Goal: Transaction & Acquisition: Purchase product/service

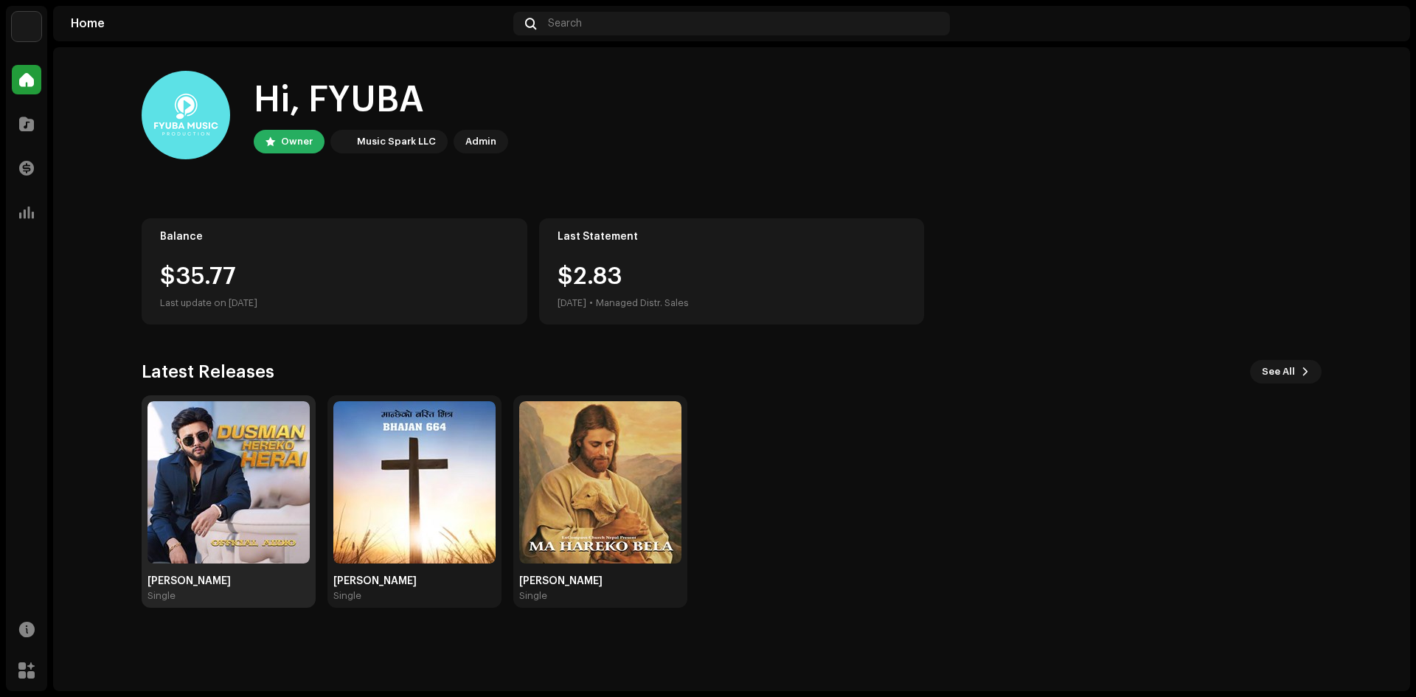
click at [224, 531] on img at bounding box center [229, 482] width 162 height 162
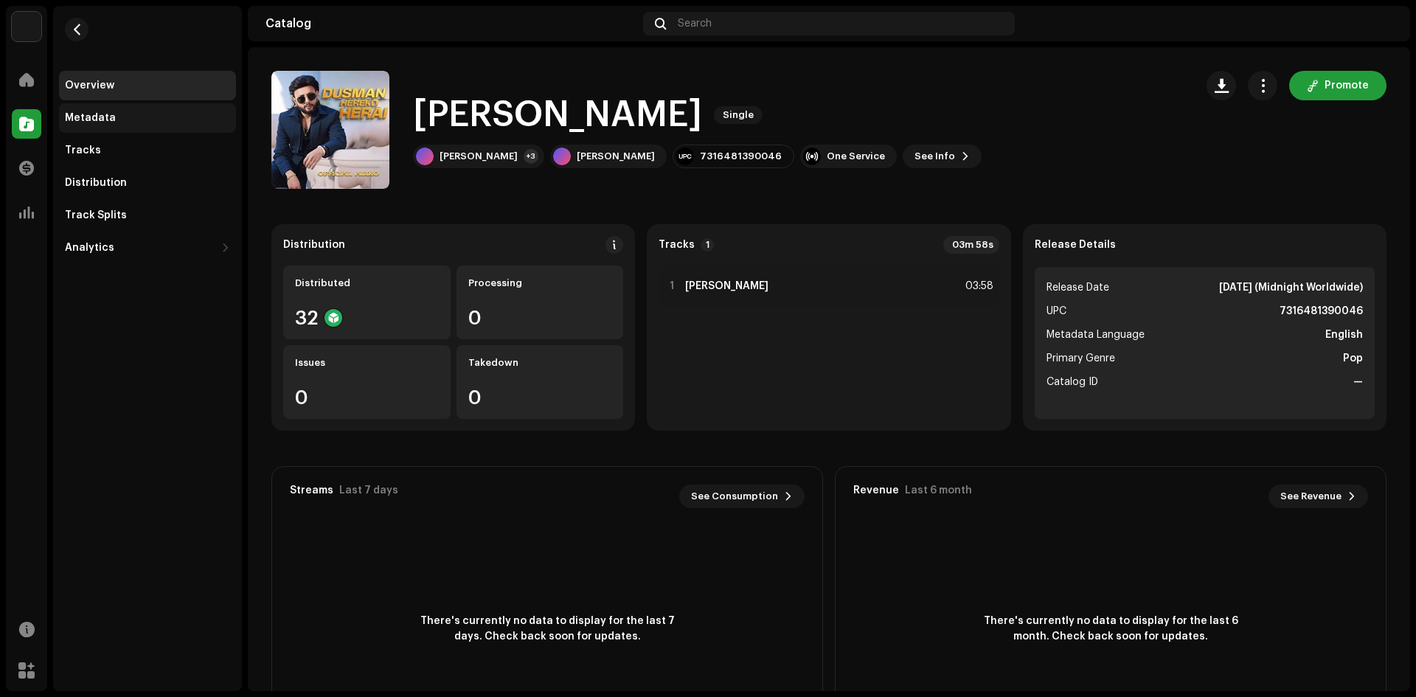
click at [117, 117] on div "Metadata" at bounding box center [147, 118] width 165 height 12
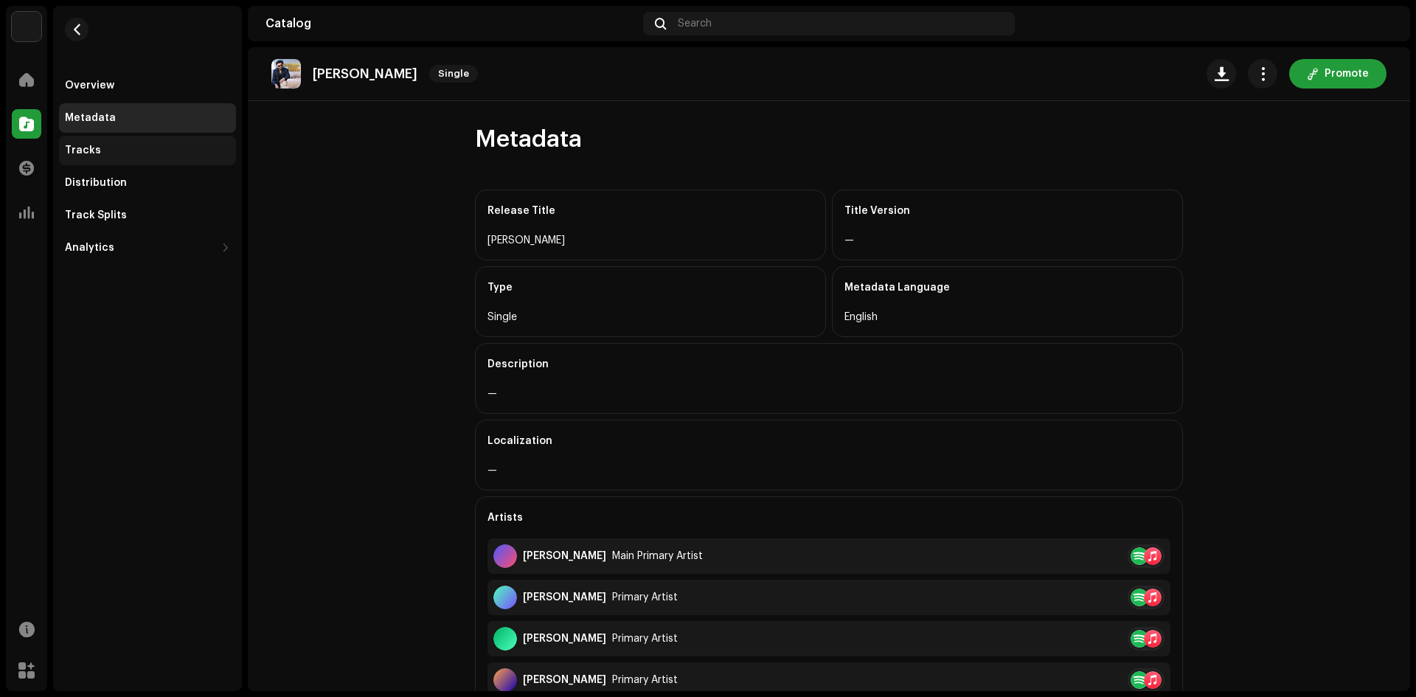
click at [91, 147] on div "Tracks" at bounding box center [83, 151] width 36 height 12
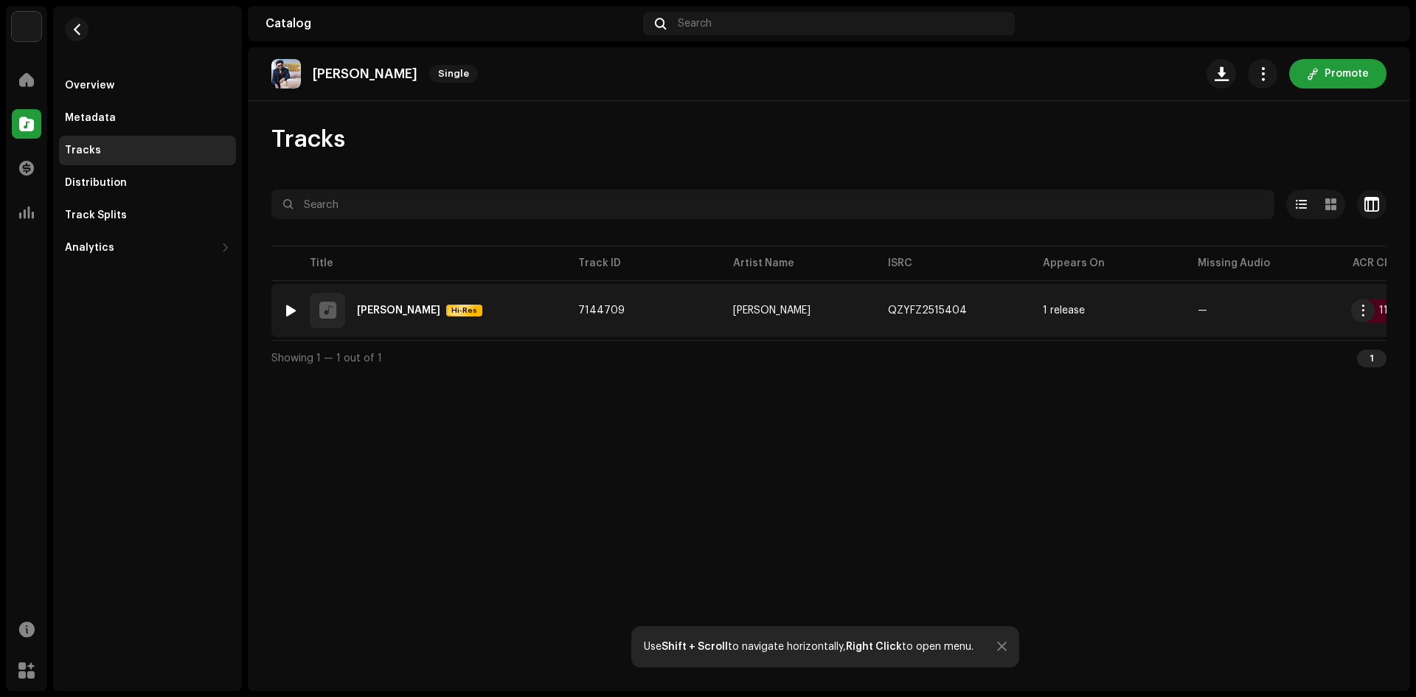
click at [602, 312] on span "7144709" at bounding box center [601, 310] width 46 height 10
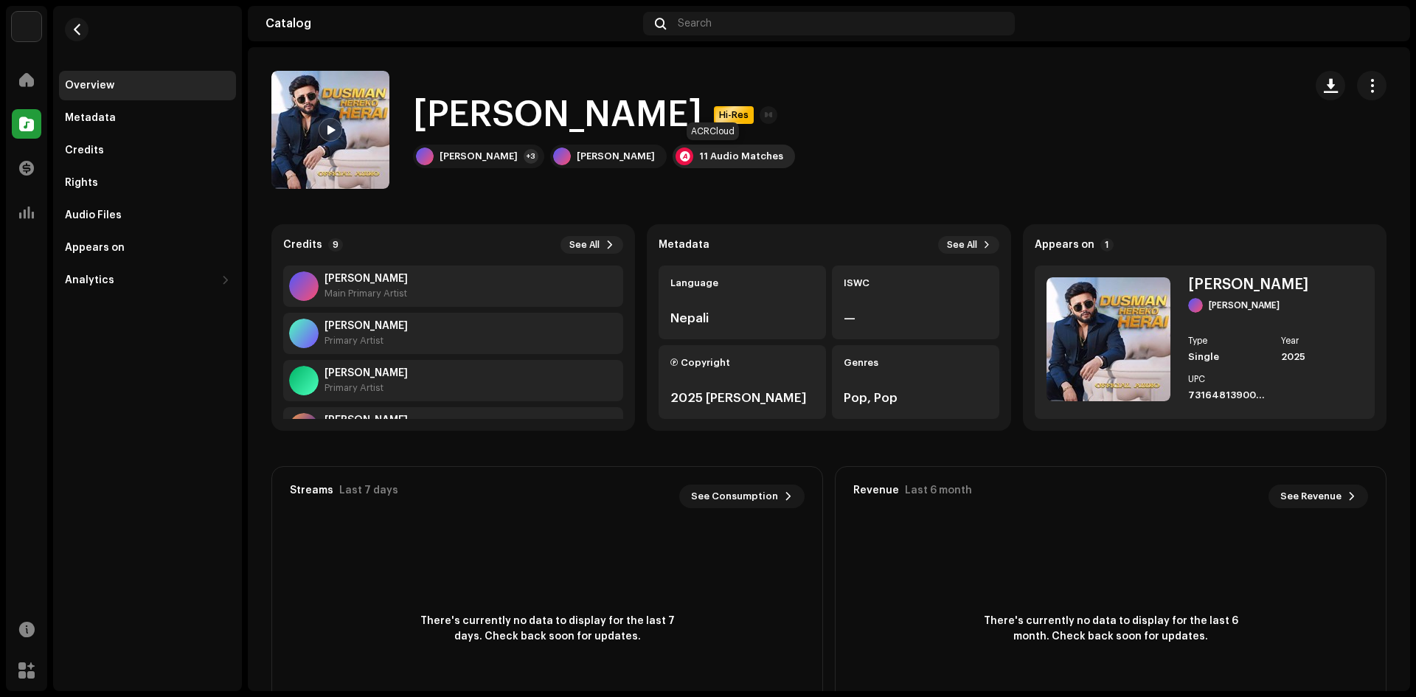
click at [699, 155] on div "11 Audio Matches" at bounding box center [741, 156] width 84 height 12
click at [1017, 114] on div "Audio Recognition by Remix/Sample 10 Cover Song 1 All results require review/li…" at bounding box center [708, 348] width 1416 height 697
click at [103, 158] on div "Credits" at bounding box center [147, 151] width 177 height 30
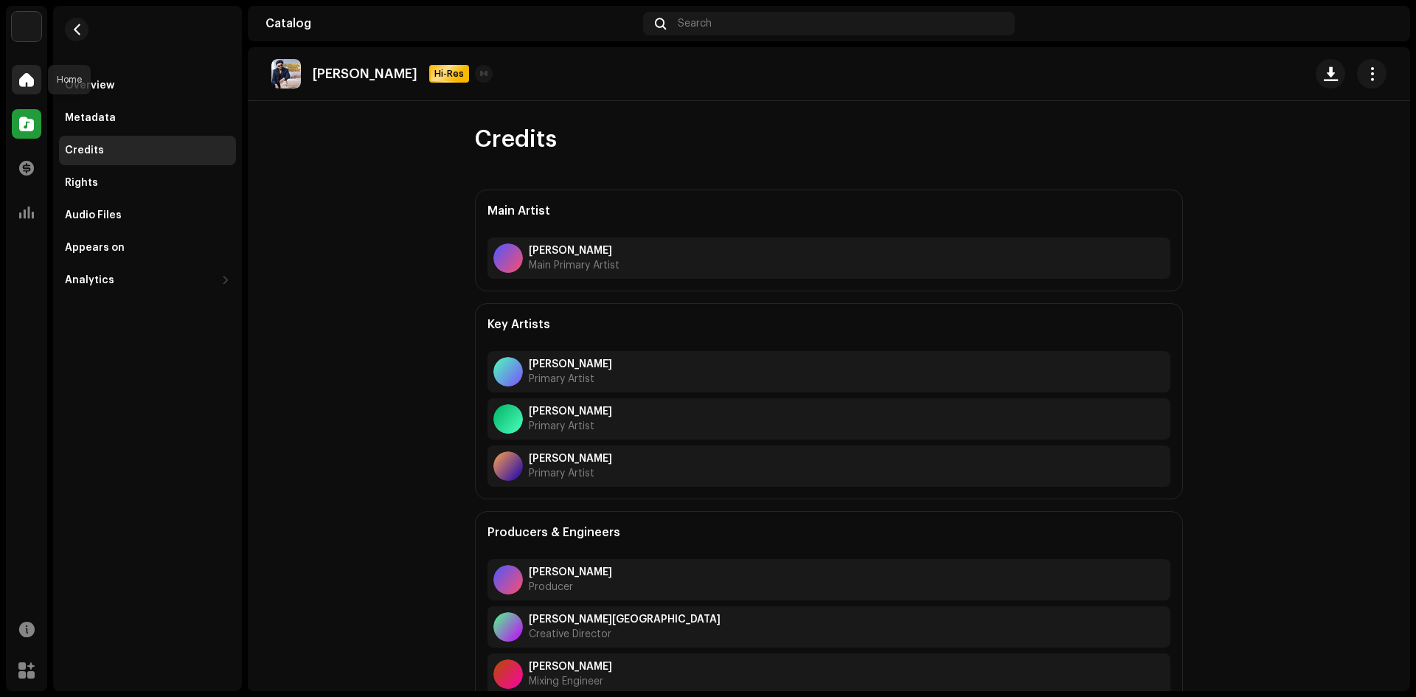
click at [21, 75] on span at bounding box center [26, 80] width 15 height 12
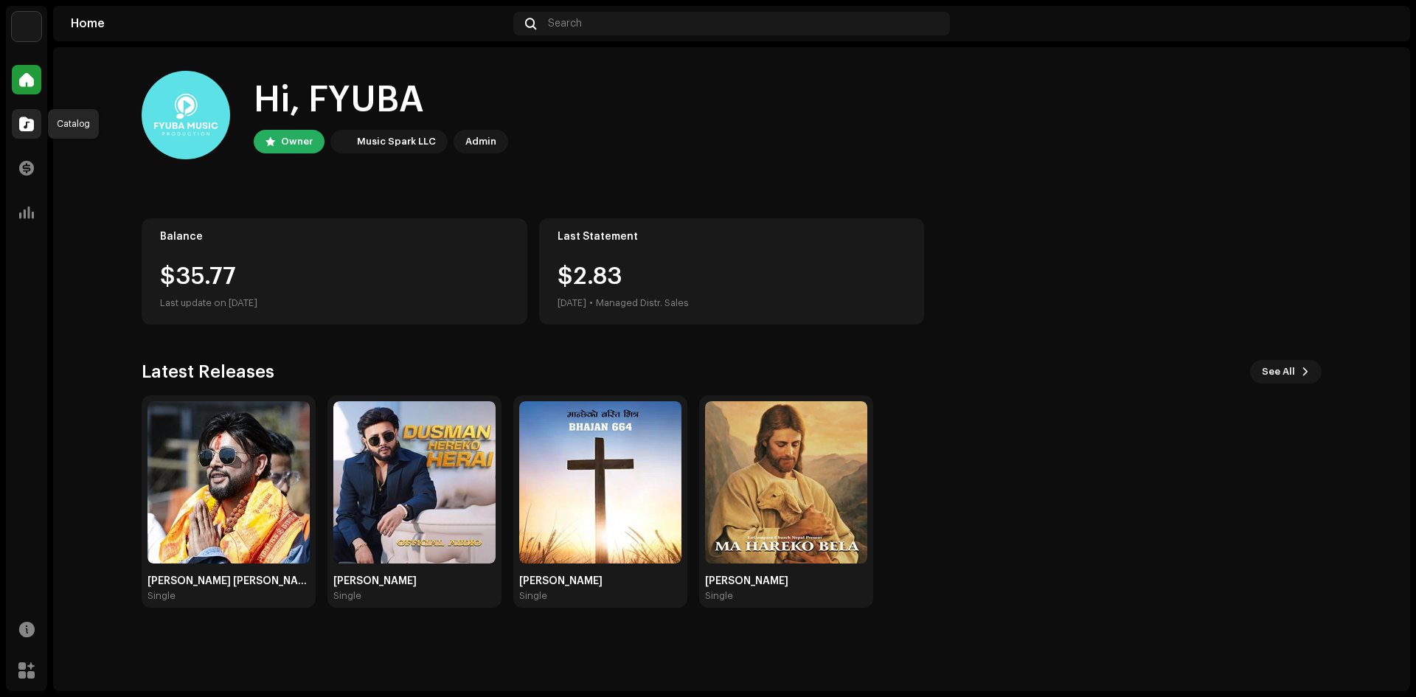
click at [20, 131] on div at bounding box center [27, 124] width 30 height 30
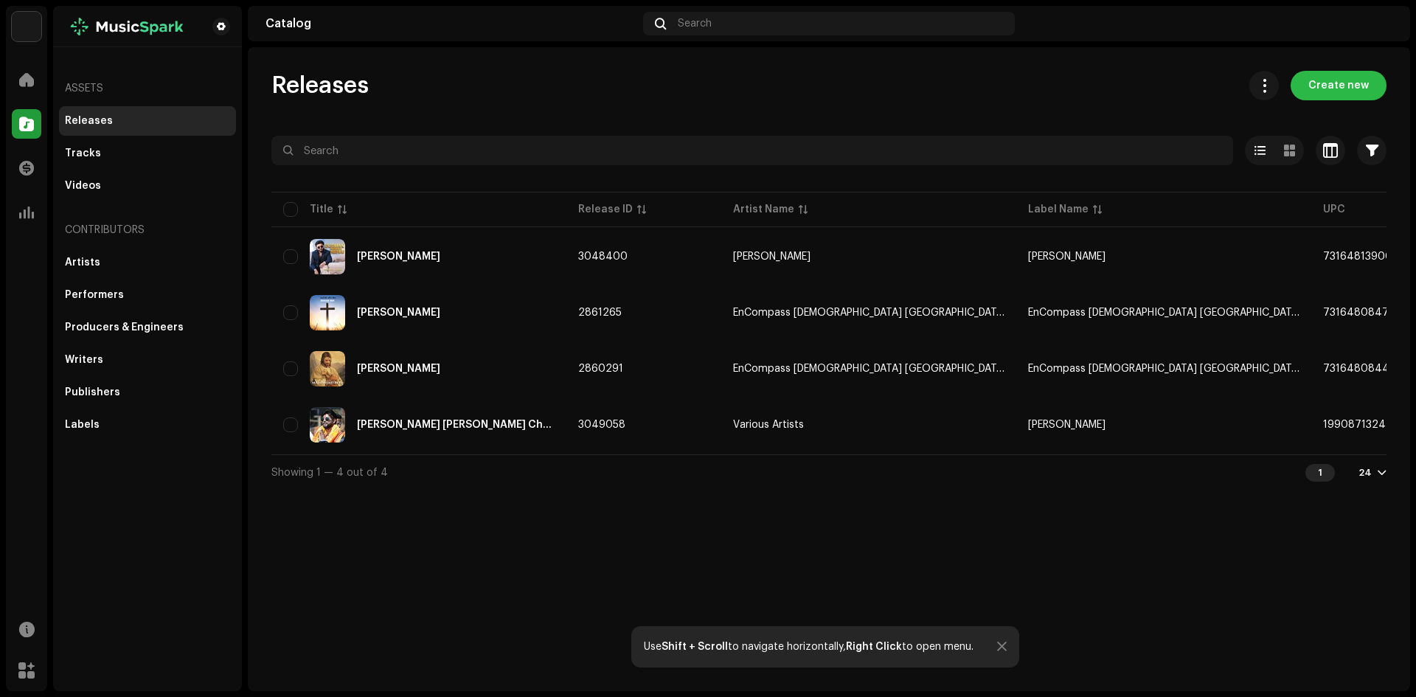
click at [1344, 97] on span "Create new" at bounding box center [1339, 86] width 60 height 30
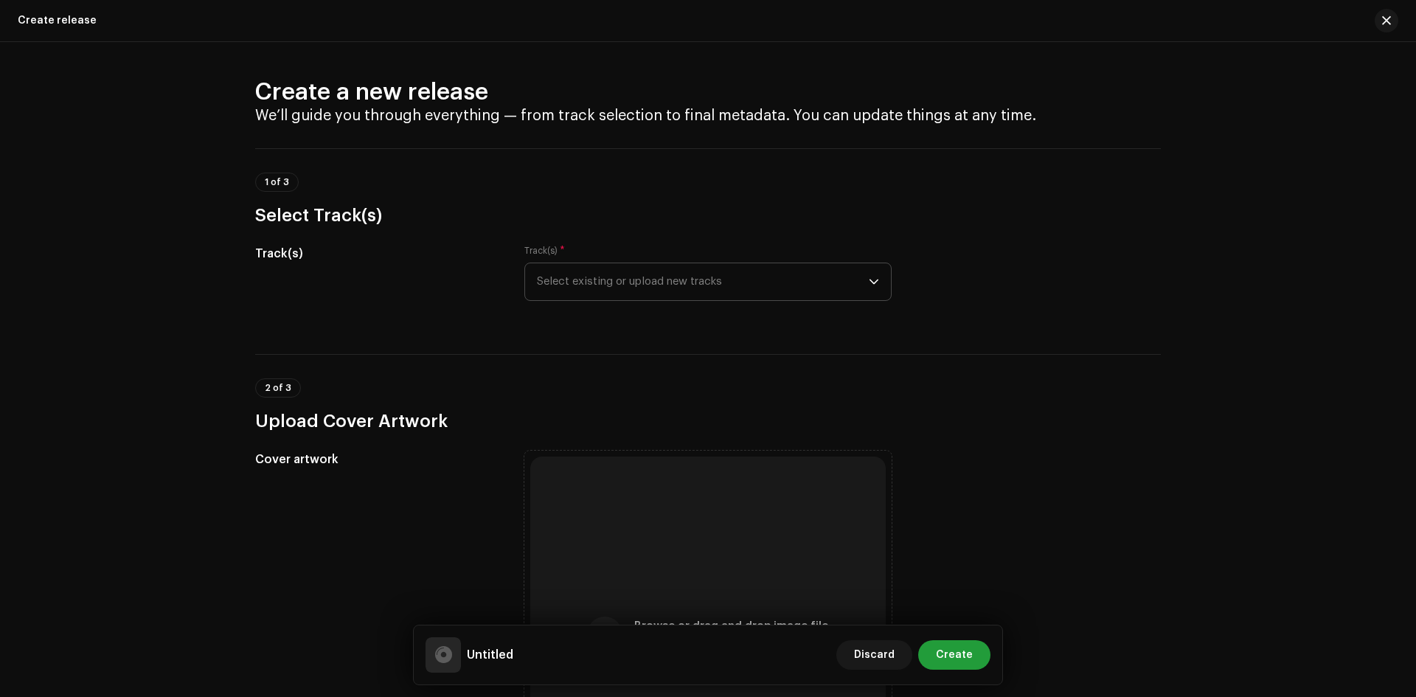
click at [873, 279] on icon "dropdown trigger" at bounding box center [874, 282] width 10 height 10
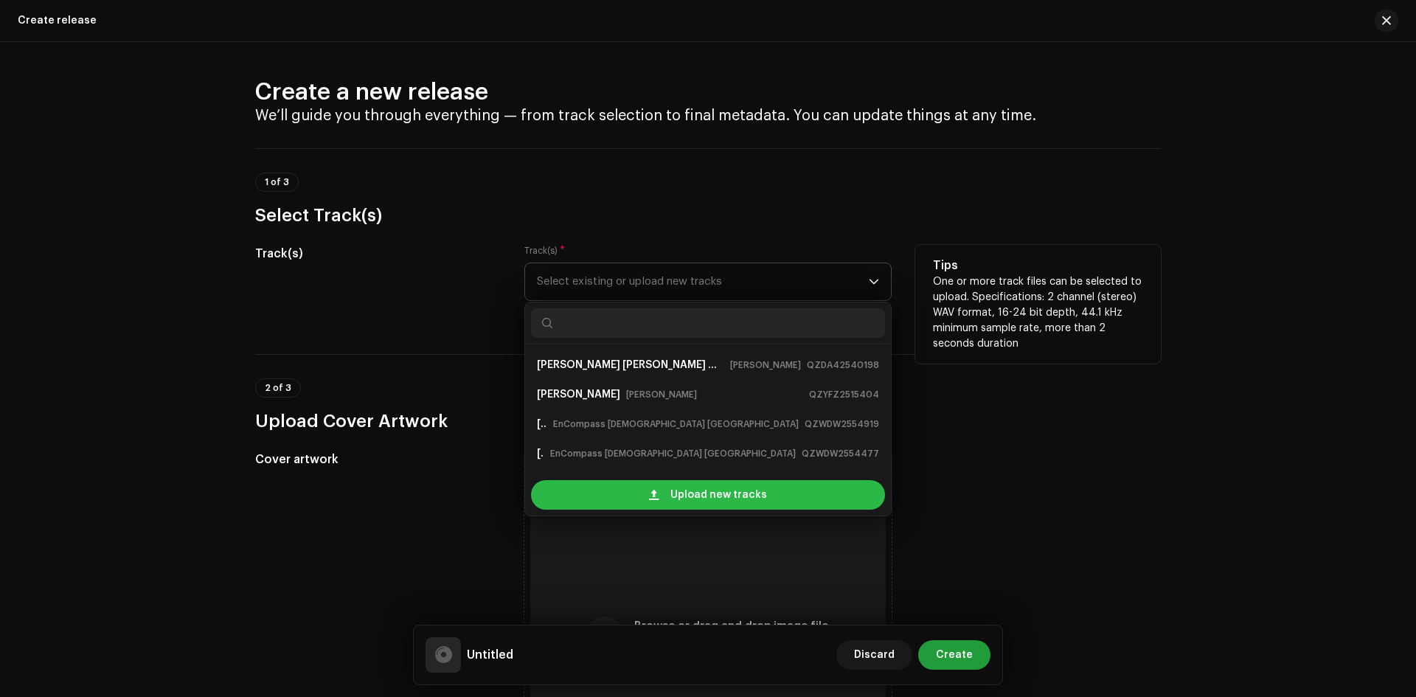
click at [748, 495] on span "Upload new tracks" at bounding box center [719, 495] width 97 height 30
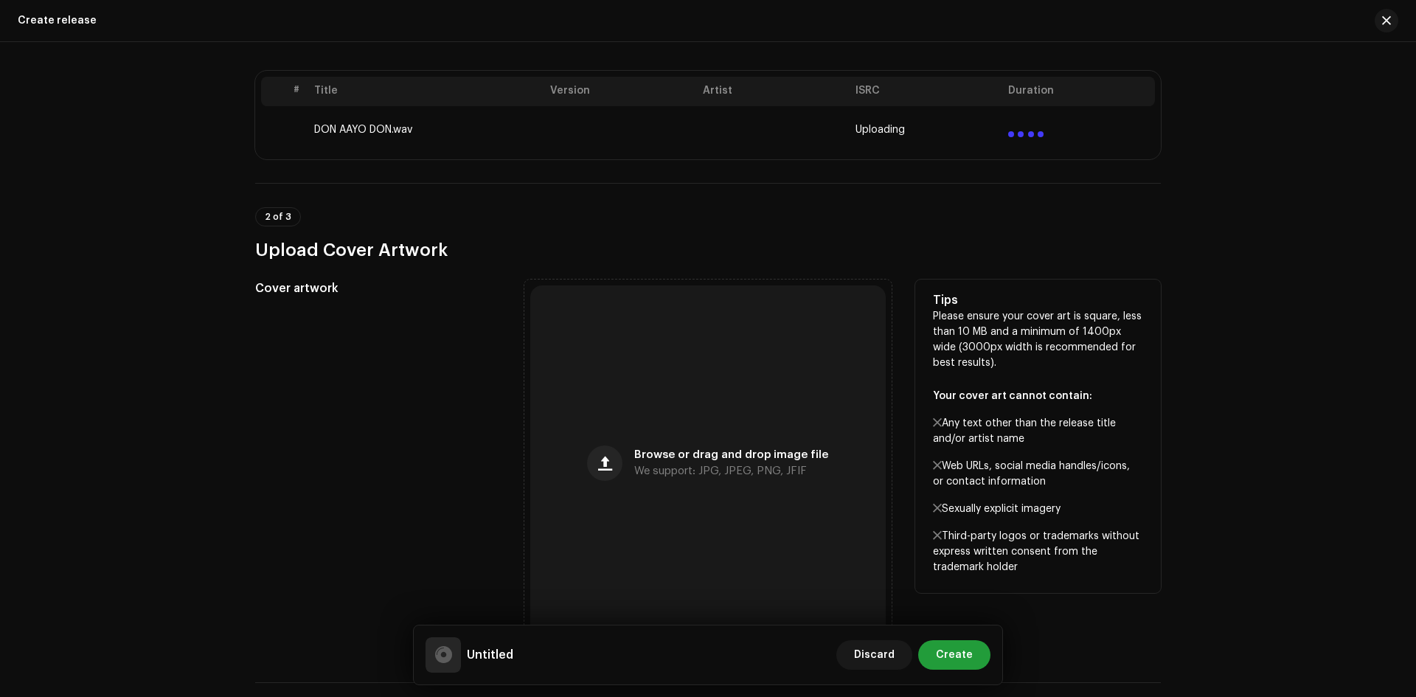
scroll to position [295, 0]
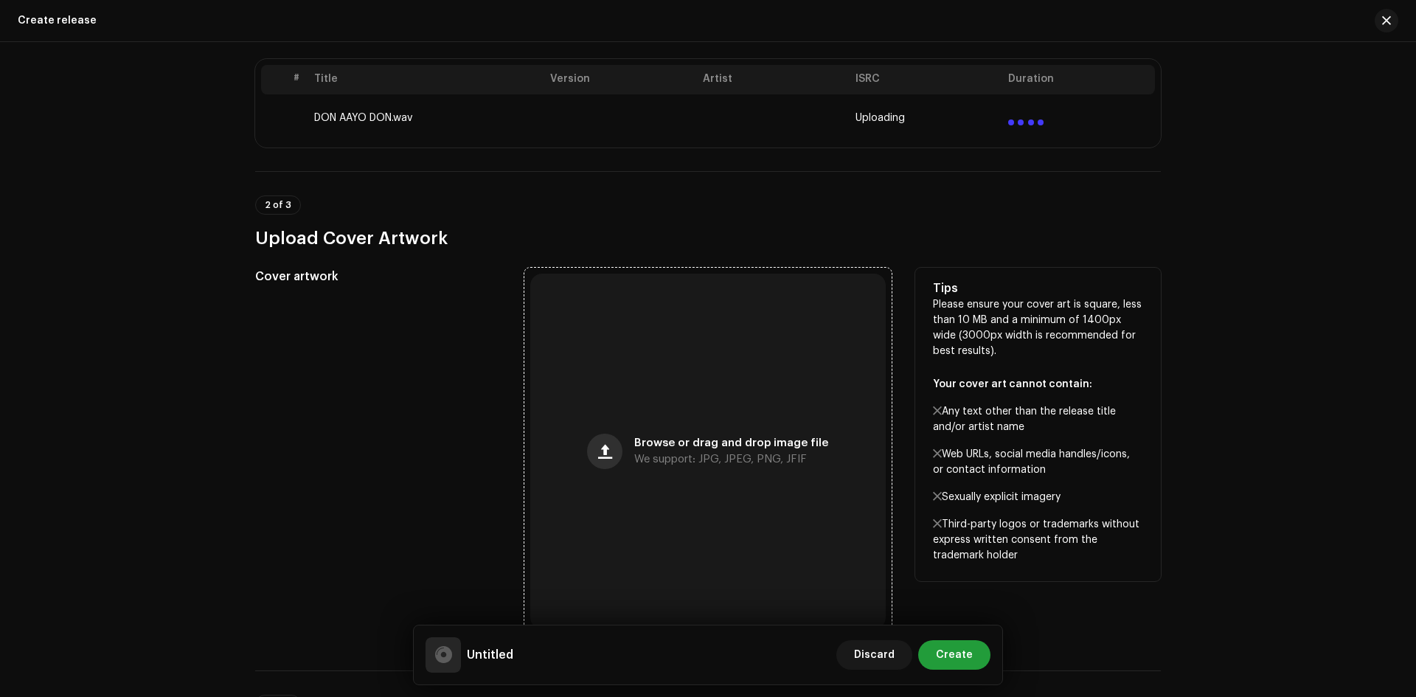
click at [613, 459] on button "button" at bounding box center [604, 451] width 35 height 35
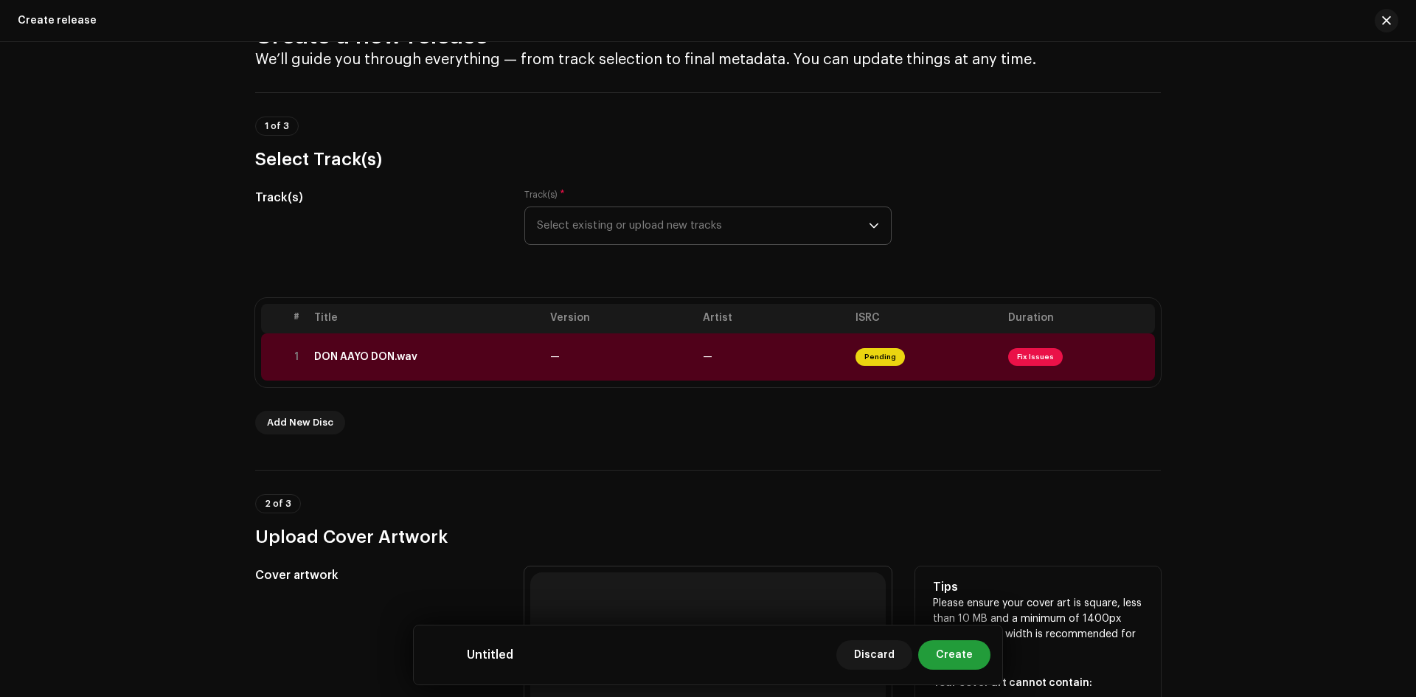
scroll to position [0, 0]
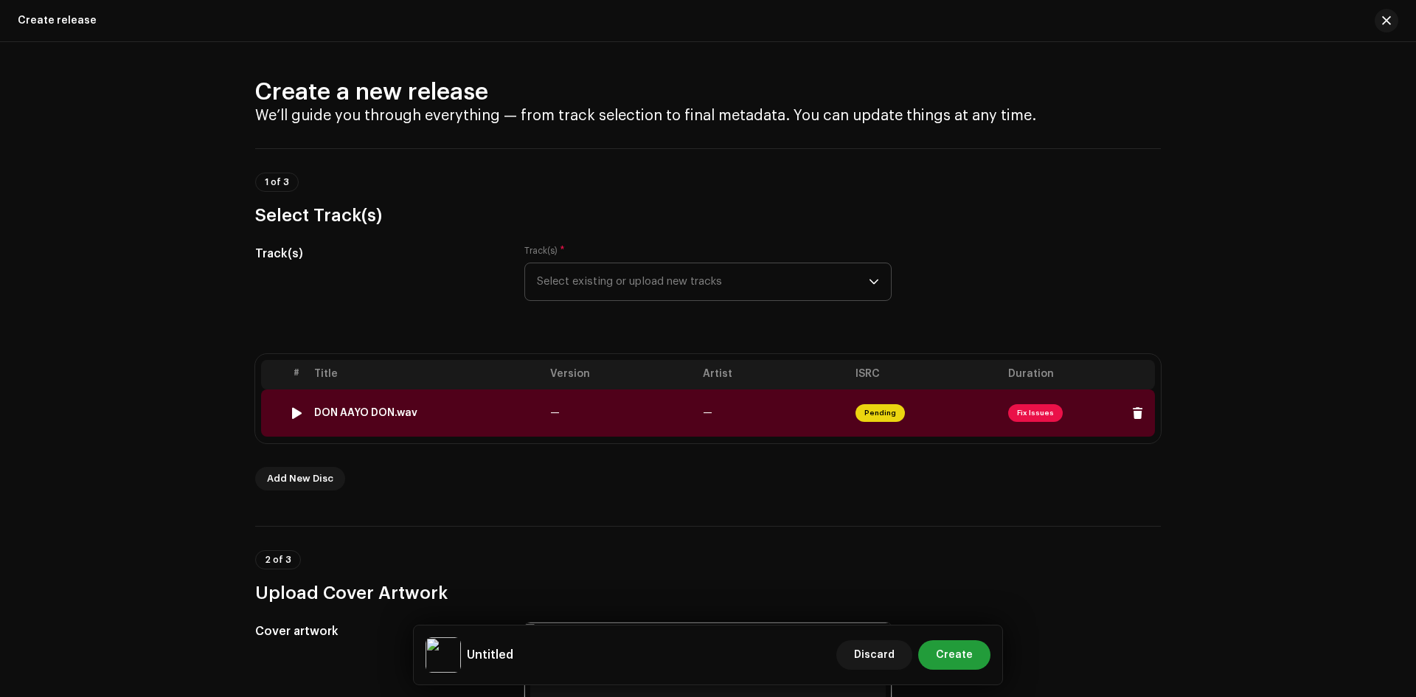
click at [1031, 407] on span "Fix Issues" at bounding box center [1035, 413] width 55 height 18
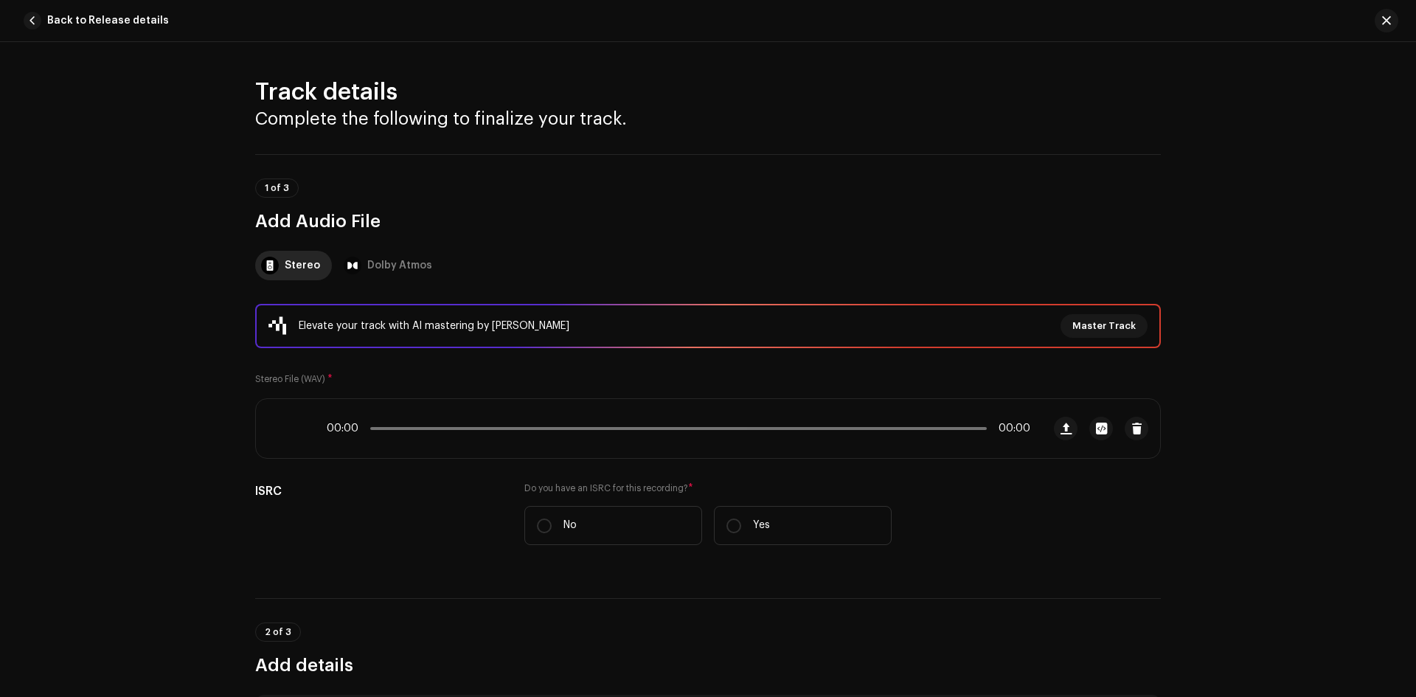
scroll to position [635, 0]
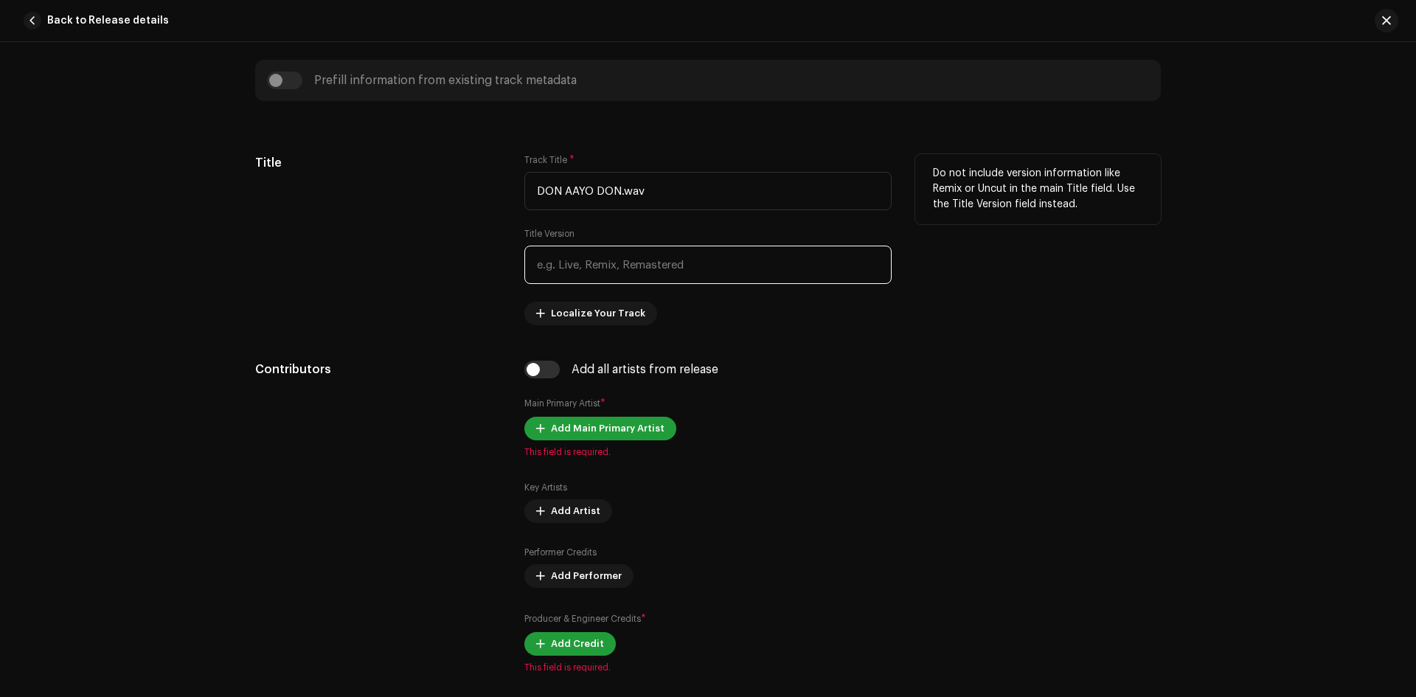
click at [657, 270] on input "text" at bounding box center [708, 265] width 367 height 38
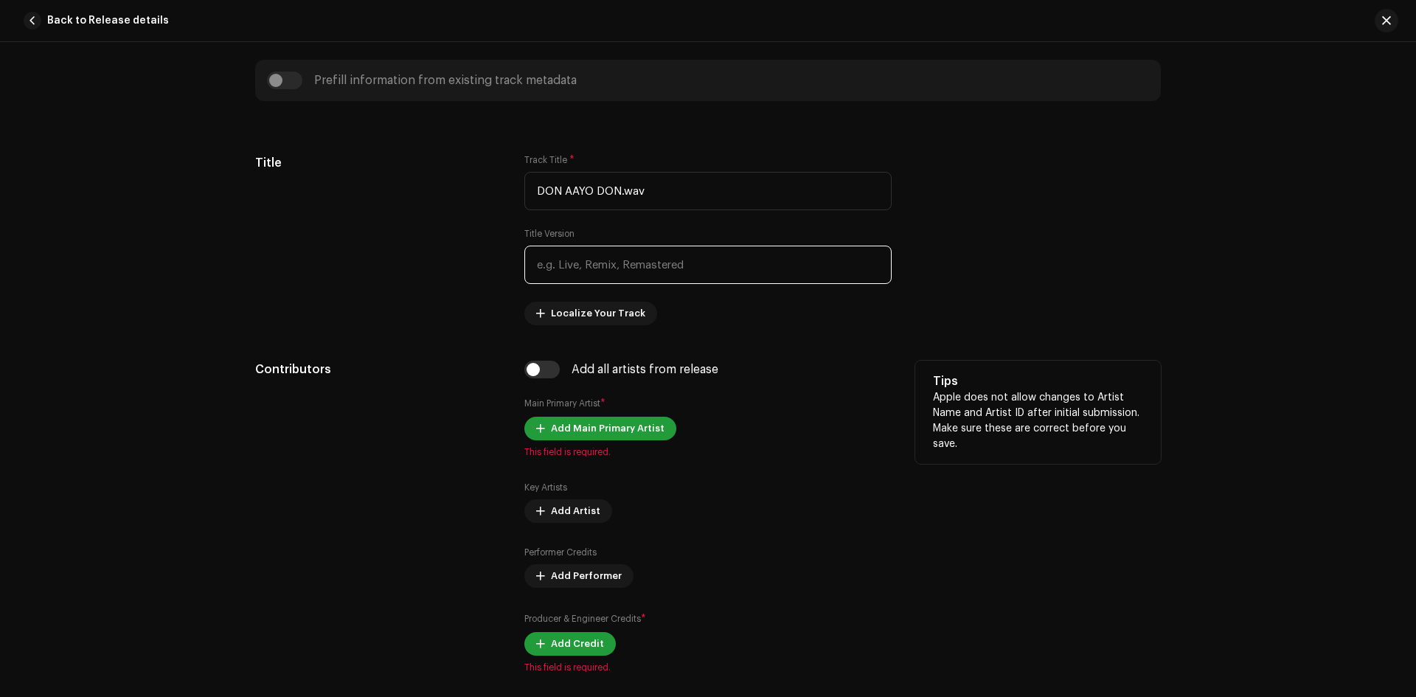
type input "o"
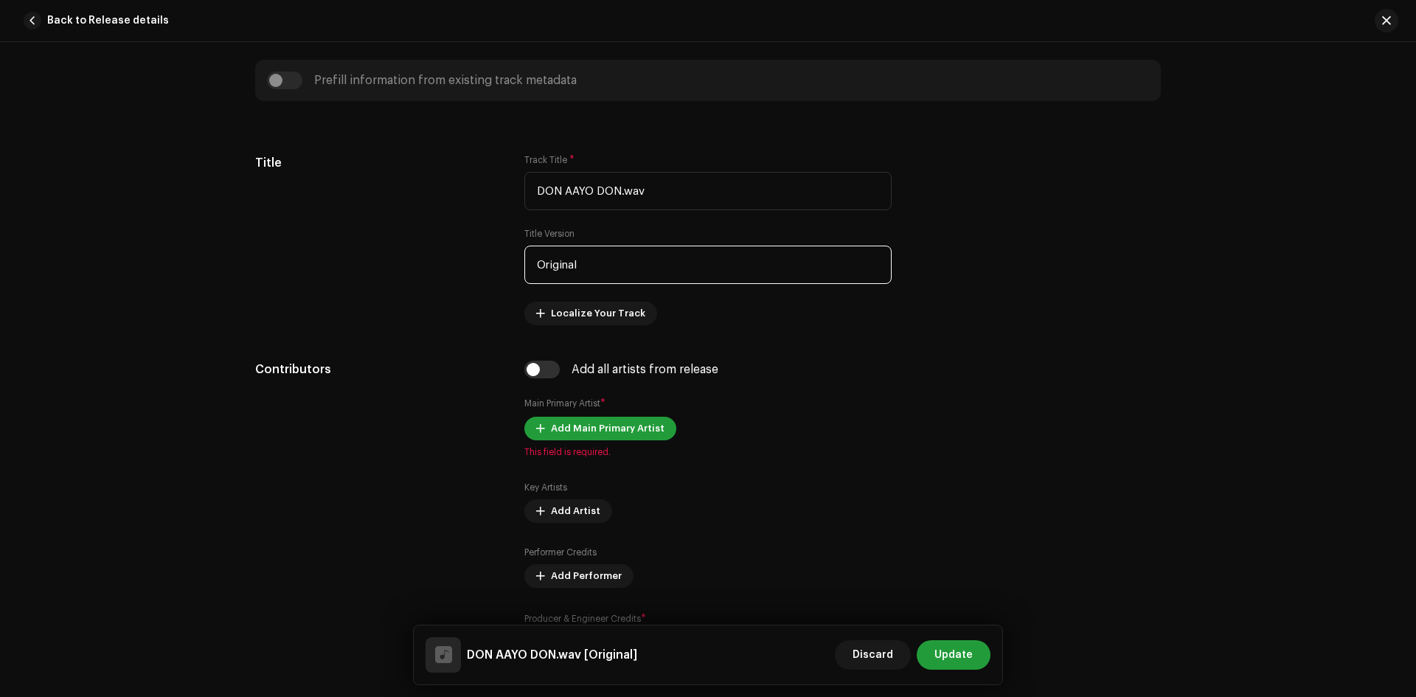
type input "Original"
click at [549, 370] on input "checkbox" at bounding box center [542, 370] width 35 height 18
checkbox input "true"
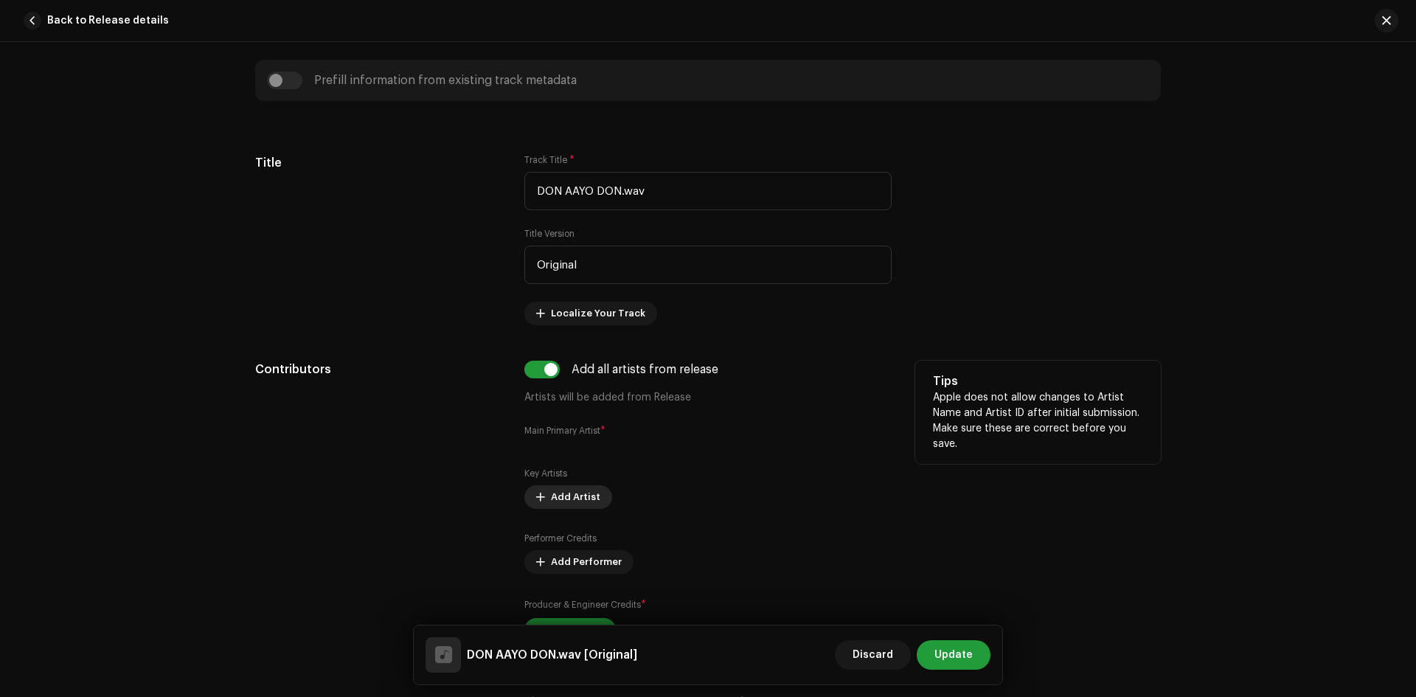
click at [561, 498] on span "Add Artist" at bounding box center [575, 497] width 49 height 30
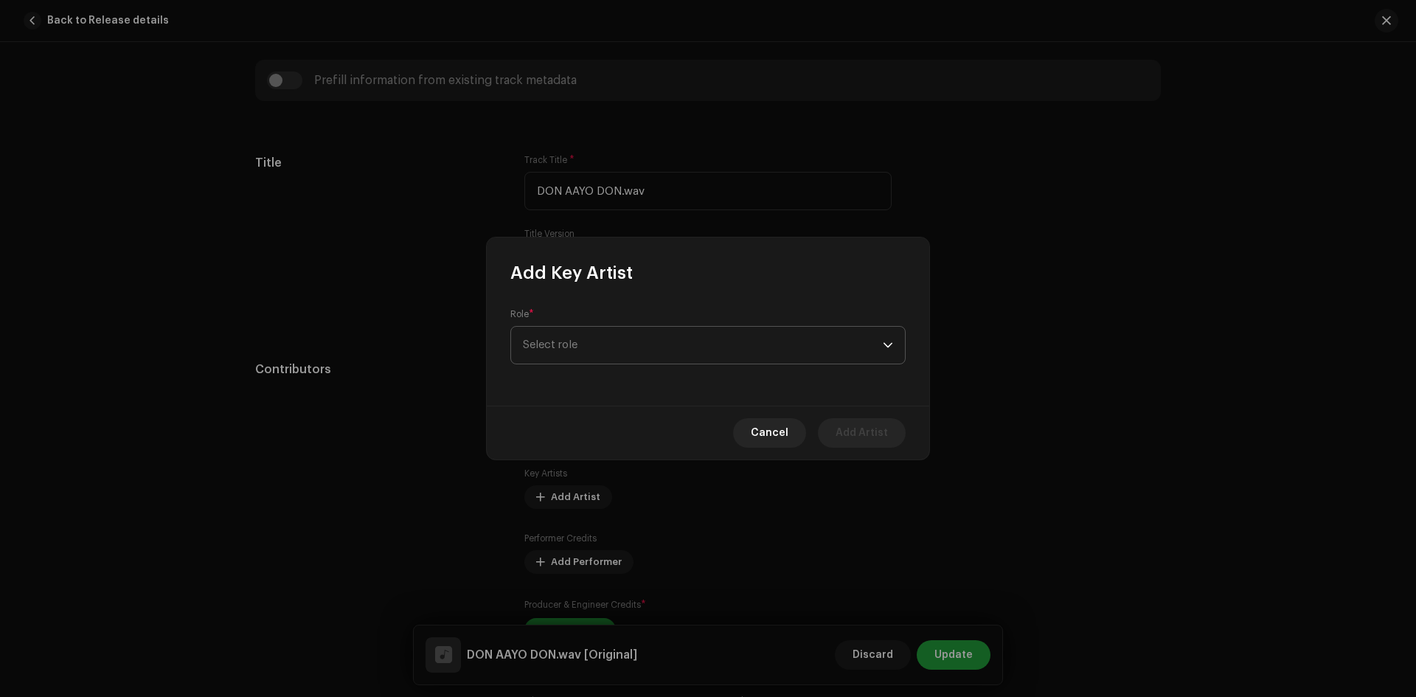
click at [634, 352] on span "Select role" at bounding box center [703, 345] width 360 height 37
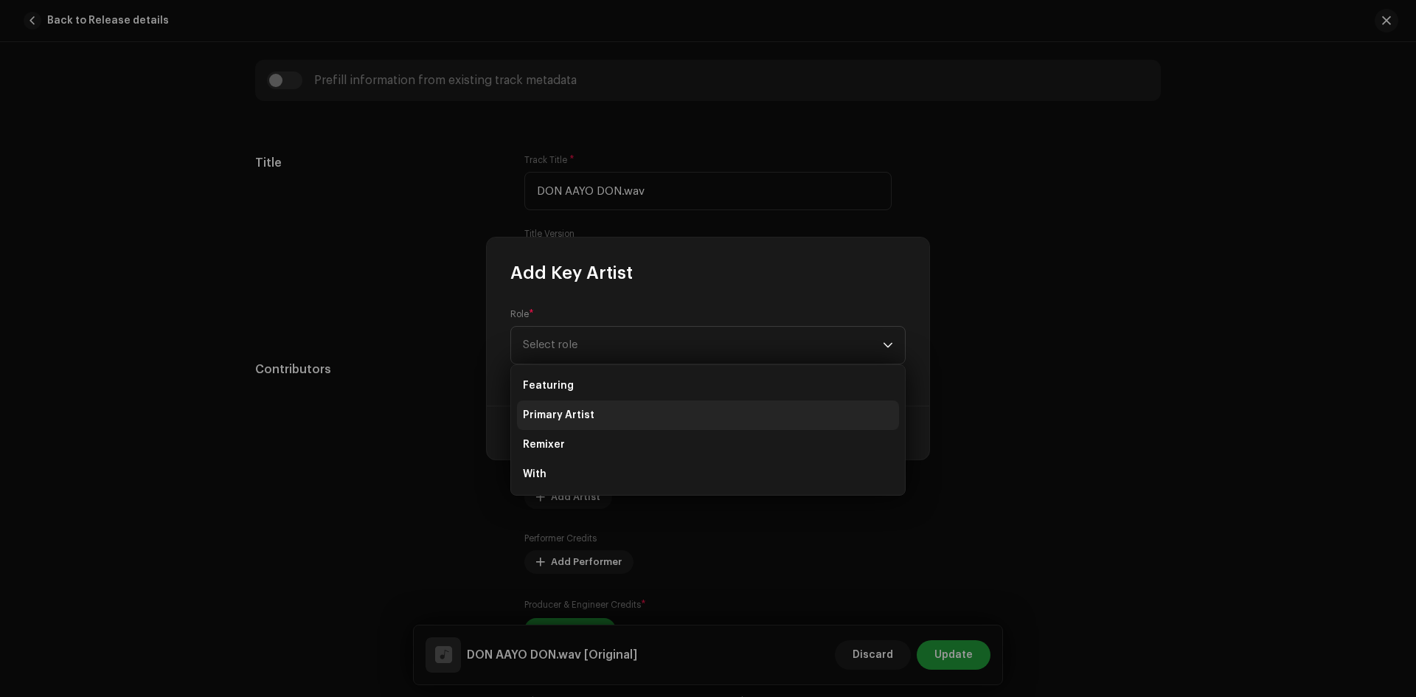
click at [589, 417] on span "Primary Artist" at bounding box center [559, 415] width 72 height 15
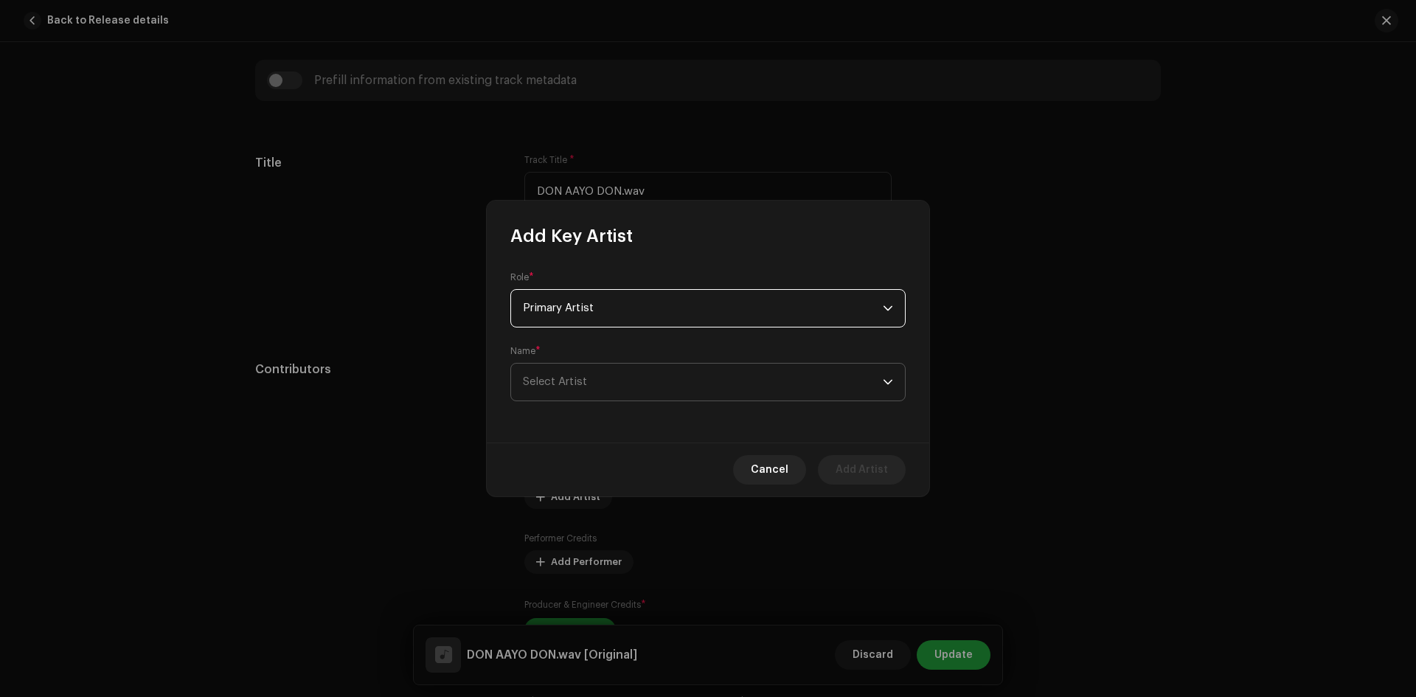
click at [613, 376] on span "Select Artist" at bounding box center [703, 382] width 360 height 37
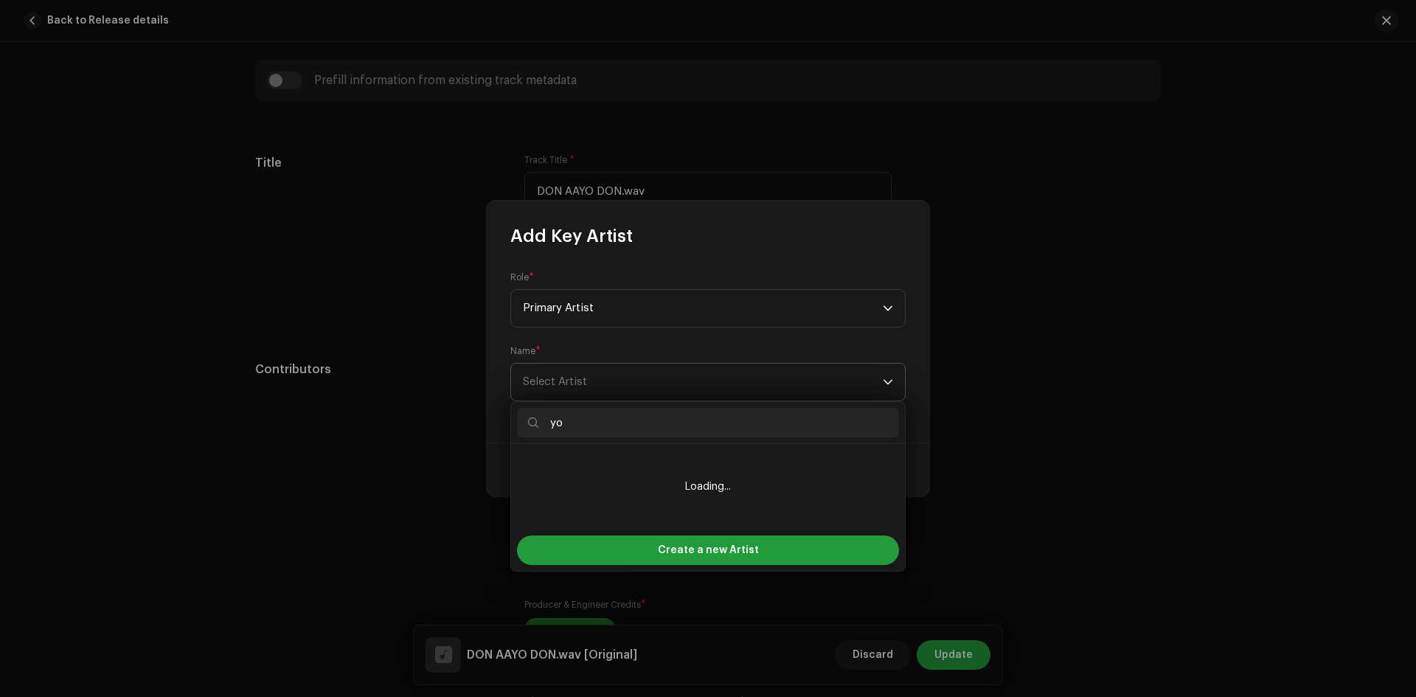
type input "y"
type input "Yogesh Kaji"
click at [747, 553] on span "Create a new Artist" at bounding box center [708, 551] width 101 height 30
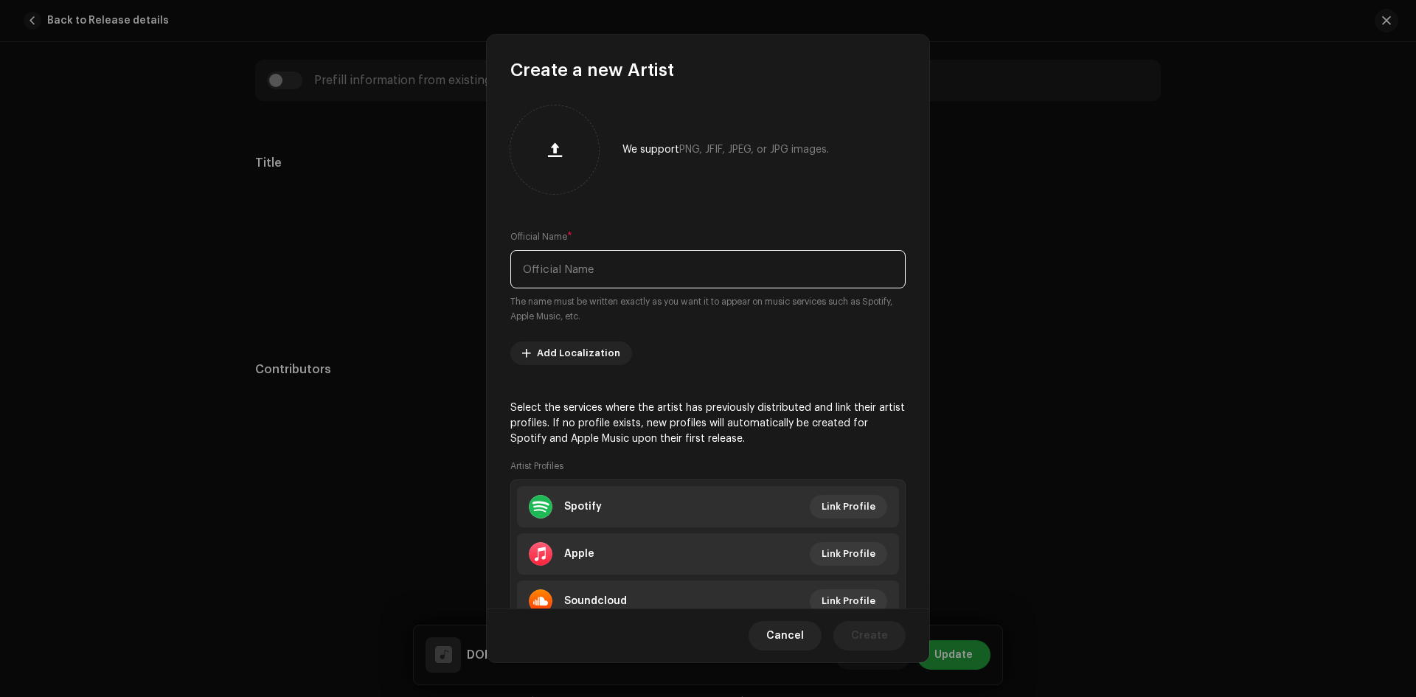
click at [601, 271] on input "text" at bounding box center [707, 269] width 395 height 38
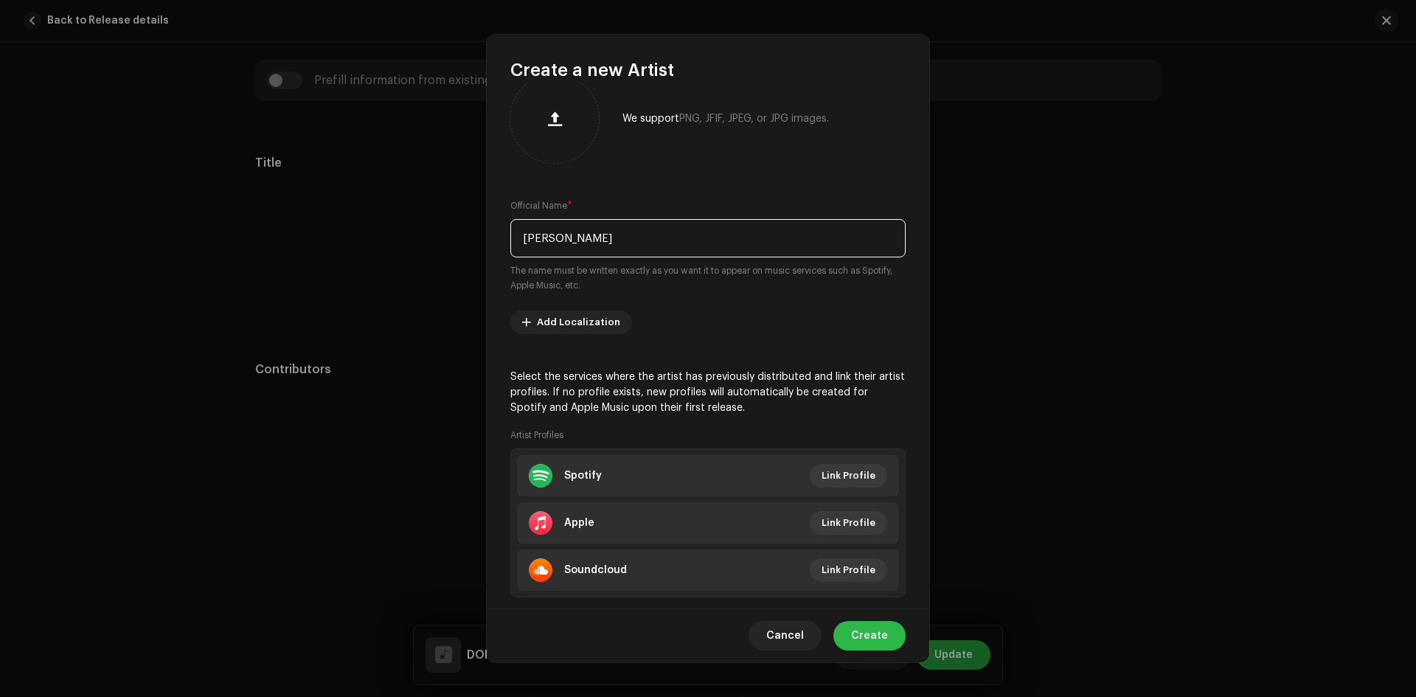
scroll to position [61, 0]
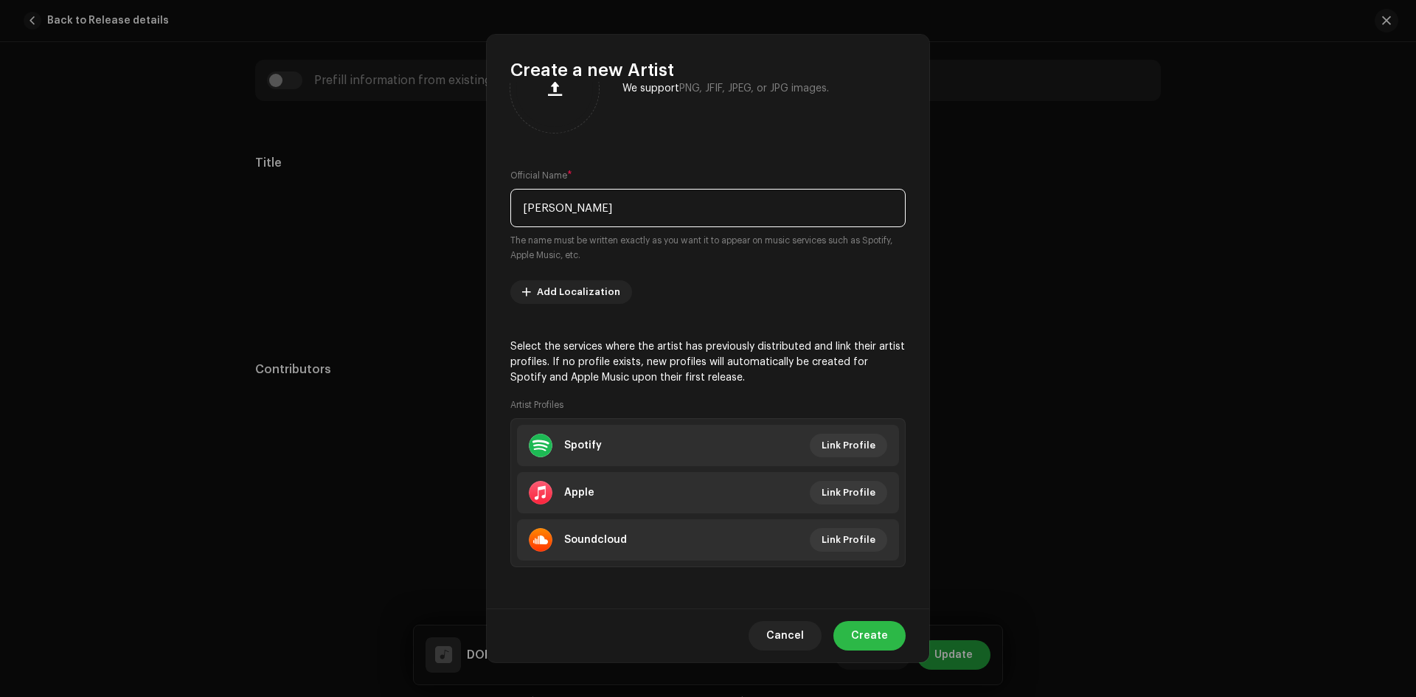
type input "Yogesh Kaji"
click at [871, 644] on span "Create" at bounding box center [869, 636] width 37 height 30
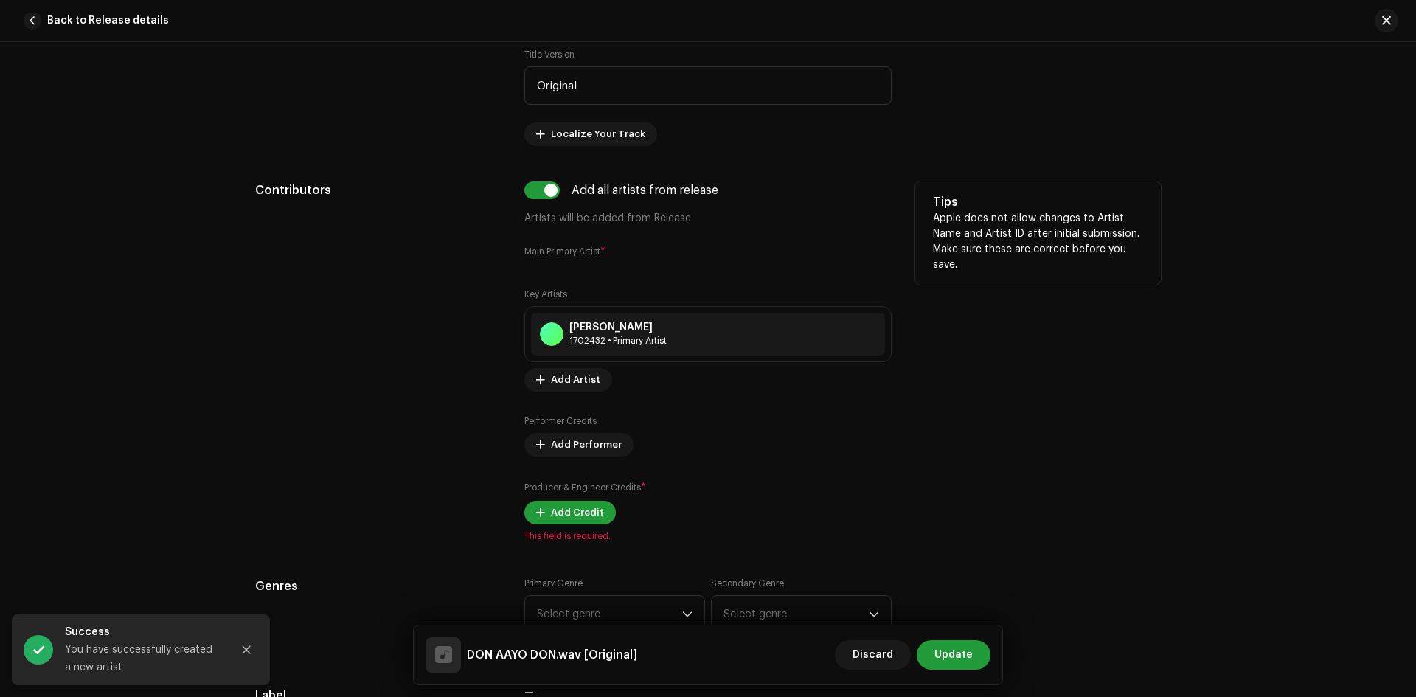
scroll to position [856, 0]
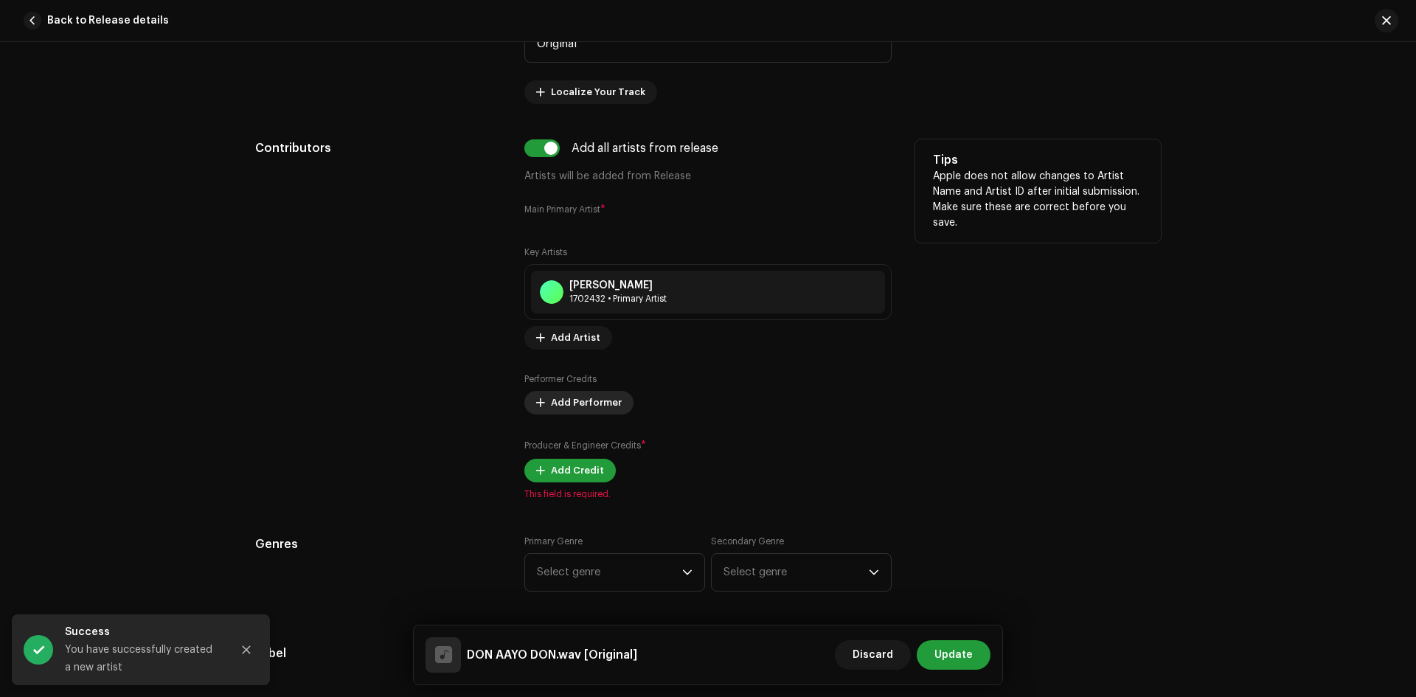
click at [585, 409] on span "Add Performer" at bounding box center [586, 403] width 71 height 30
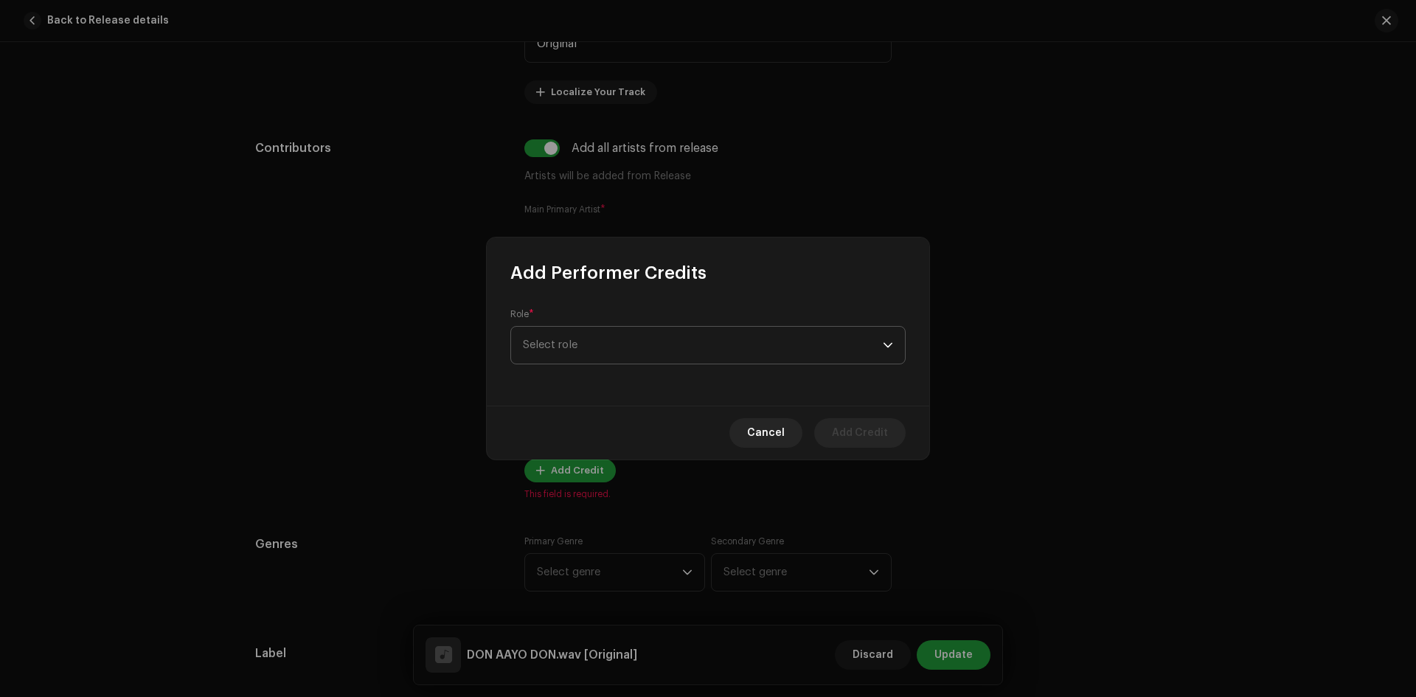
click at [645, 346] on span "Select role" at bounding box center [703, 345] width 360 height 37
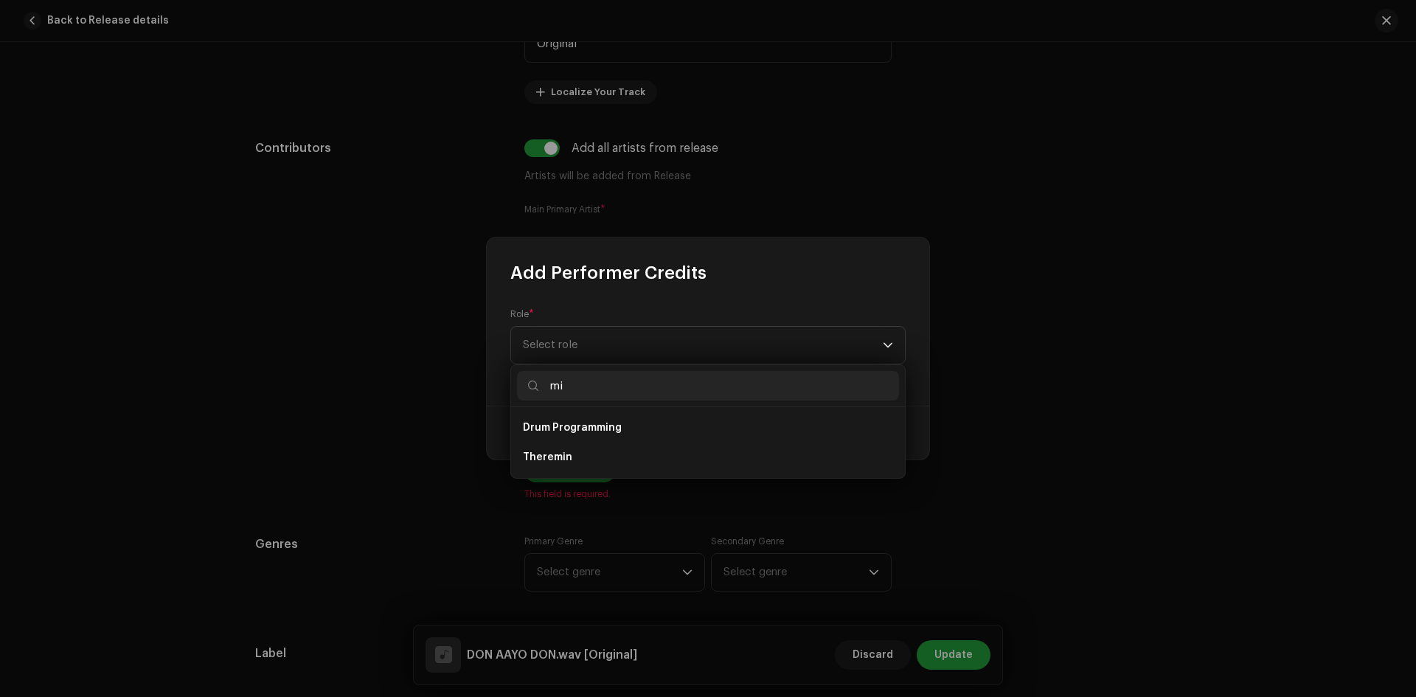
scroll to position [0, 0]
type input "m"
type input "p"
type input "a"
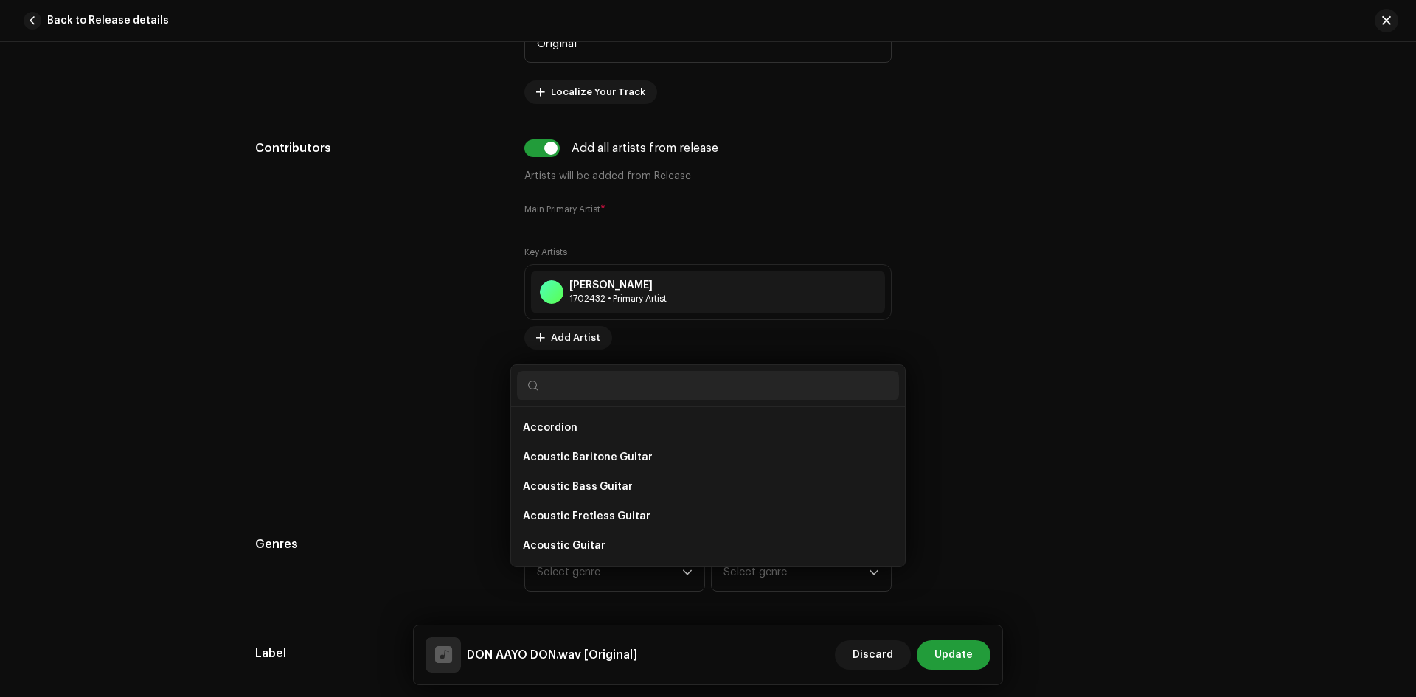
click at [1198, 308] on div "Add Performer Credits Role * Select role Cancel Add Credit" at bounding box center [708, 348] width 1416 height 697
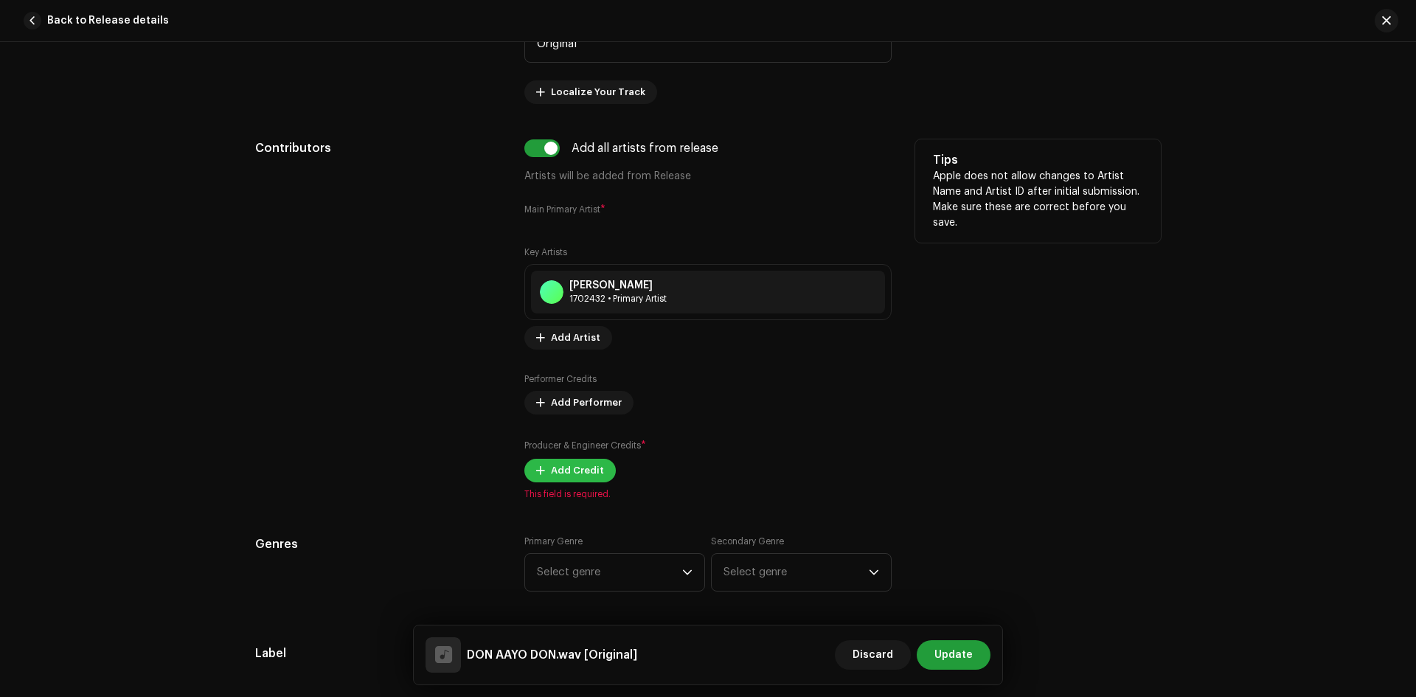
click at [564, 470] on span "Add Credit" at bounding box center [577, 471] width 53 height 30
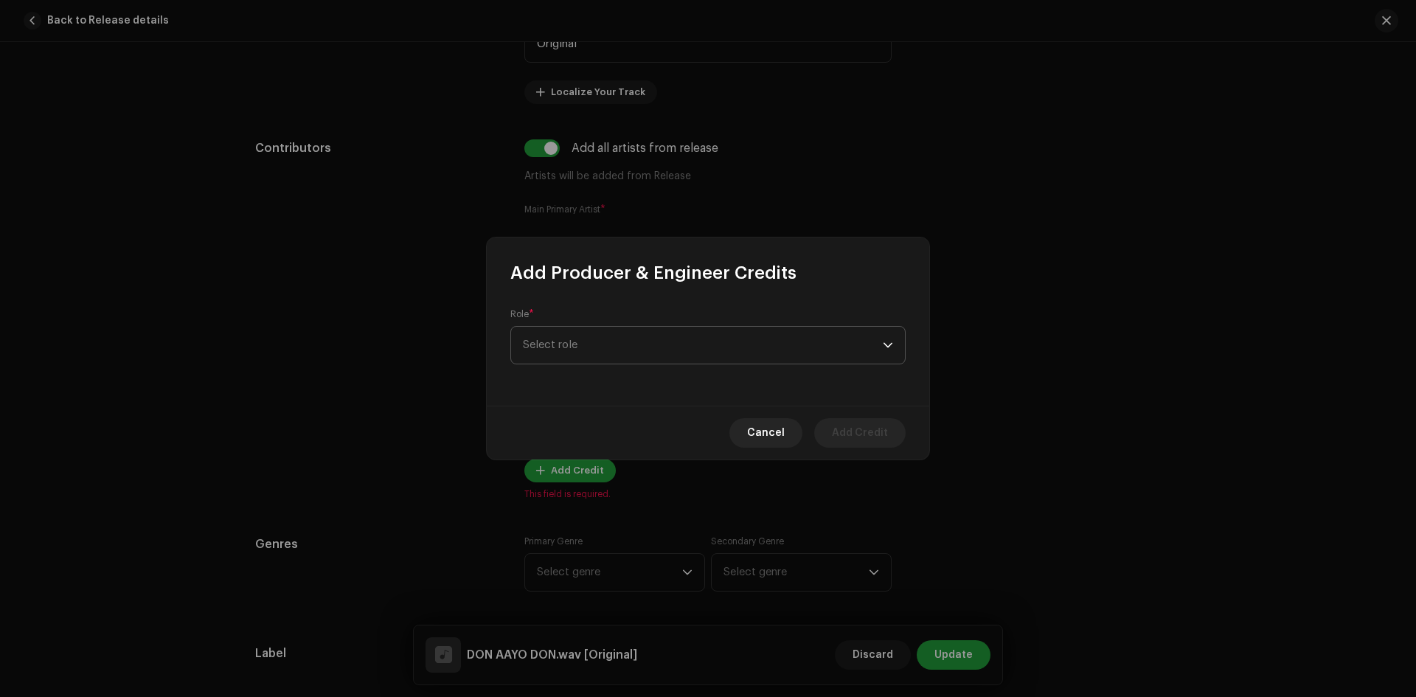
click at [605, 344] on span "Select role" at bounding box center [703, 345] width 360 height 37
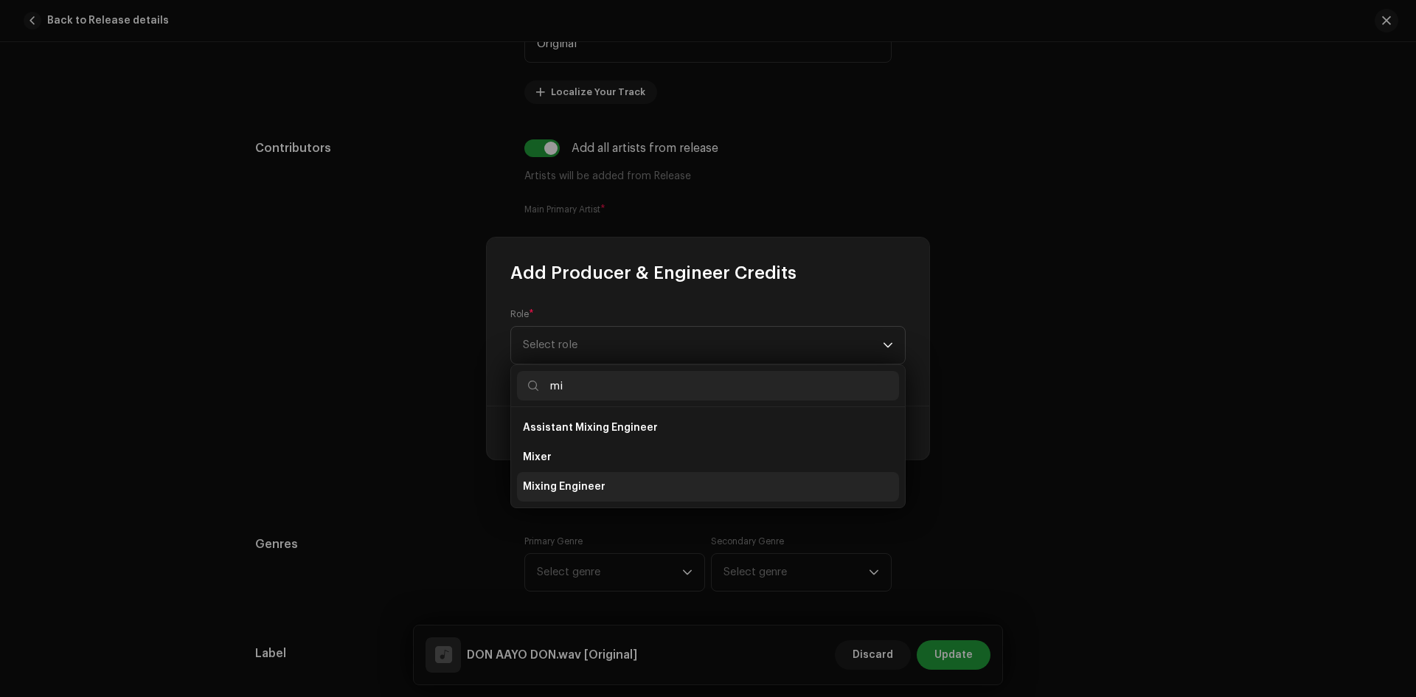
type input "mi"
click at [584, 491] on span "Mixing Engineer" at bounding box center [564, 487] width 83 height 15
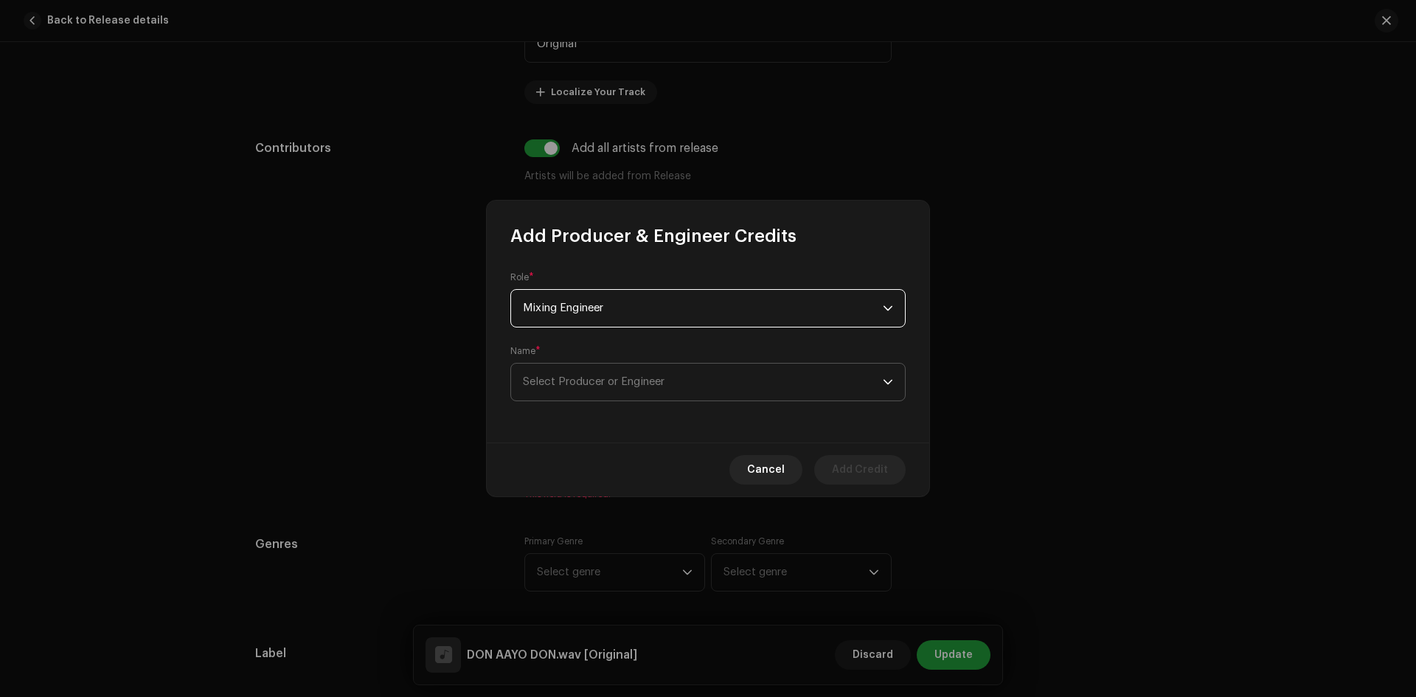
click at [609, 384] on span "Select Producer or Engineer" at bounding box center [594, 381] width 142 height 11
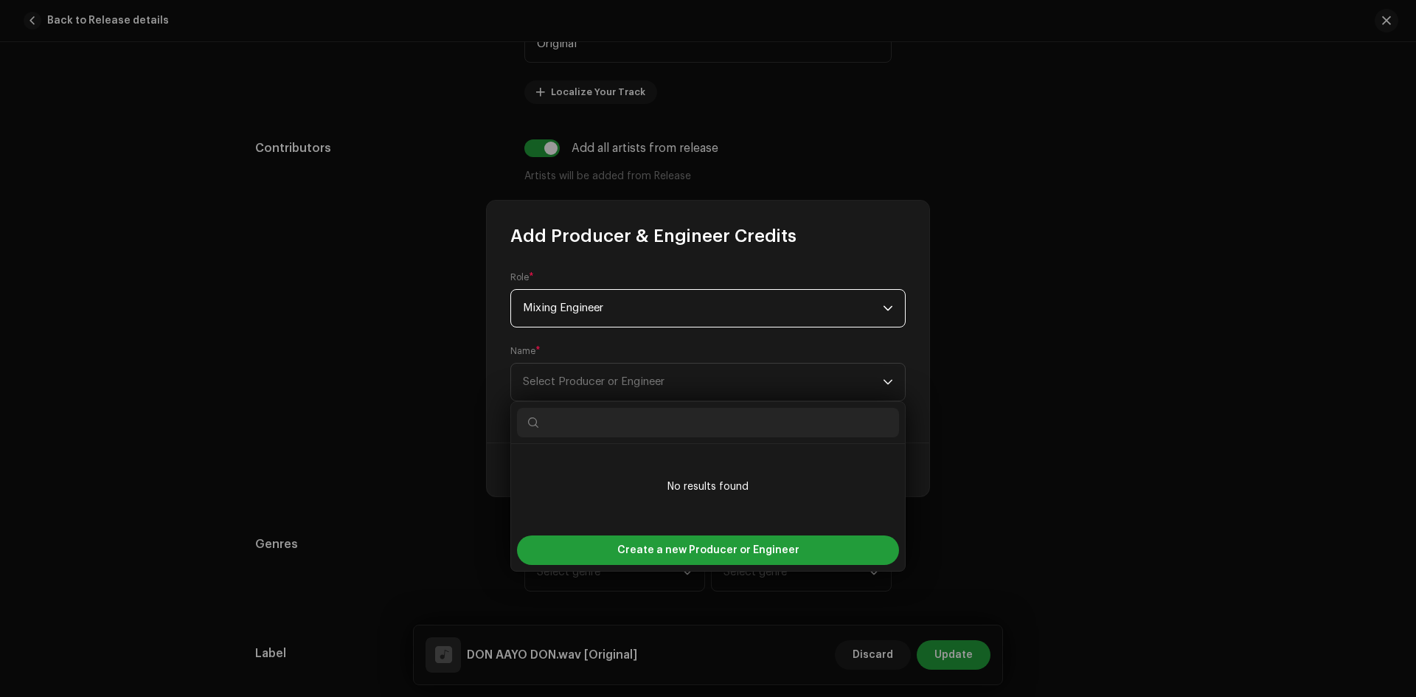
click at [619, 297] on span "Mixing Engineer" at bounding box center [703, 308] width 360 height 37
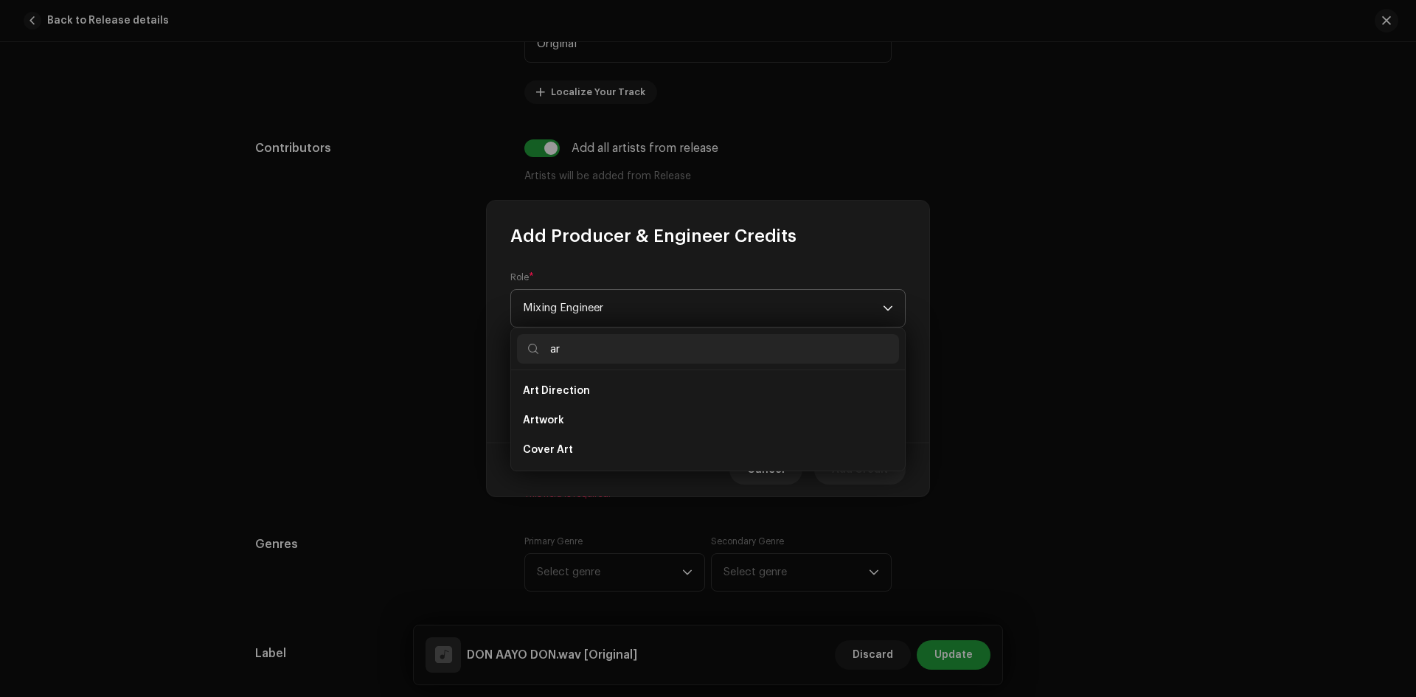
type input "a"
type input "Arranger"
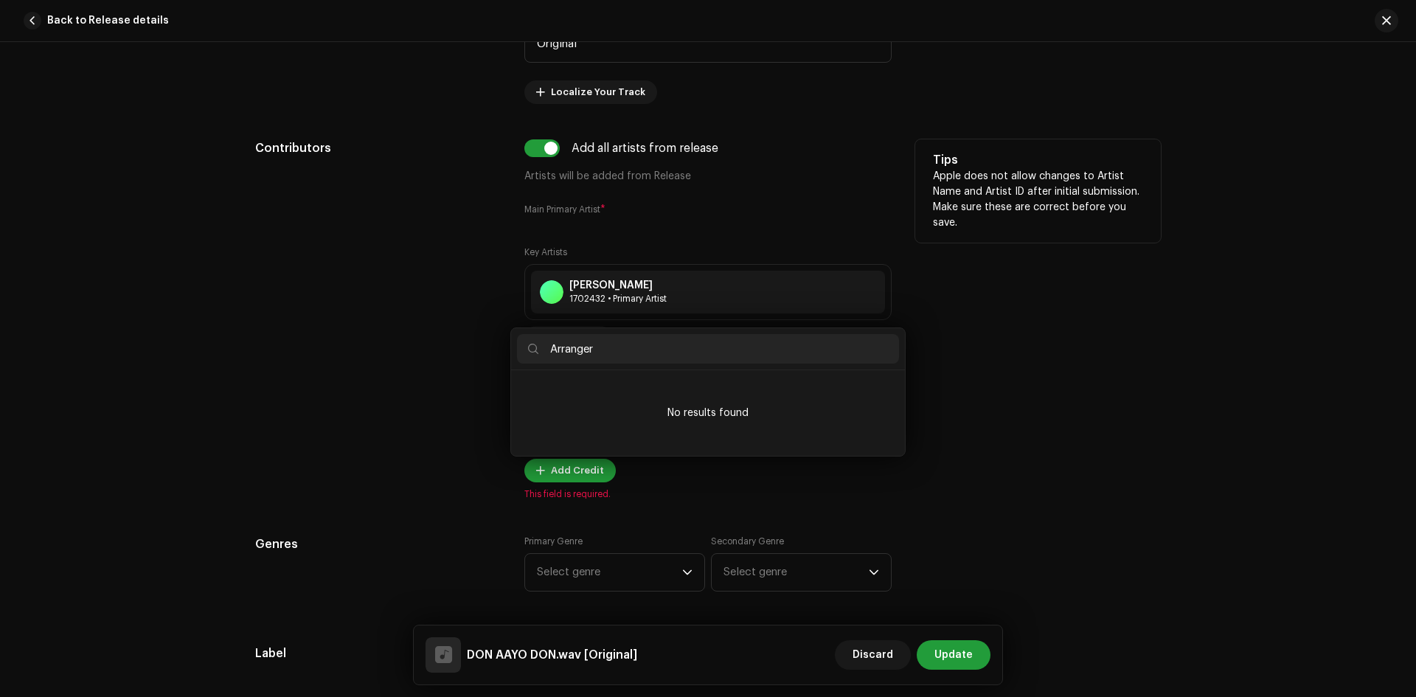
drag, startPoint x: 1067, startPoint y: 488, endPoint x: 778, endPoint y: 481, distance: 288.5
click at [1062, 488] on div "Add Producer & Engineer Credits Role * Mixing Engineer Name * Select Producer o…" at bounding box center [708, 348] width 1416 height 697
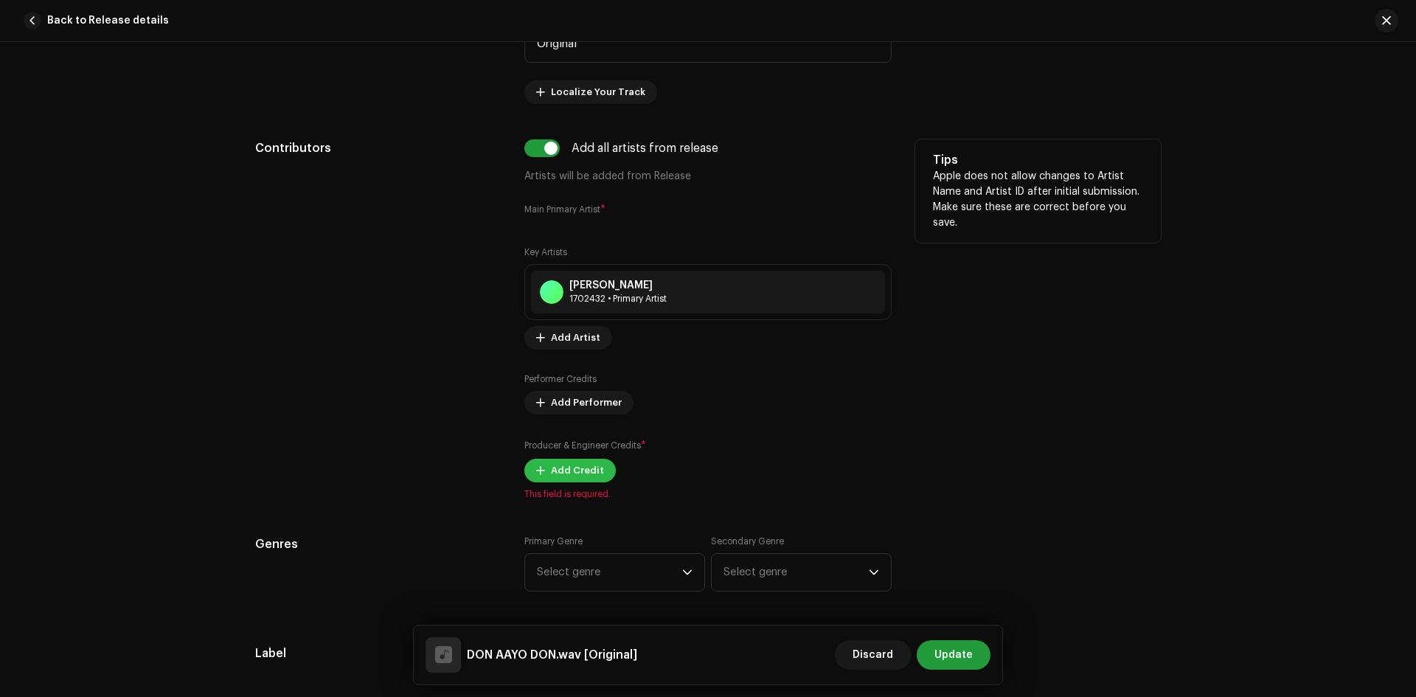
click at [570, 470] on span "Add Credit" at bounding box center [577, 471] width 53 height 30
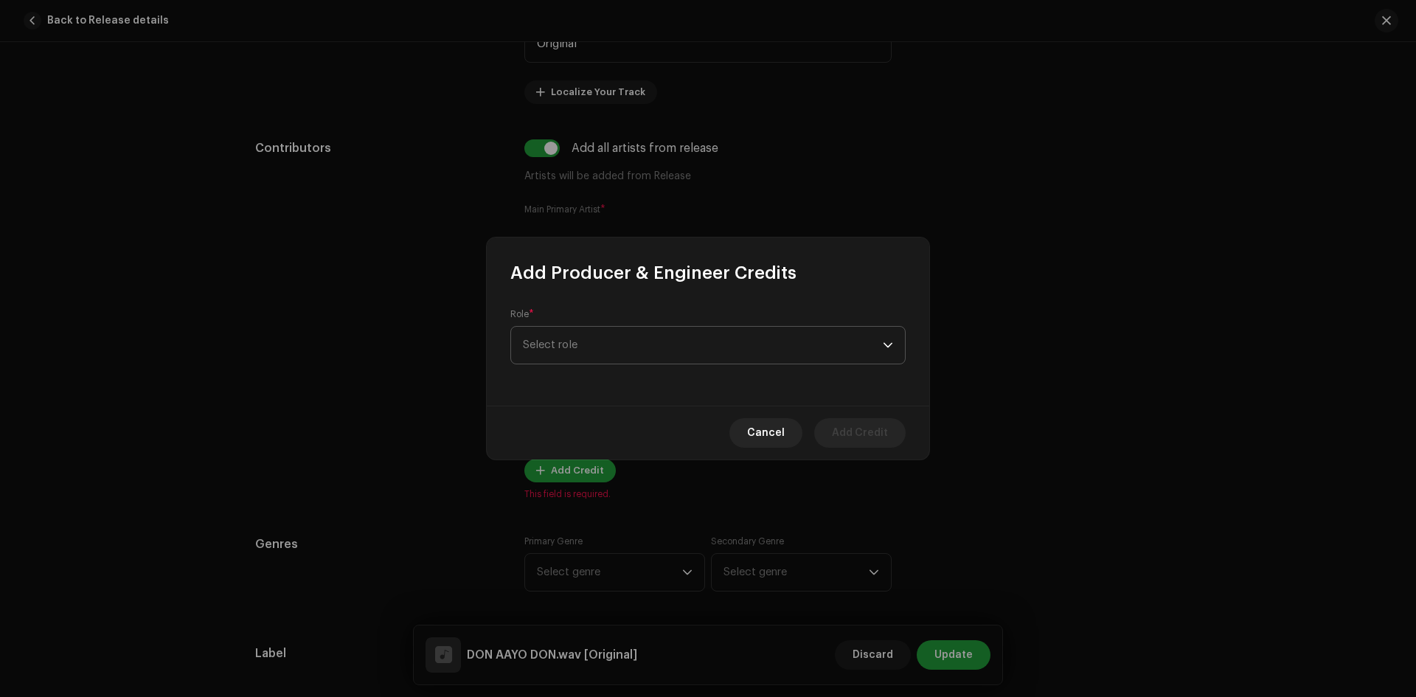
click at [591, 351] on span "Select role" at bounding box center [703, 345] width 360 height 37
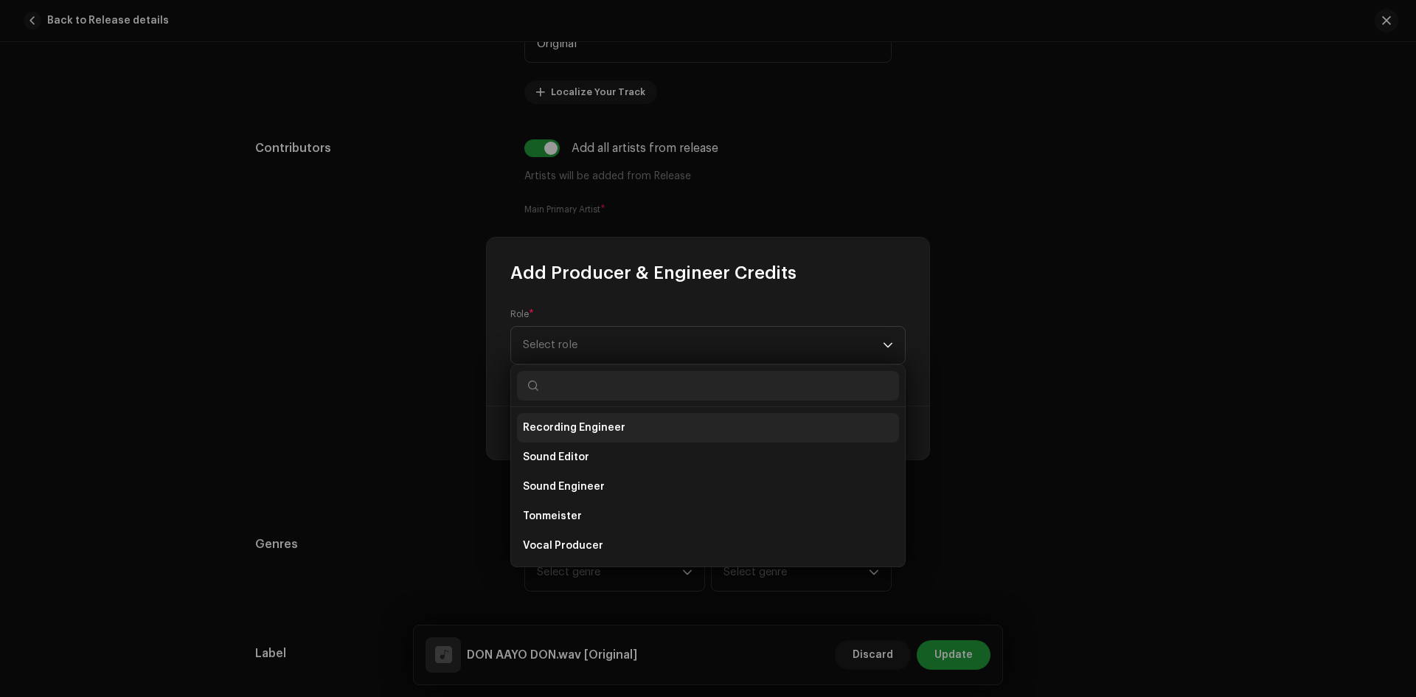
scroll to position [575, 0]
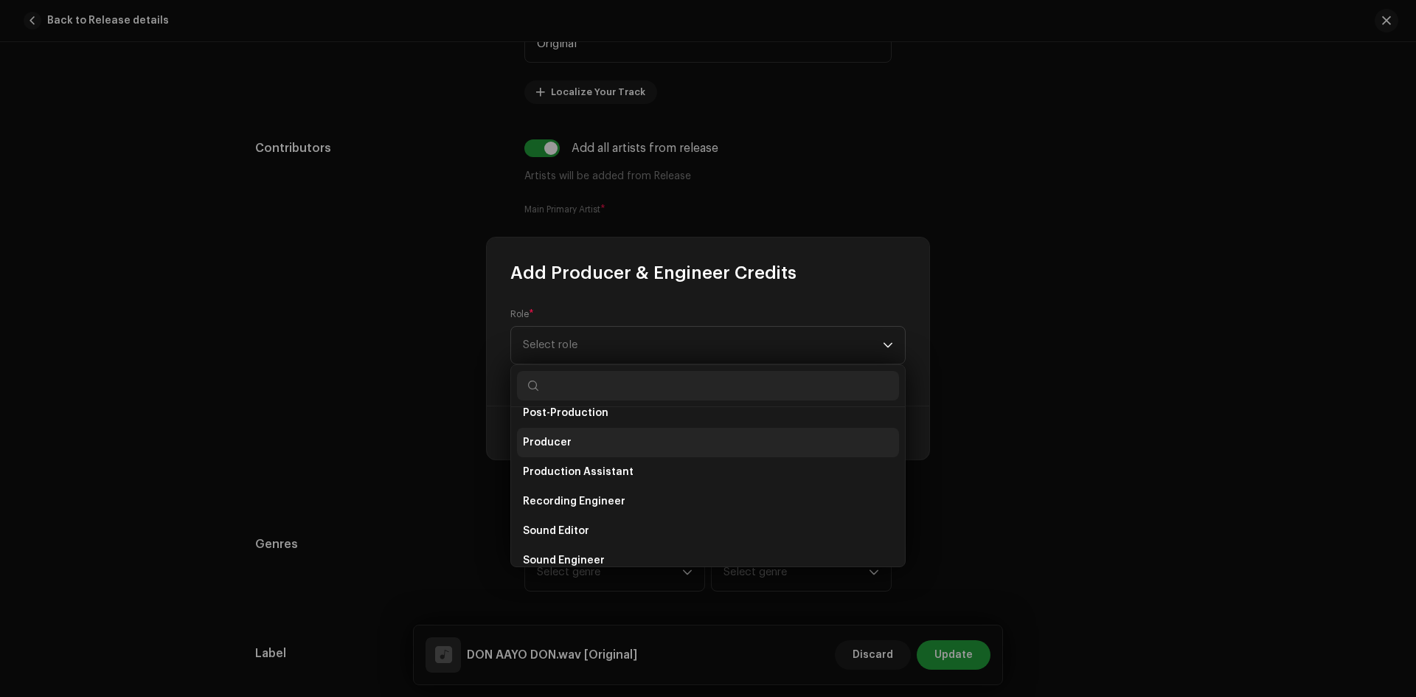
click at [572, 447] on li "Producer" at bounding box center [708, 443] width 382 height 30
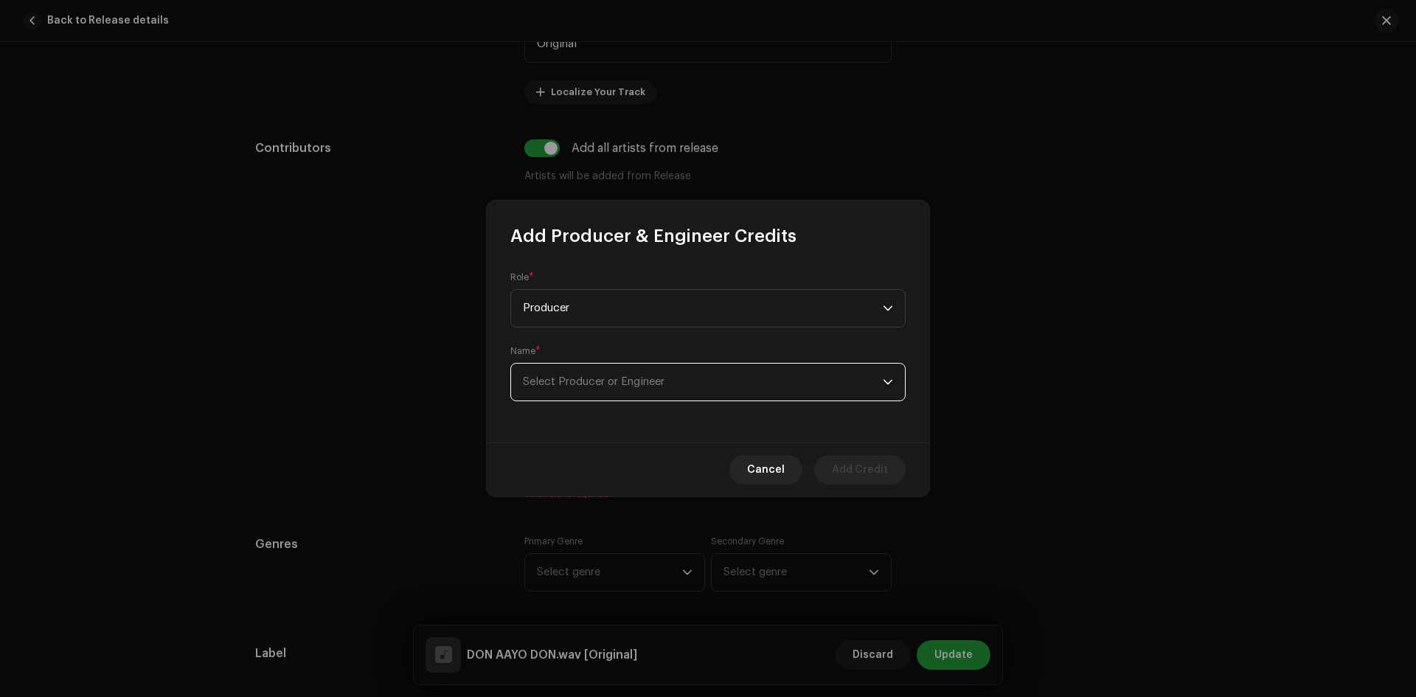
click at [608, 388] on span "Select Producer or Engineer" at bounding box center [703, 382] width 360 height 37
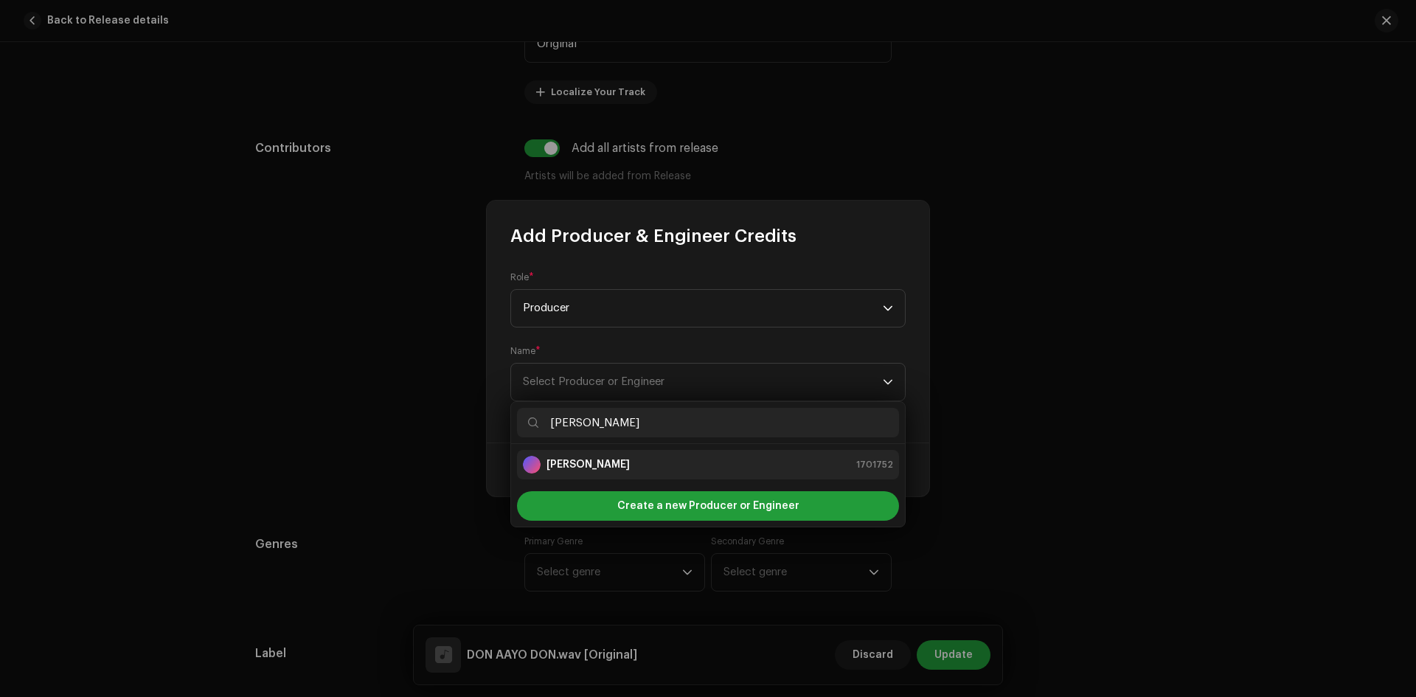
type input "Durgesh"
click at [649, 472] on div "Durgesh Thapa 1701752" at bounding box center [708, 465] width 370 height 18
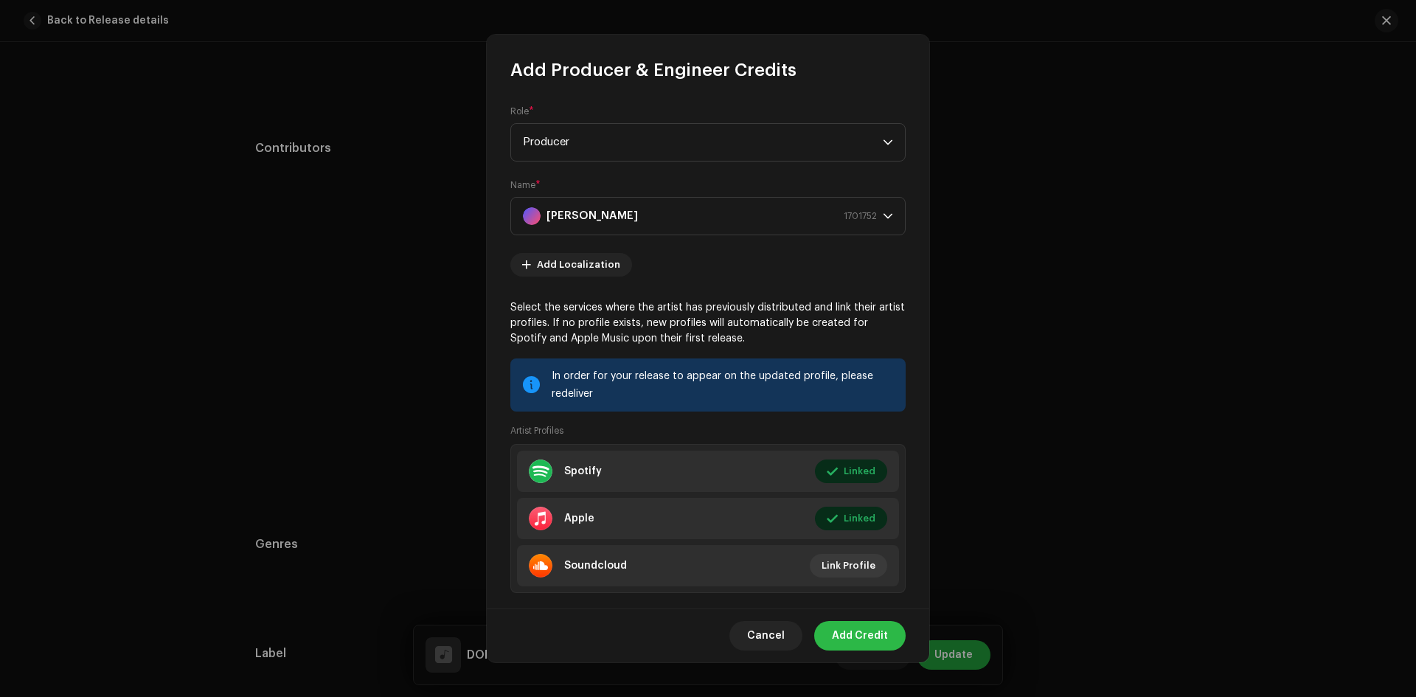
click at [857, 640] on span "Add Credit" at bounding box center [860, 636] width 56 height 30
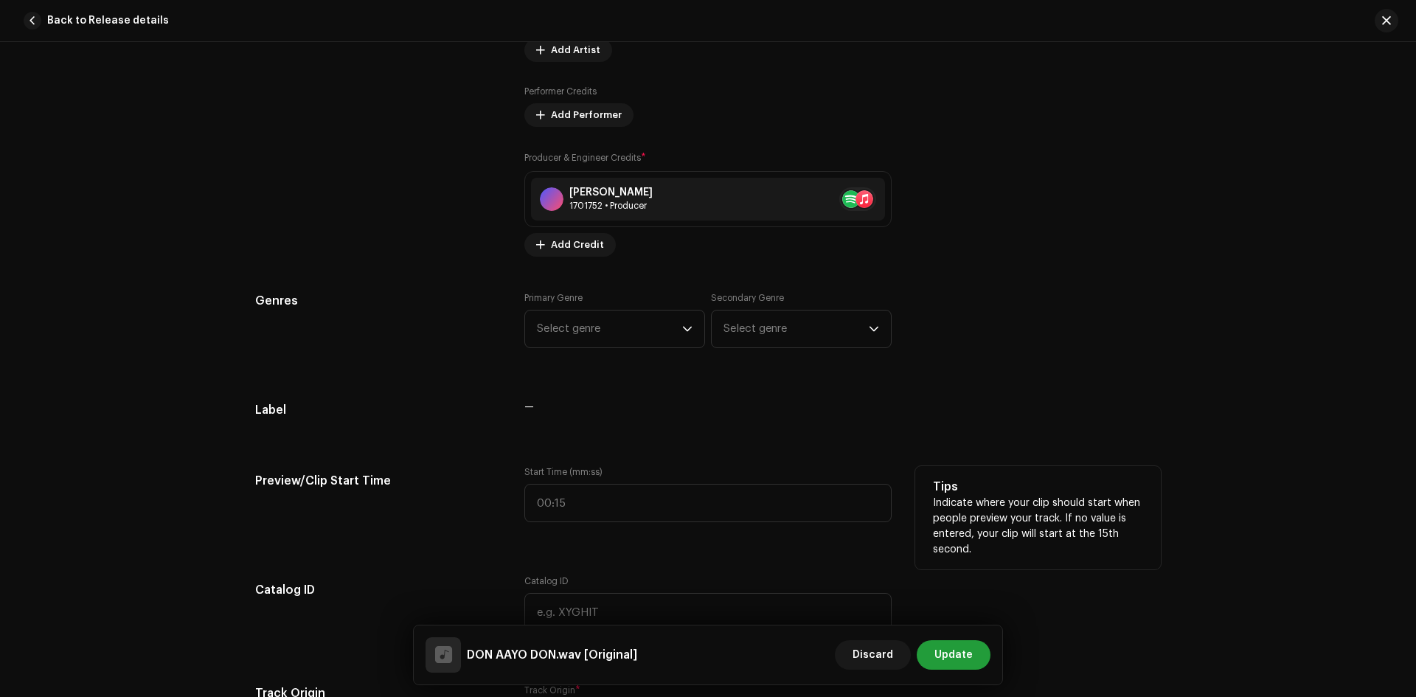
scroll to position [1152, 0]
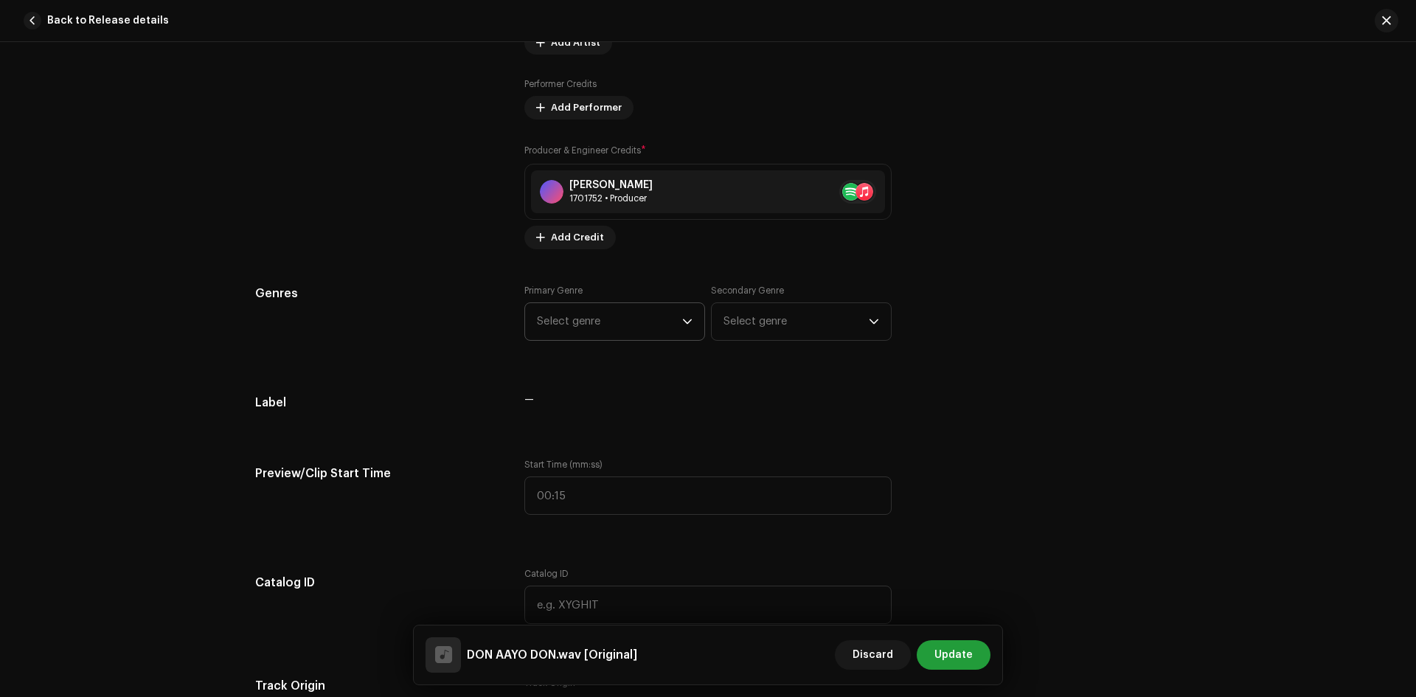
click at [682, 328] on div "dropdown trigger" at bounding box center [687, 321] width 10 height 37
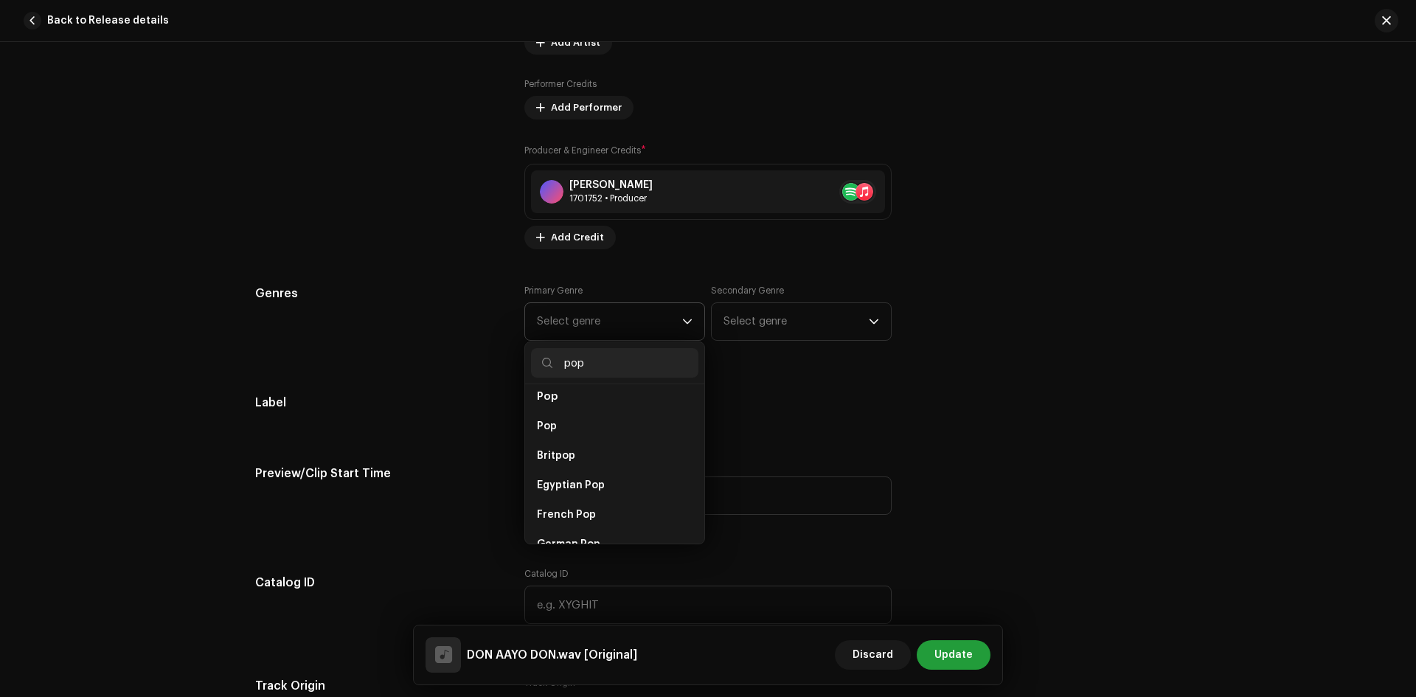
scroll to position [516, 0]
type input "pop"
click at [575, 424] on li "Pop" at bounding box center [614, 437] width 167 height 30
click at [555, 423] on li "Pop" at bounding box center [614, 437] width 167 height 30
click at [549, 432] on span "Pop" at bounding box center [547, 437] width 21 height 11
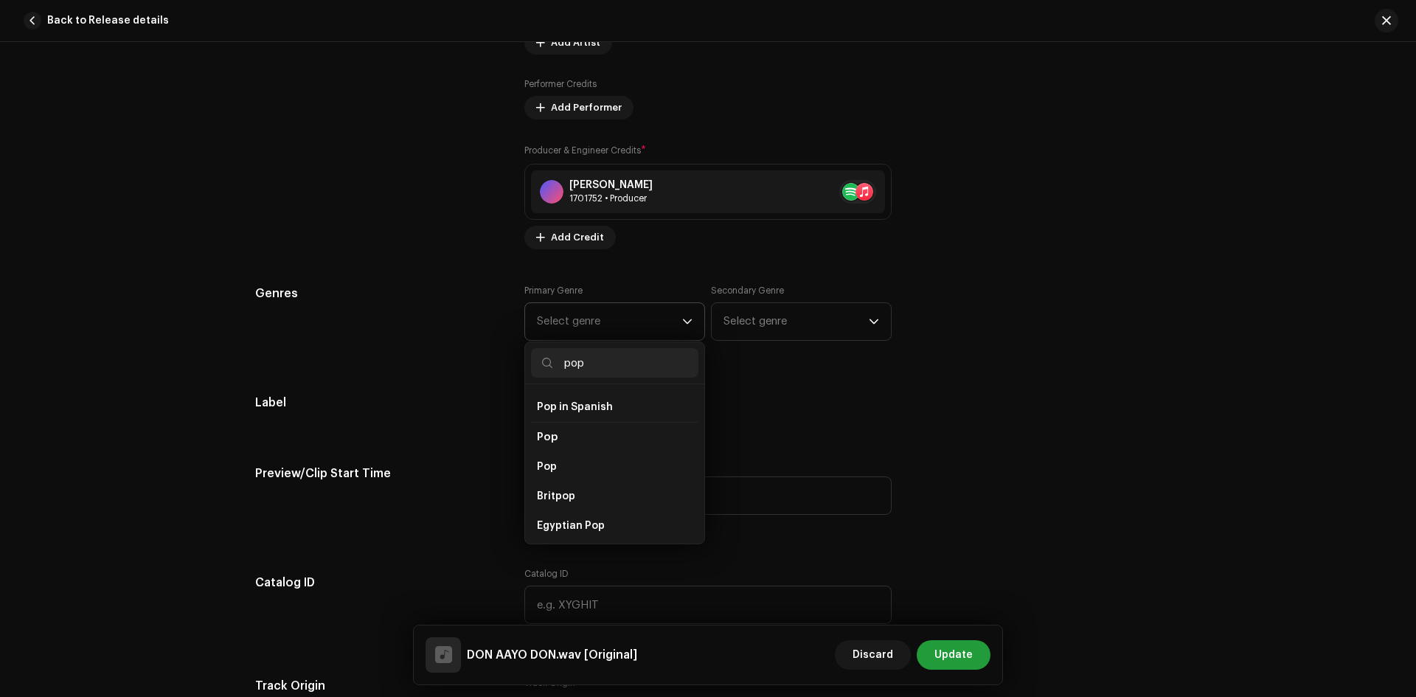
click at [549, 432] on span "Pop" at bounding box center [547, 437] width 21 height 11
click at [547, 460] on span "Pop" at bounding box center [547, 467] width 20 height 15
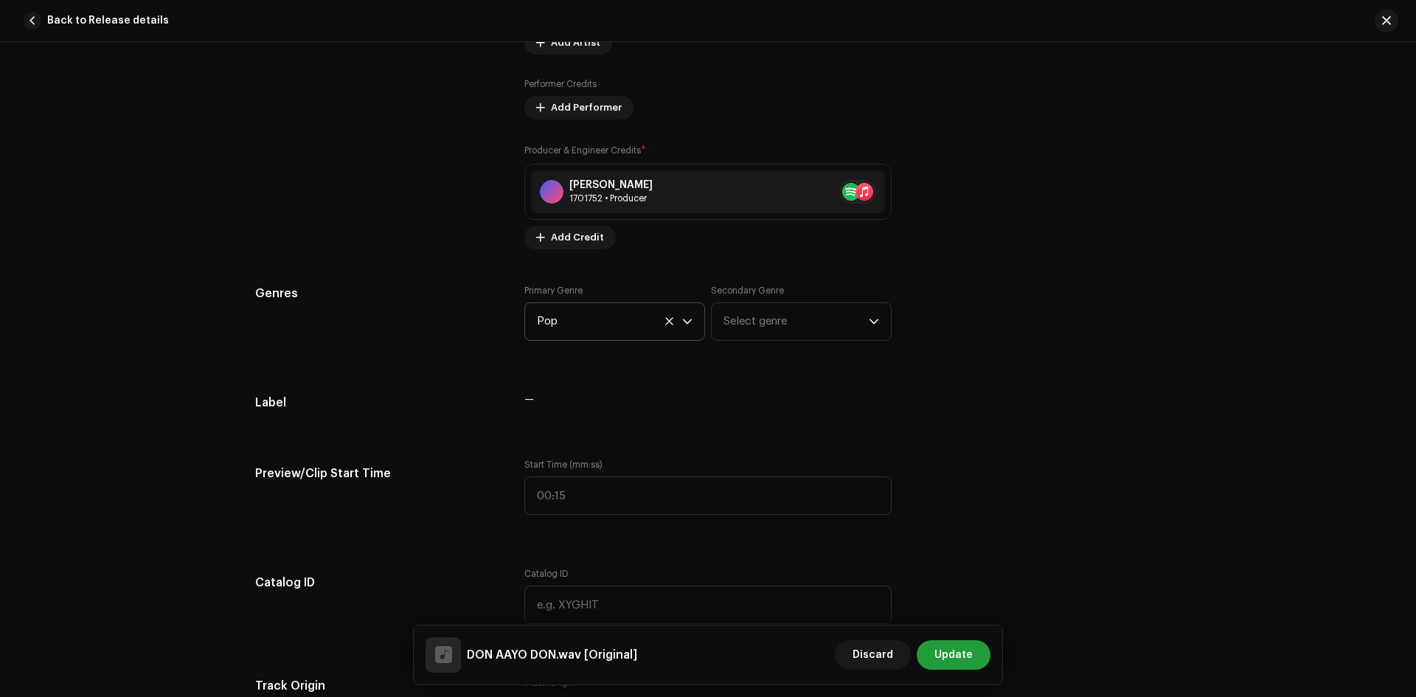
click at [899, 392] on div "Track details Complete the following to finalize your track. 1 of 3 Add Audio F…" at bounding box center [708, 548] width 953 height 3245
click at [811, 312] on span "Select genre" at bounding box center [796, 321] width 145 height 37
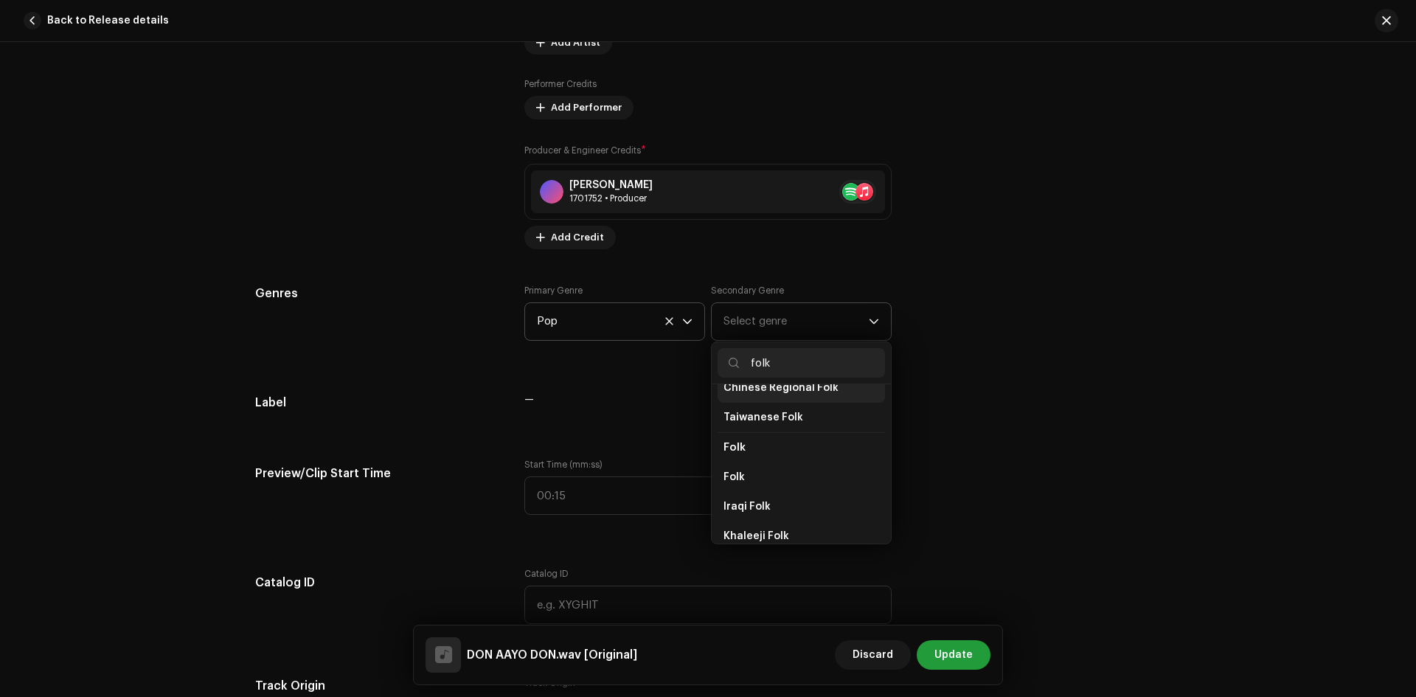
scroll to position [148, 0]
type input "folk"
click at [735, 402] on span "Folk" at bounding box center [735, 406] width 22 height 11
click at [733, 410] on span "Folk" at bounding box center [735, 406] width 22 height 11
click at [737, 443] on span "Folk" at bounding box center [734, 436] width 21 height 15
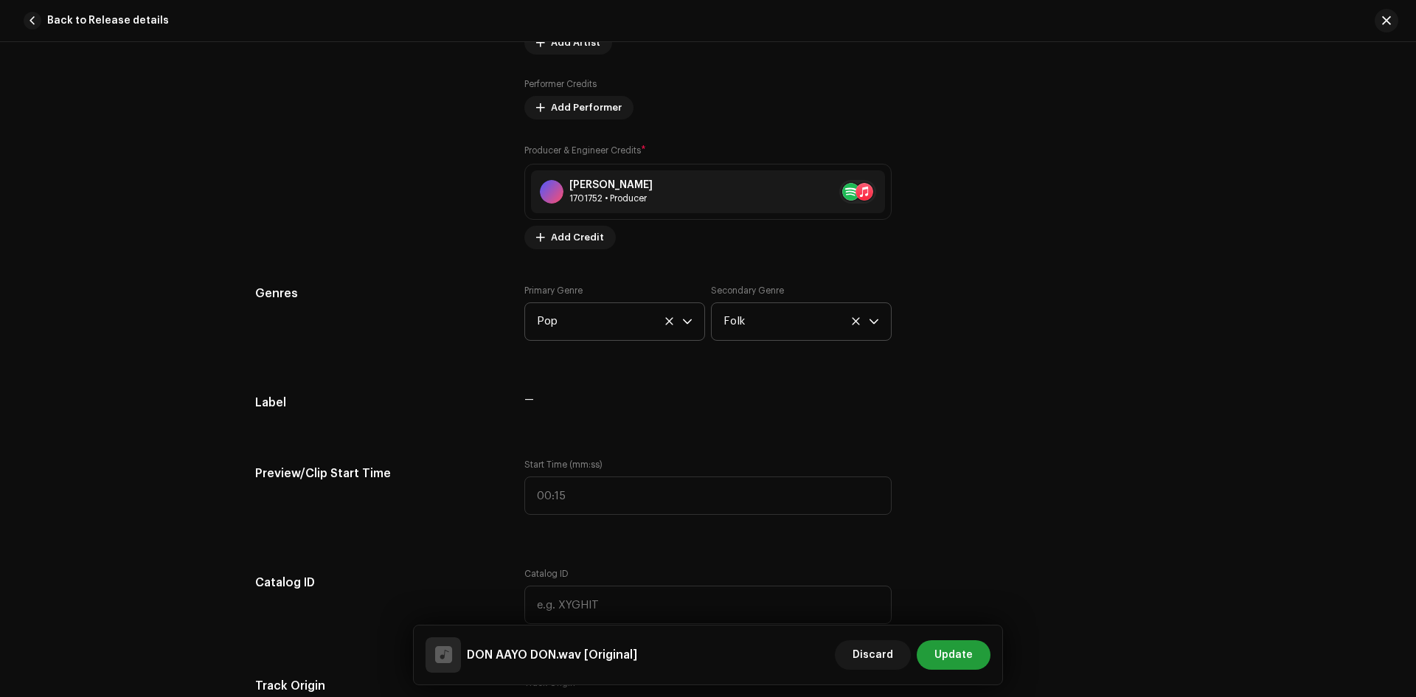
click at [970, 431] on div "Track details Complete the following to finalize your track. 1 of 3 Add Audio F…" at bounding box center [708, 548] width 953 height 3245
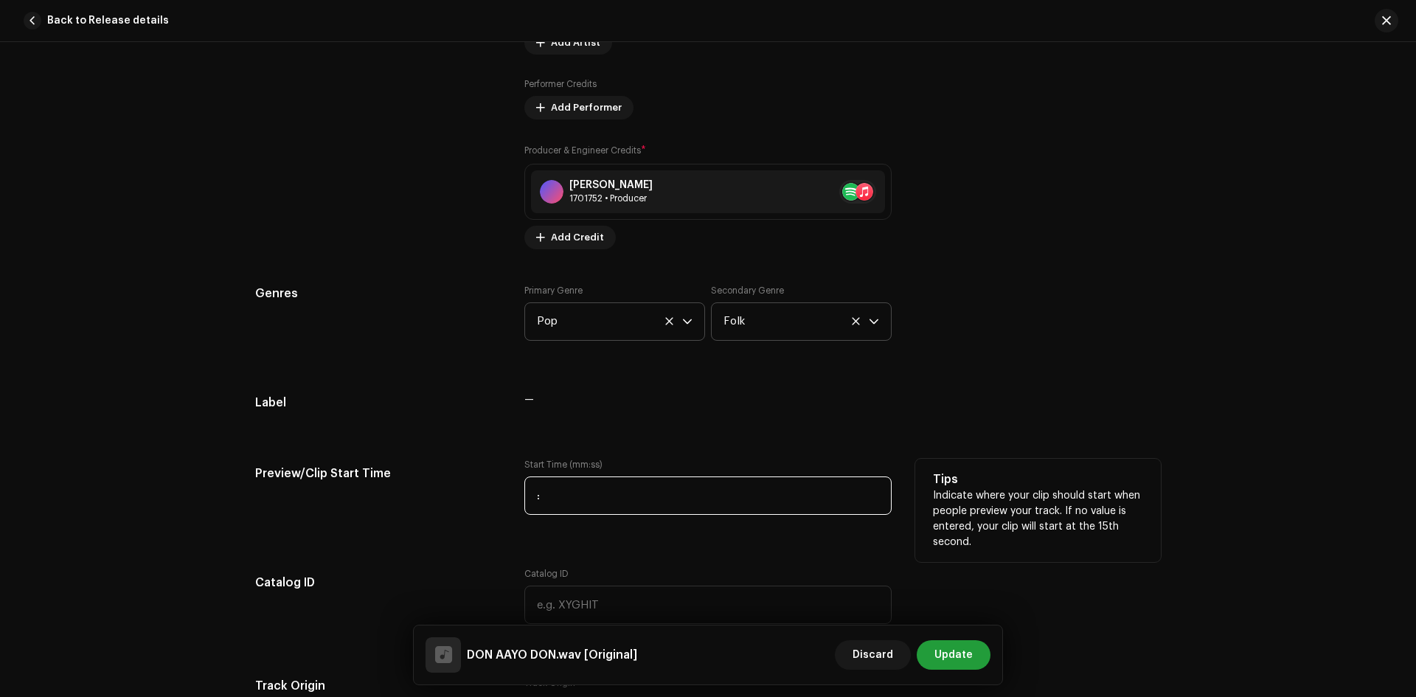
click at [598, 505] on input ":" at bounding box center [708, 496] width 367 height 38
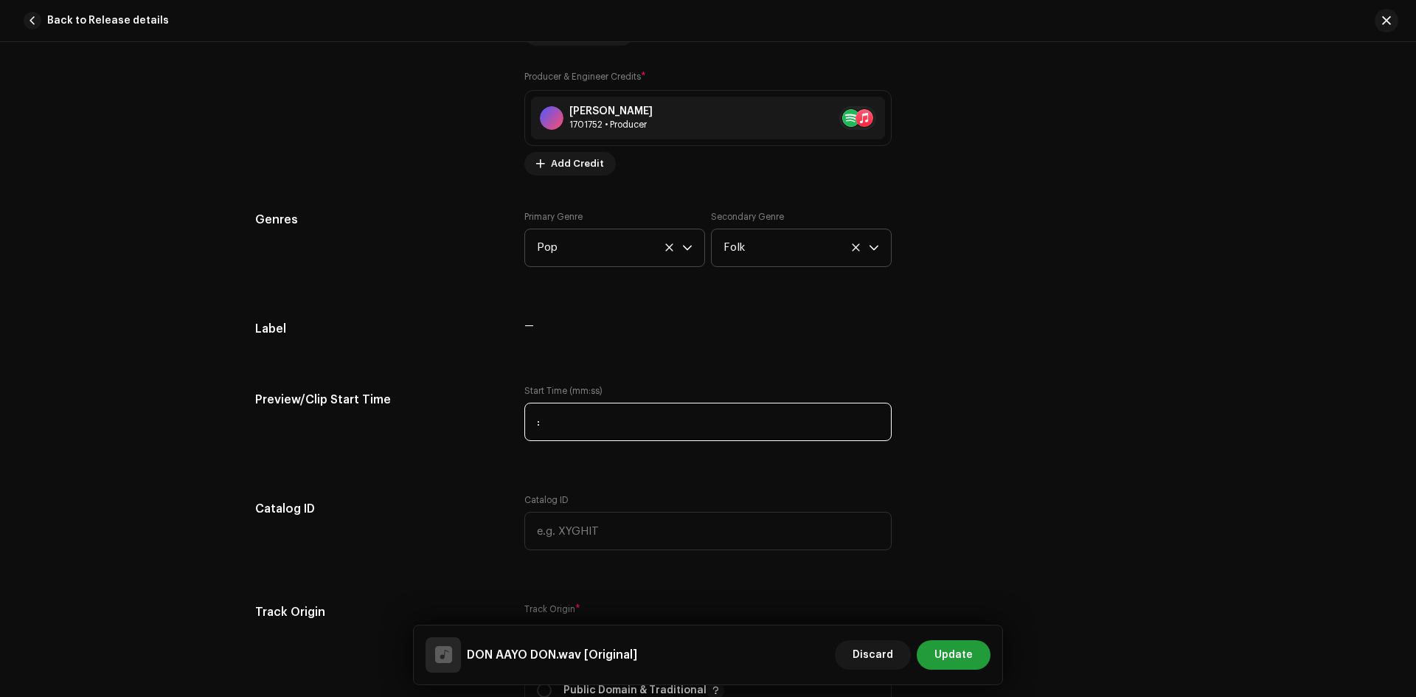
type input "0 :"
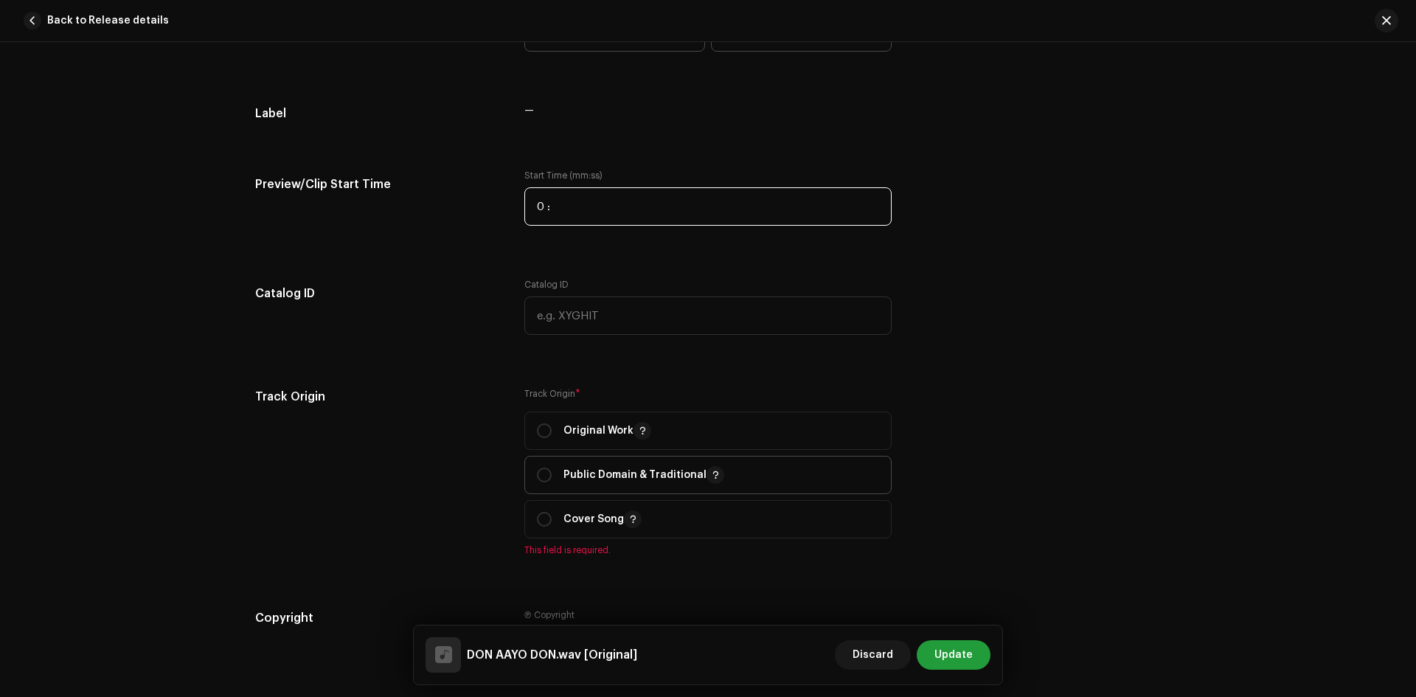
scroll to position [1447, 0]
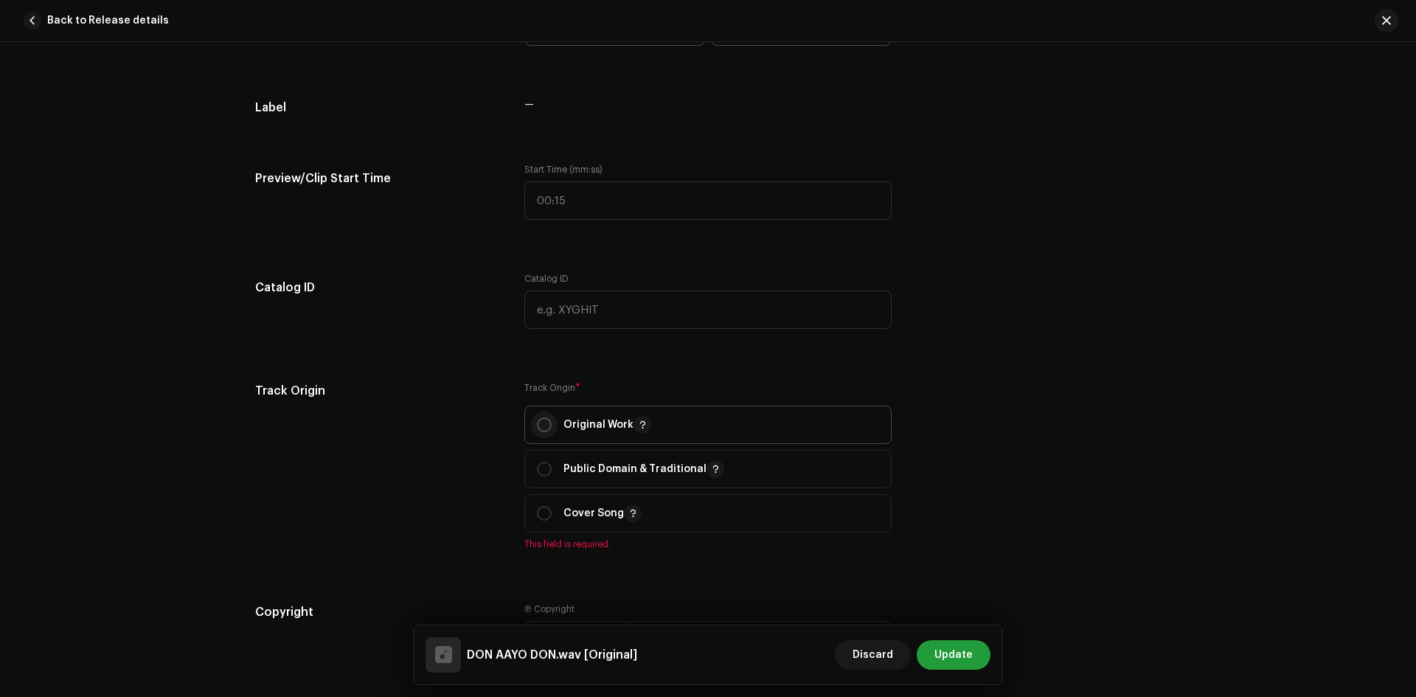
click at [539, 427] on input "radio" at bounding box center [544, 425] width 15 height 15
radio input "true"
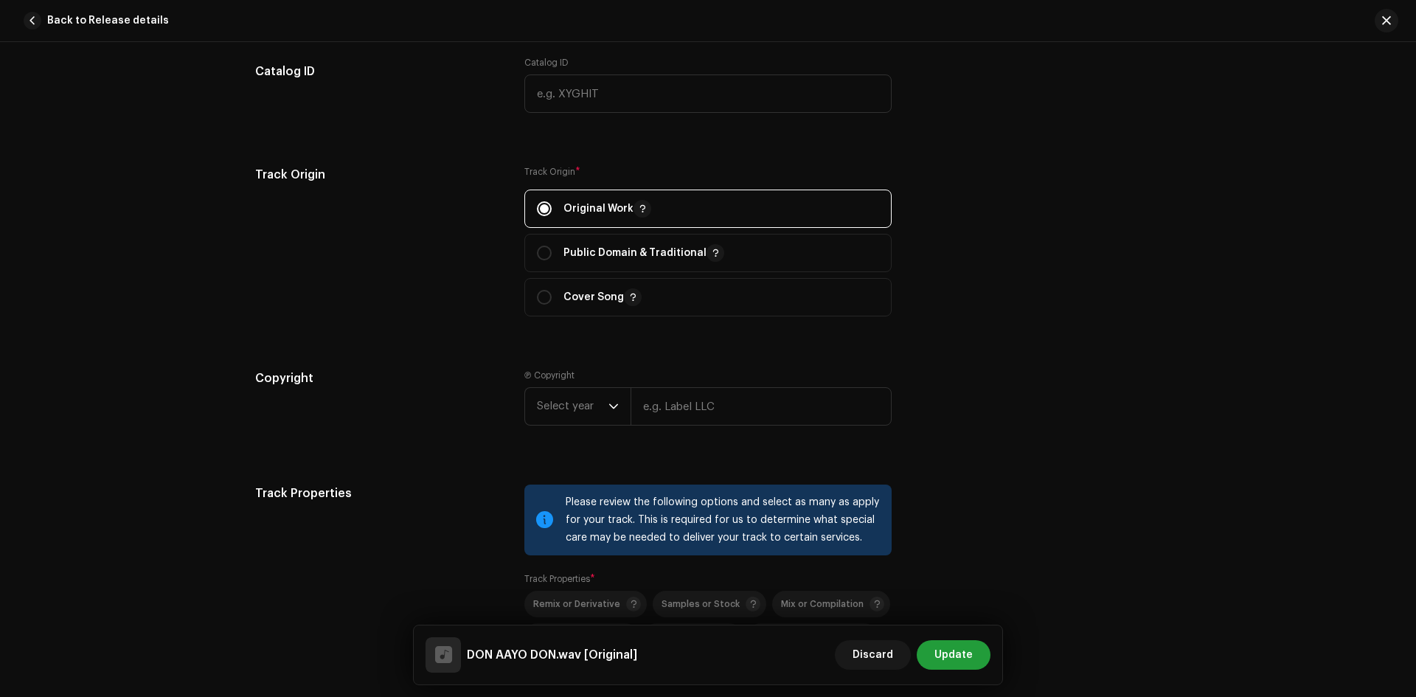
scroll to position [1668, 0]
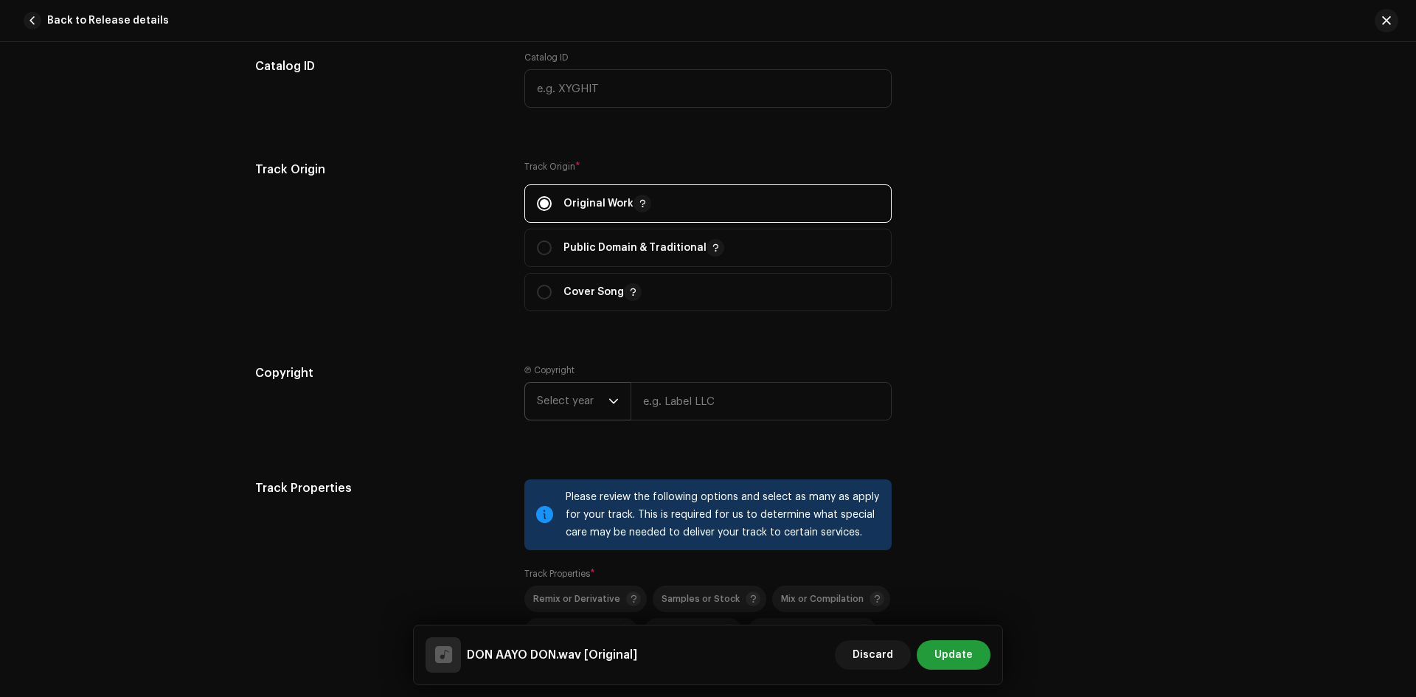
click at [609, 406] on icon "dropdown trigger" at bounding box center [614, 401] width 10 height 10
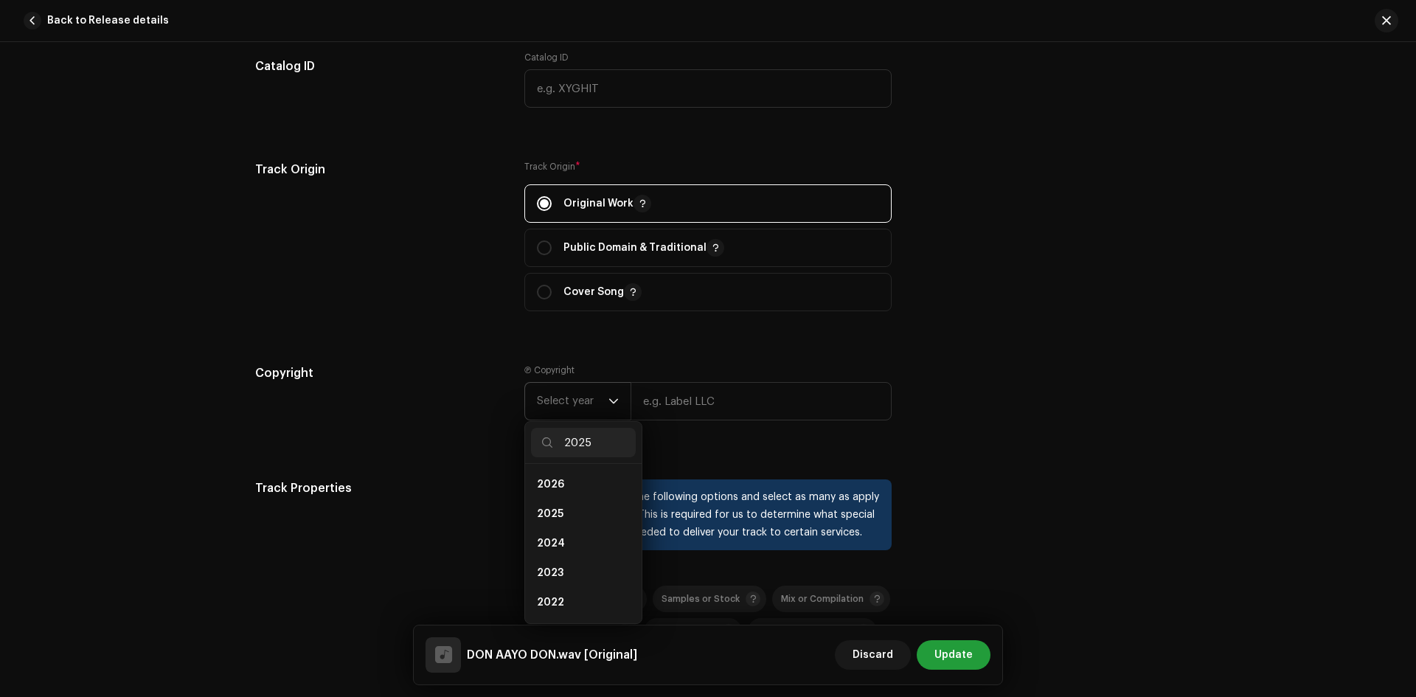
scroll to position [0, 0]
type input "2025"
click at [567, 498] on li "2025" at bounding box center [583, 485] width 105 height 30
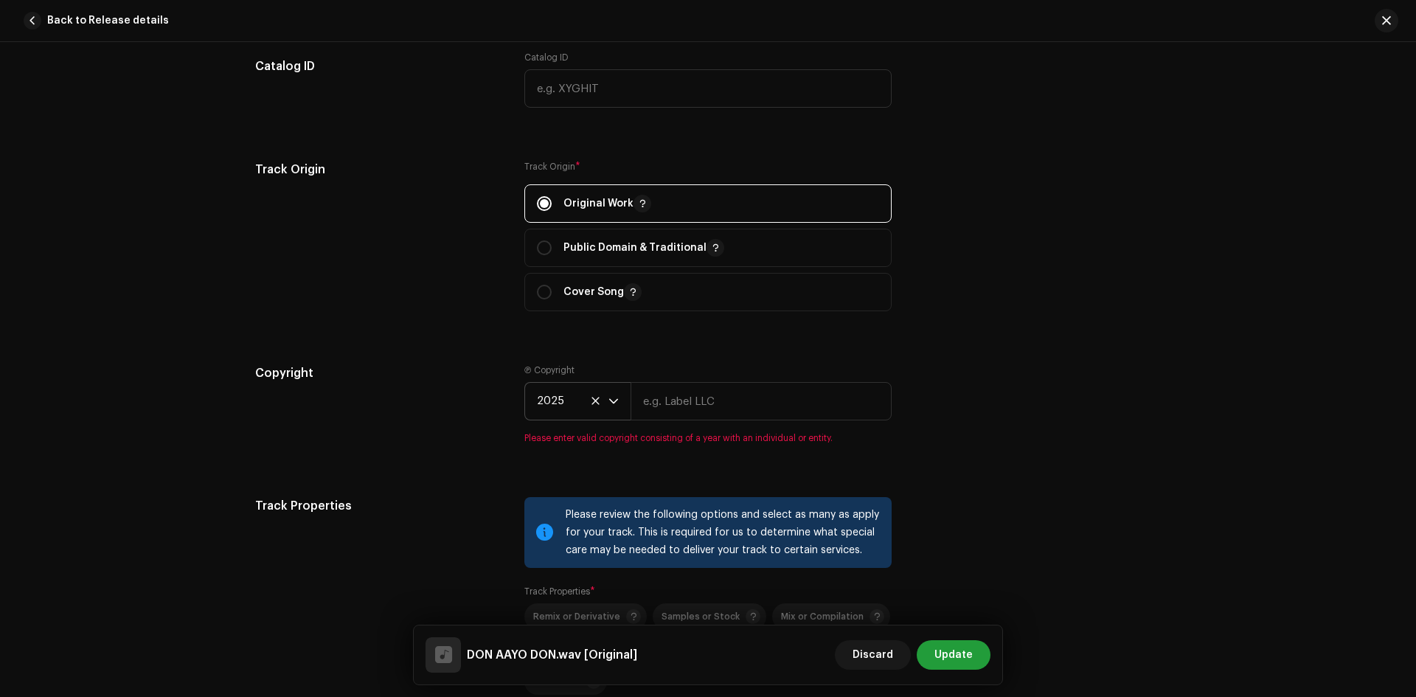
click at [983, 471] on div "Track details Complete the following to finalize your track. 1 of 3 Add Audio F…" at bounding box center [708, 31] width 953 height 3245
click at [754, 415] on input "text" at bounding box center [761, 401] width 261 height 38
type input "[PERSON_NAME]"
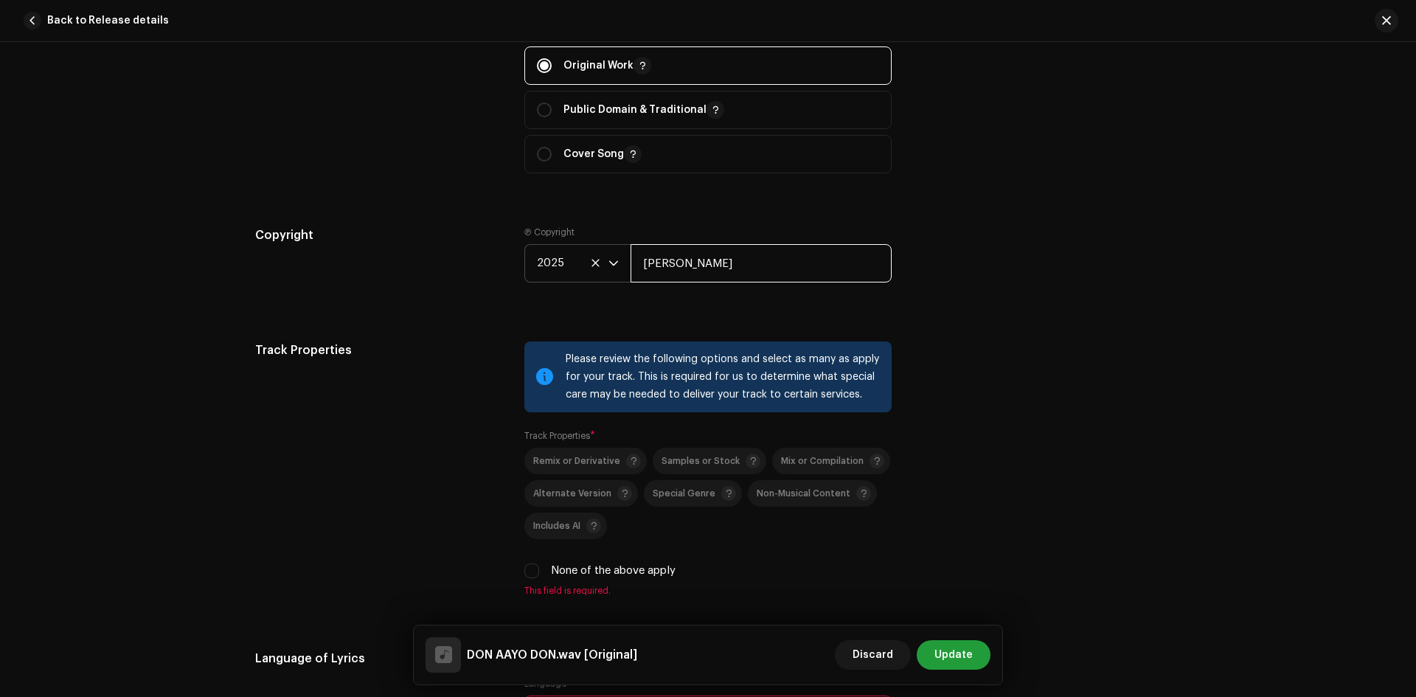
scroll to position [1816, 0]
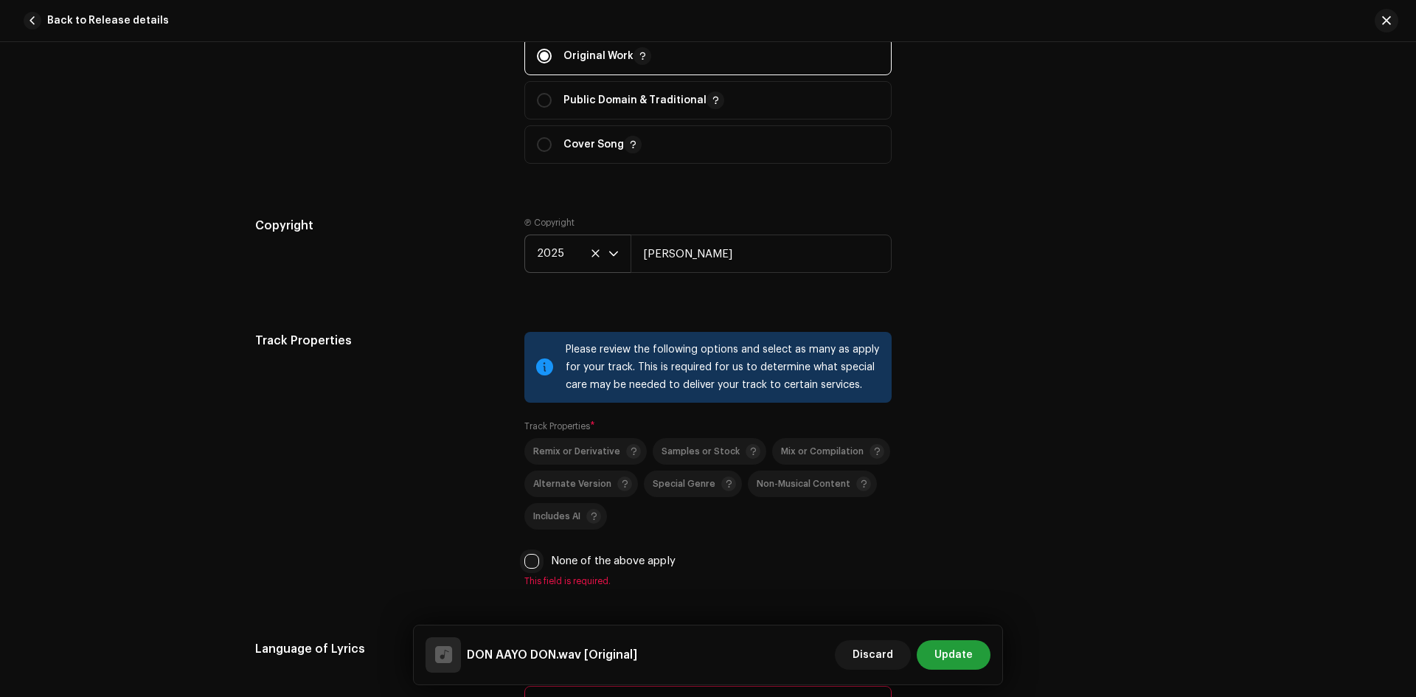
click at [530, 564] on input "None of the above apply" at bounding box center [532, 561] width 15 height 15
checkbox input "true"
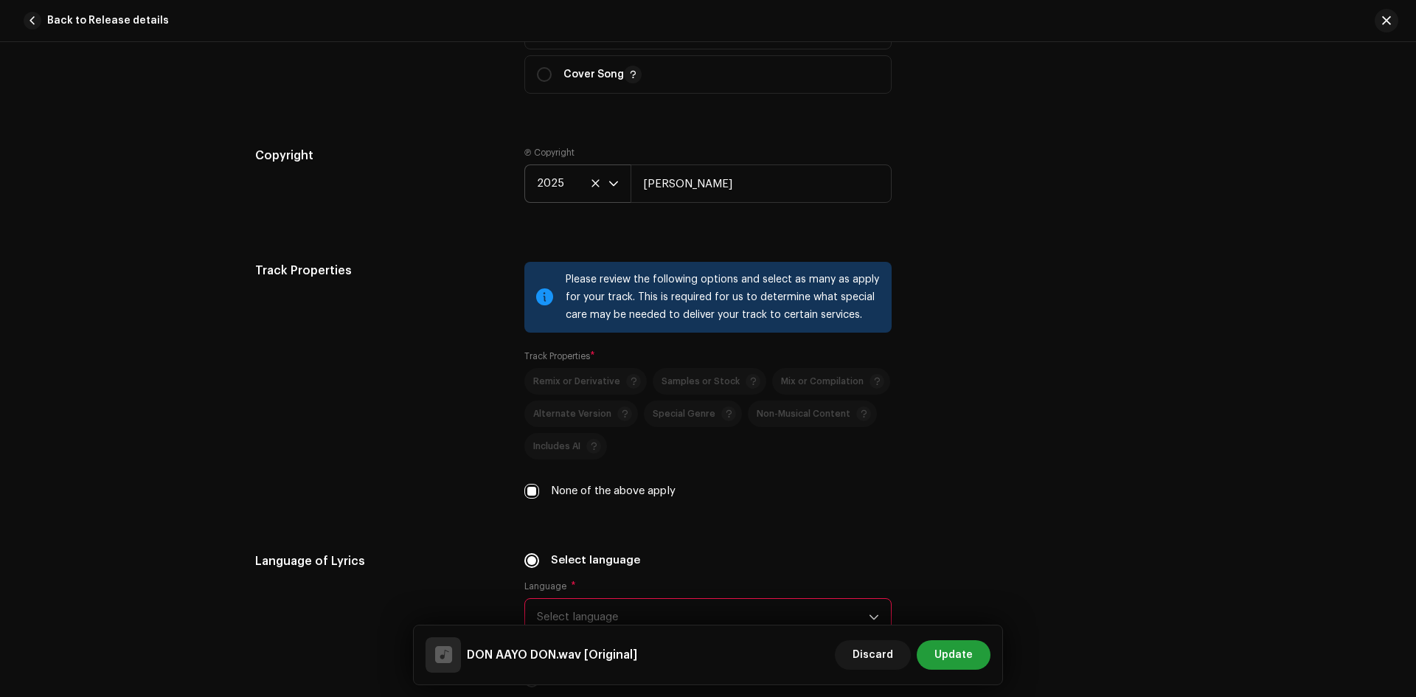
scroll to position [2037, 0]
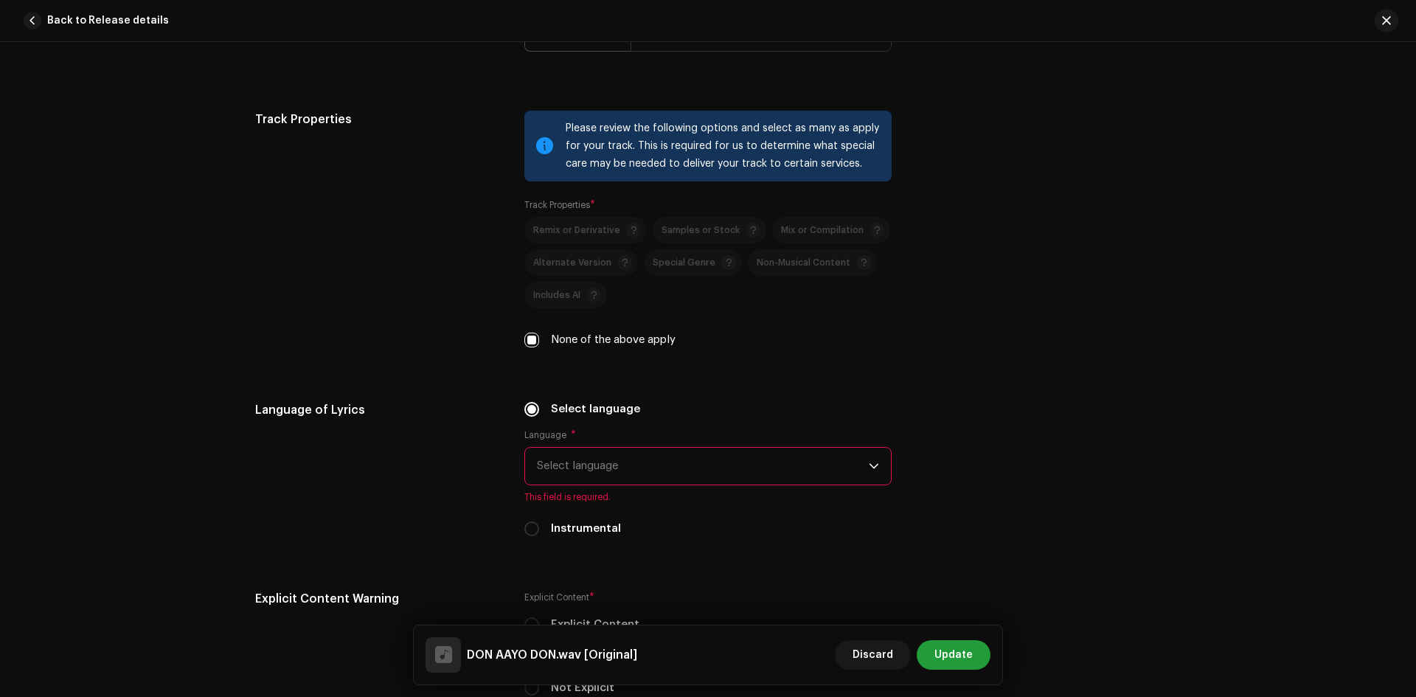
click at [662, 476] on span "Select language" at bounding box center [703, 466] width 332 height 37
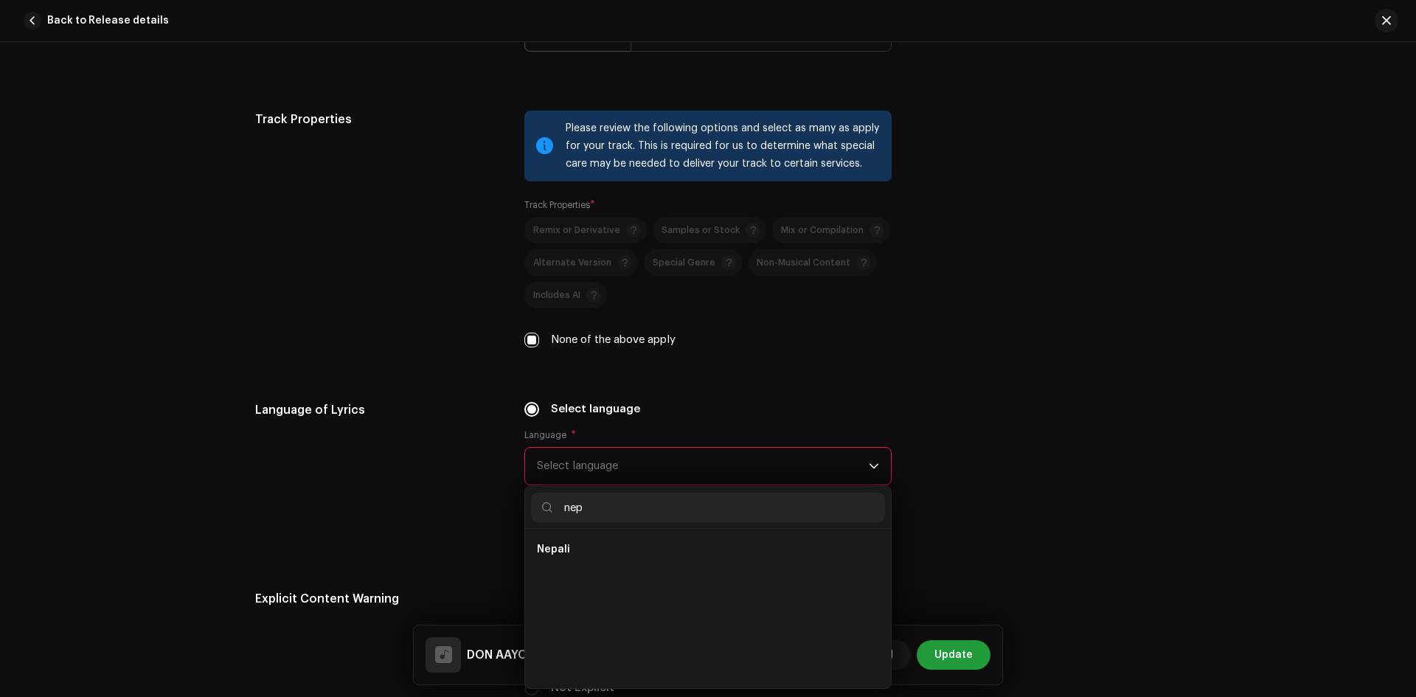
scroll to position [0, 0]
type input "nepali"
click at [599, 552] on li "Nepali" at bounding box center [708, 550] width 354 height 30
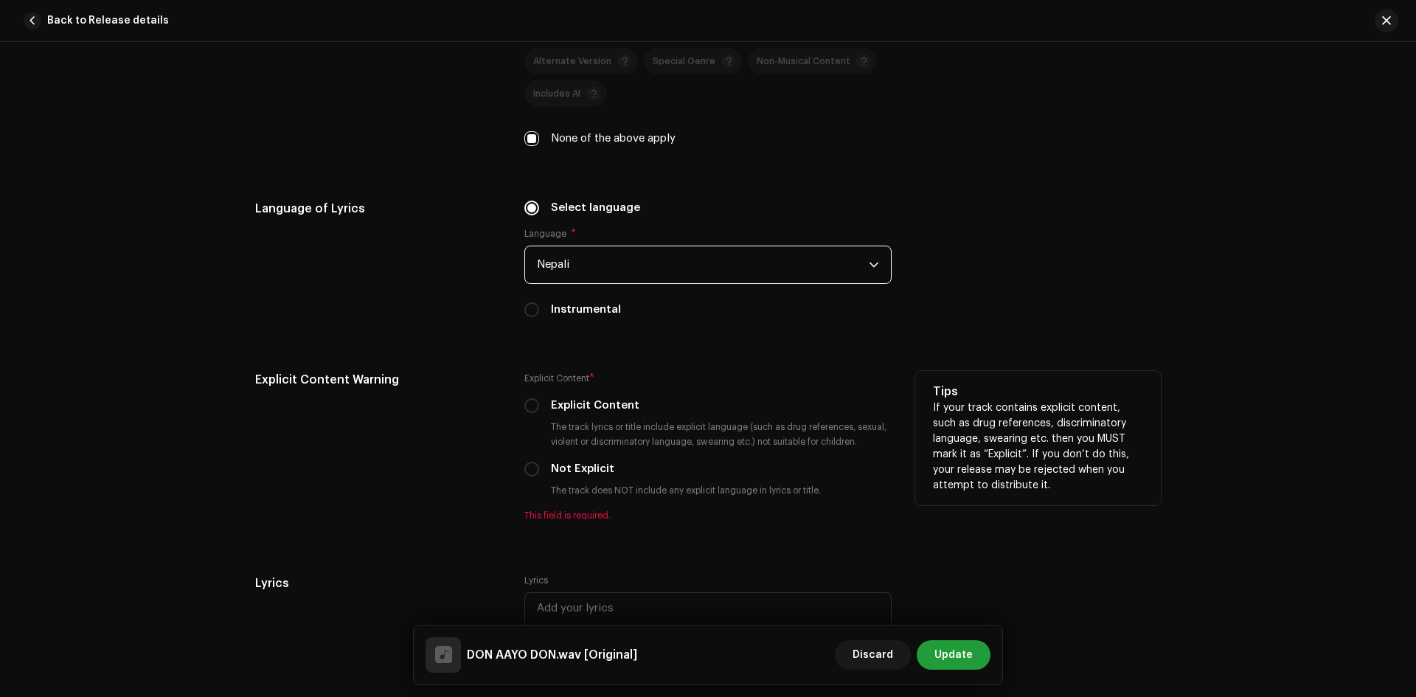
scroll to position [2258, 0]
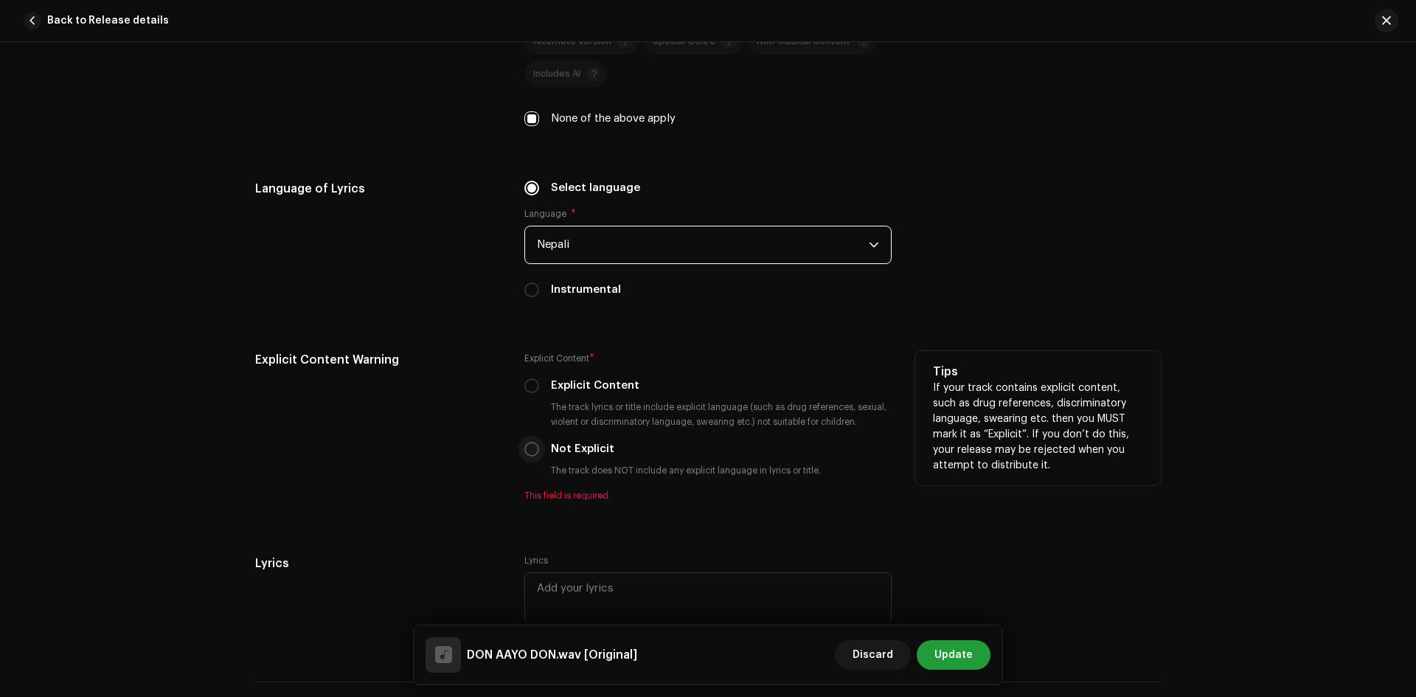
click at [527, 447] on input "Not Explicit" at bounding box center [532, 449] width 15 height 15
radio input "true"
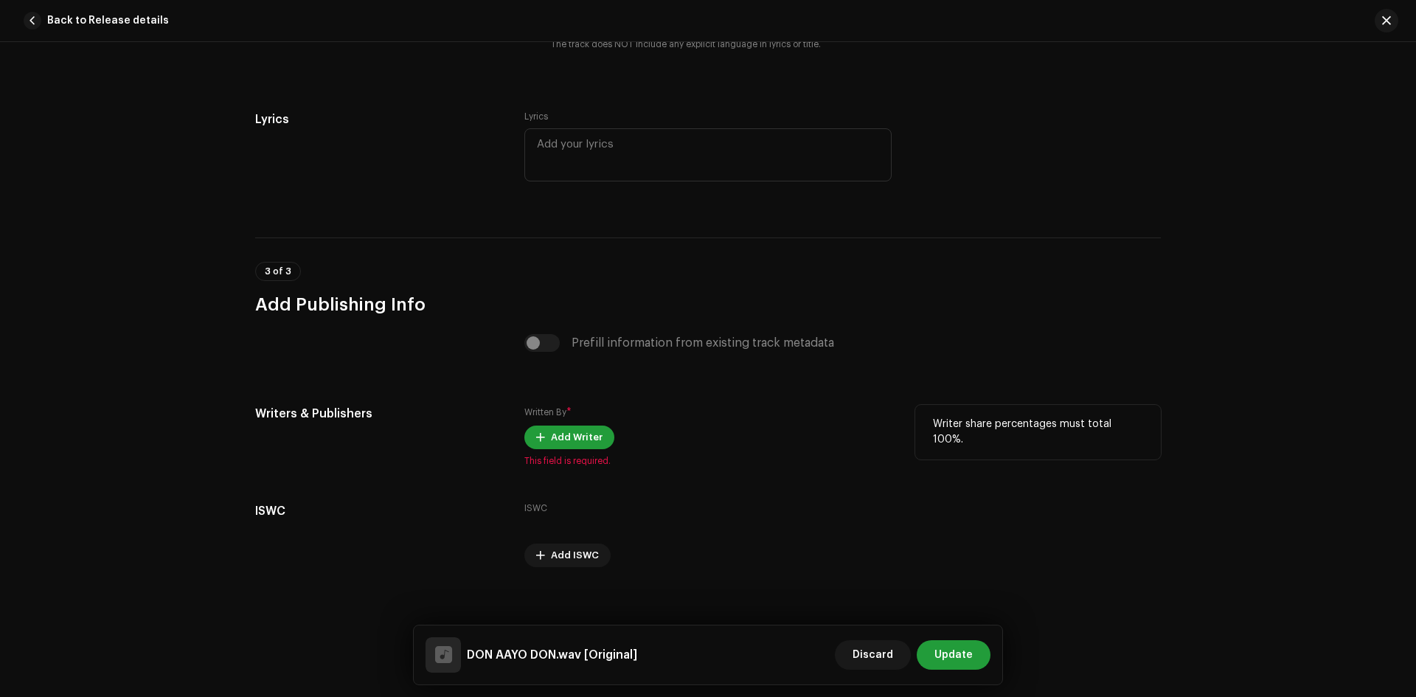
scroll to position [2696, 0]
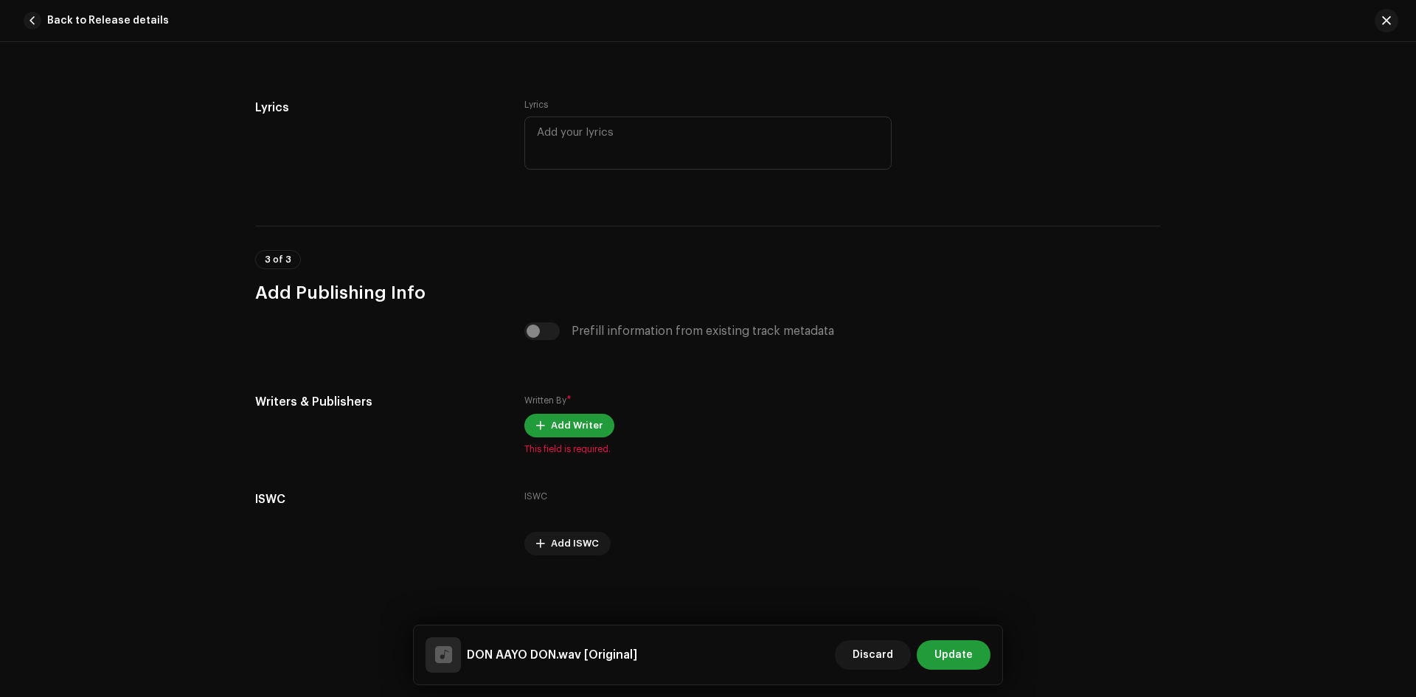
click at [539, 332] on div "Prefill information from existing track metadata" at bounding box center [708, 331] width 367 height 18
click at [548, 330] on div "Prefill information from existing track metadata" at bounding box center [708, 331] width 367 height 18
click at [561, 429] on span "Add Writer" at bounding box center [577, 426] width 52 height 30
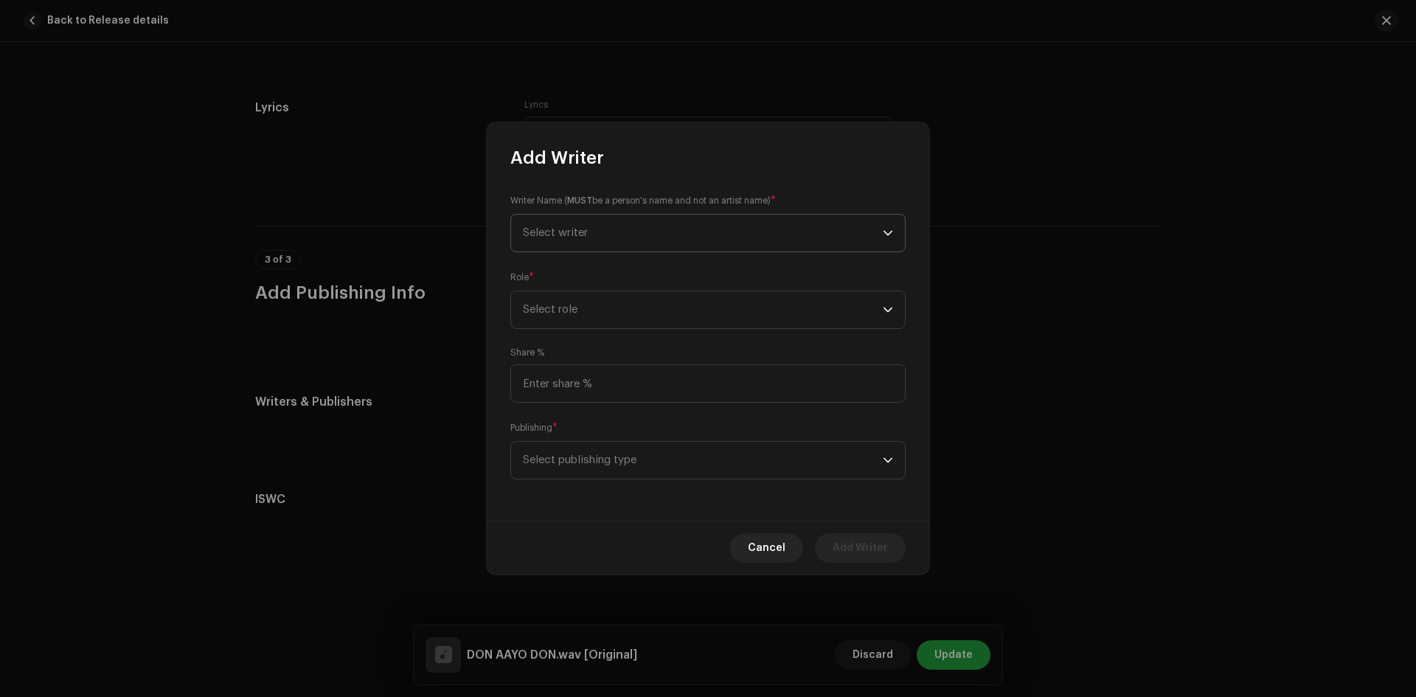
click at [614, 231] on span "Select writer" at bounding box center [703, 233] width 360 height 37
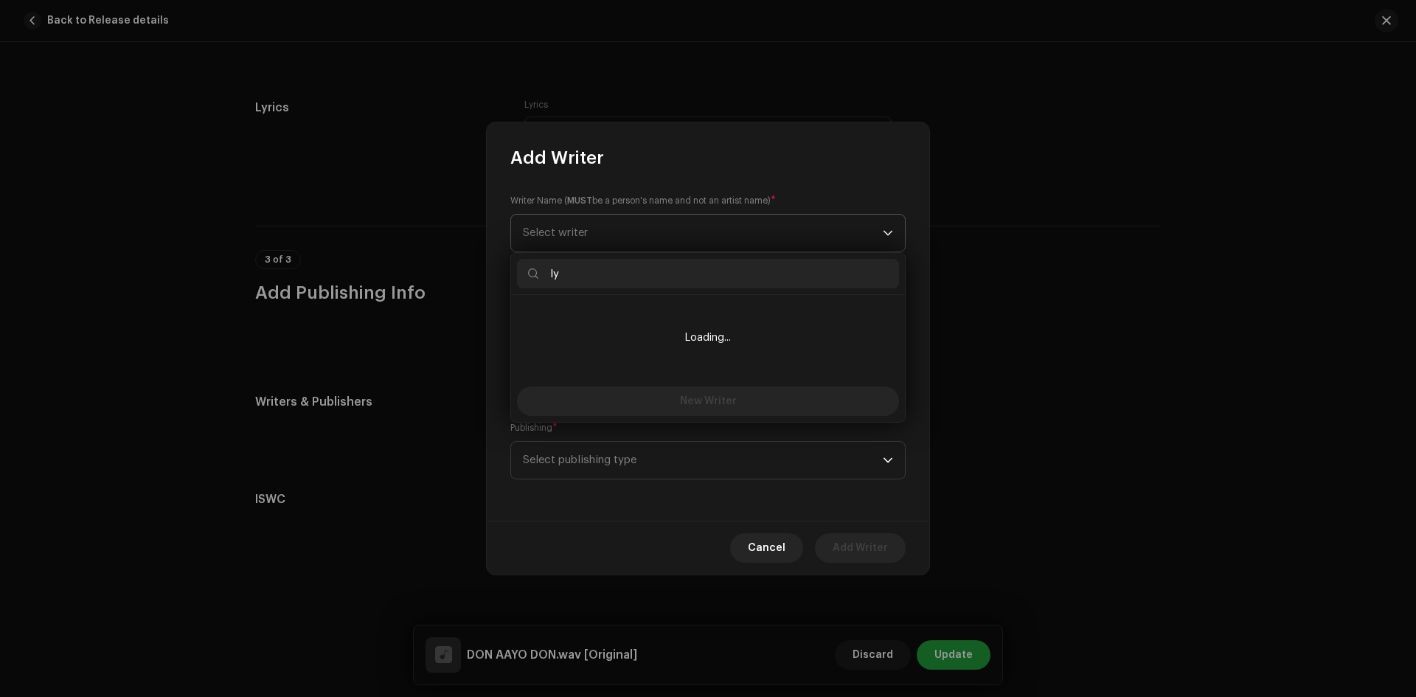
type input "l"
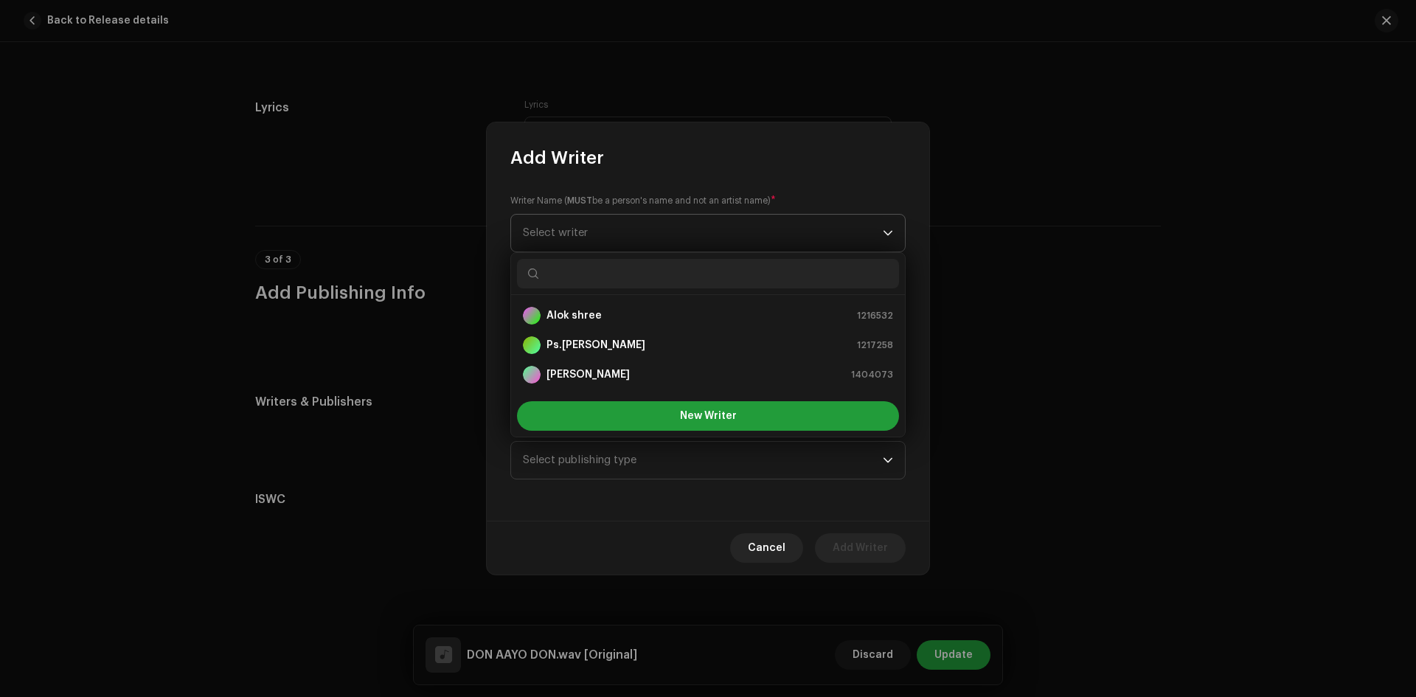
click at [679, 235] on span "Select writer" at bounding box center [703, 233] width 360 height 37
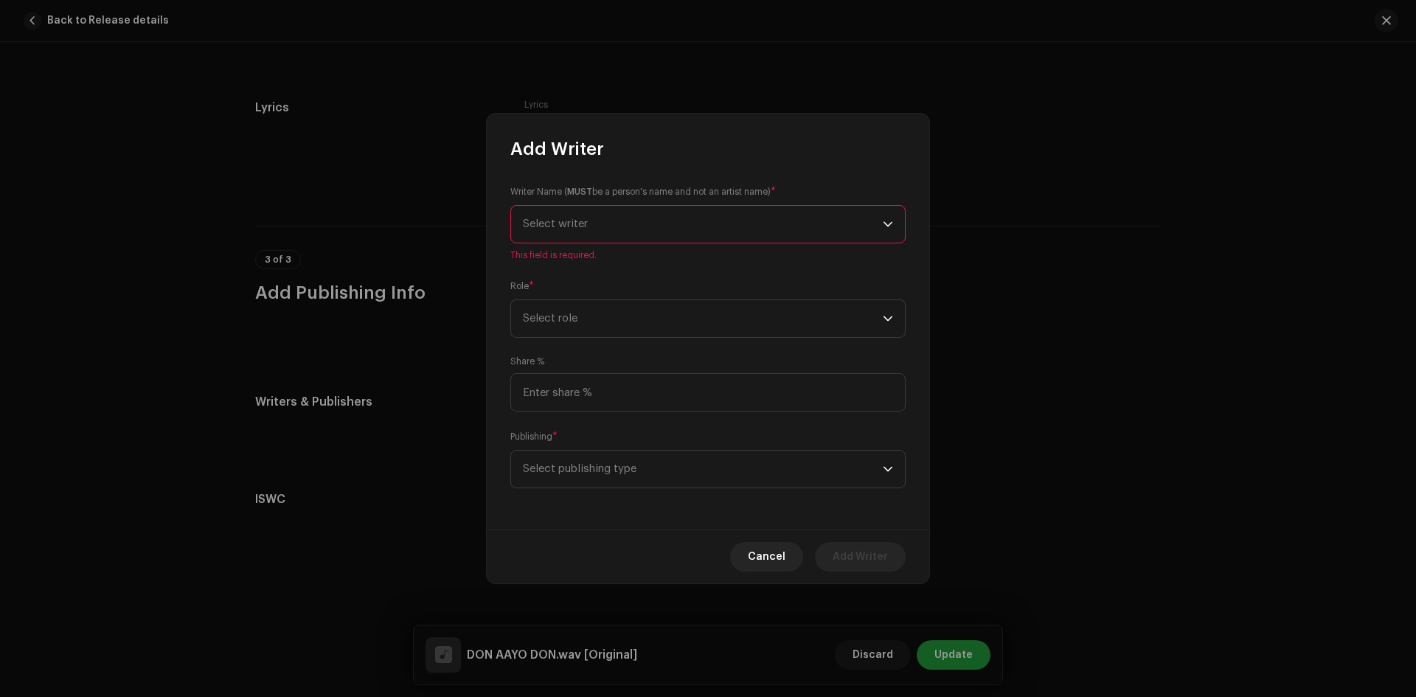
click at [713, 224] on span "Select writer" at bounding box center [703, 224] width 360 height 37
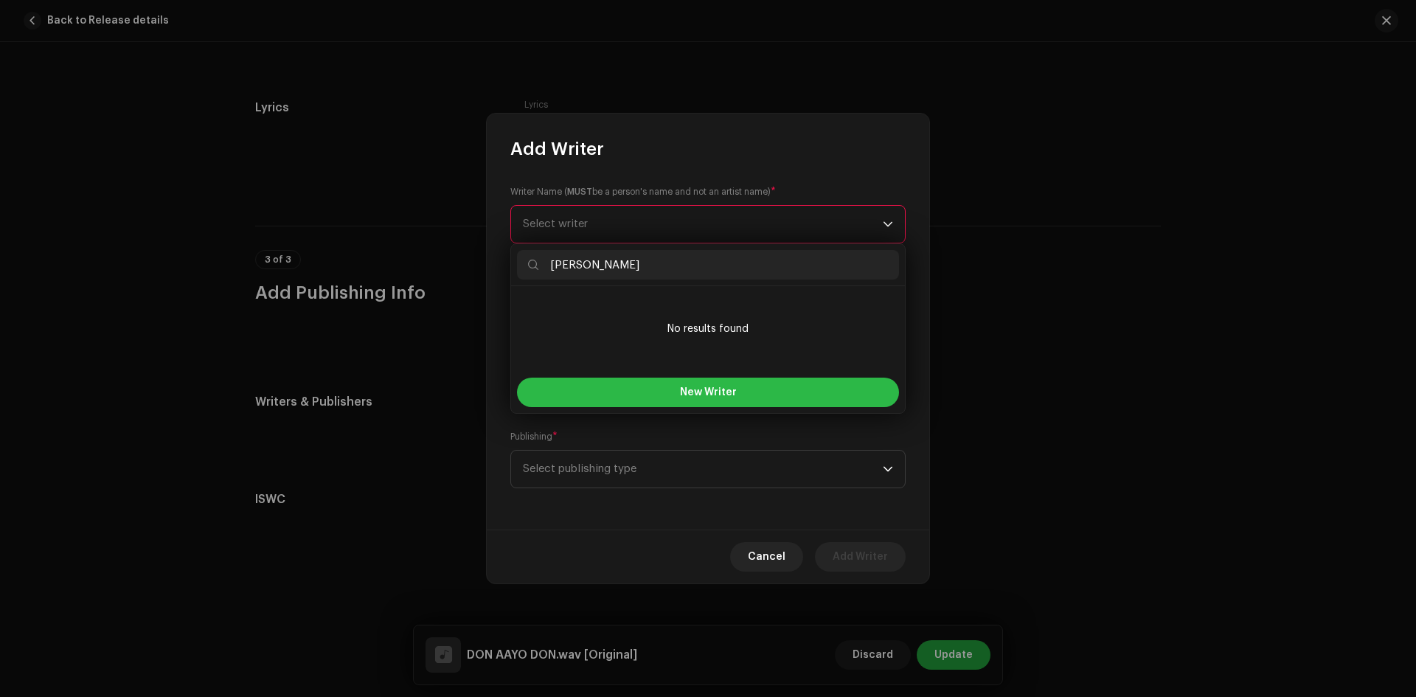
type input "[PERSON_NAME]"
click at [769, 398] on button "New Writer" at bounding box center [708, 393] width 382 height 30
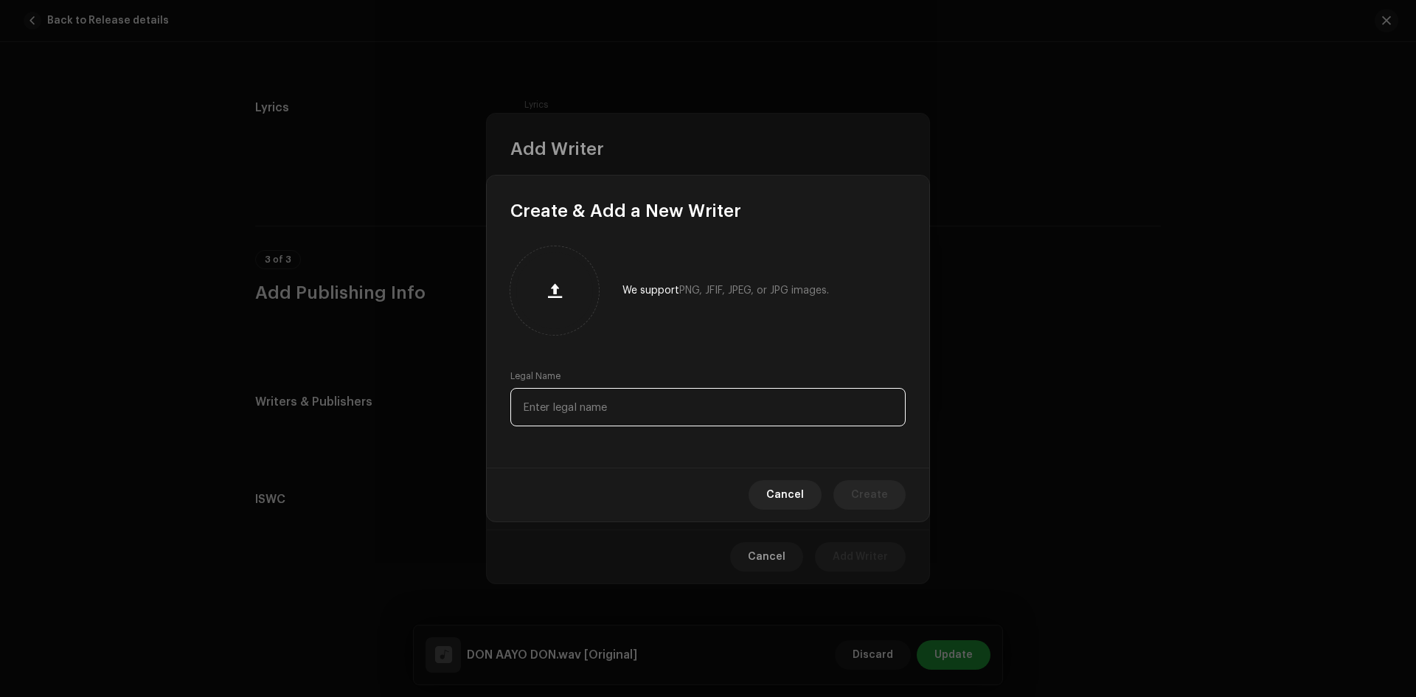
click at [633, 410] on input "text" at bounding box center [707, 407] width 395 height 38
type input "Durga Bahadur Thapa"
click at [784, 493] on span "Cancel" at bounding box center [785, 495] width 38 height 30
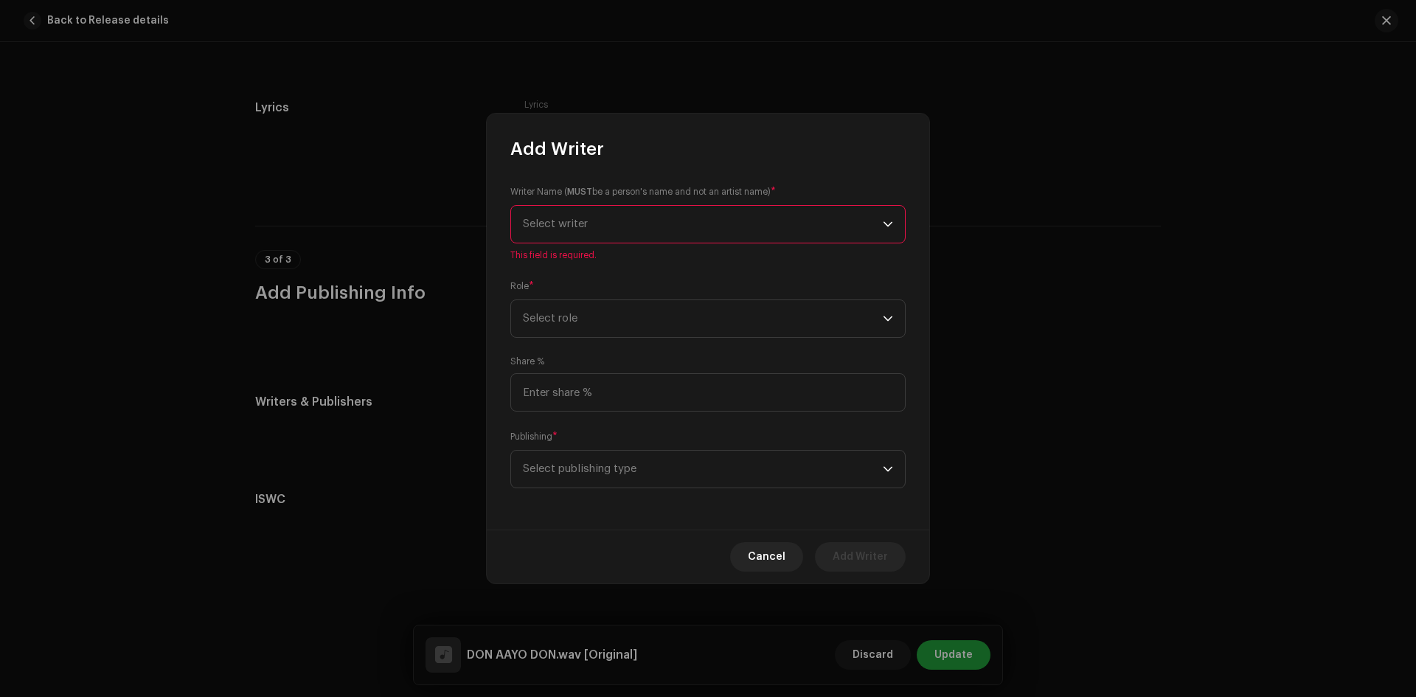
click at [852, 226] on span "Select writer" at bounding box center [703, 224] width 360 height 37
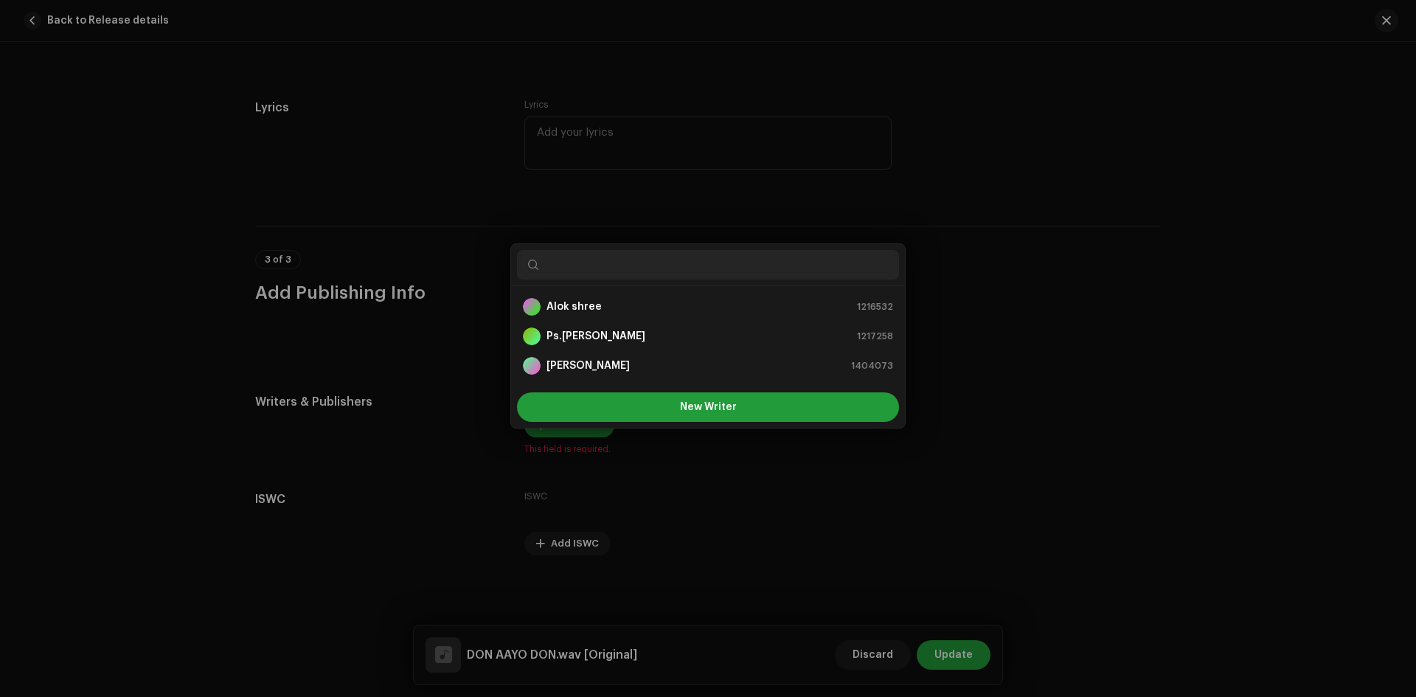
click at [1059, 409] on div "Add Writer Writer Name ( MUST be a person's name and not an artist name) * Sele…" at bounding box center [708, 348] width 1416 height 697
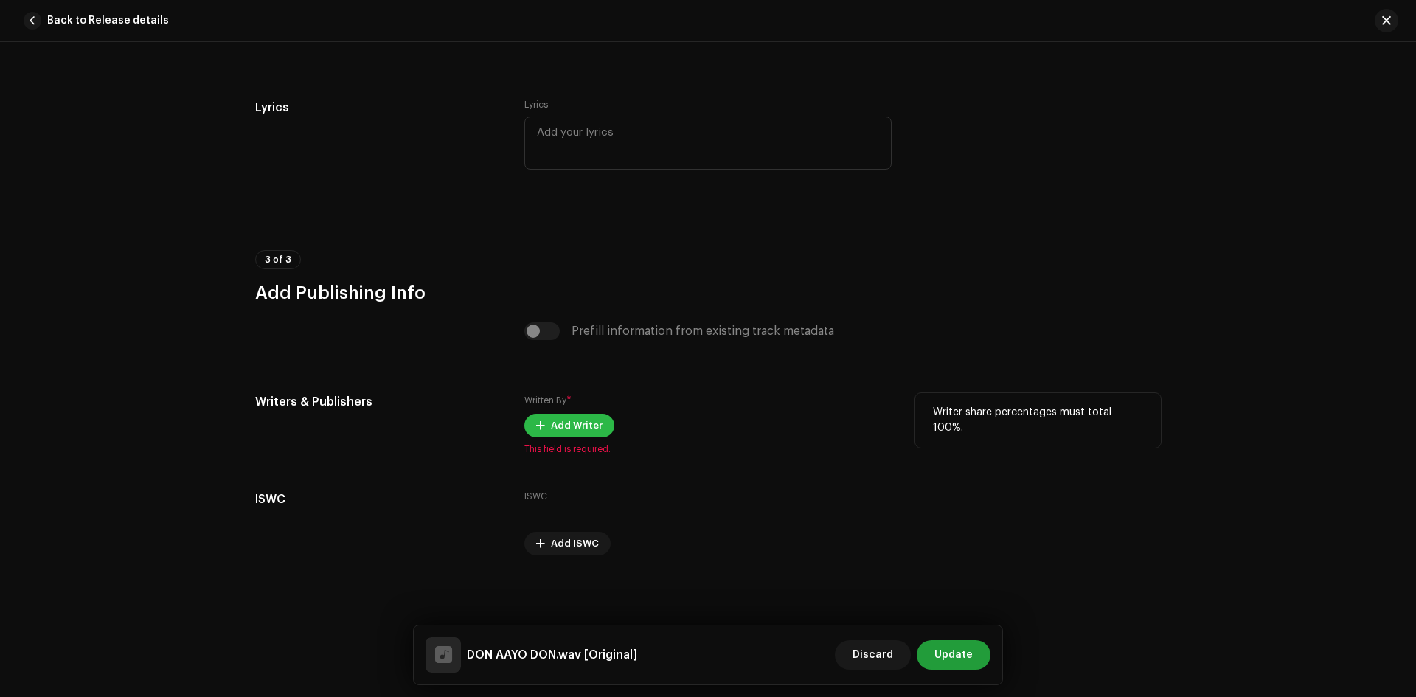
click at [580, 425] on span "Add Writer" at bounding box center [577, 426] width 52 height 30
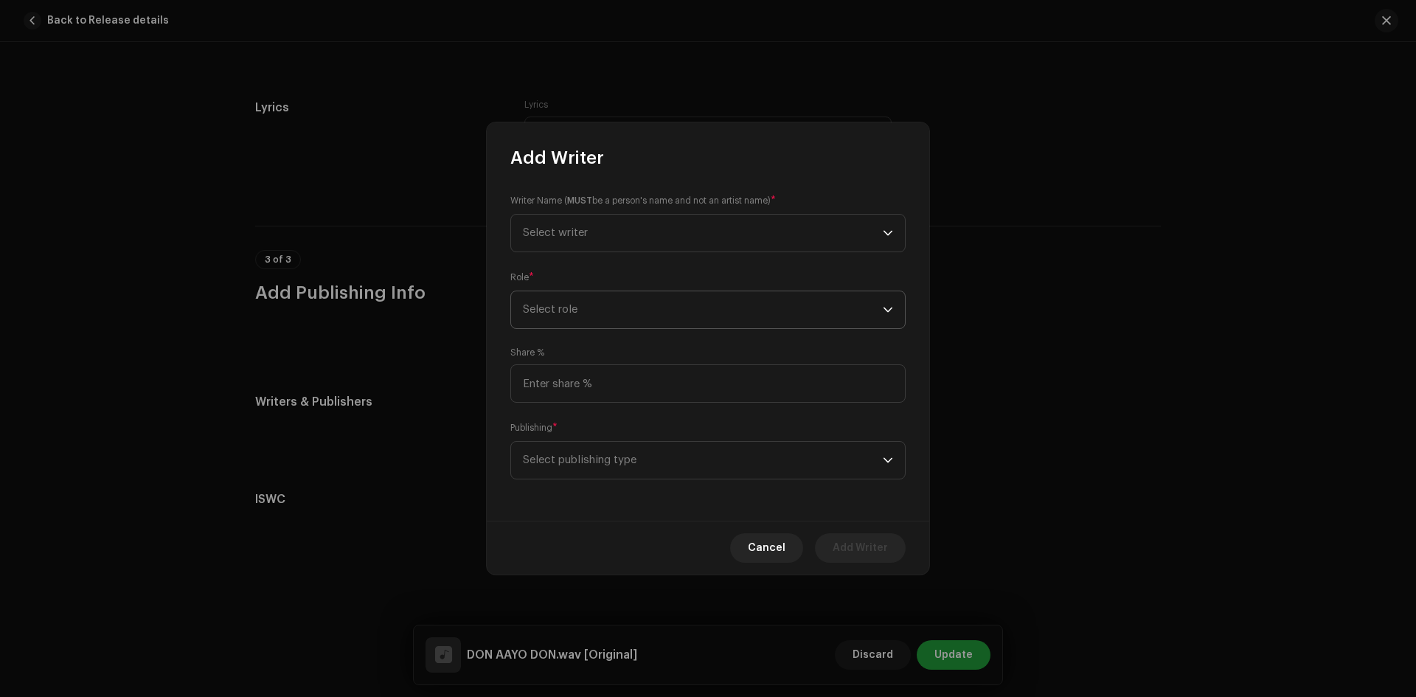
click at [670, 316] on span "Select role" at bounding box center [703, 309] width 360 height 37
click at [629, 441] on li "Composer & Lyricist" at bounding box center [708, 439] width 382 height 30
click at [666, 233] on span "Select writer" at bounding box center [703, 233] width 360 height 37
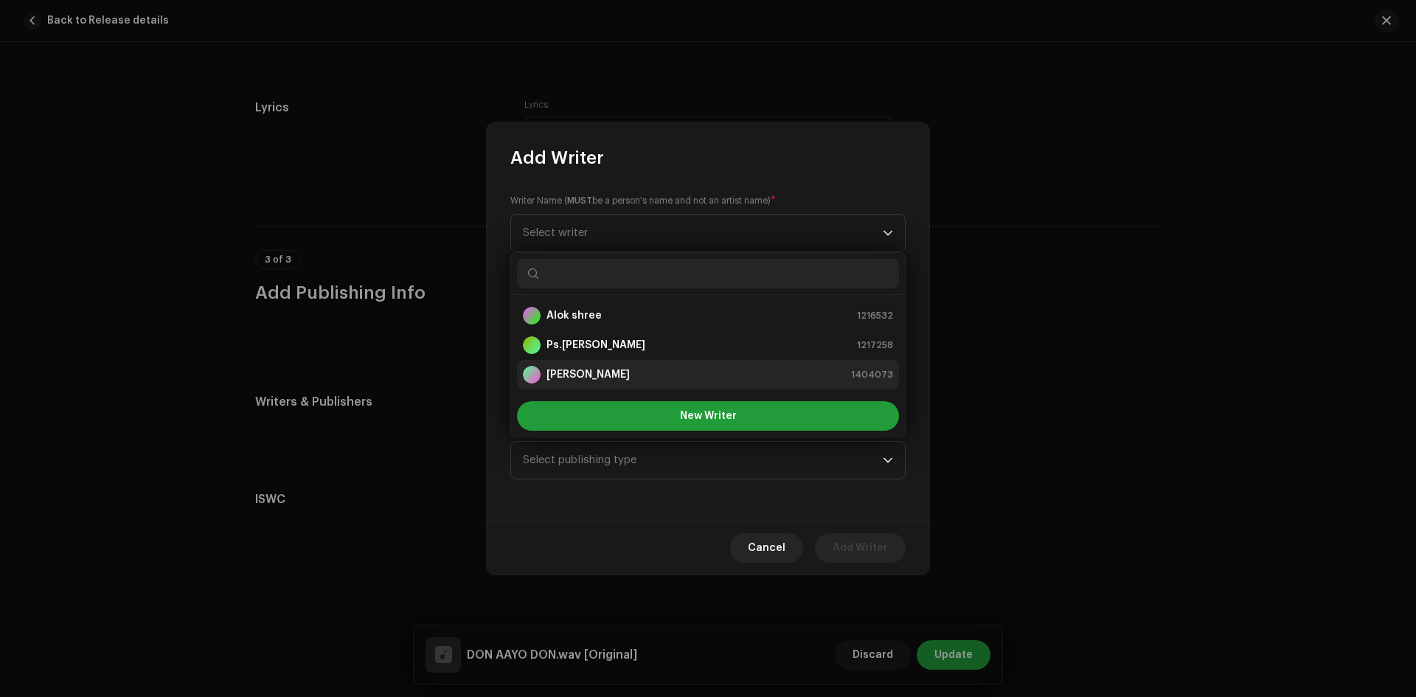
click at [630, 373] on strong "Durga Bahadur Thapa" at bounding box center [588, 374] width 83 height 15
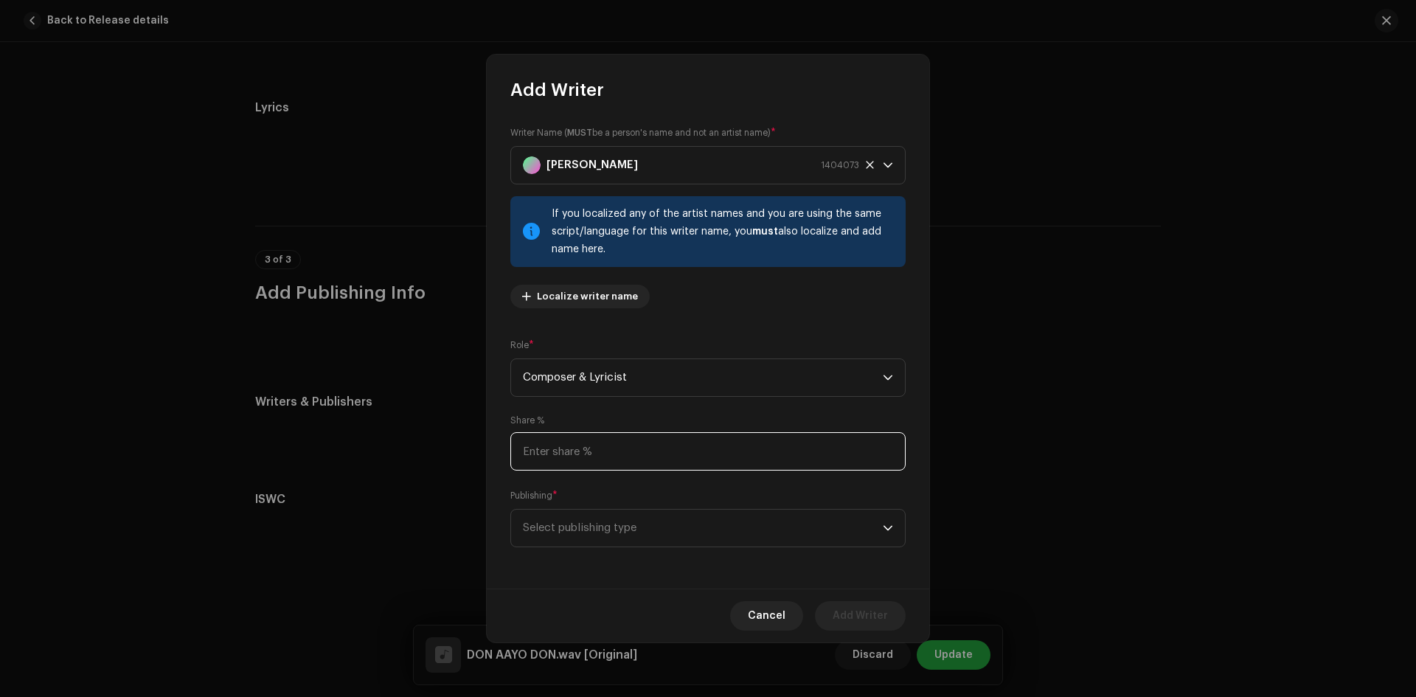
click at [646, 454] on input at bounding box center [707, 451] width 395 height 38
click at [694, 532] on span "Select publishing type" at bounding box center [703, 528] width 360 height 37
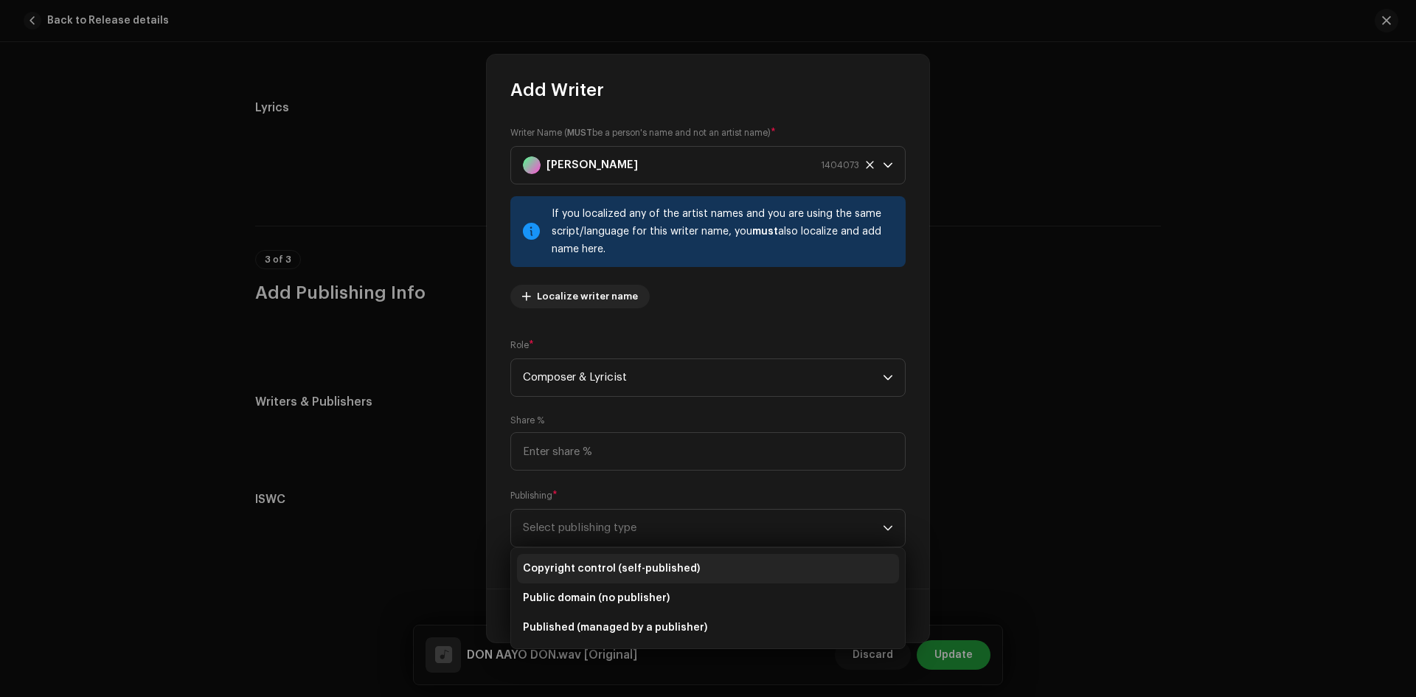
click at [693, 566] on li "Copyright control (self-published)" at bounding box center [708, 569] width 382 height 30
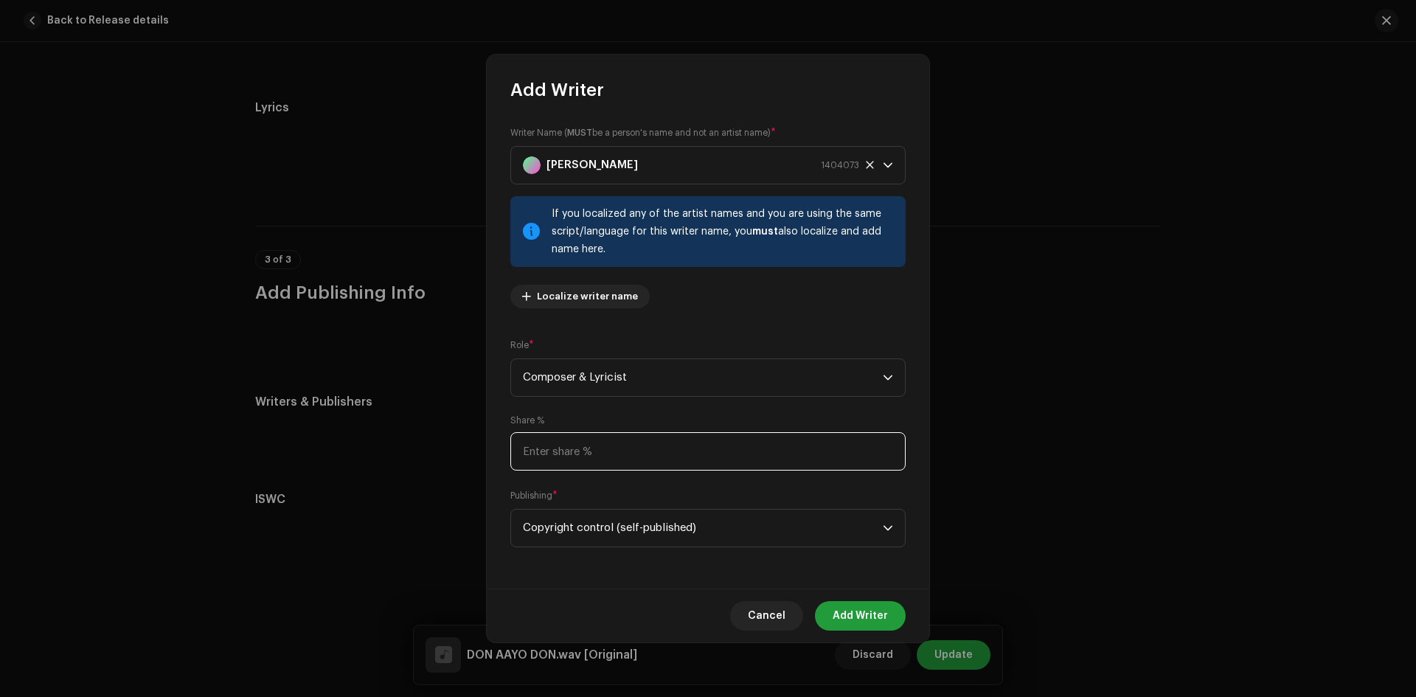
click at [609, 448] on input at bounding box center [707, 451] width 395 height 38
click at [840, 617] on span "Add Writer" at bounding box center [860, 616] width 55 height 30
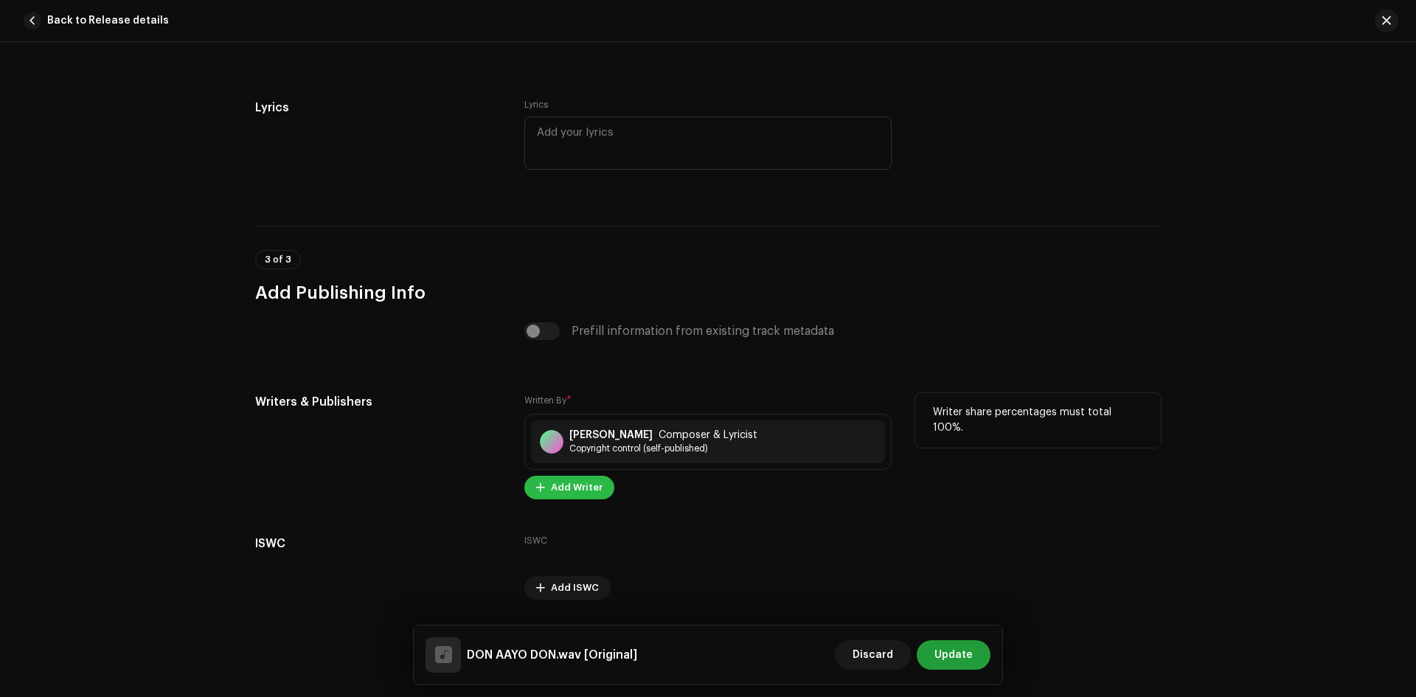
click at [581, 488] on span "Add Writer" at bounding box center [577, 488] width 52 height 30
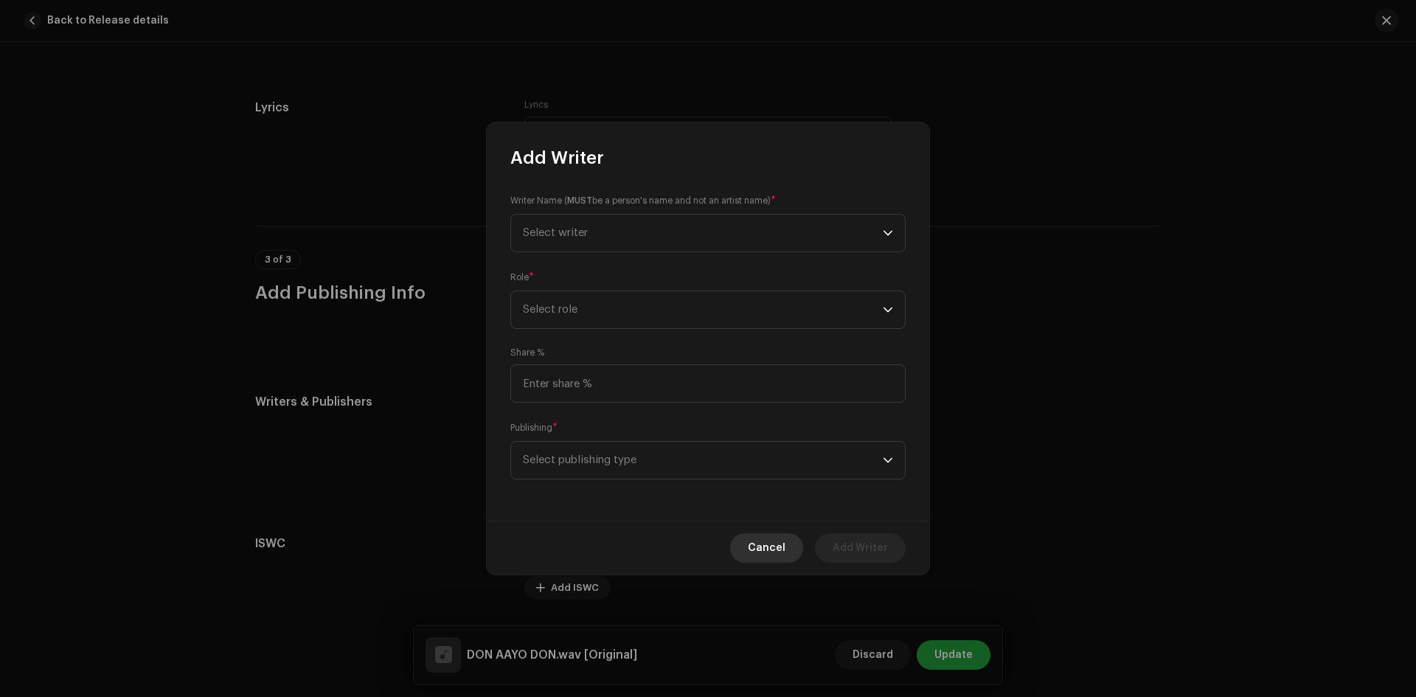
click at [773, 550] on span "Cancel" at bounding box center [767, 548] width 38 height 30
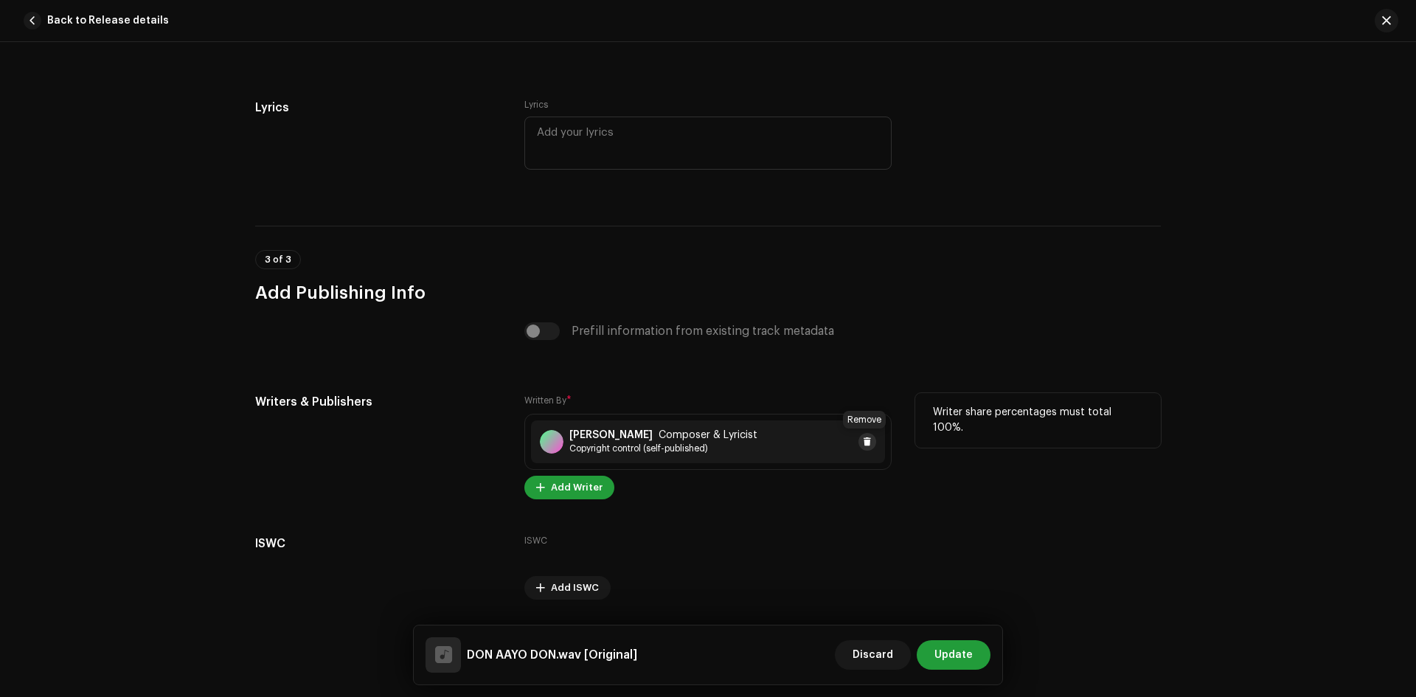
click at [863, 440] on span at bounding box center [867, 442] width 9 height 12
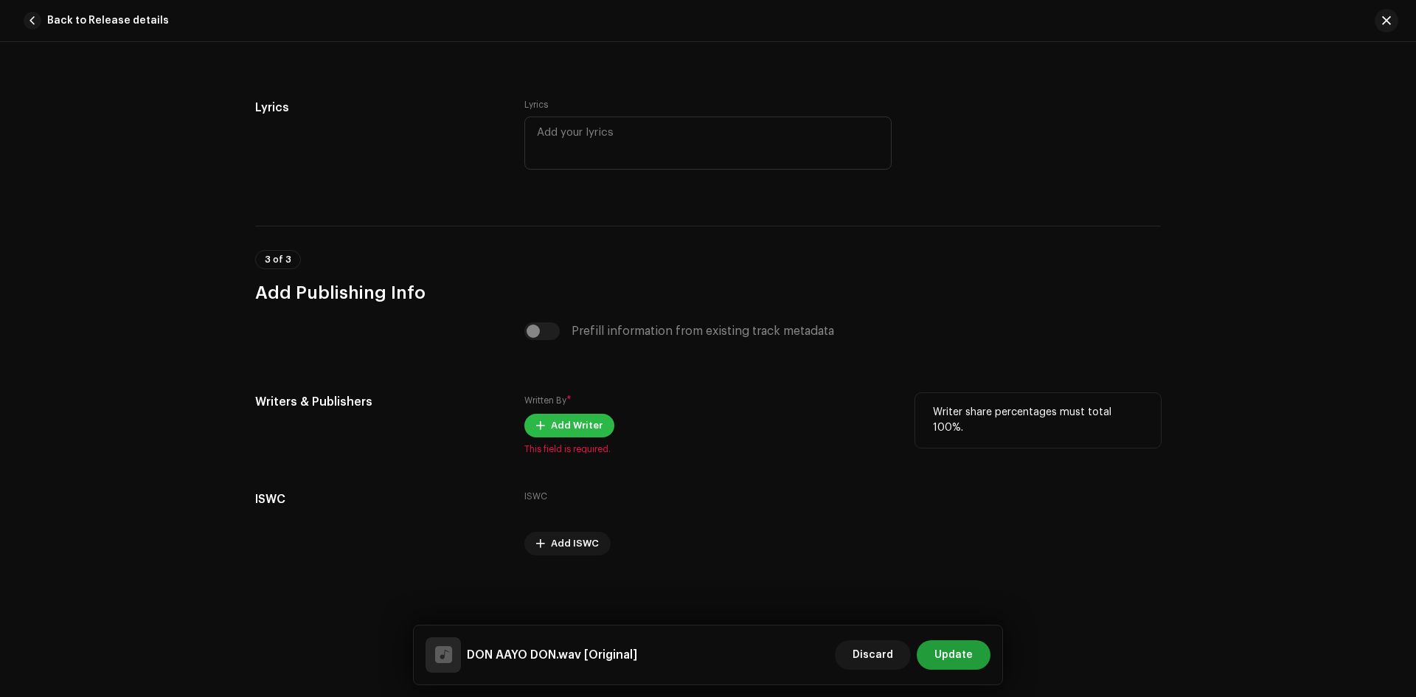
click at [559, 423] on span "Add Writer" at bounding box center [577, 426] width 52 height 30
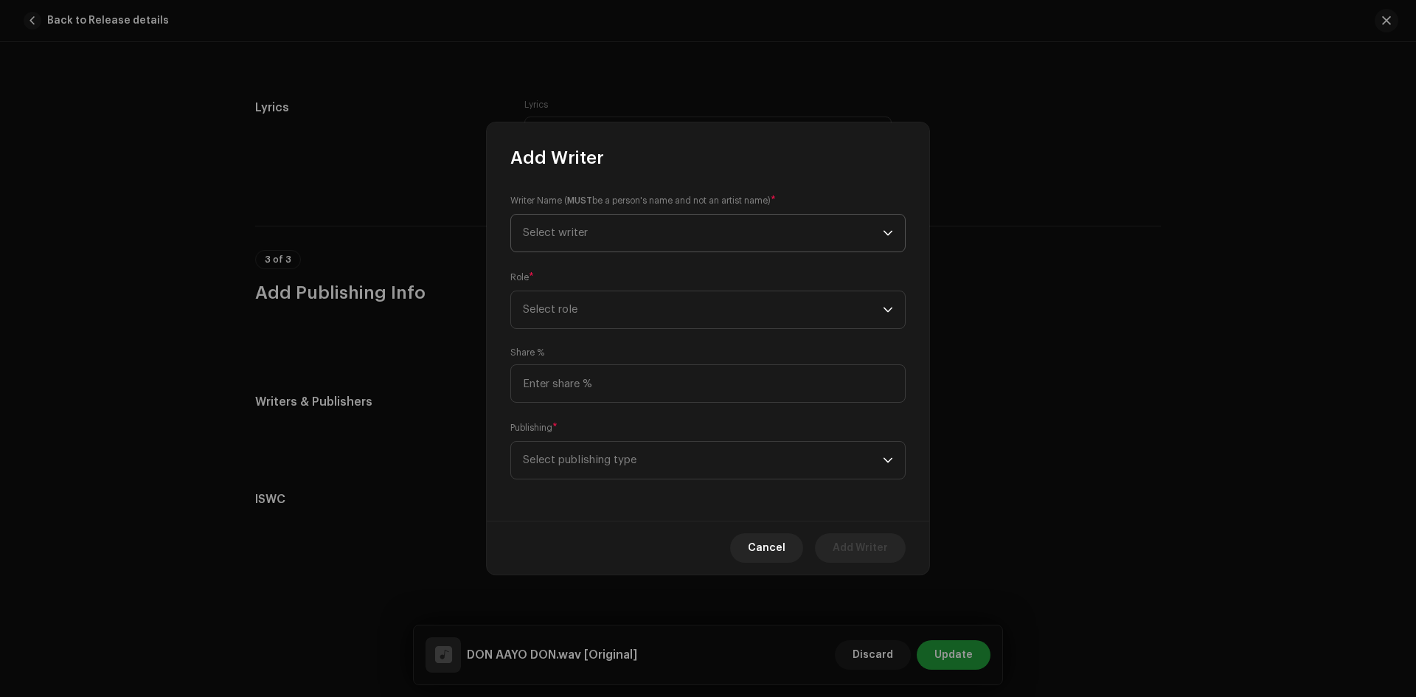
click at [612, 228] on span "Select writer" at bounding box center [703, 233] width 360 height 37
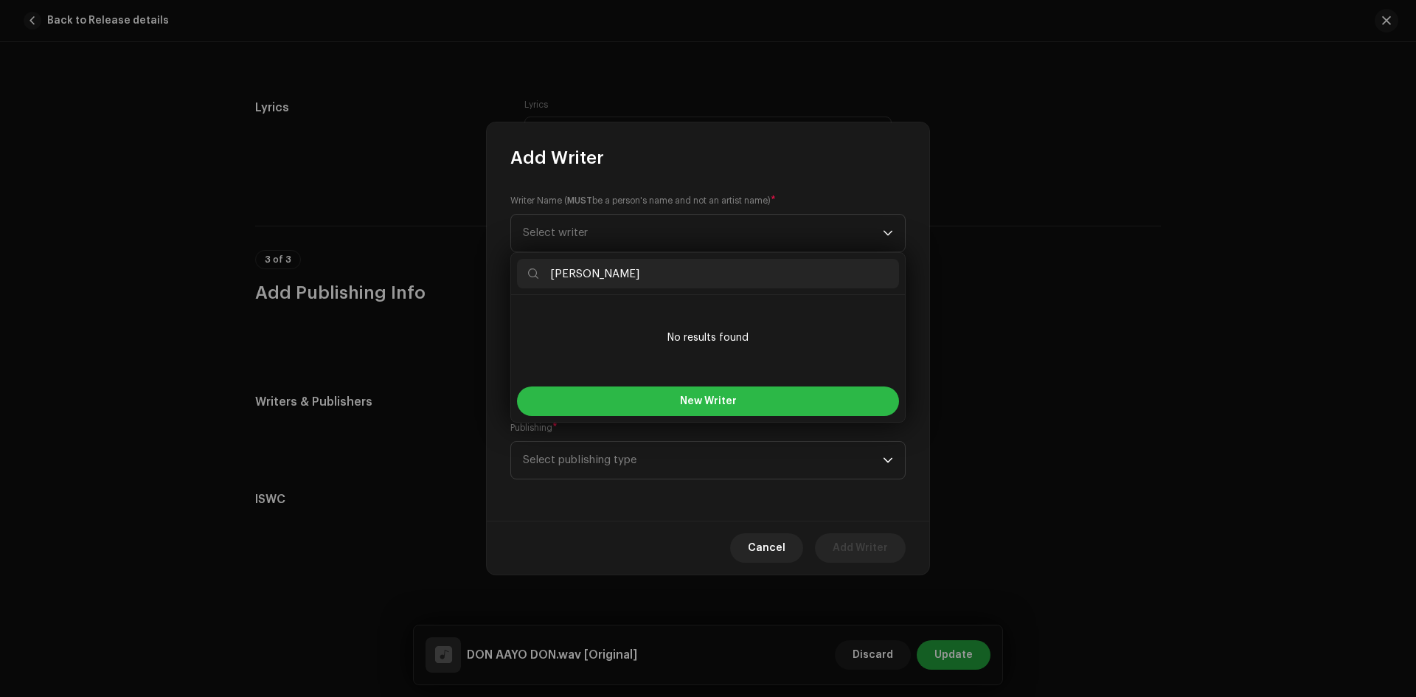
type input "[PERSON_NAME]"
click at [724, 404] on span "New Writer" at bounding box center [708, 401] width 57 height 10
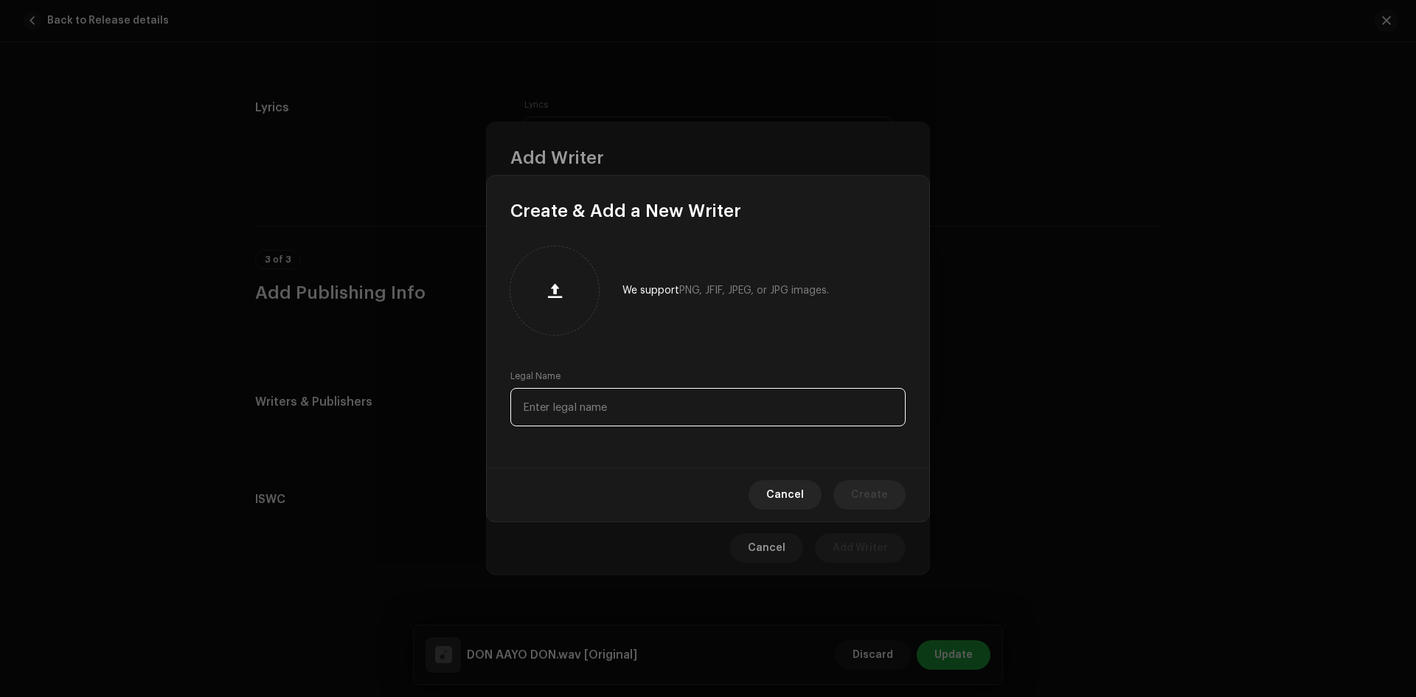
click at [657, 415] on input "text" at bounding box center [707, 407] width 395 height 38
type input "Durga Bahadur Thapa"
click at [870, 499] on span "Create" at bounding box center [869, 495] width 37 height 30
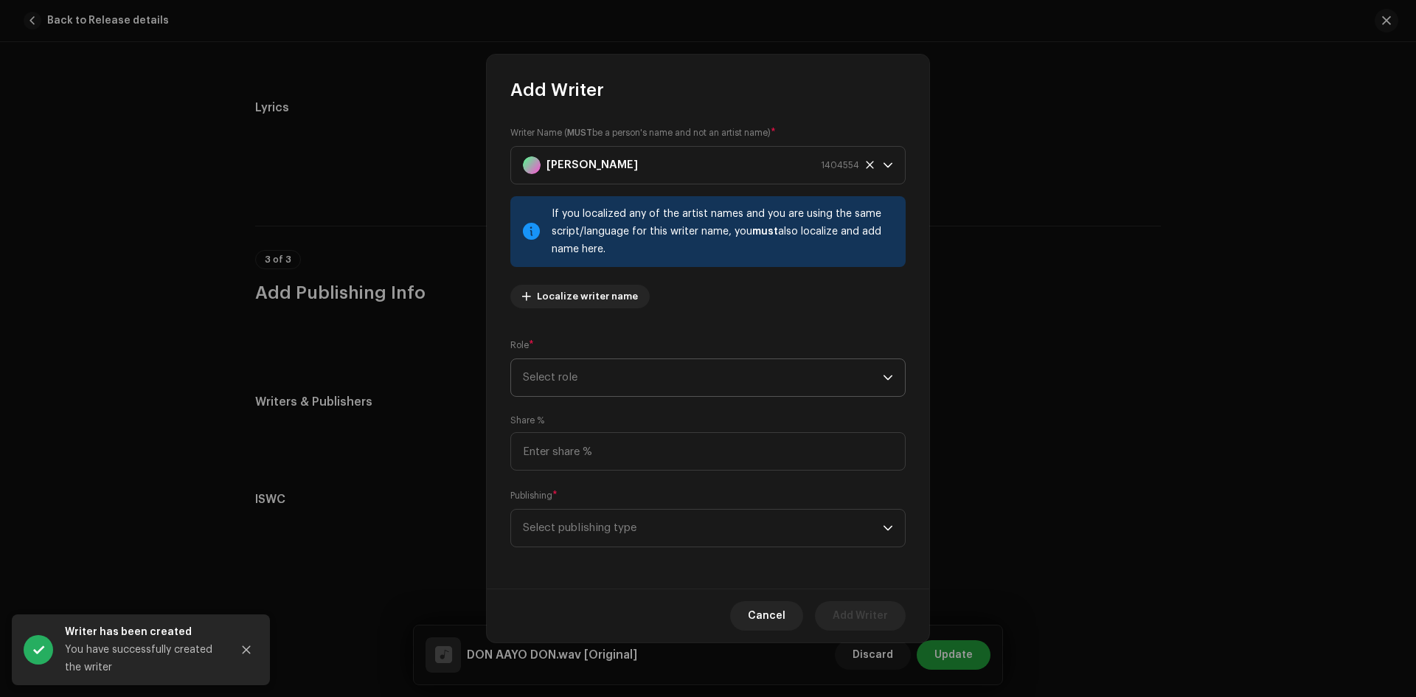
click at [654, 378] on span "Select role" at bounding box center [703, 377] width 360 height 37
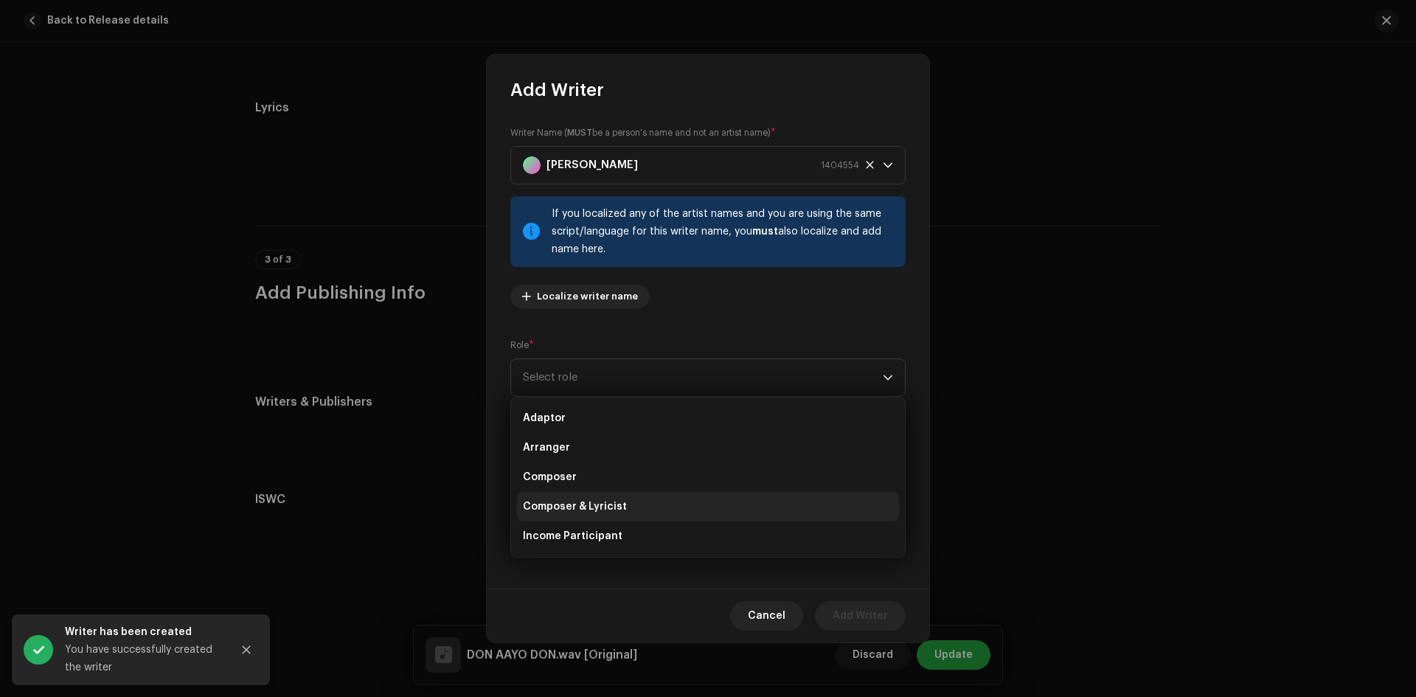
click at [616, 508] on span "Composer & Lyricist" at bounding box center [575, 506] width 104 height 15
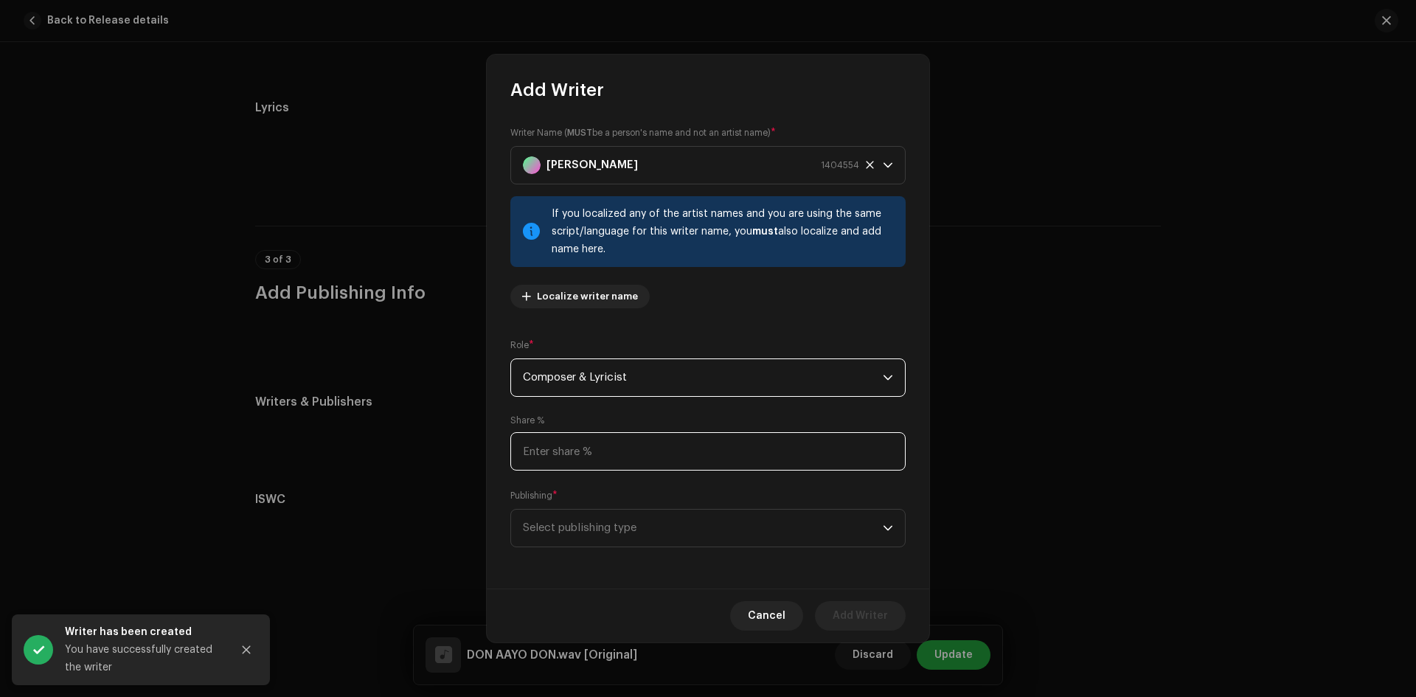
click at [618, 454] on input at bounding box center [707, 451] width 395 height 38
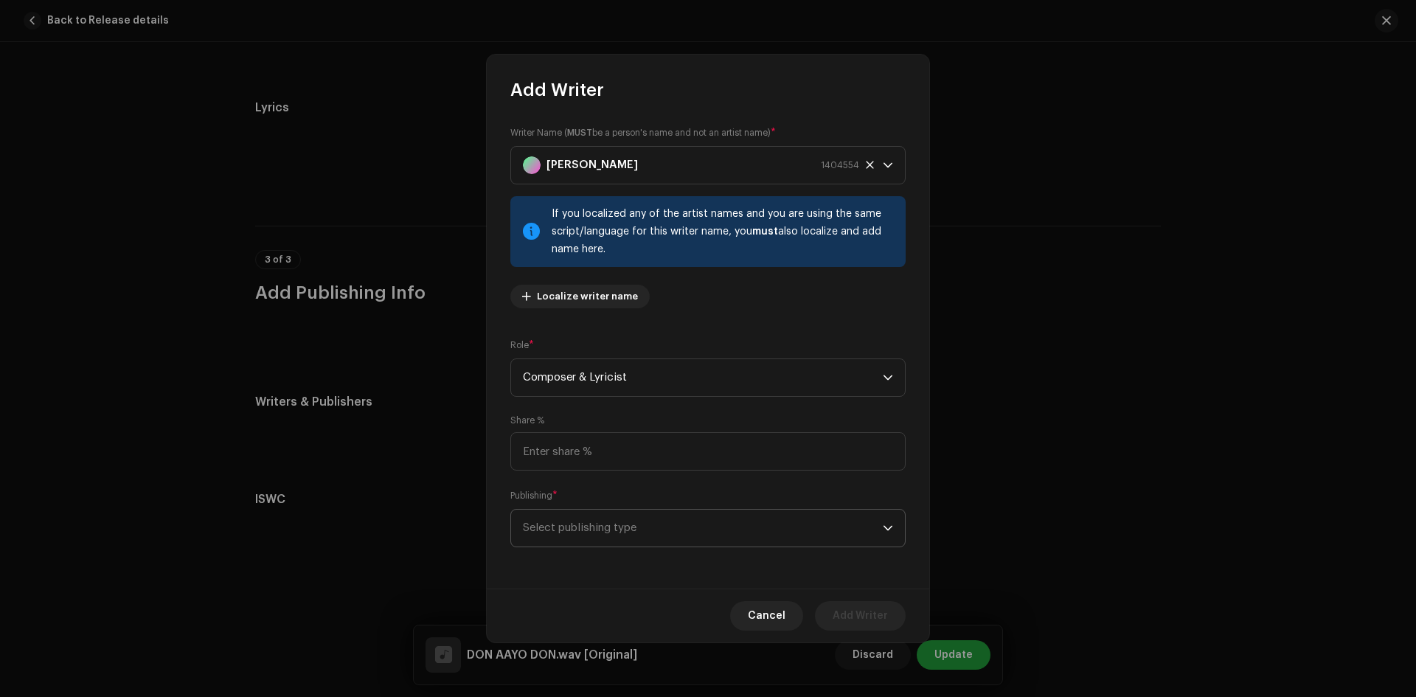
click at [602, 542] on span "Select publishing type" at bounding box center [703, 528] width 360 height 37
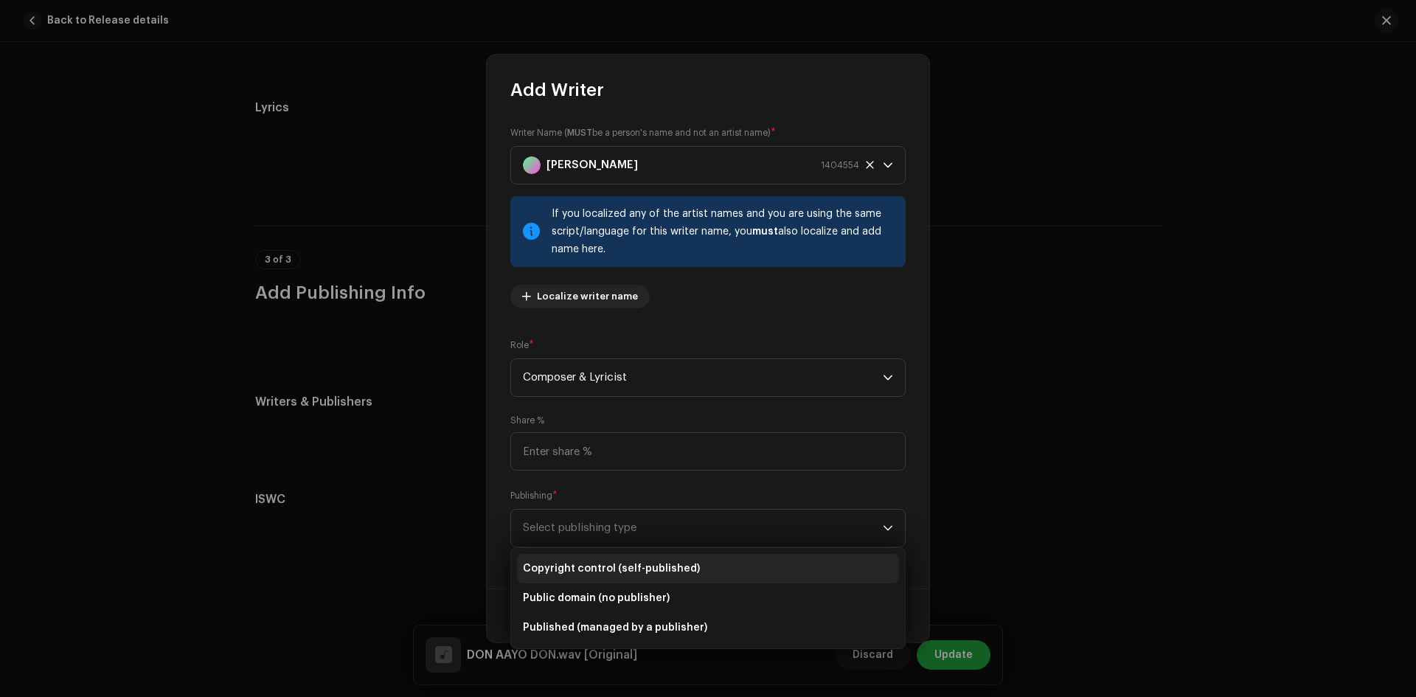
click at [644, 570] on span "Copyright control (self-published)" at bounding box center [611, 568] width 177 height 15
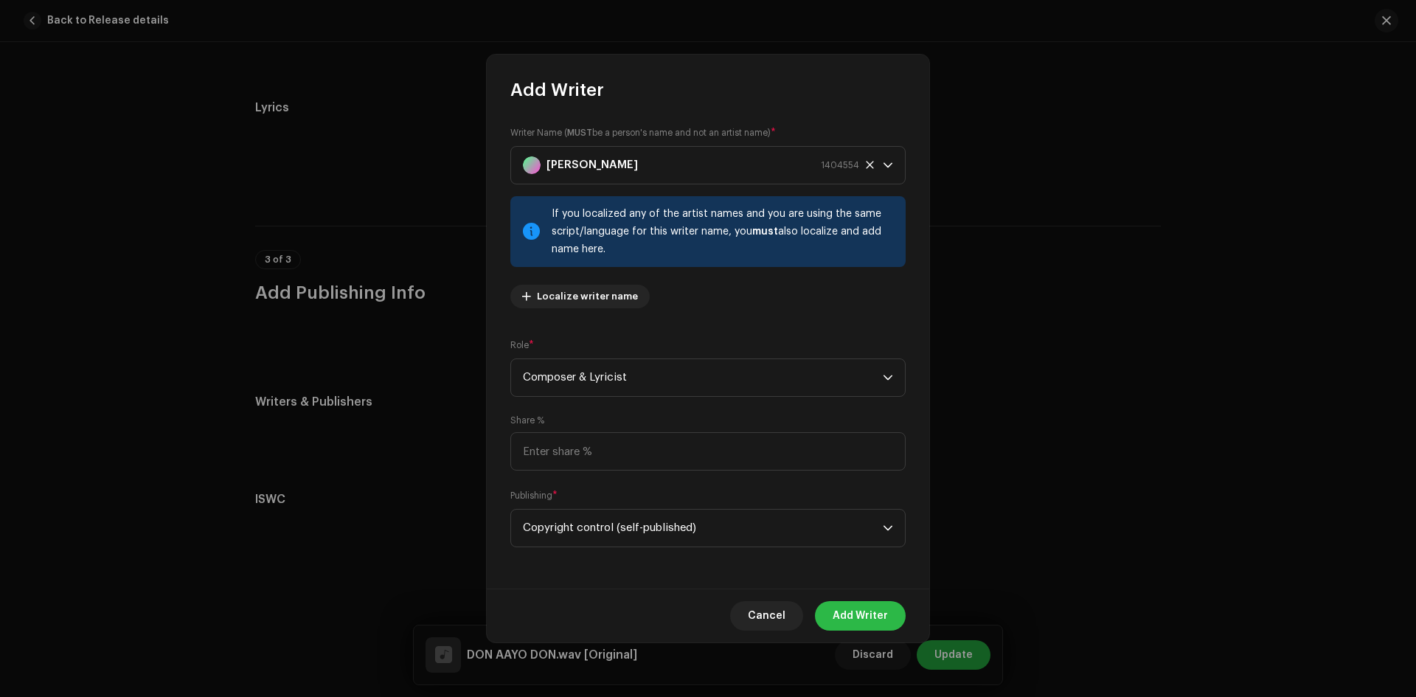
click at [853, 615] on span "Add Writer" at bounding box center [860, 616] width 55 height 30
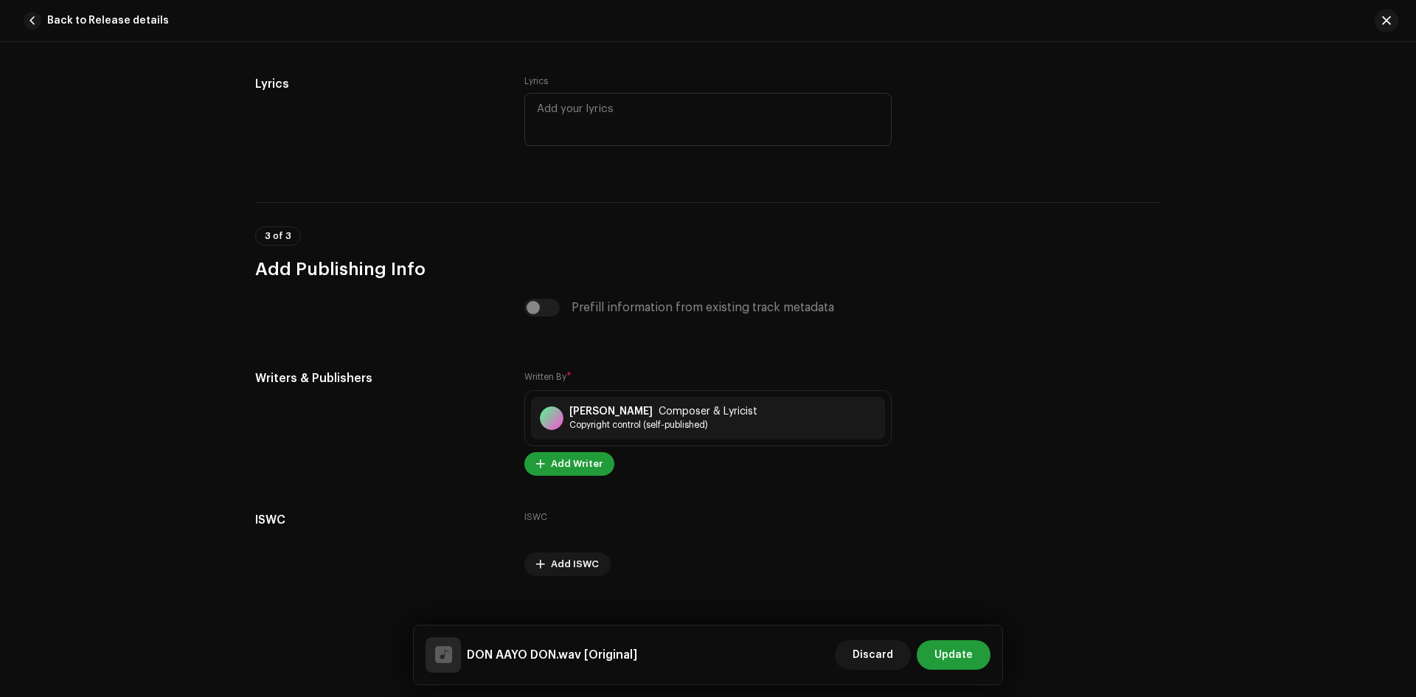
scroll to position [2741, 0]
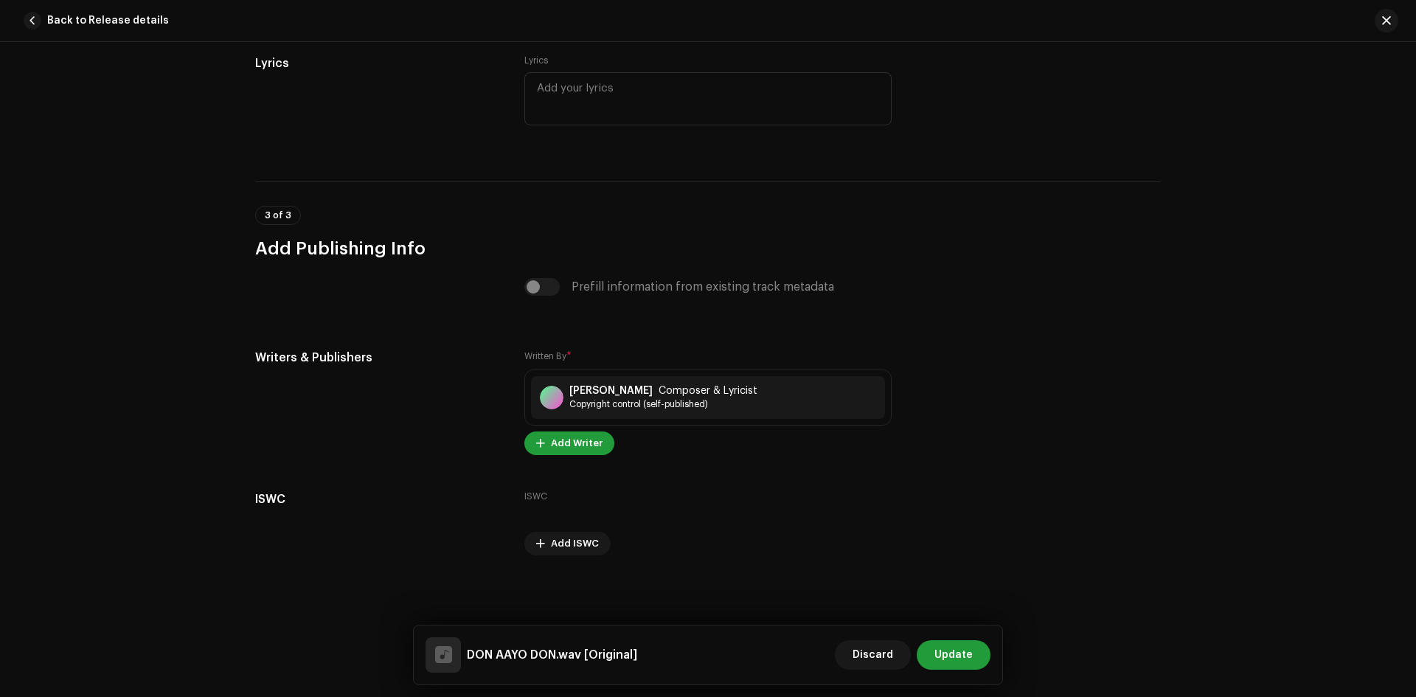
click at [944, 662] on span "Update" at bounding box center [954, 655] width 38 height 30
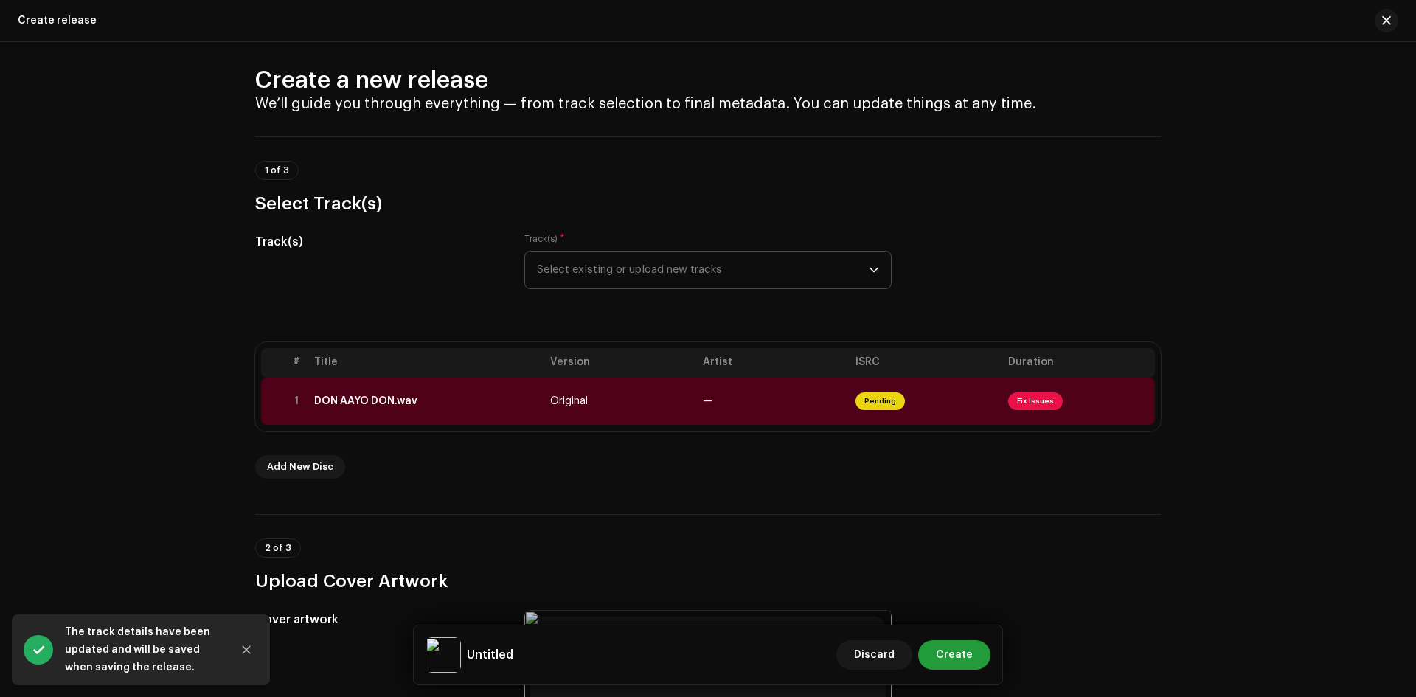
scroll to position [0, 0]
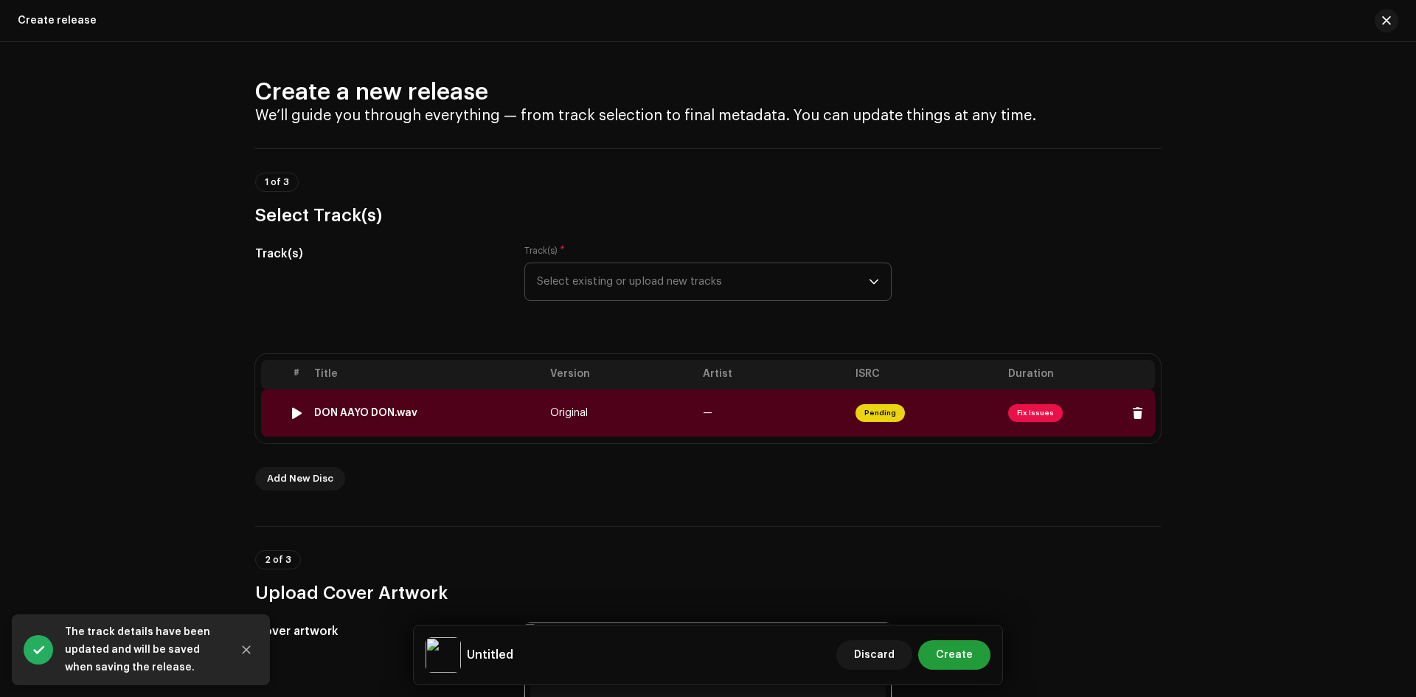
click at [1025, 418] on span "Fix Issues" at bounding box center [1035, 413] width 55 height 18
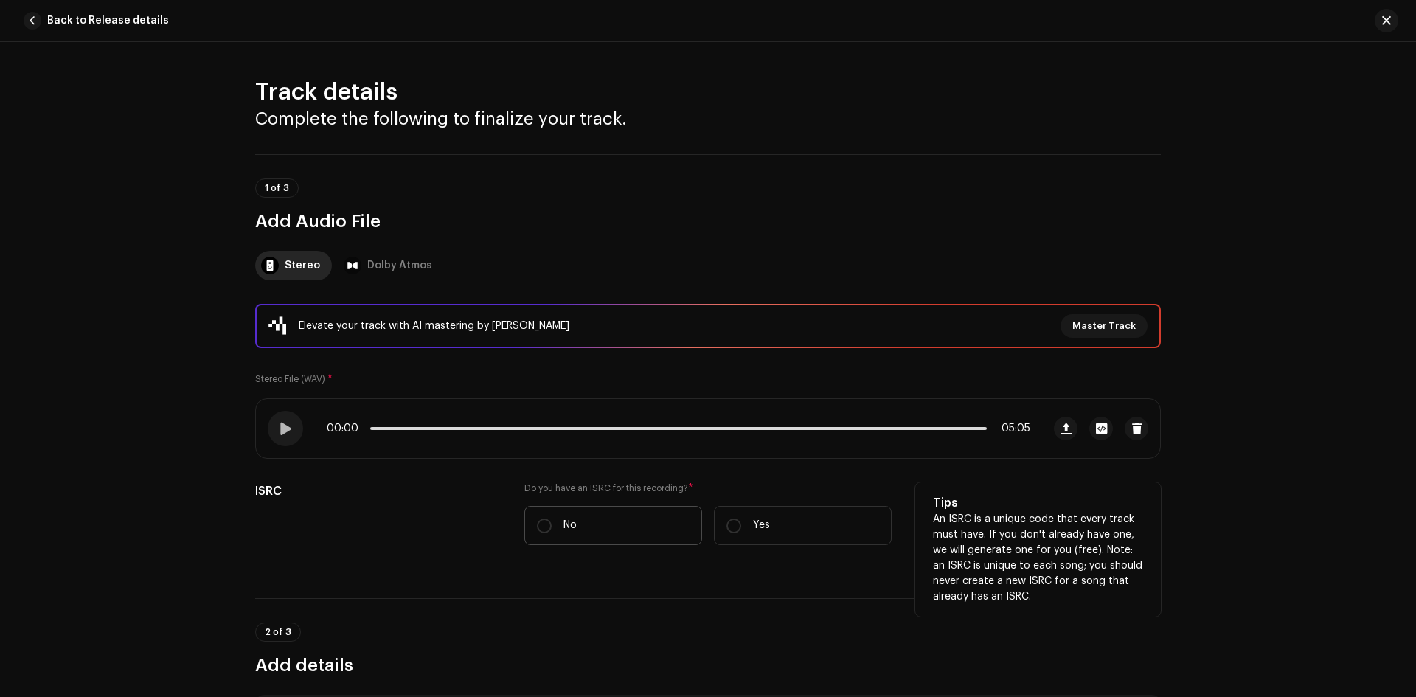
click at [551, 525] on label "No" at bounding box center [614, 525] width 178 height 39
click at [551, 525] on input "No" at bounding box center [544, 526] width 15 height 15
radio input "true"
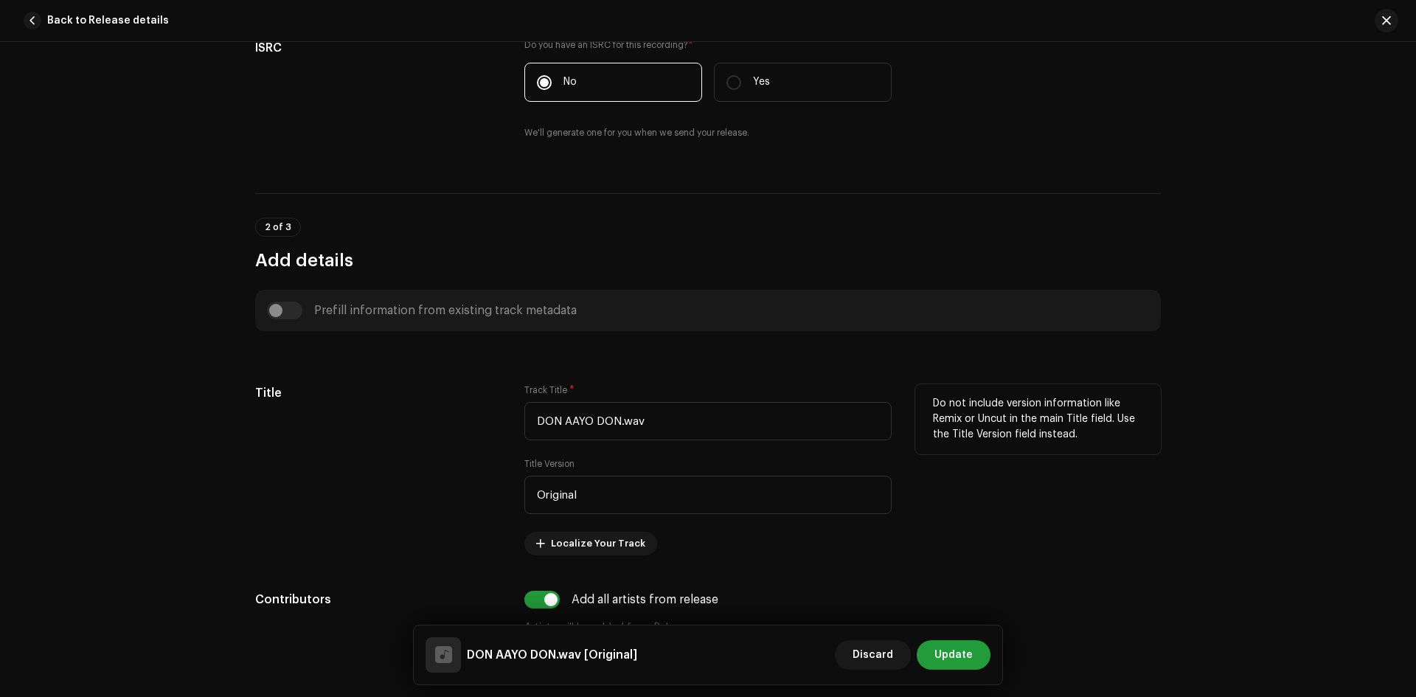
scroll to position [516, 0]
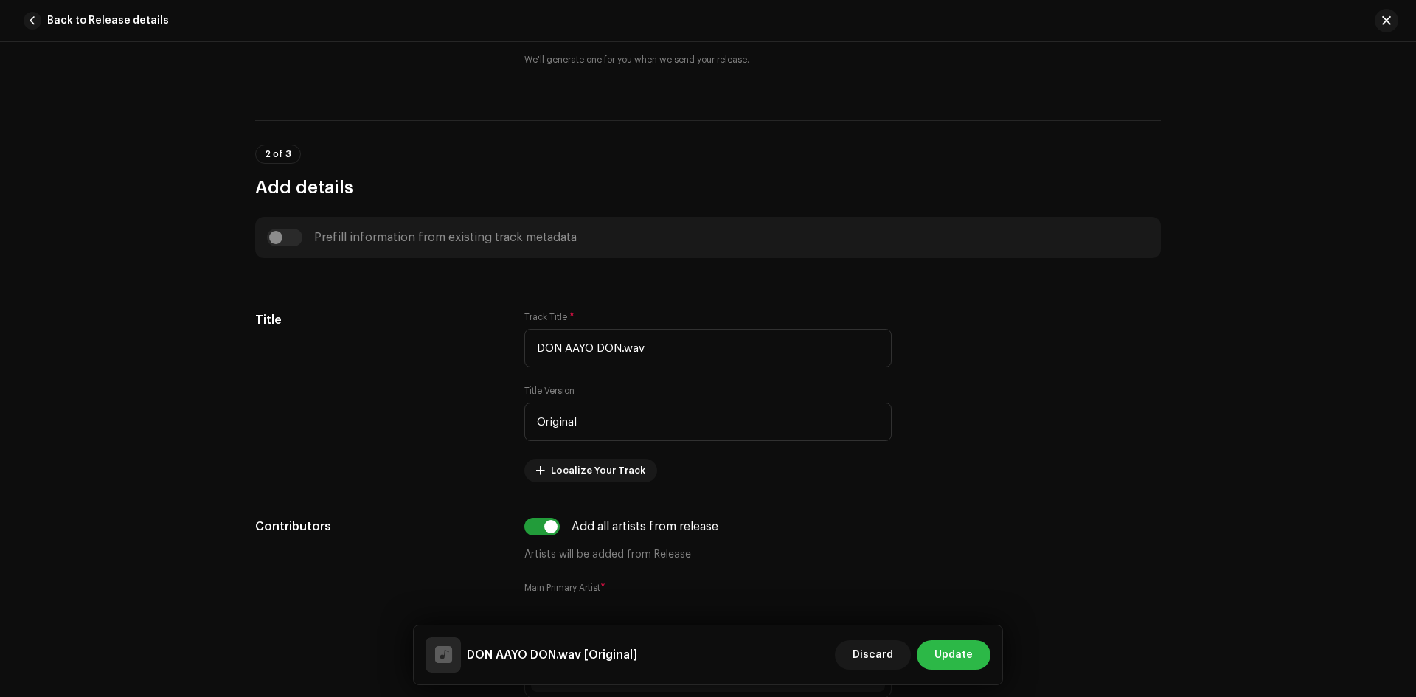
click at [947, 655] on span "Update" at bounding box center [954, 655] width 38 height 30
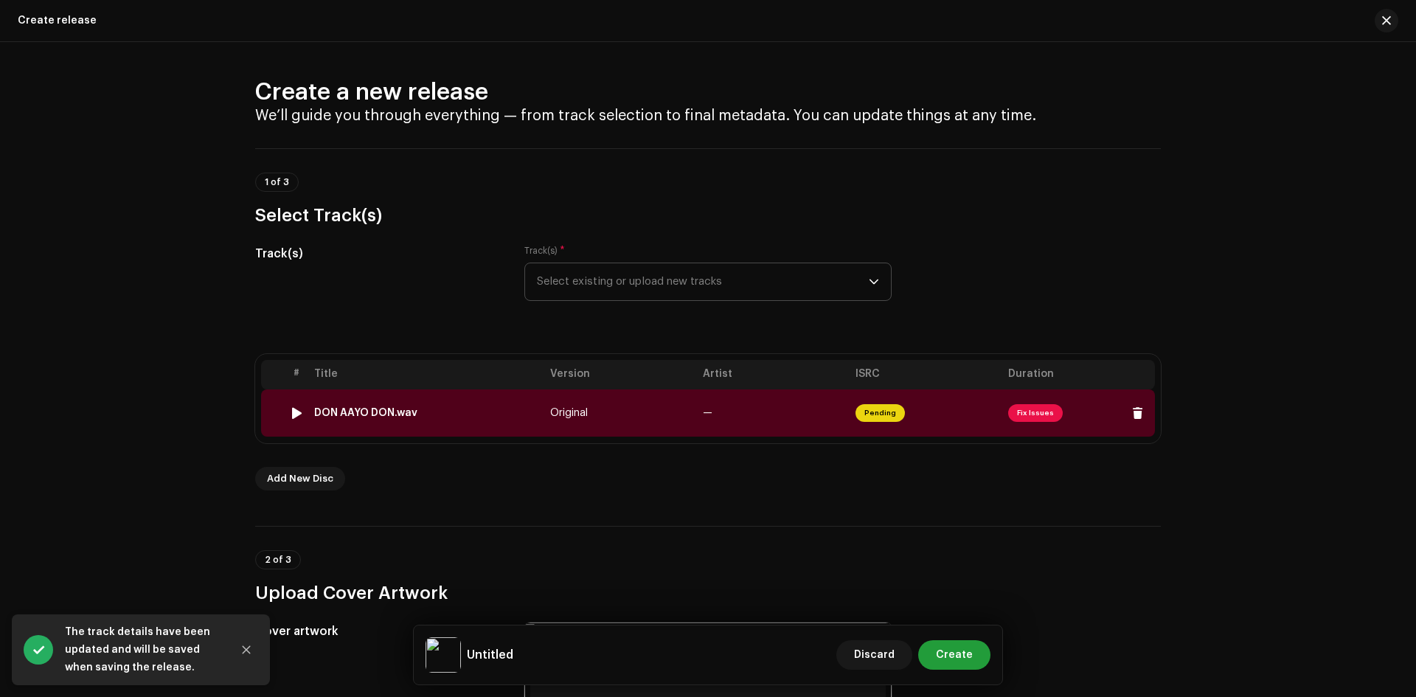
click at [1018, 415] on span "Fix Issues" at bounding box center [1035, 413] width 55 height 18
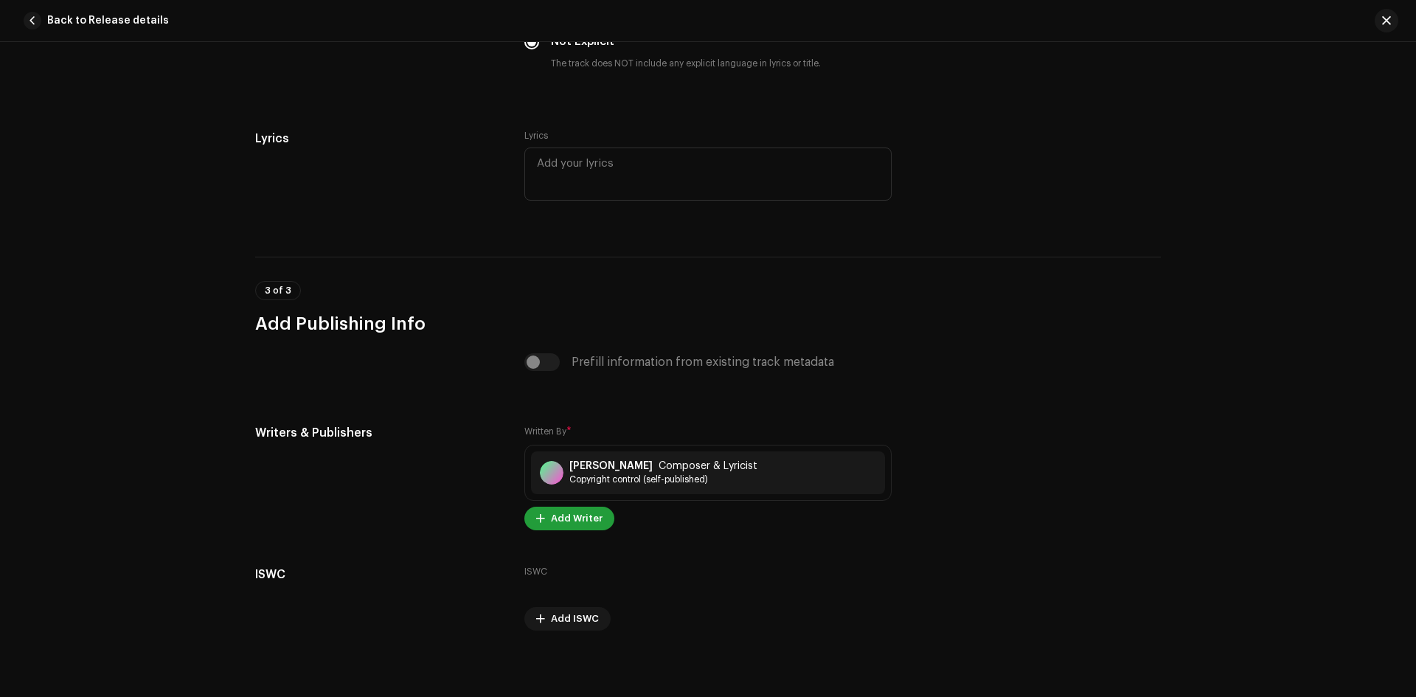
scroll to position [2705, 0]
click at [541, 361] on div "Prefill information from existing track metadata" at bounding box center [708, 361] width 367 height 18
click at [536, 361] on div "Prefill information from existing track metadata" at bounding box center [708, 361] width 367 height 18
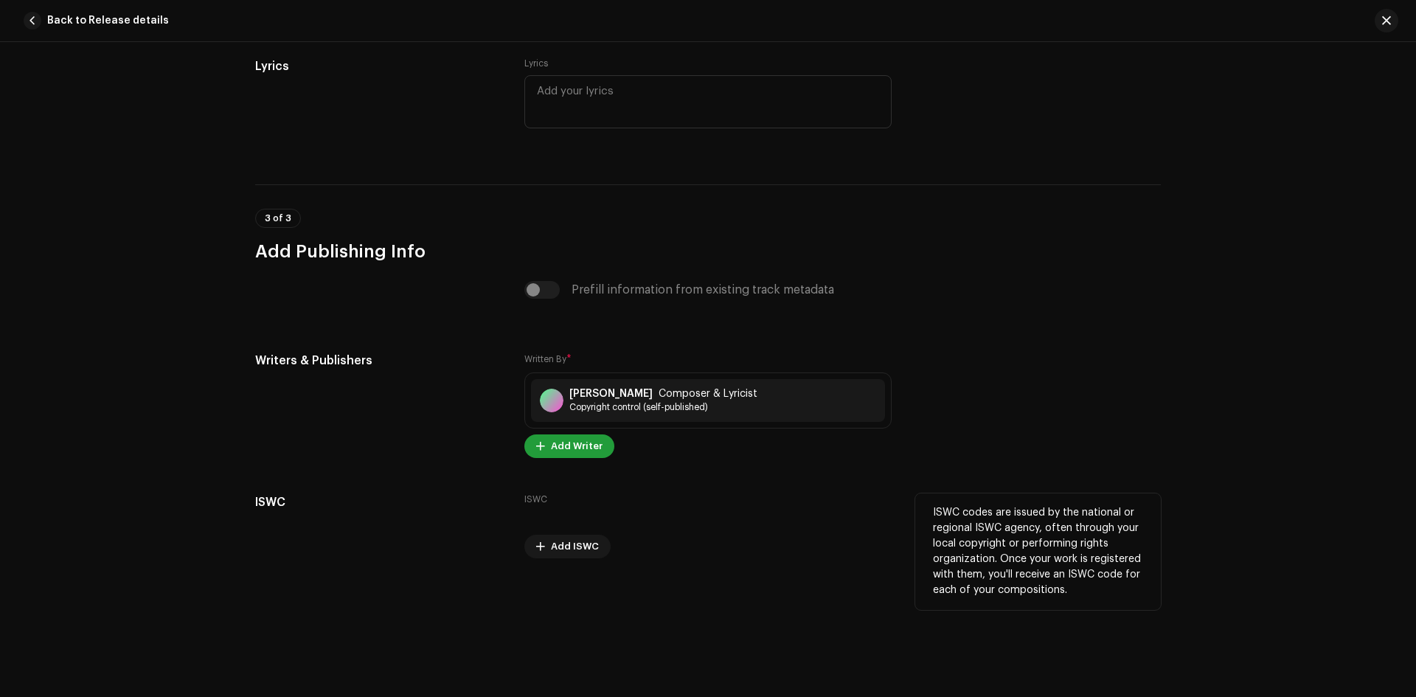
scroll to position [2779, 0]
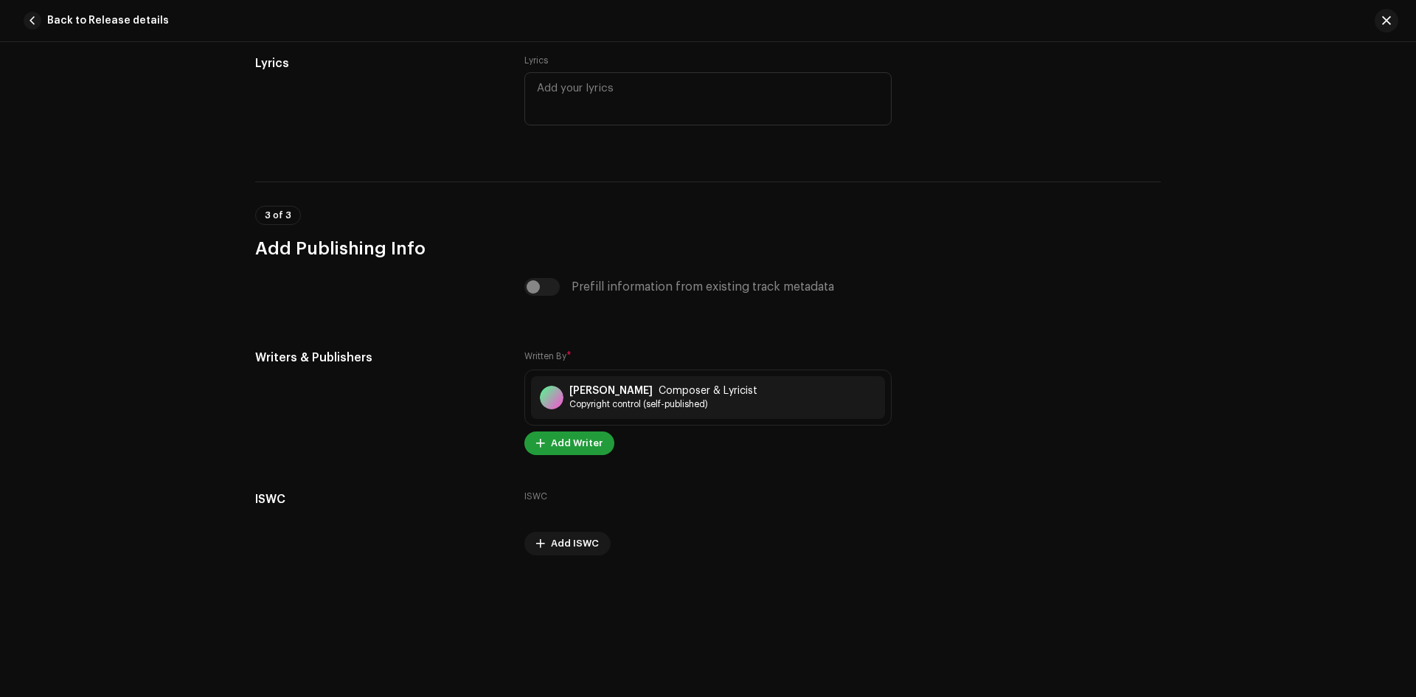
click at [573, 447] on span "Add Writer" at bounding box center [577, 444] width 52 height 30
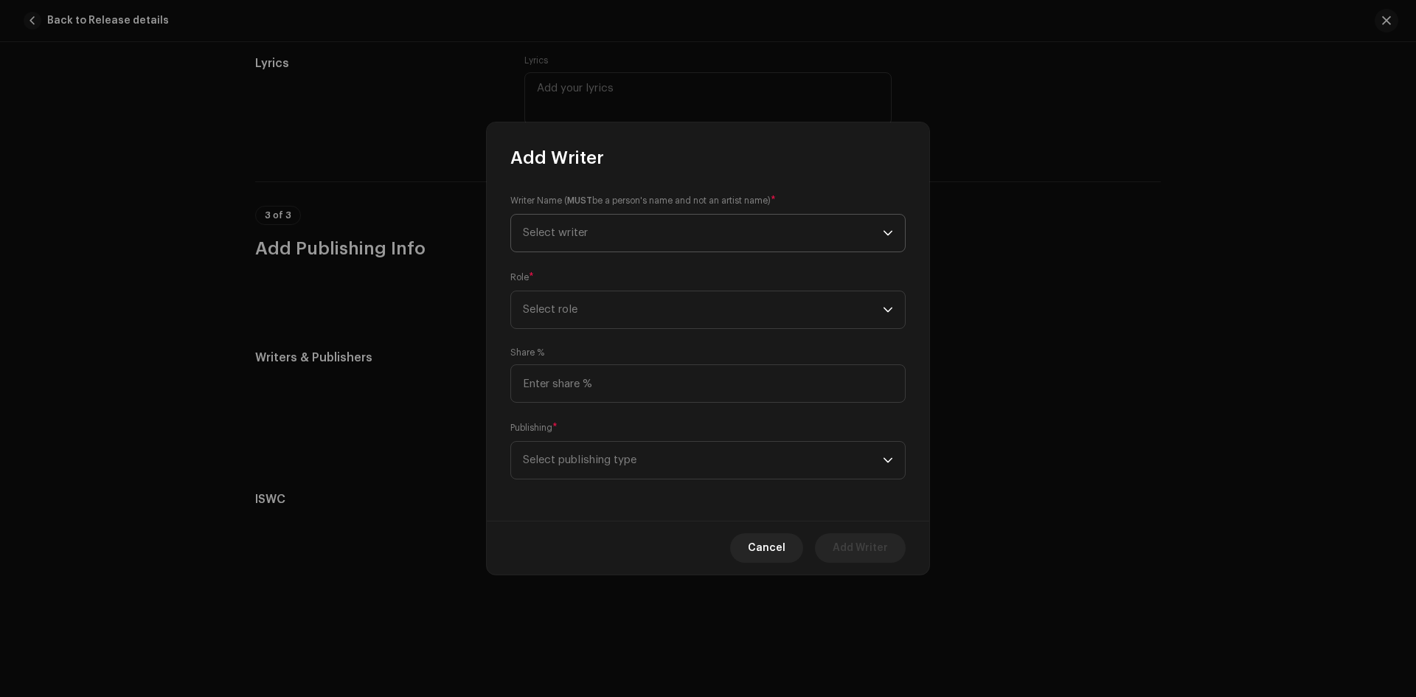
click at [650, 238] on span "Select writer" at bounding box center [703, 233] width 360 height 37
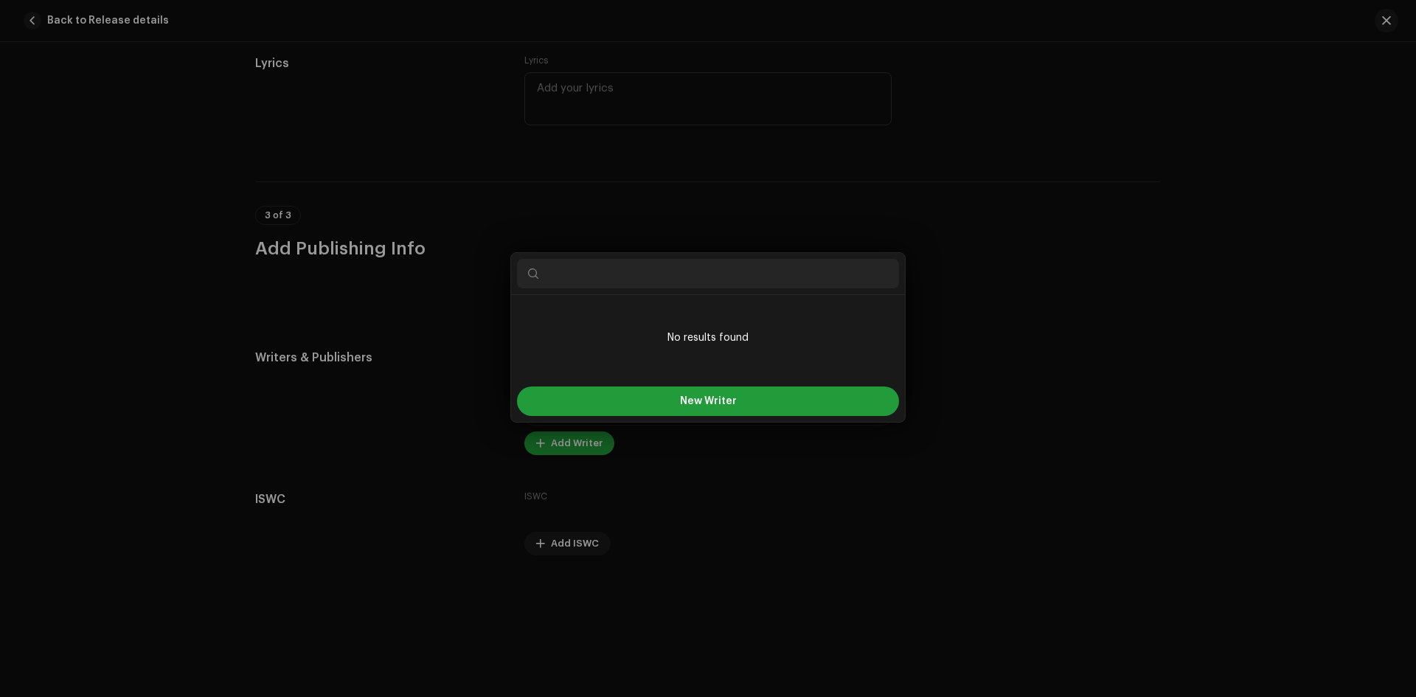
click at [1051, 371] on div "Add Writer Writer Name ( MUST be a person's name and not an artist name) * Sele…" at bounding box center [708, 348] width 1416 height 697
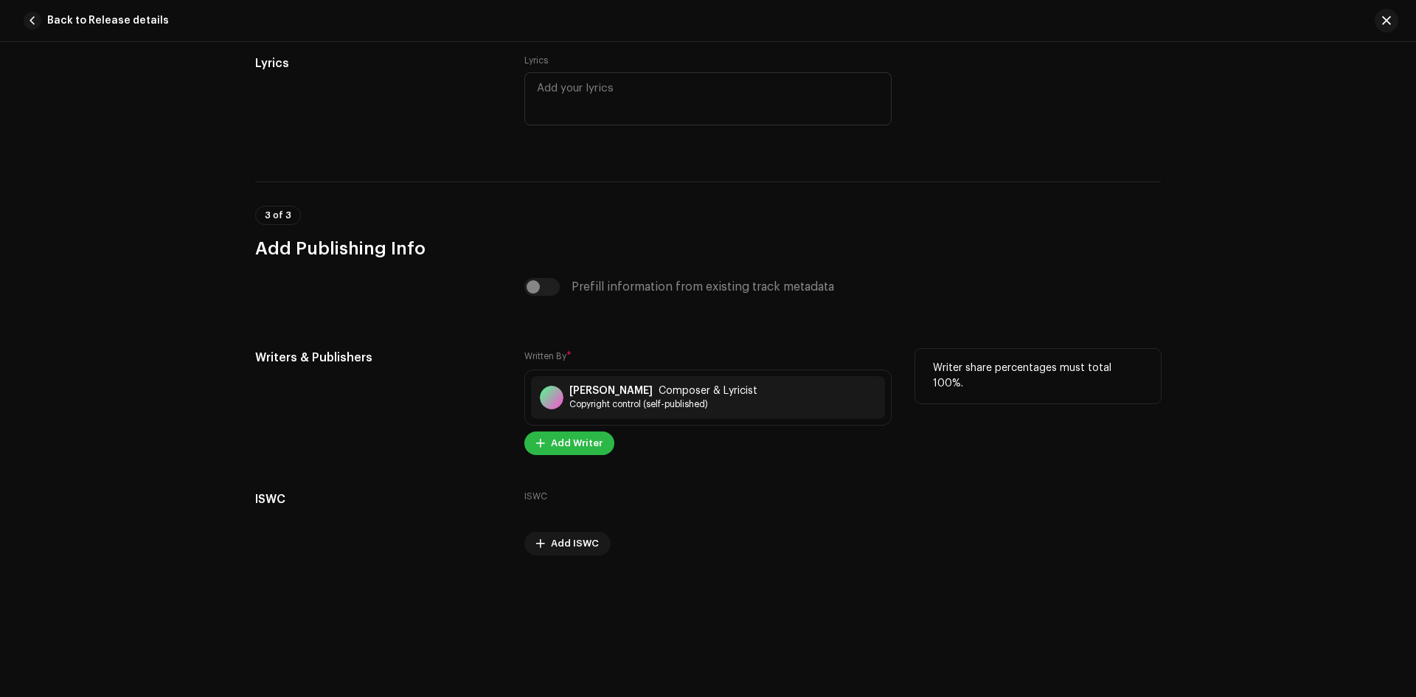
click at [567, 446] on span "Add Writer" at bounding box center [577, 444] width 52 height 30
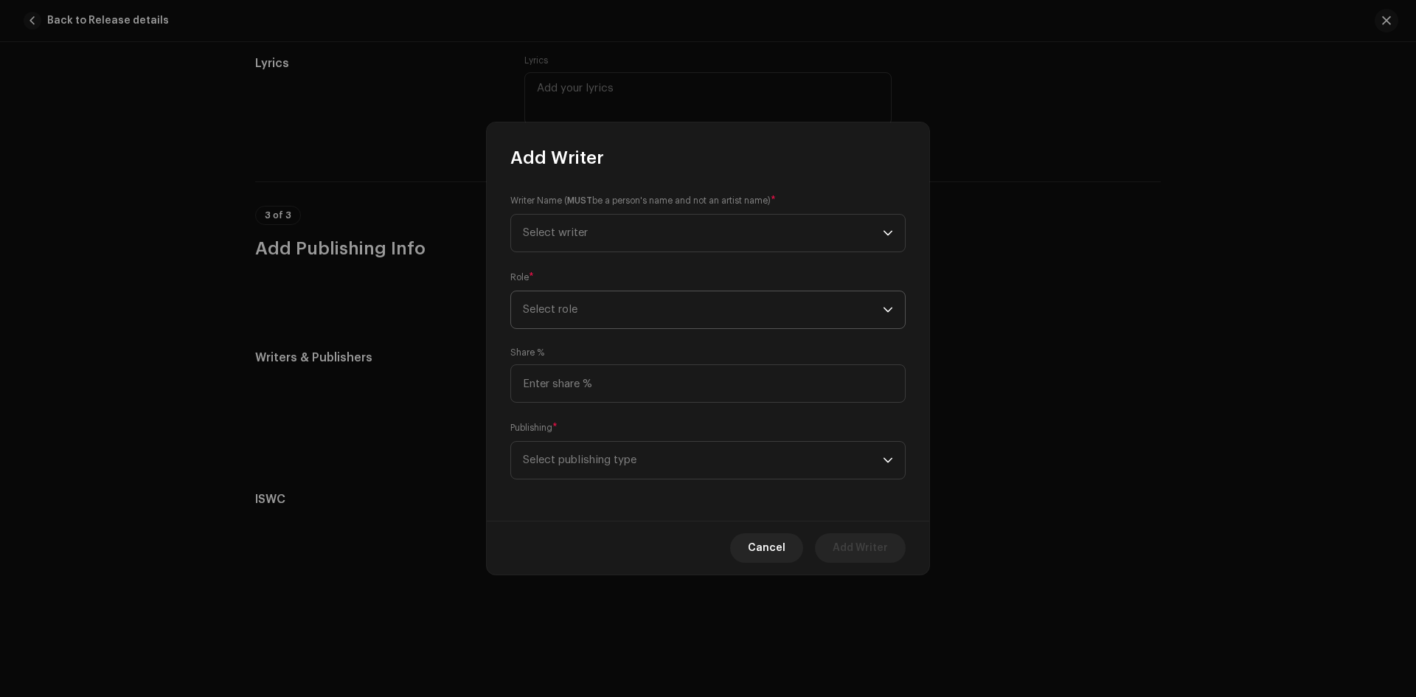
click at [682, 314] on span "Select role" at bounding box center [703, 309] width 360 height 37
click at [620, 386] on li "Arranger" at bounding box center [708, 380] width 382 height 30
click at [578, 227] on span "Select writer" at bounding box center [703, 233] width 360 height 37
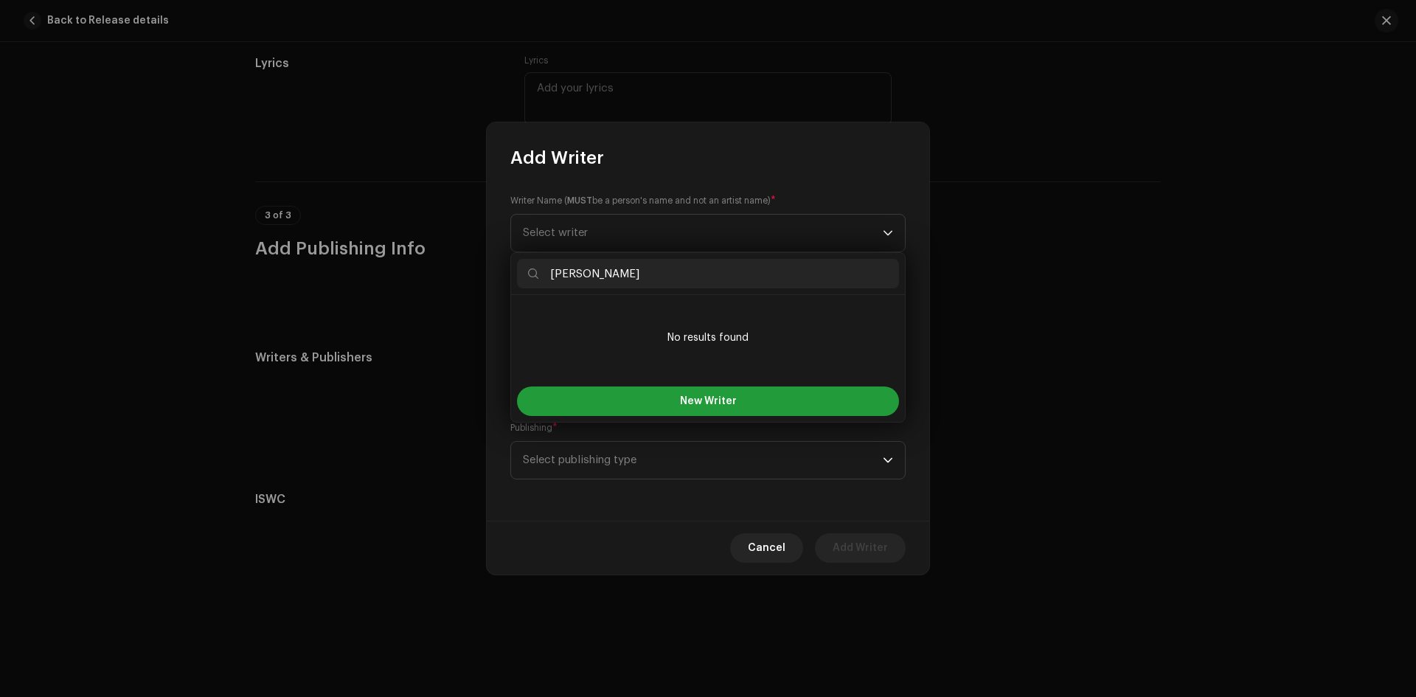
type input "Sahas Sakya"
click at [707, 404] on span "New Writer" at bounding box center [708, 401] width 57 height 10
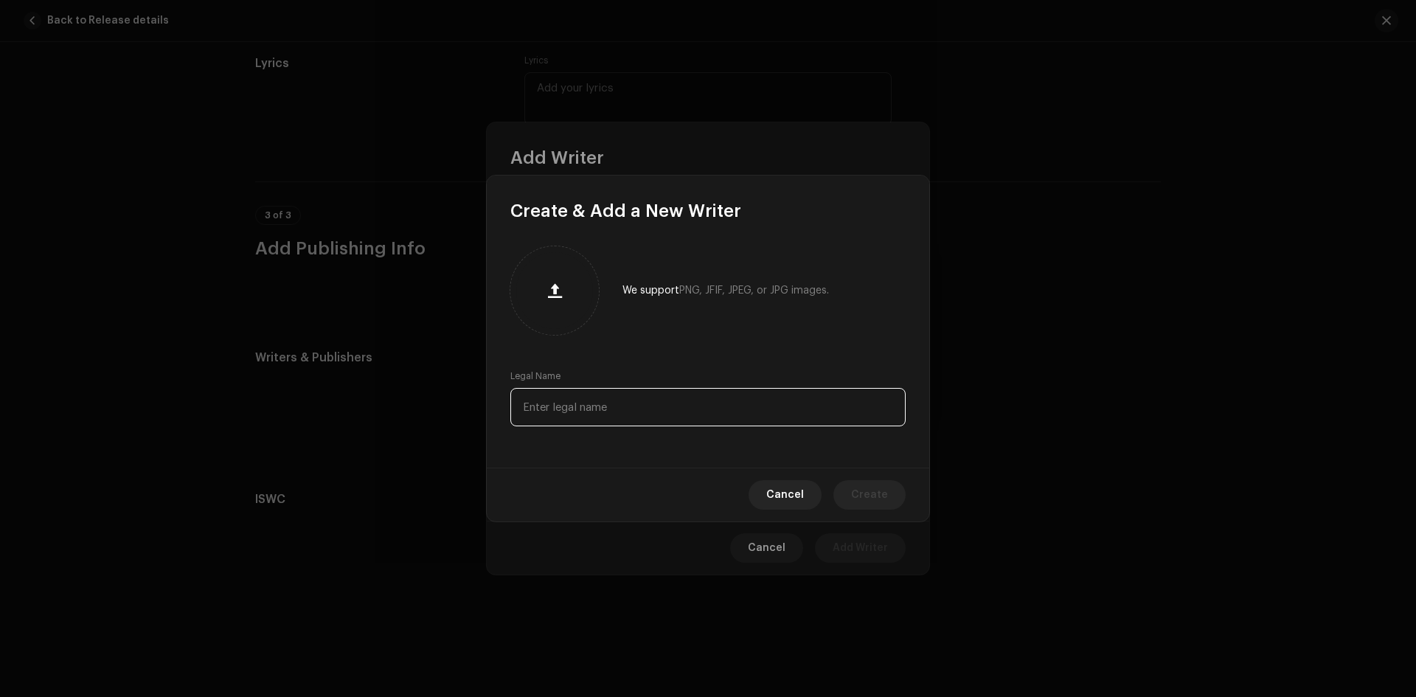
click at [699, 412] on input "text" at bounding box center [707, 407] width 395 height 38
type input "Sahas Sakya"
click at [883, 493] on span "Create" at bounding box center [869, 495] width 37 height 30
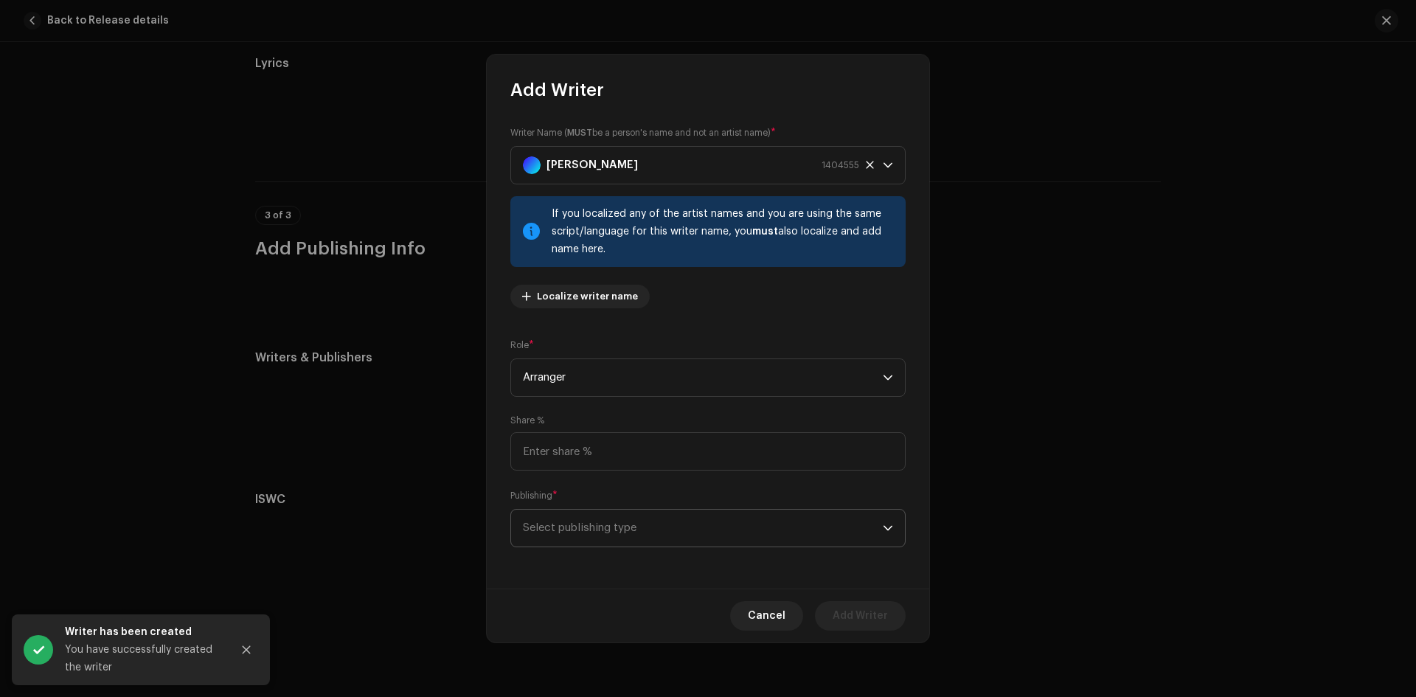
click at [631, 533] on span "Select publishing type" at bounding box center [703, 528] width 360 height 37
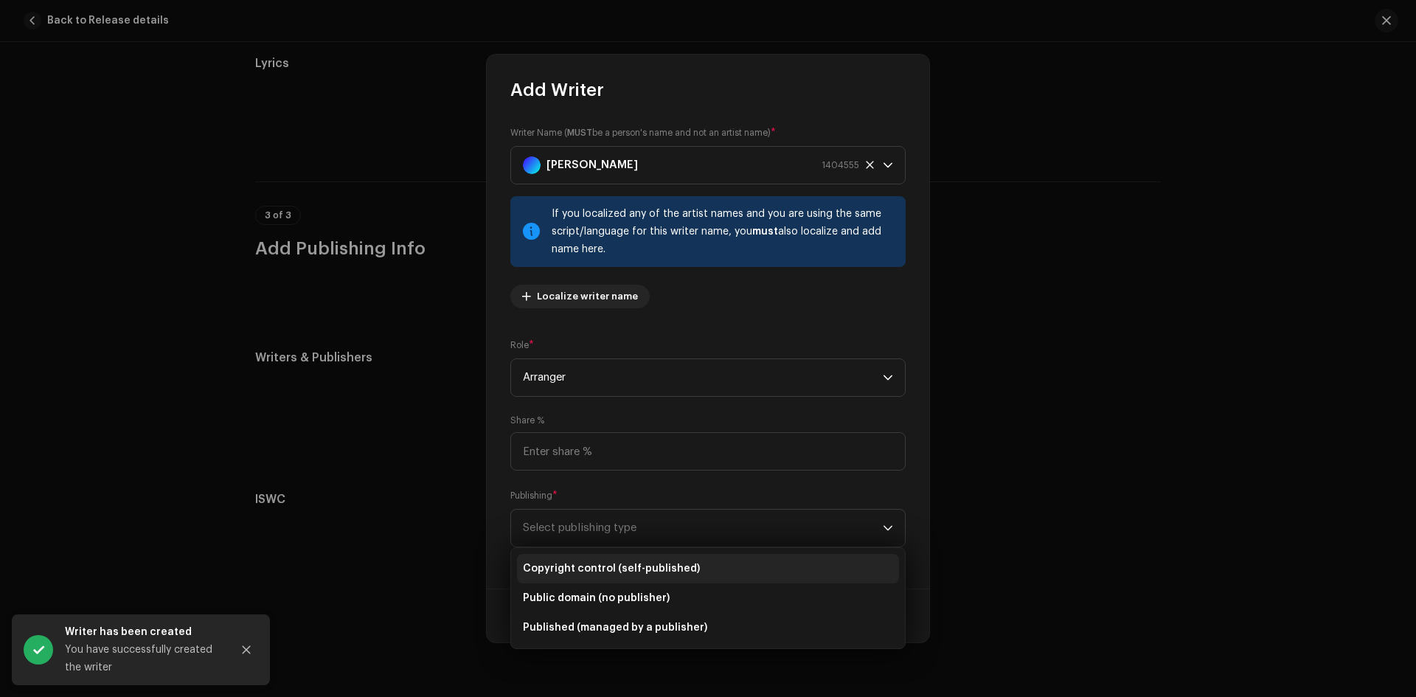
click at [643, 558] on li "Copyright control (self-published)" at bounding box center [708, 569] width 382 height 30
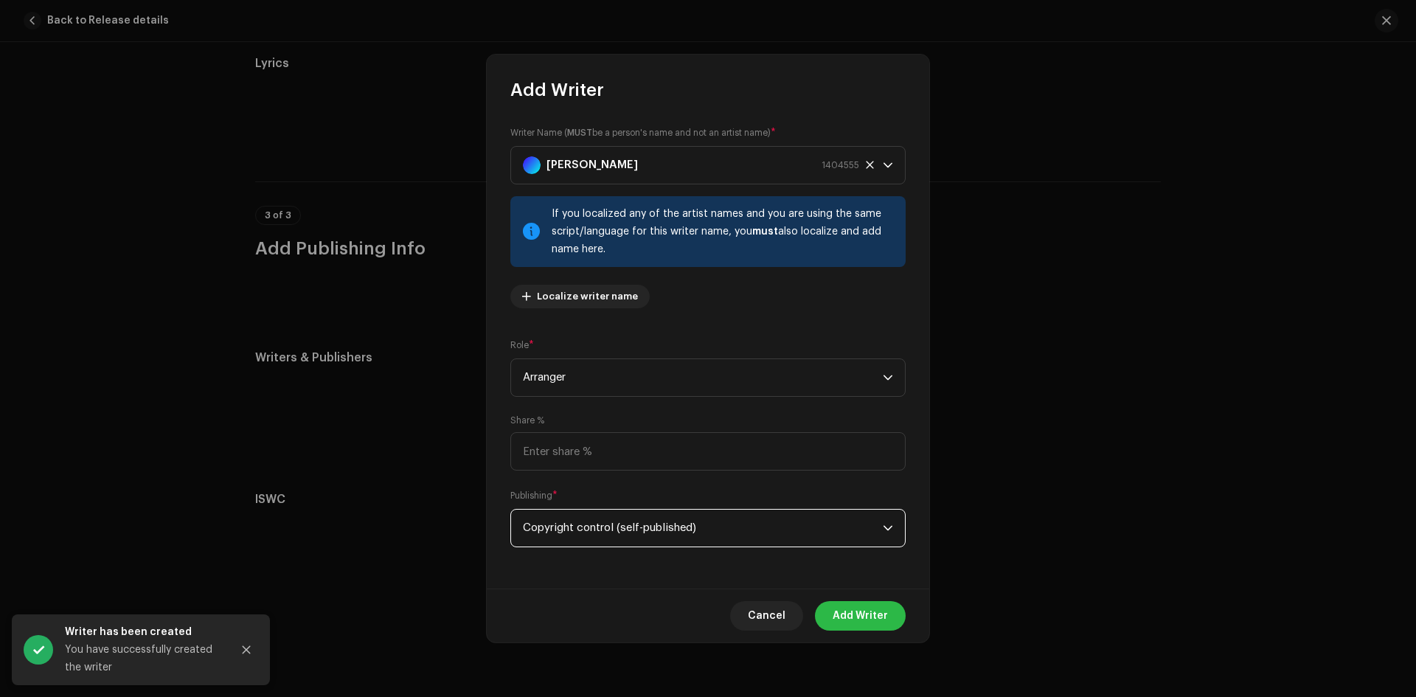
click at [874, 623] on span "Add Writer" at bounding box center [860, 616] width 55 height 30
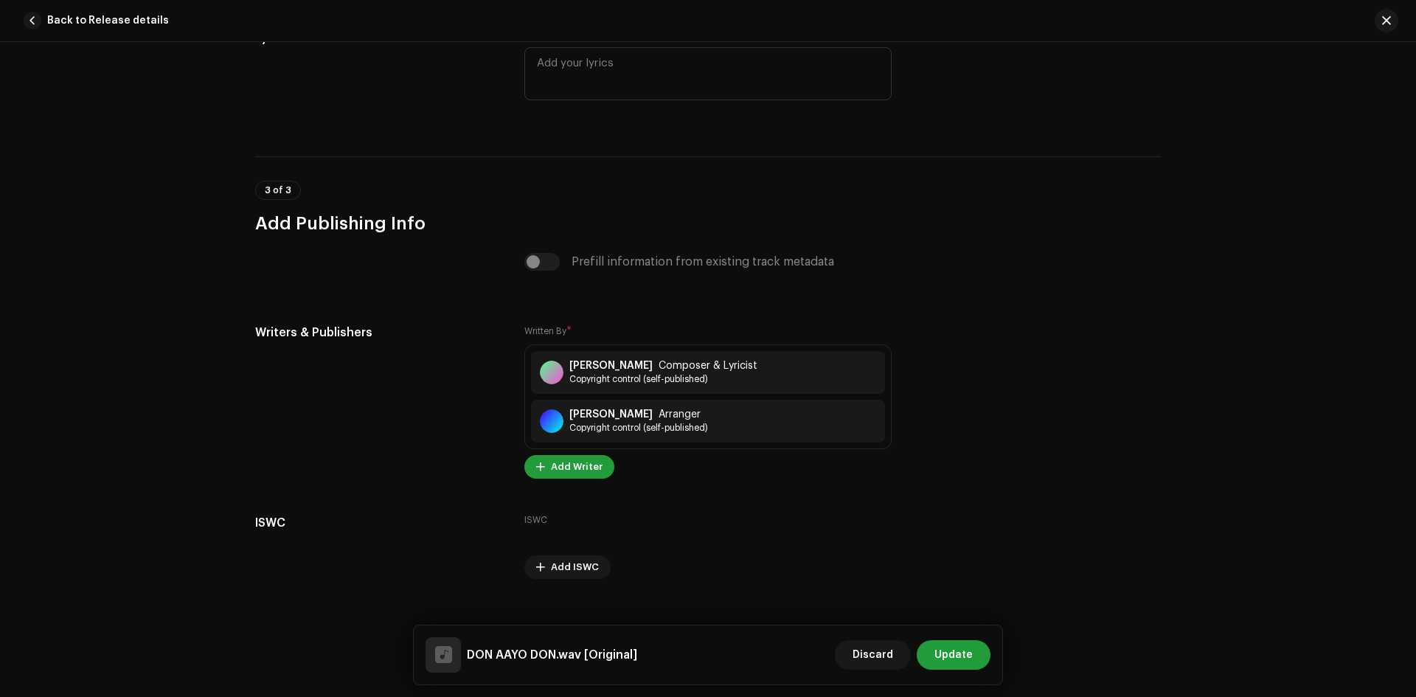
scroll to position [2828, 0]
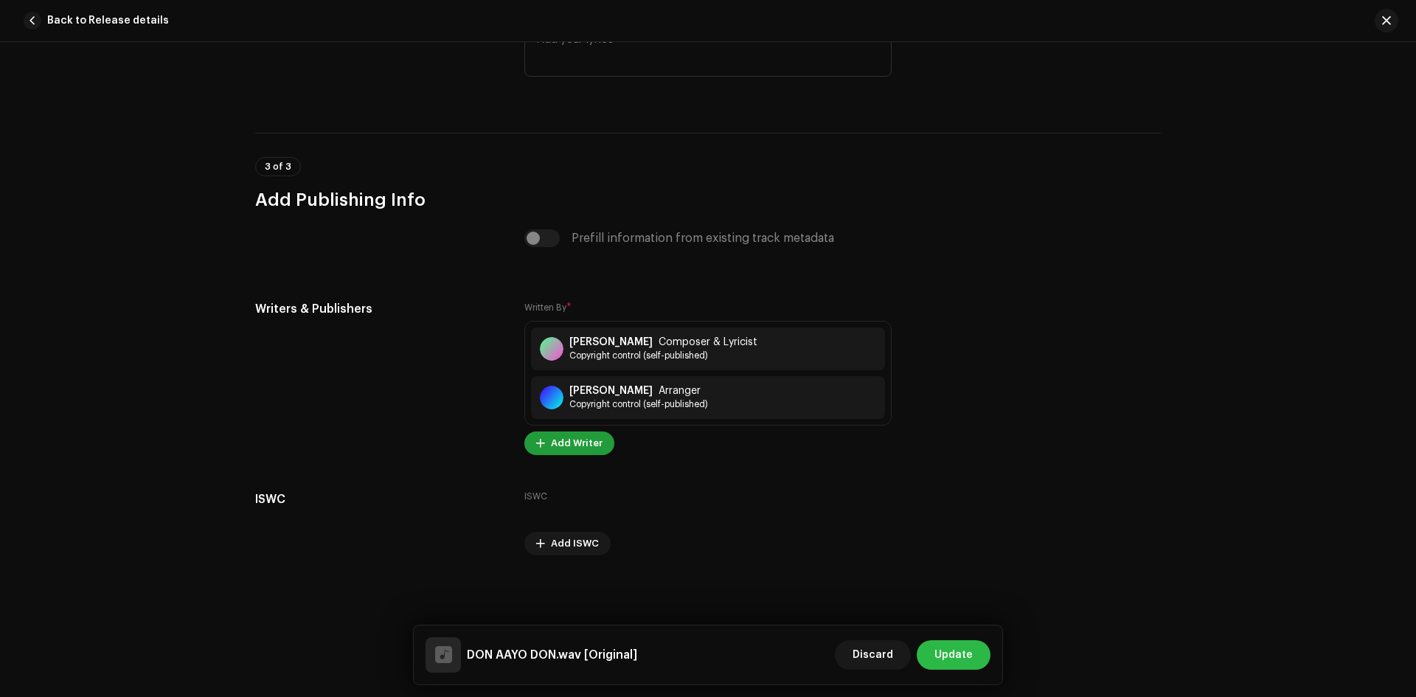
click at [966, 656] on span "Update" at bounding box center [954, 655] width 38 height 30
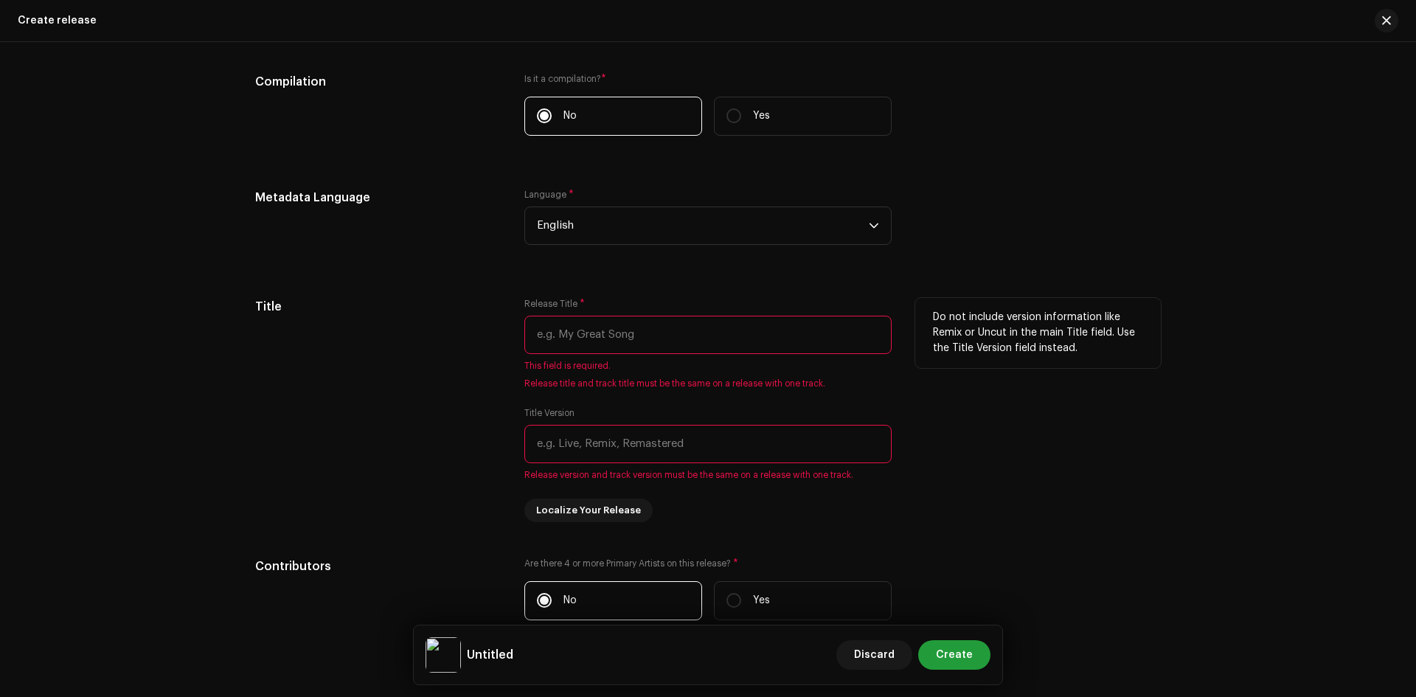
scroll to position [1107, 0]
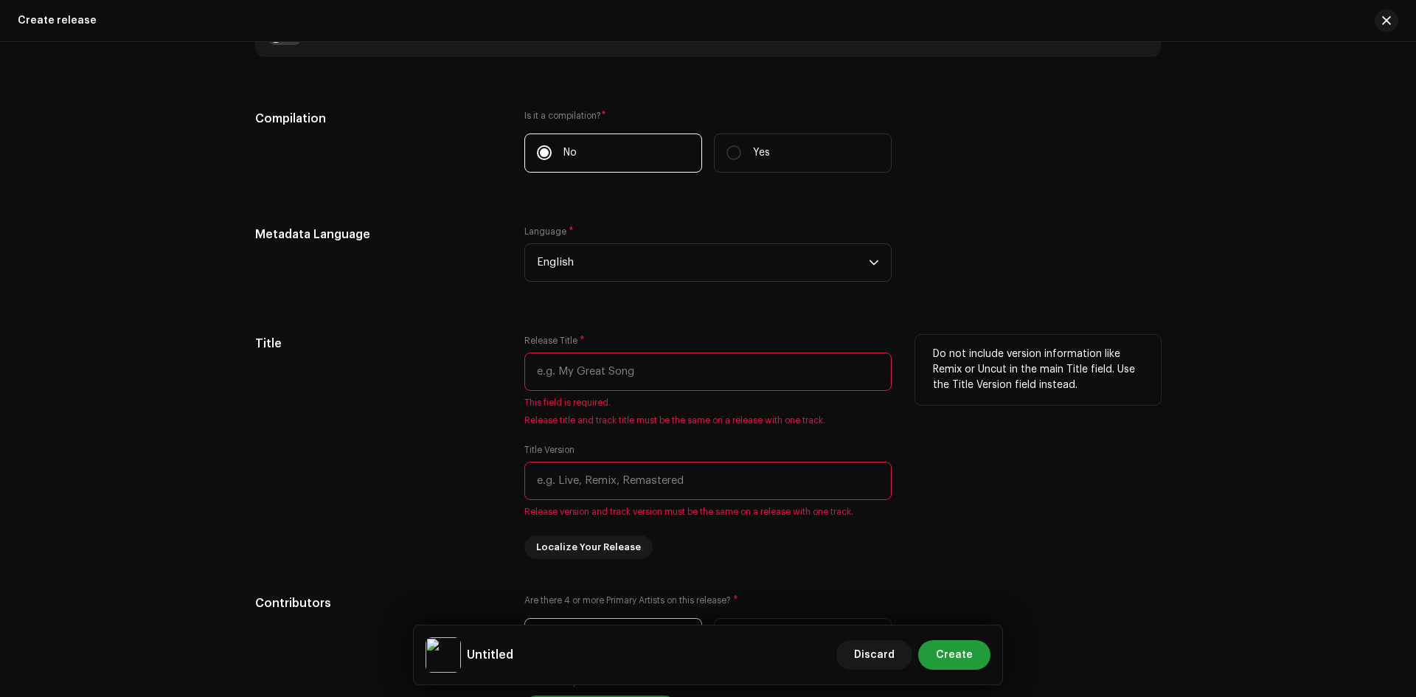
click at [600, 373] on input "text" at bounding box center [708, 372] width 367 height 38
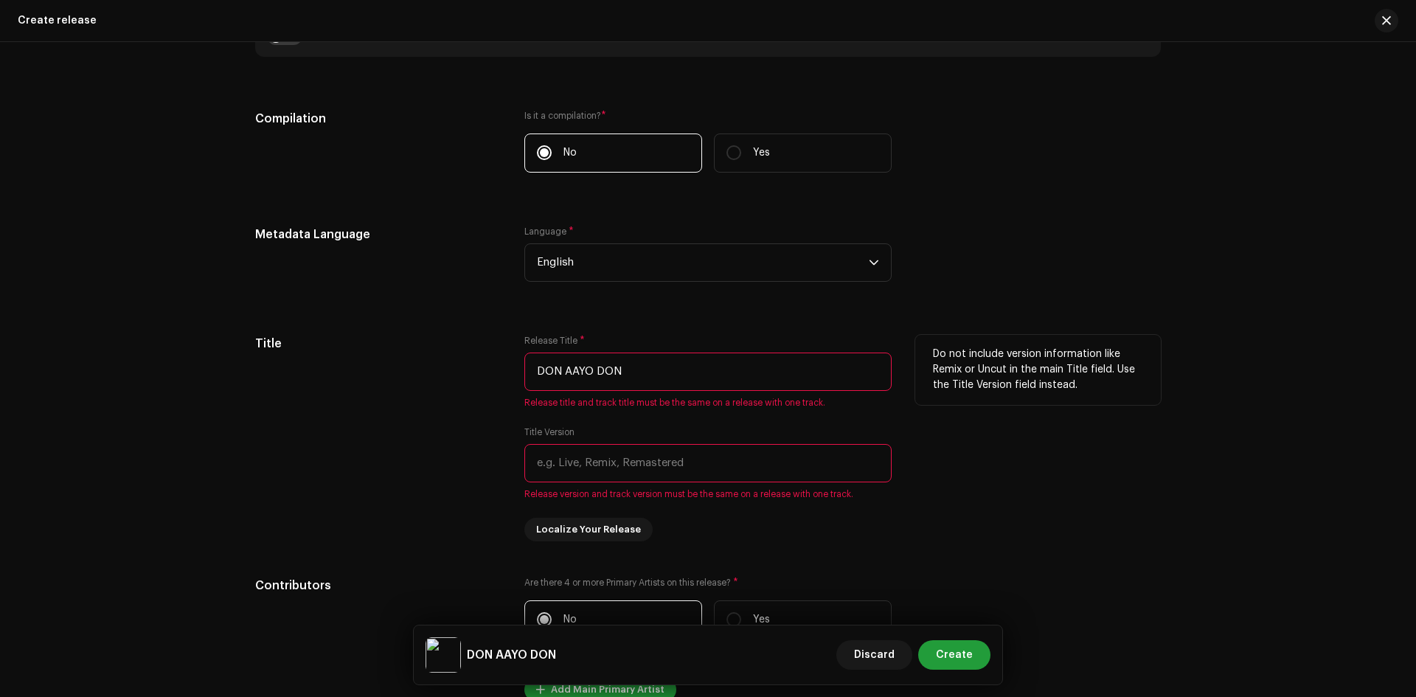
type input "DON AAYO DON"
click at [601, 465] on input "text" at bounding box center [708, 463] width 367 height 38
type input "o"
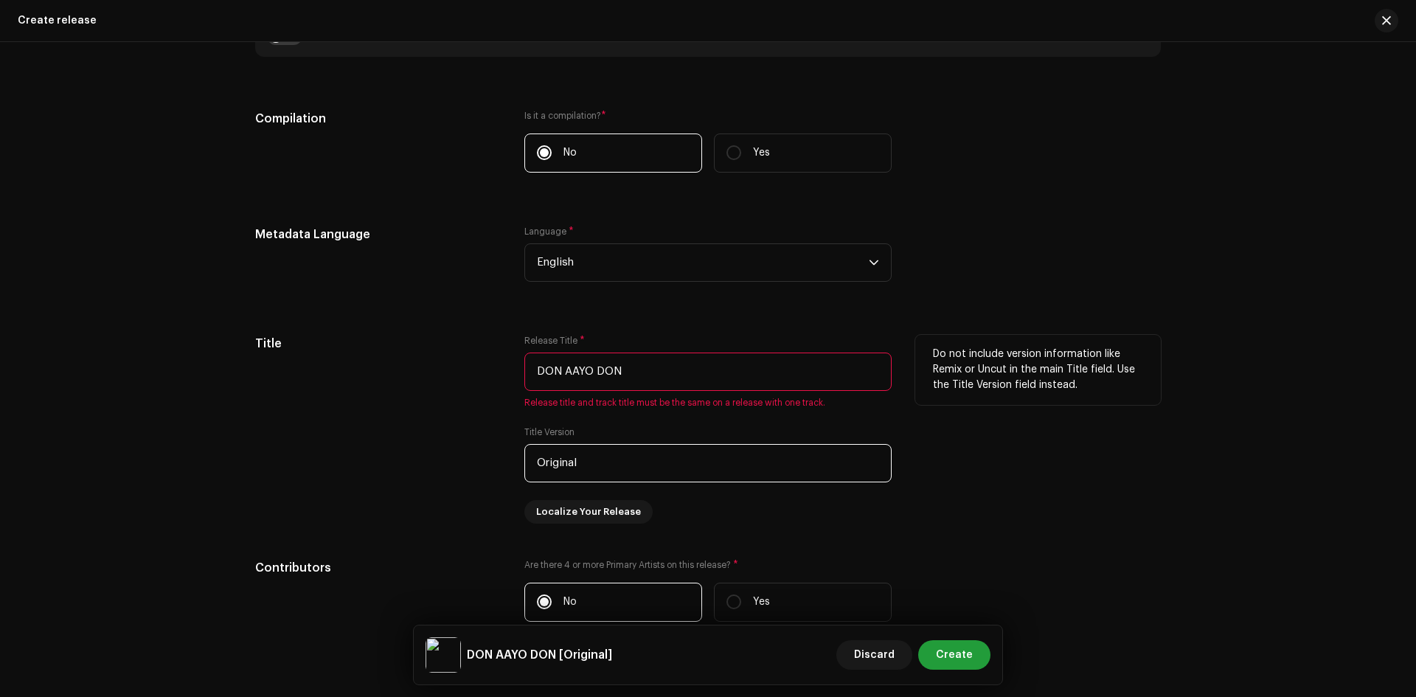
type input "Original"
click at [975, 519] on div "Do not include version information like Remix or Uncut in the main Title field.…" at bounding box center [1039, 429] width 246 height 189
drag, startPoint x: 638, startPoint y: 373, endPoint x: 511, endPoint y: 368, distance: 127.0
click at [511, 368] on div "Title Release Title * DON AAYO DON Release title and track title must be the sa…" at bounding box center [708, 429] width 906 height 189
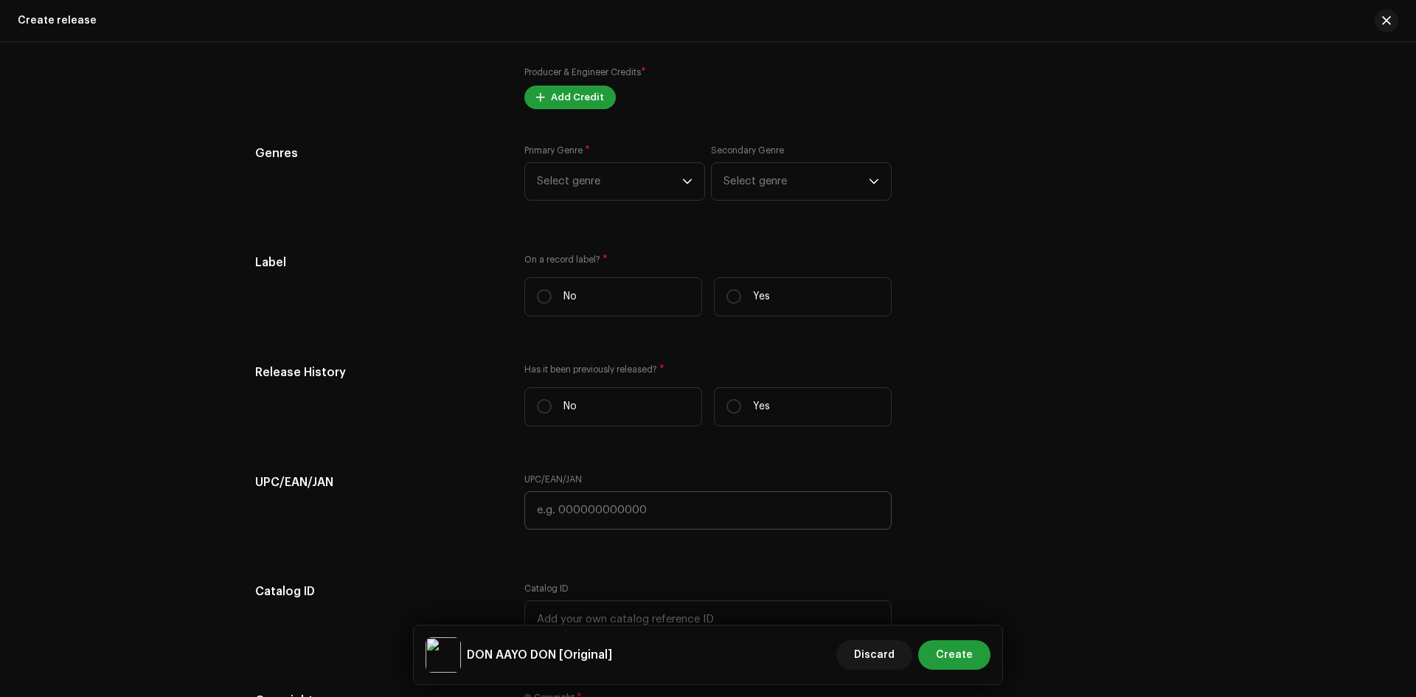
scroll to position [1868, 0]
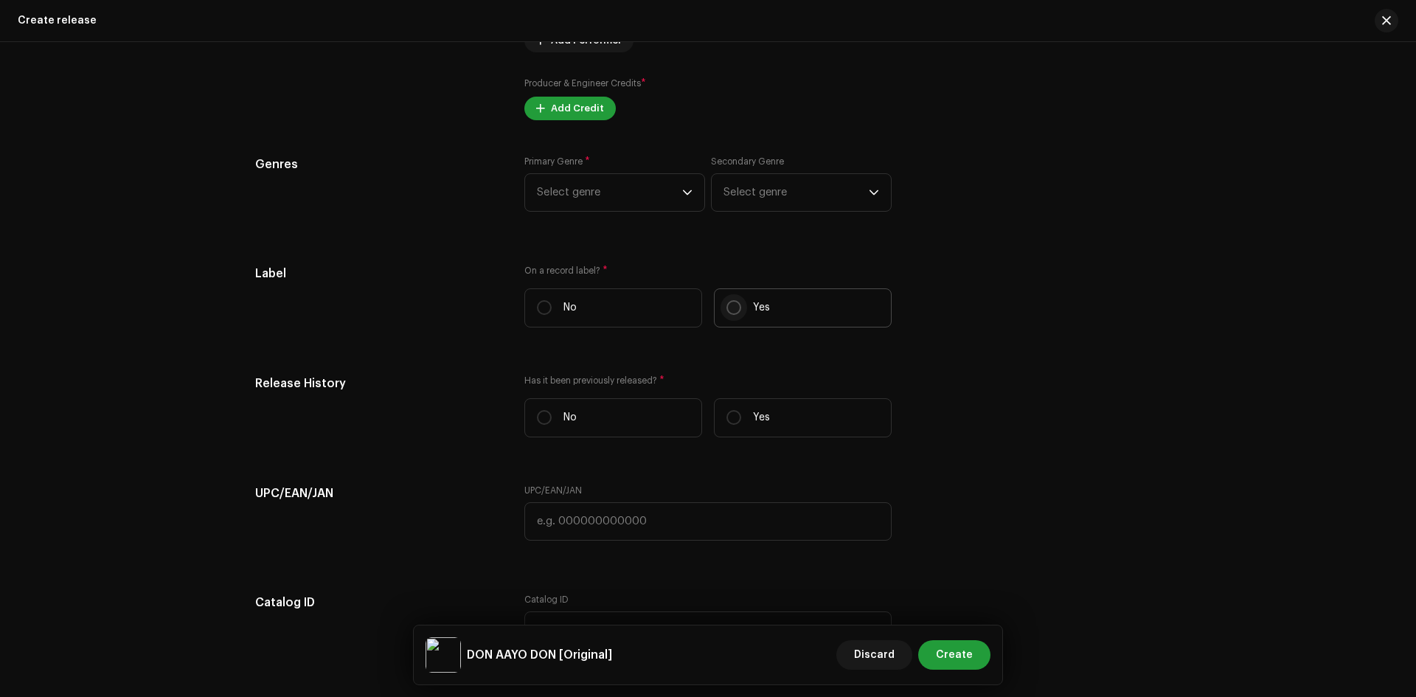
click at [734, 308] on input "Yes" at bounding box center [734, 307] width 15 height 15
radio input "true"
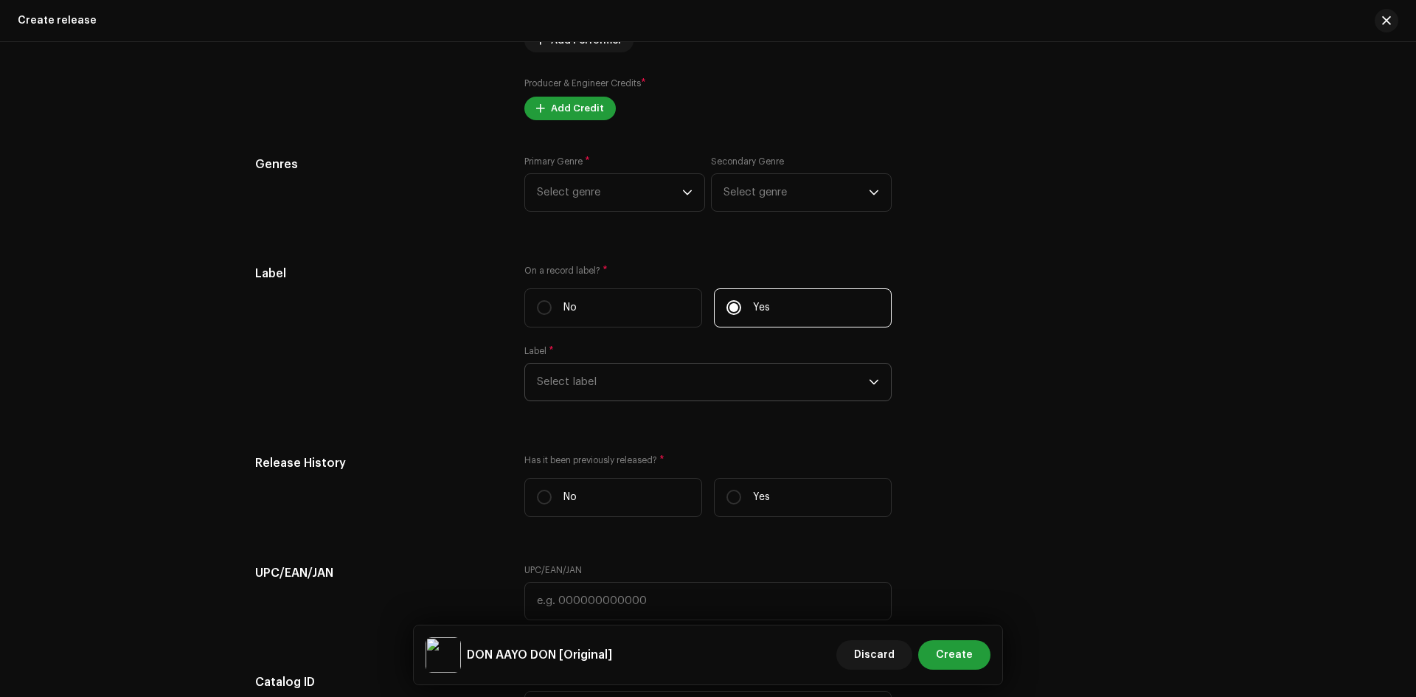
click at [634, 391] on span "Select label" at bounding box center [703, 382] width 332 height 37
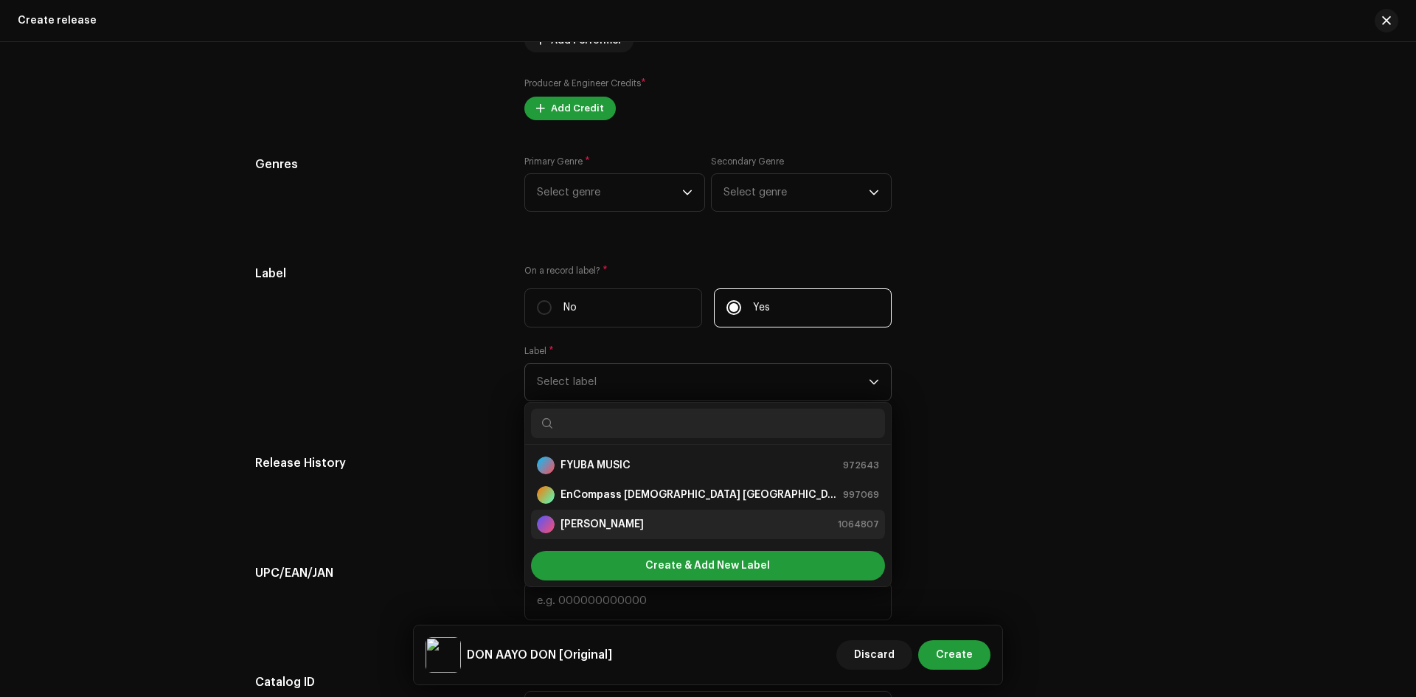
click at [634, 527] on div "Durgesh Thapa 1064807" at bounding box center [708, 525] width 342 height 18
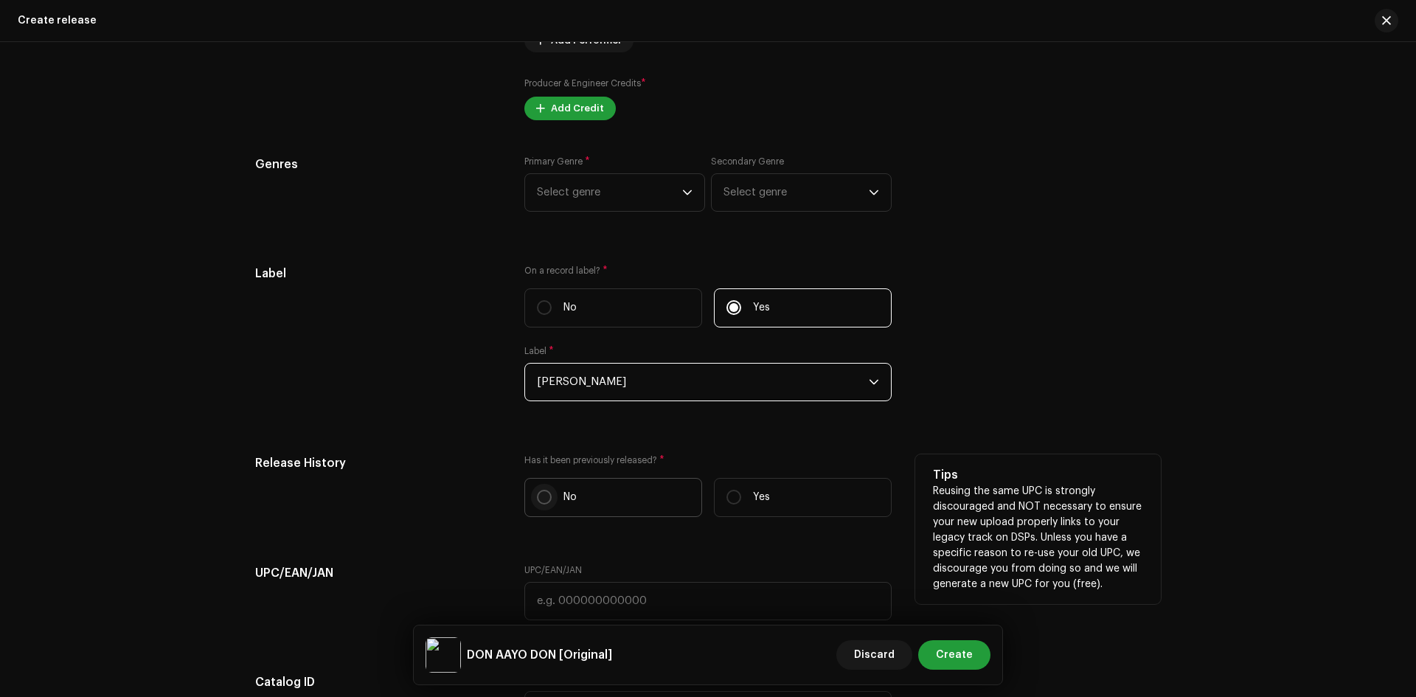
click at [537, 499] on input "No" at bounding box center [544, 497] width 15 height 15
radio input "true"
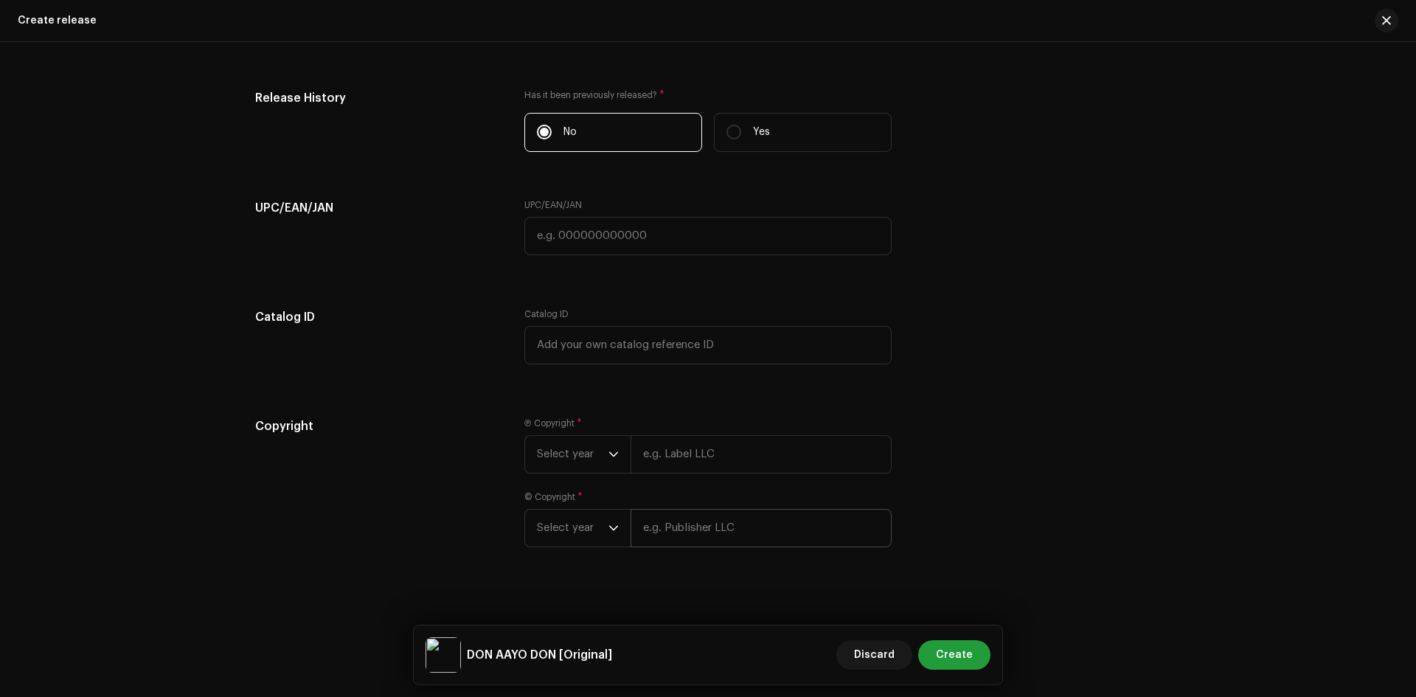
scroll to position [2243, 0]
click at [609, 454] on div "dropdown trigger" at bounding box center [614, 444] width 10 height 37
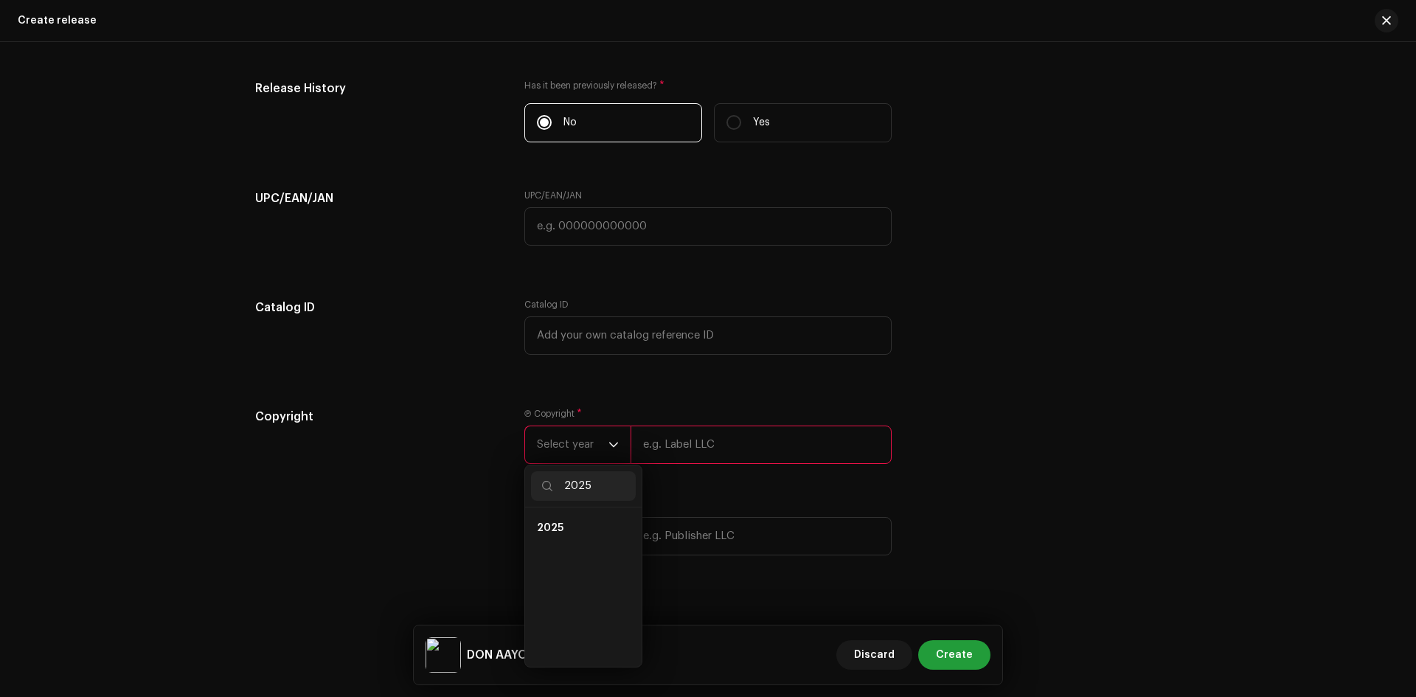
scroll to position [0, 0]
type input "2025"
click at [562, 528] on li "2025" at bounding box center [583, 528] width 105 height 30
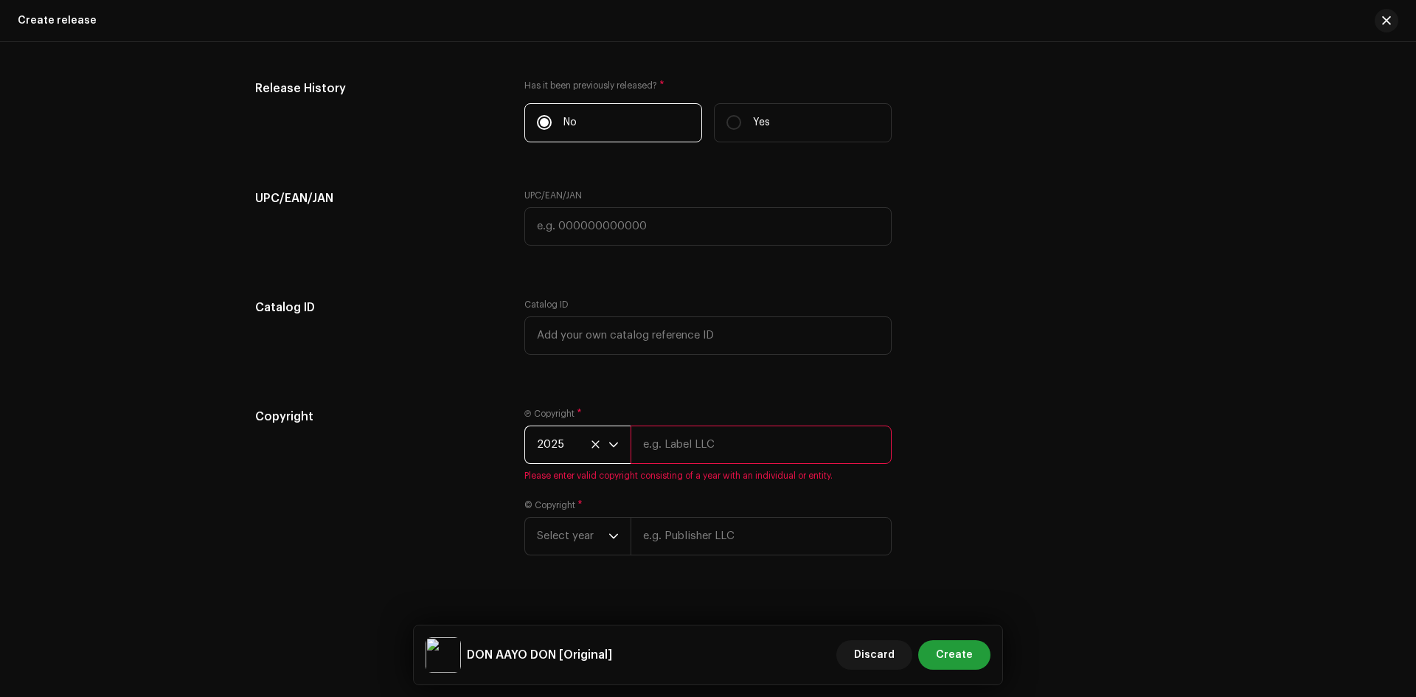
click at [714, 448] on input "text" at bounding box center [761, 445] width 261 height 38
type input "[PERSON_NAME]"
click at [609, 520] on icon "dropdown trigger" at bounding box center [614, 518] width 10 height 10
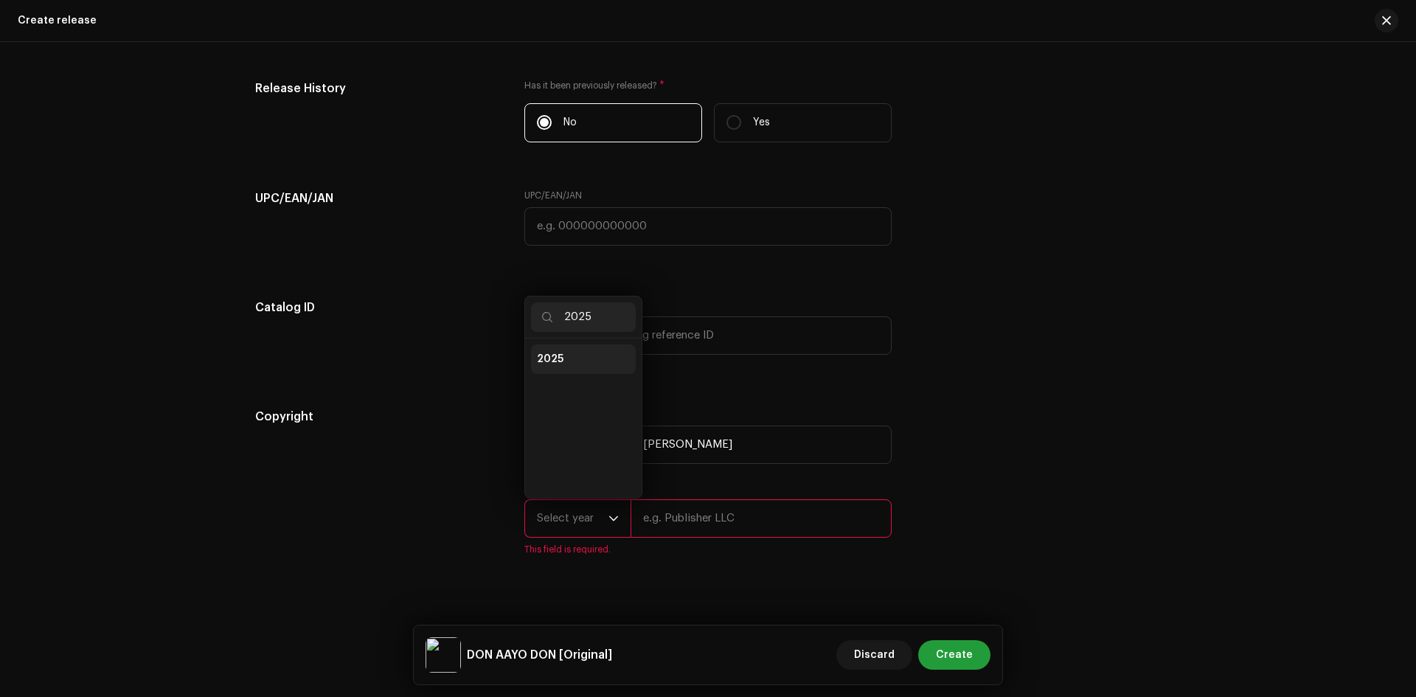
type input "2025"
click at [560, 361] on li "2025" at bounding box center [583, 360] width 105 height 30
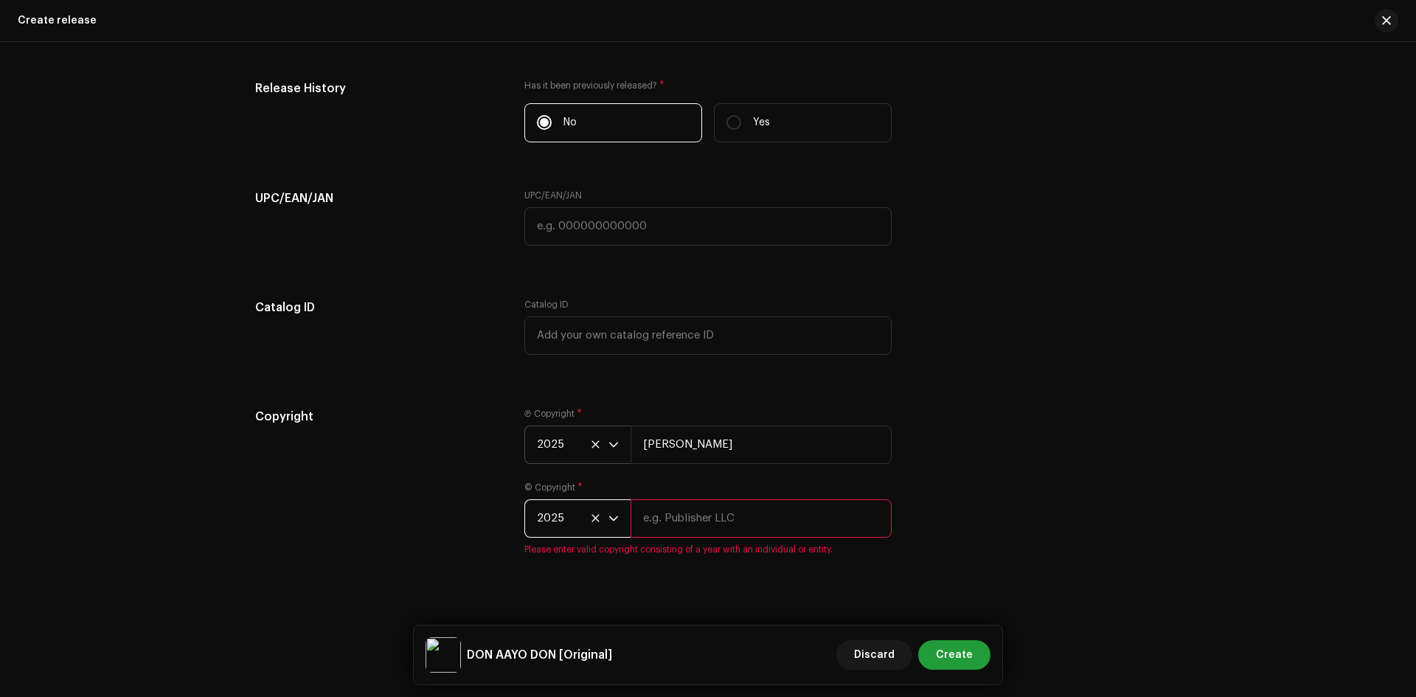
click at [729, 534] on input "text" at bounding box center [761, 518] width 261 height 38
type input "[PERSON_NAME]"
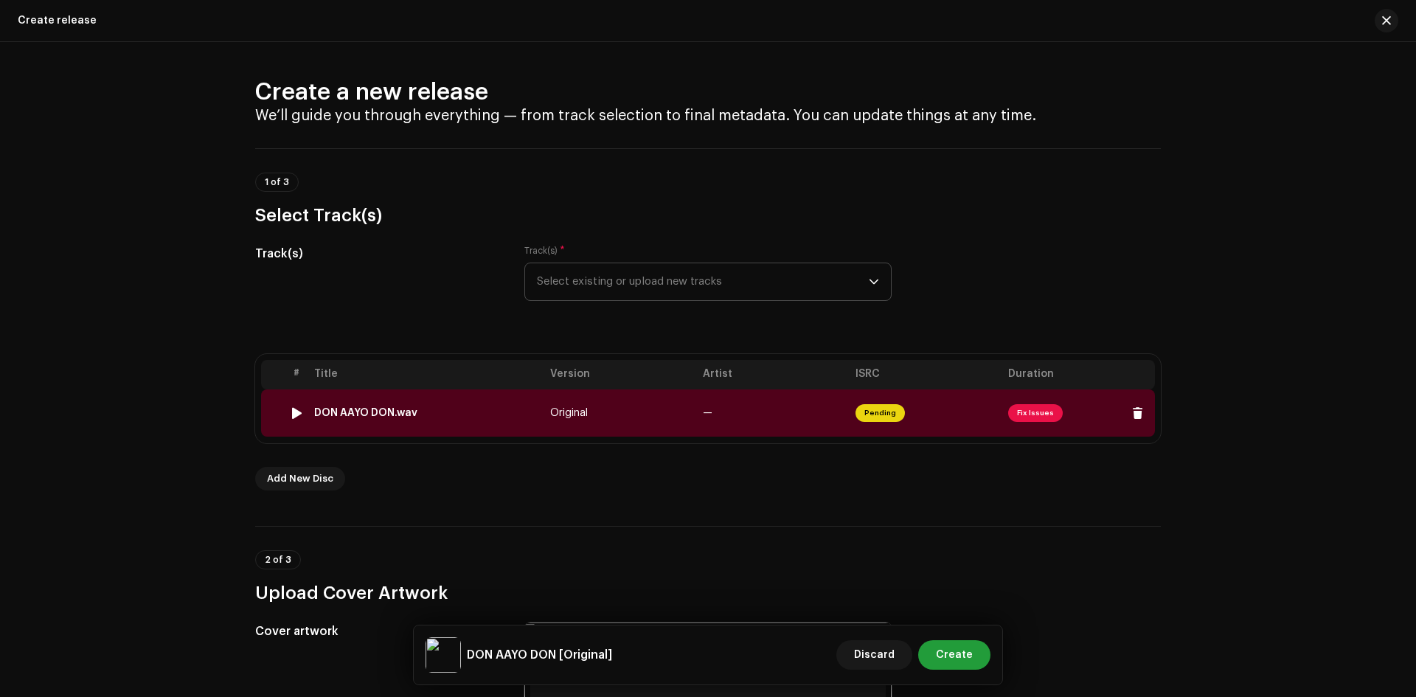
click at [1031, 412] on span "Fix Issues" at bounding box center [1035, 413] width 55 height 18
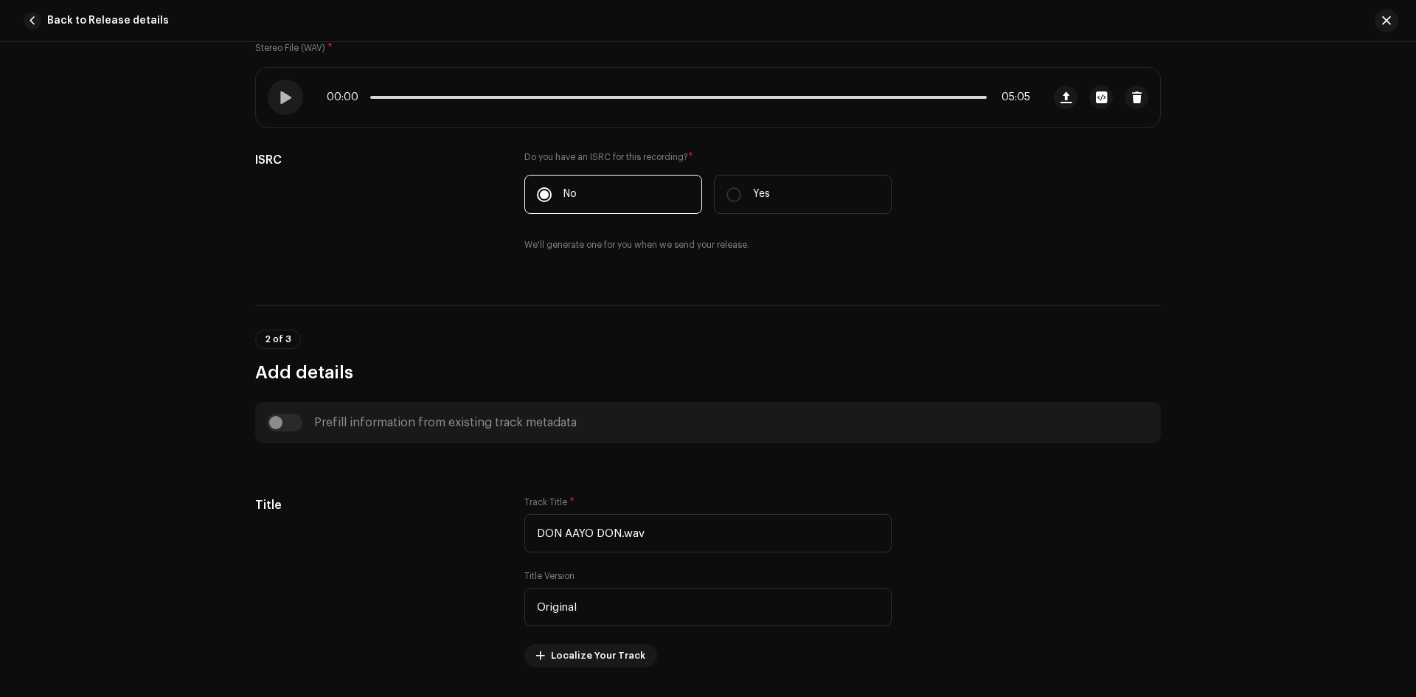
scroll to position [516, 0]
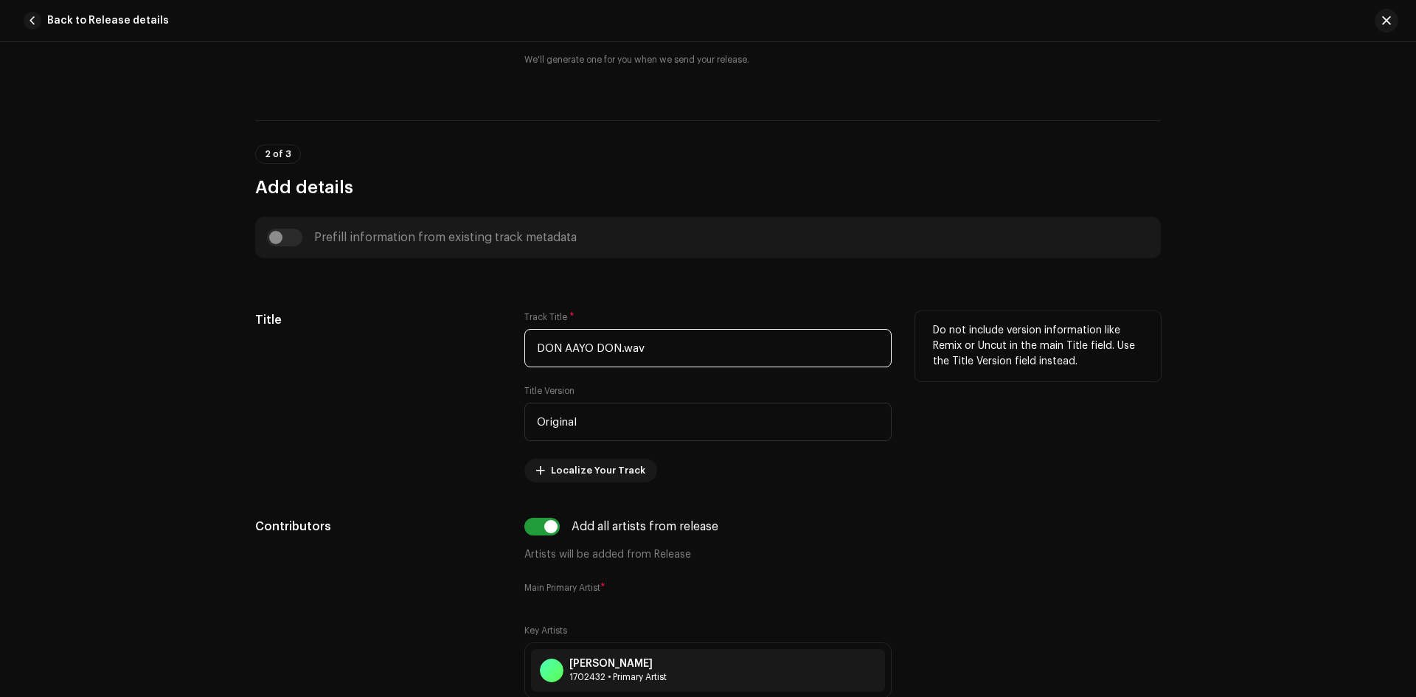
drag, startPoint x: 672, startPoint y: 347, endPoint x: 462, endPoint y: 350, distance: 210.3
click at [462, 350] on div "Title Track Title * DON AAYO DON.wav Title Version Original Localize Your Track…" at bounding box center [708, 396] width 906 height 171
paste input "text"
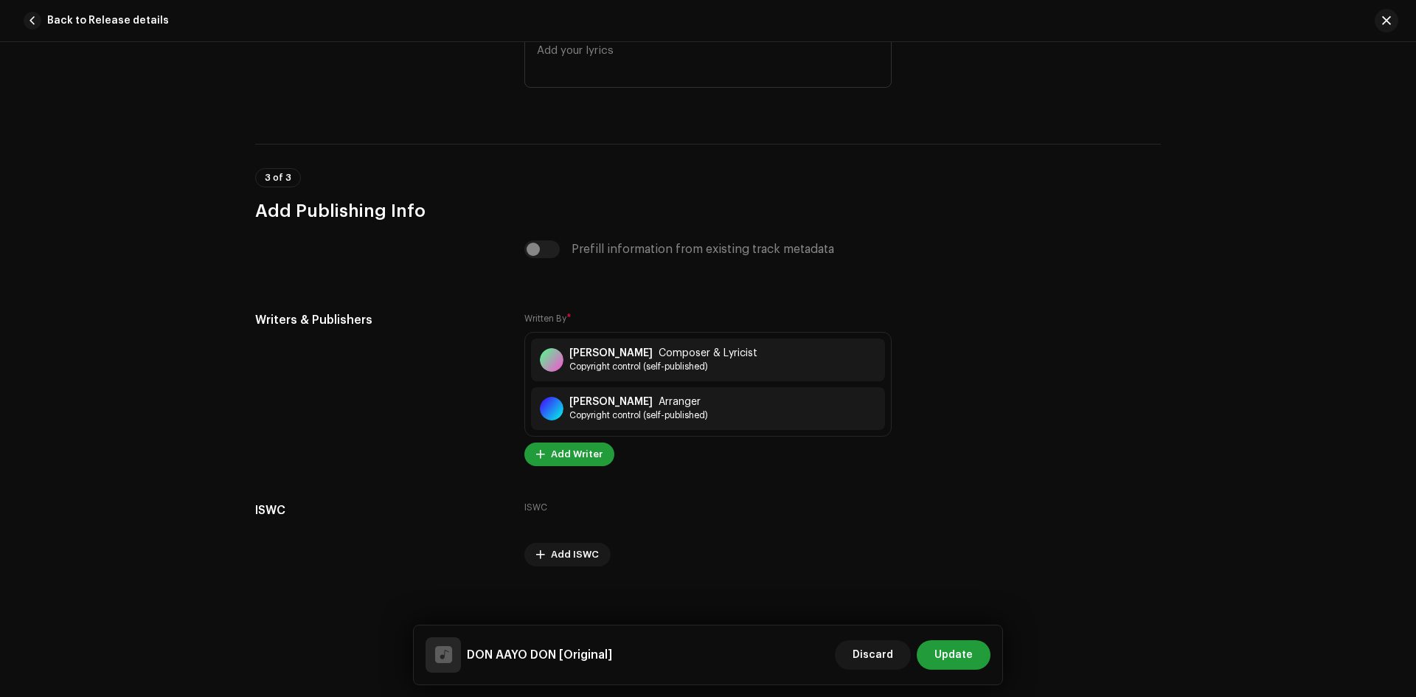
scroll to position [2957, 0]
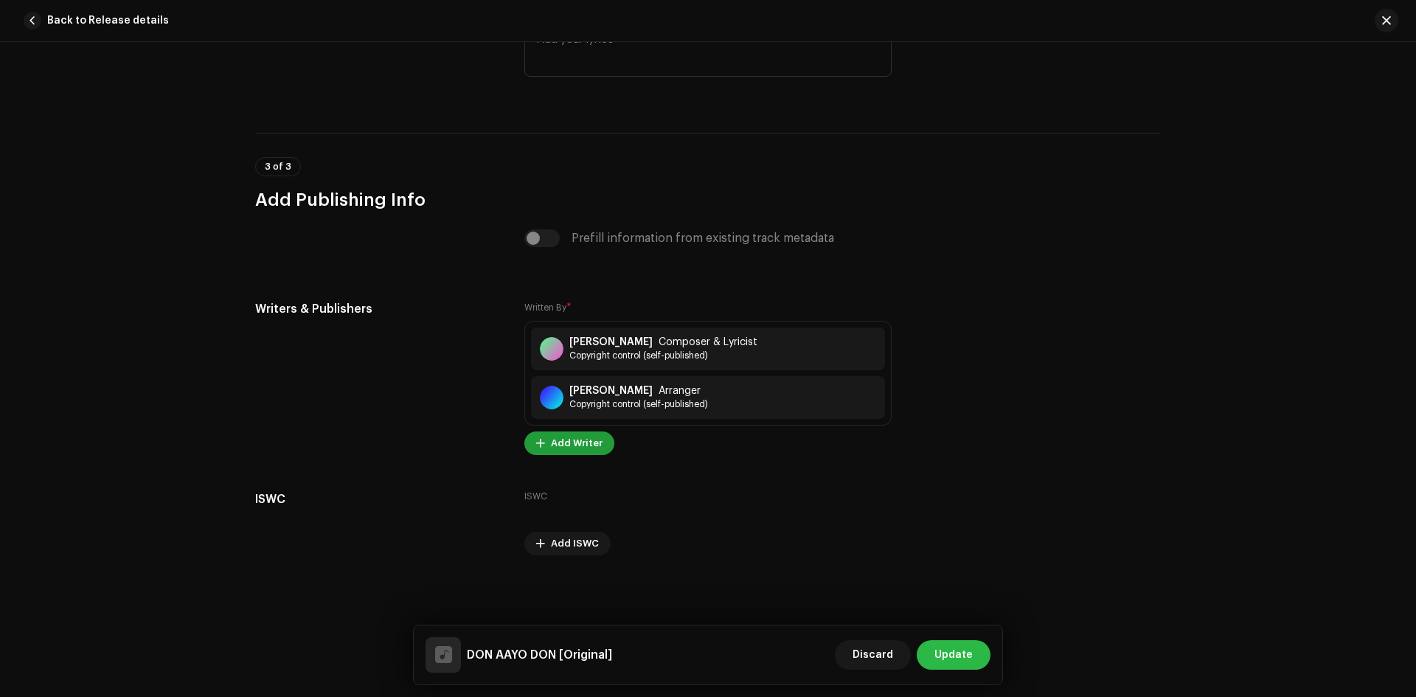
type input "DON AAYO DON"
click at [958, 658] on span "Update" at bounding box center [954, 655] width 38 height 30
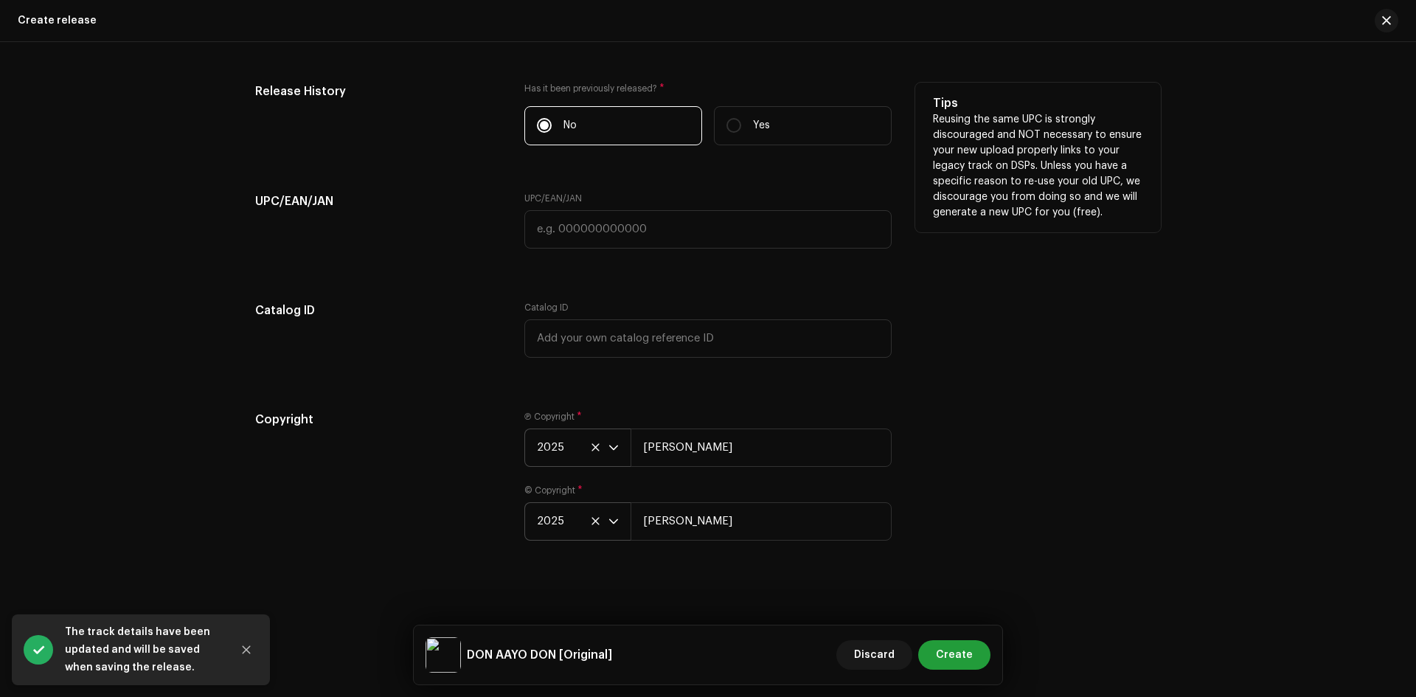
scroll to position [2225, 0]
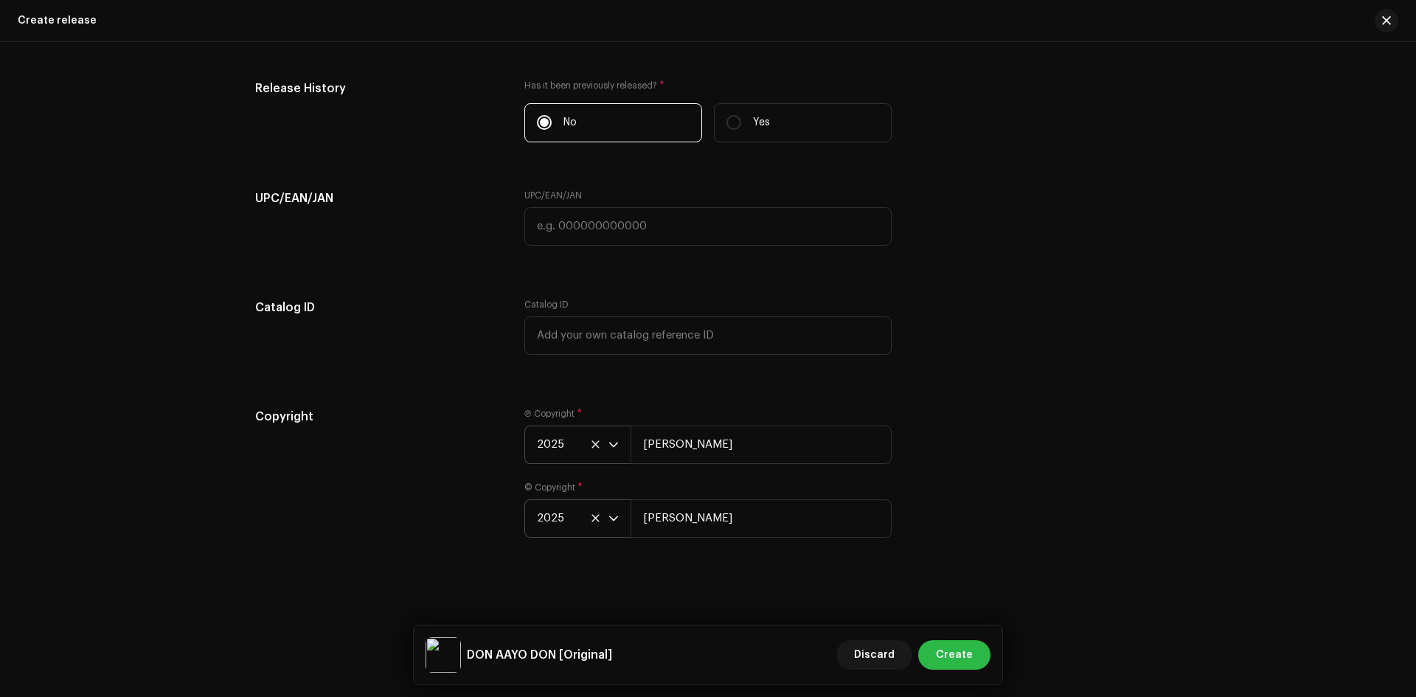
click at [954, 652] on span "Create" at bounding box center [954, 655] width 37 height 30
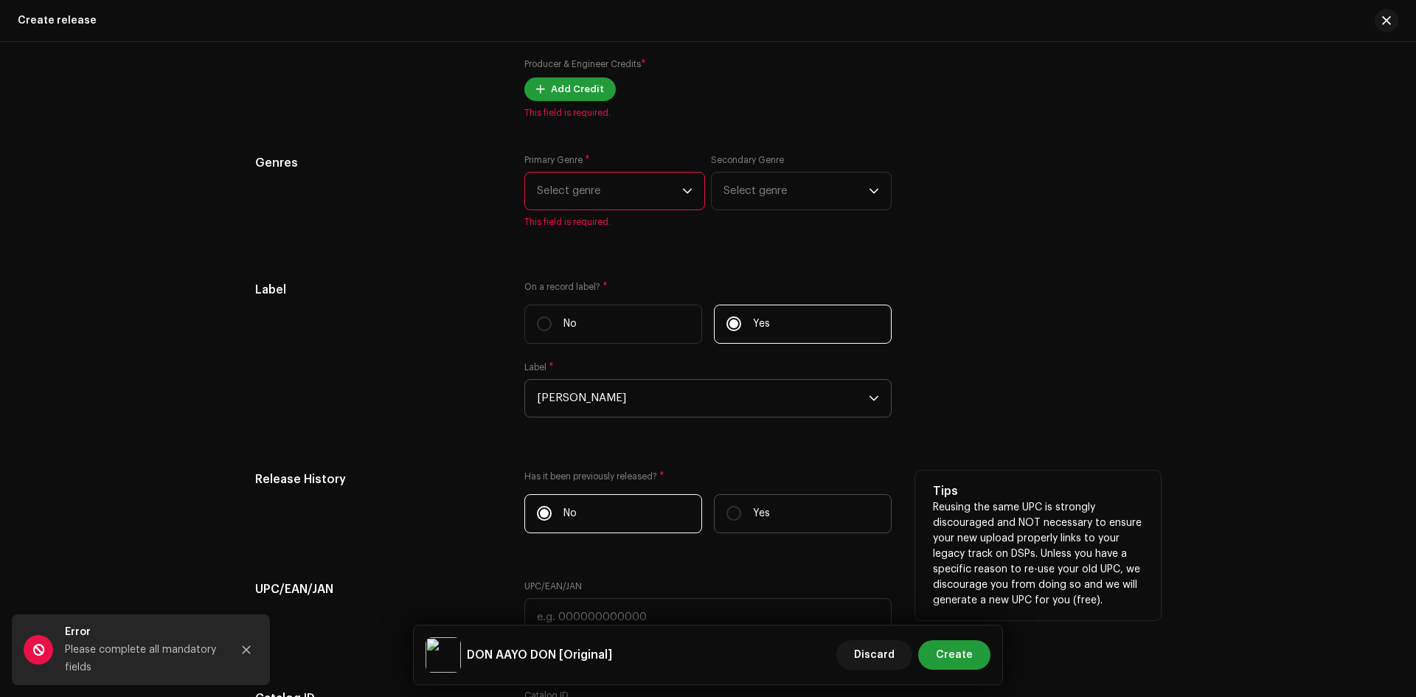
scroll to position [1614, 0]
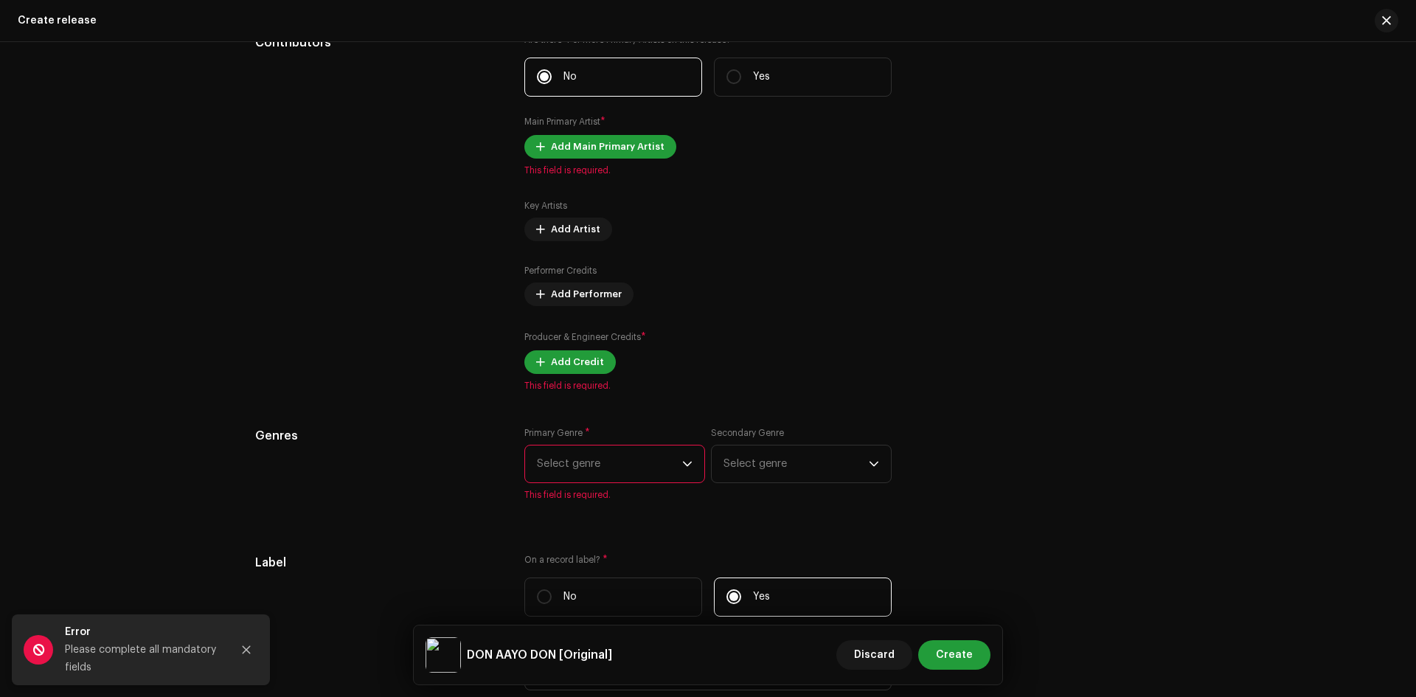
click at [659, 458] on span "Select genre" at bounding box center [609, 464] width 145 height 37
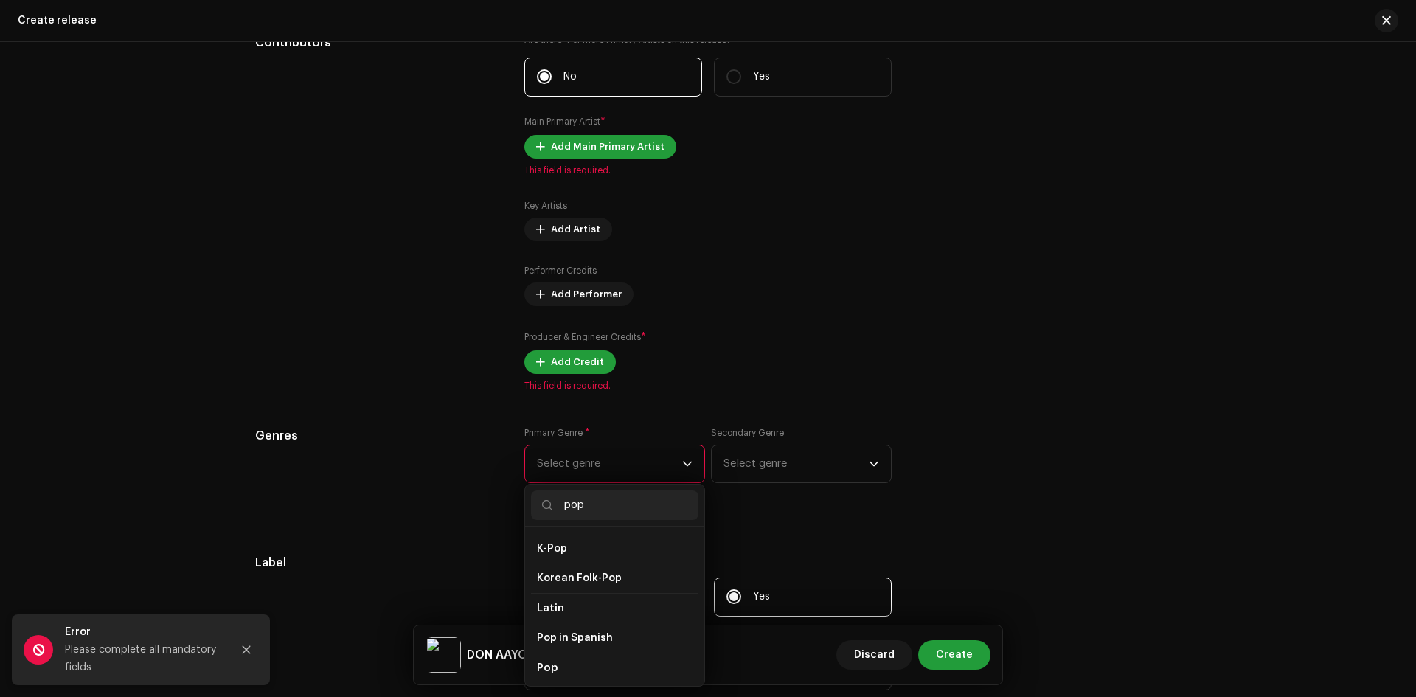
scroll to position [443, 0]
type input "pop"
click at [559, 645] on li "Pop" at bounding box center [614, 653] width 167 height 30
click at [558, 668] on li "Pop" at bounding box center [614, 683] width 167 height 30
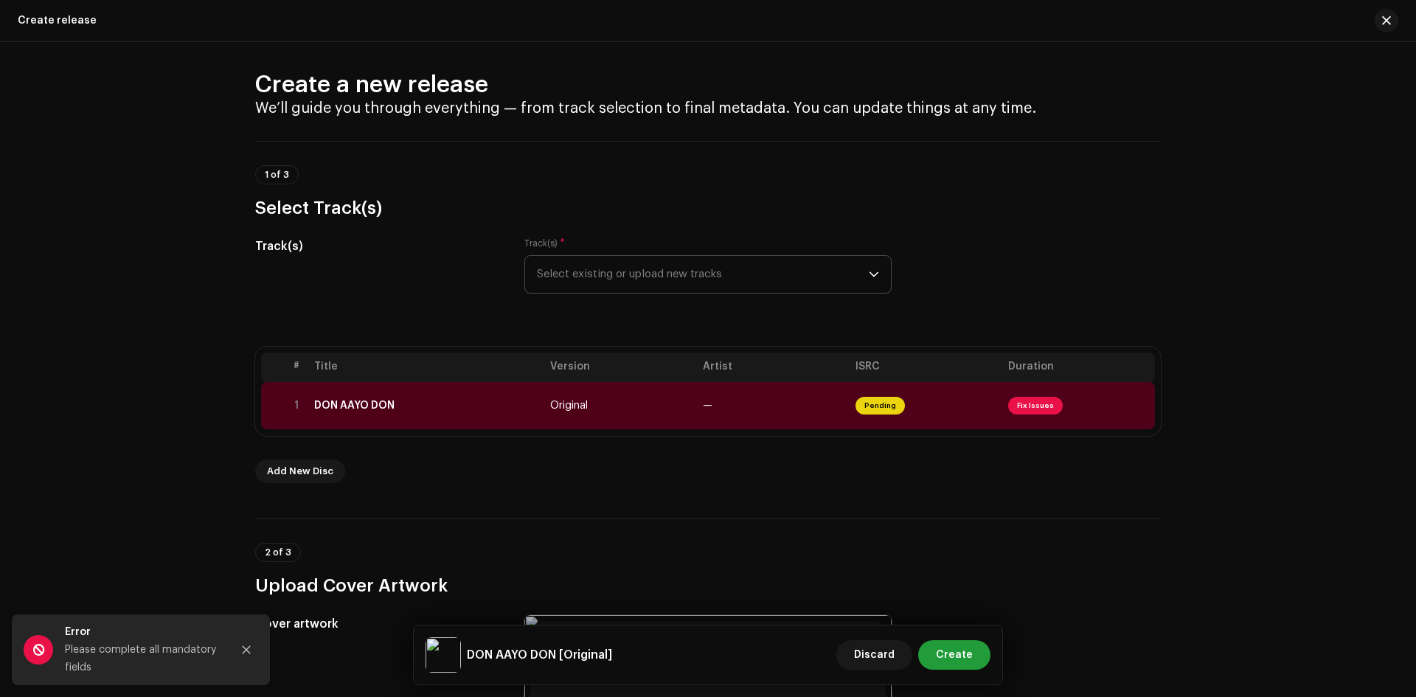
scroll to position [0, 0]
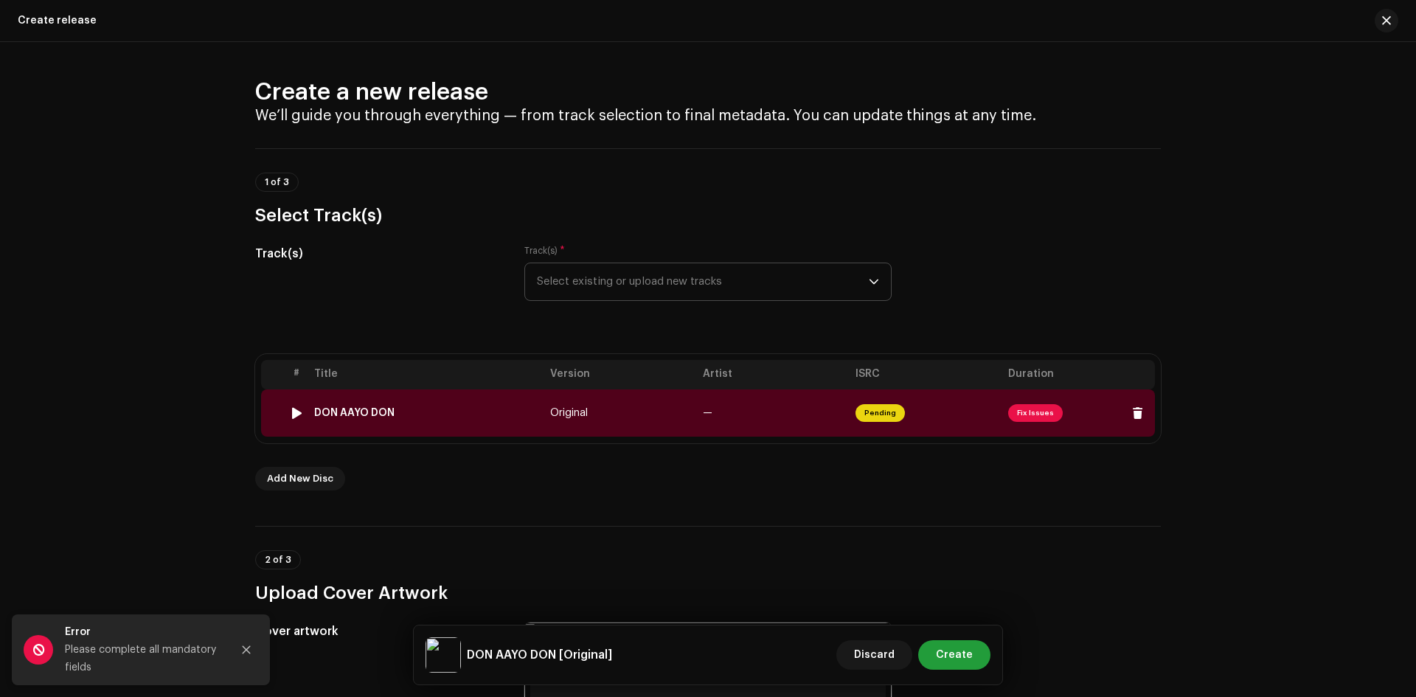
click at [1028, 412] on span "Fix Issues" at bounding box center [1035, 413] width 55 height 18
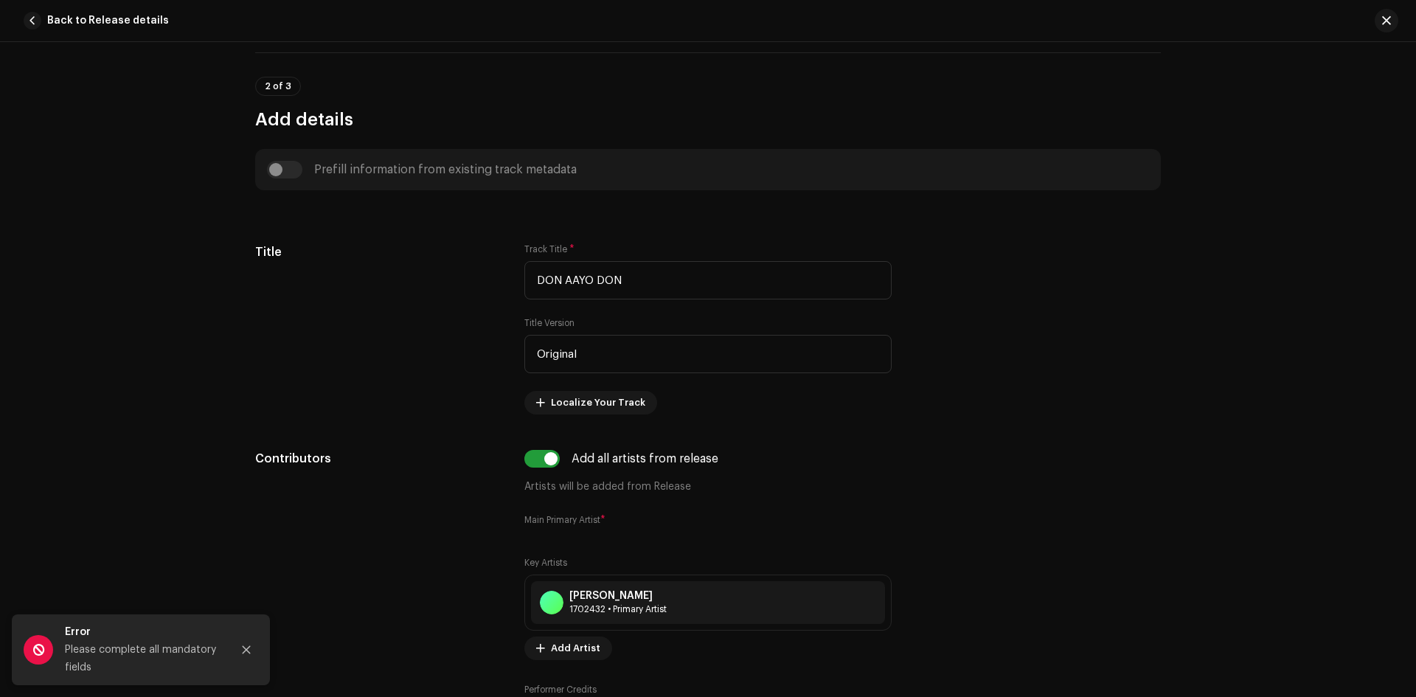
scroll to position [590, 0]
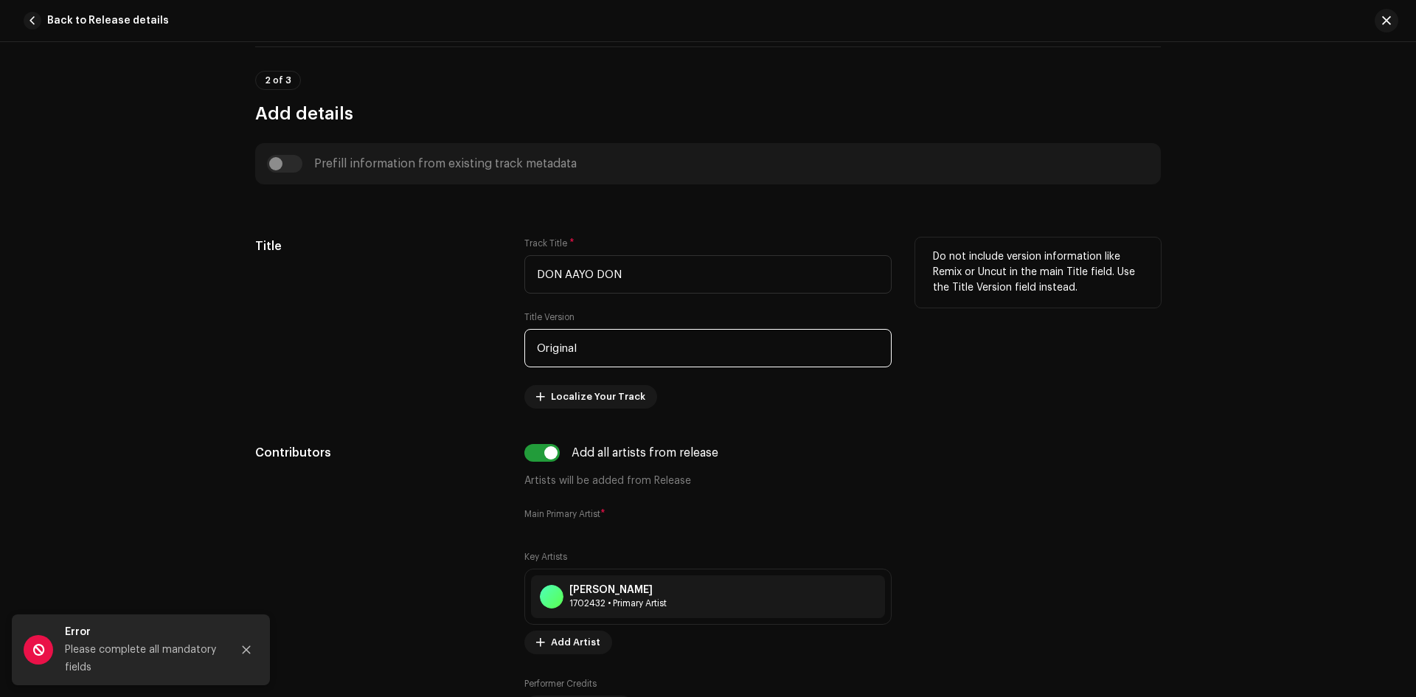
drag, startPoint x: 598, startPoint y: 347, endPoint x: 395, endPoint y: 352, distance: 202.9
click at [399, 352] on div "Title Track Title * DON AAYO DON Title Version Original Localize Your Track Do …" at bounding box center [708, 323] width 906 height 171
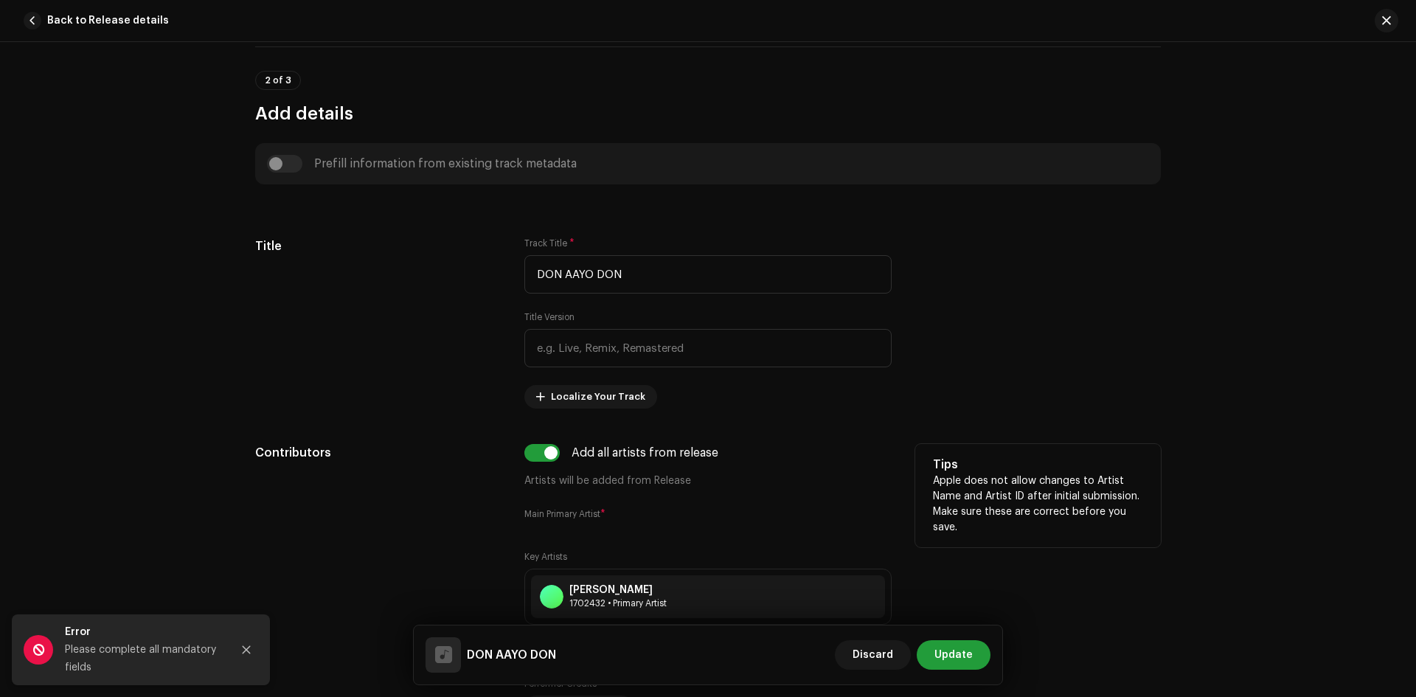
click at [1072, 447] on div "Tips Apple does not allow changes to Artist Name and Artist ID after initial su…" at bounding box center [1039, 495] width 246 height 103
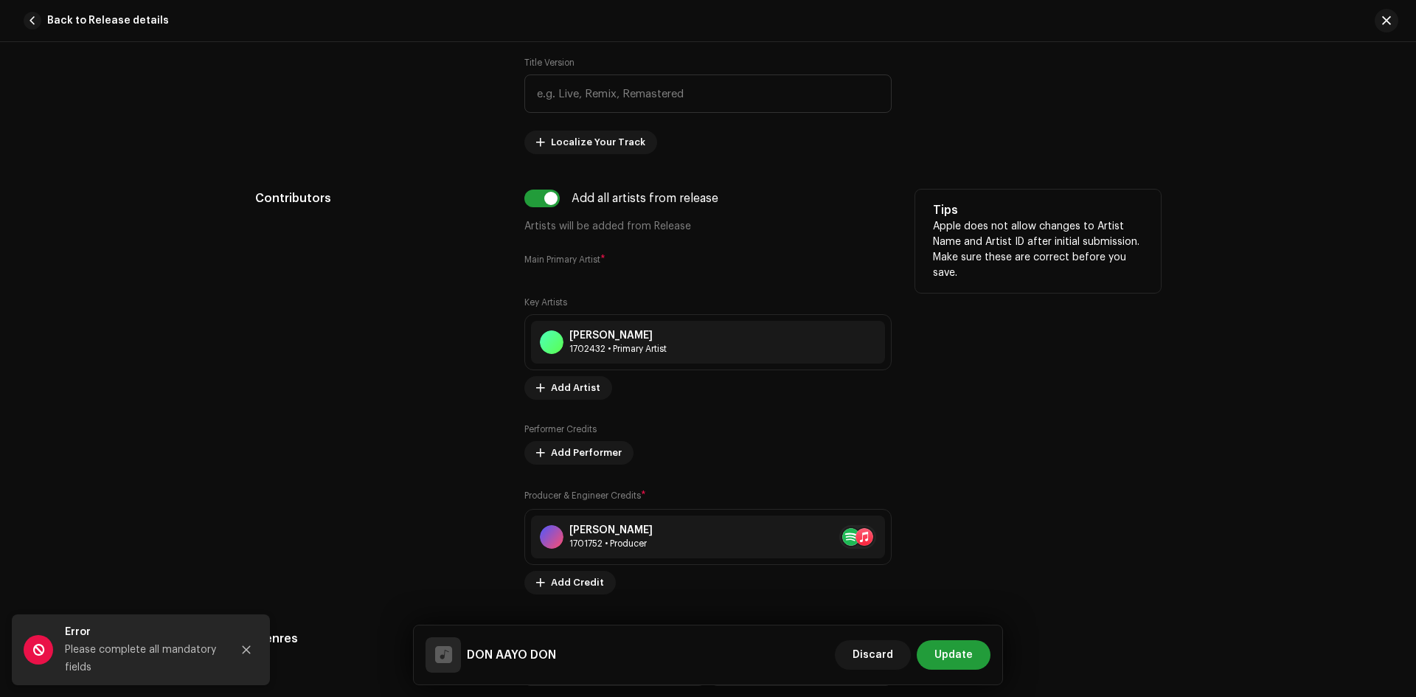
scroll to position [885, 0]
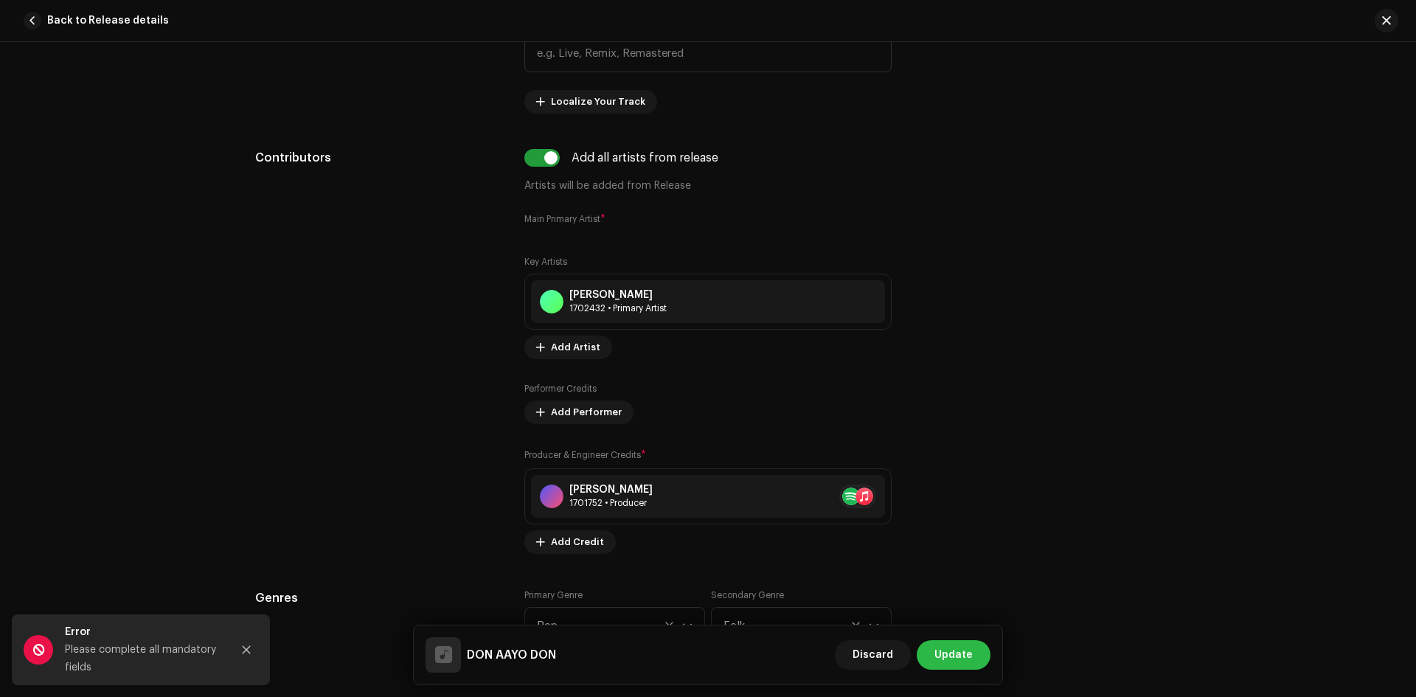
click at [948, 658] on span "Update" at bounding box center [954, 655] width 38 height 30
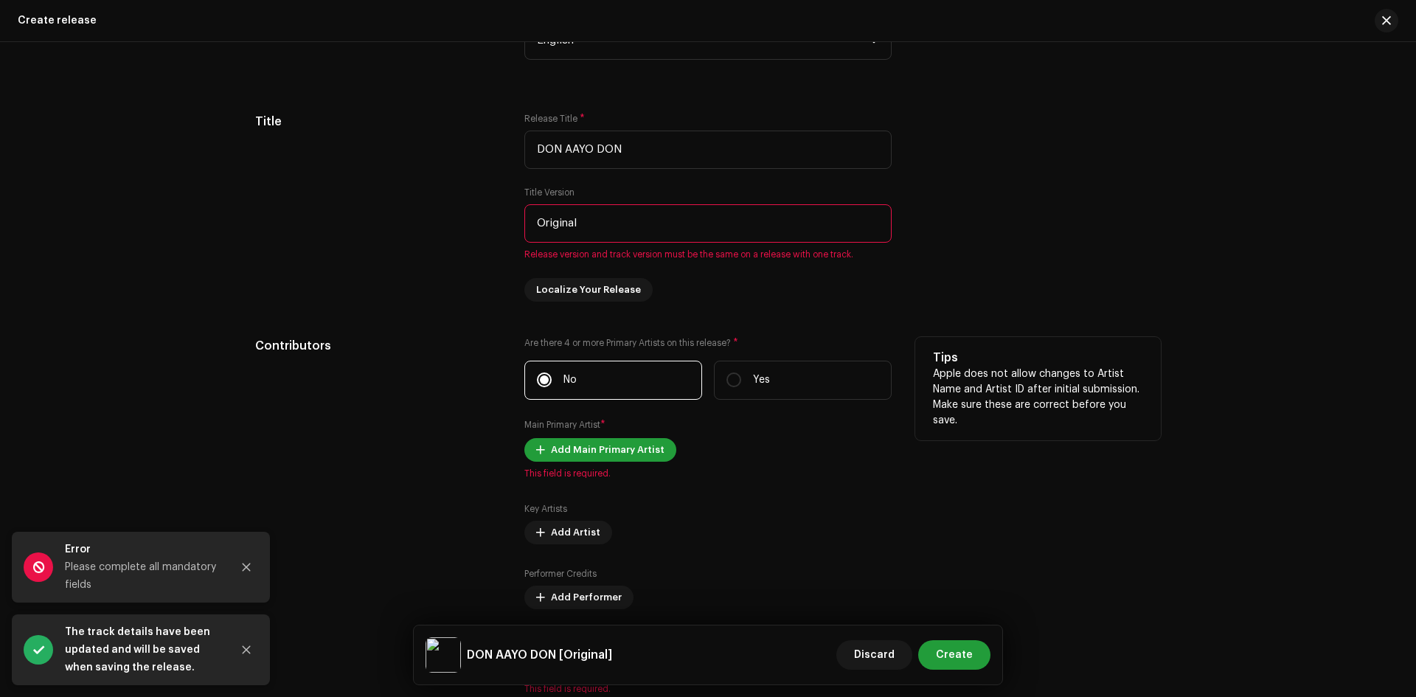
scroll to position [1402, 0]
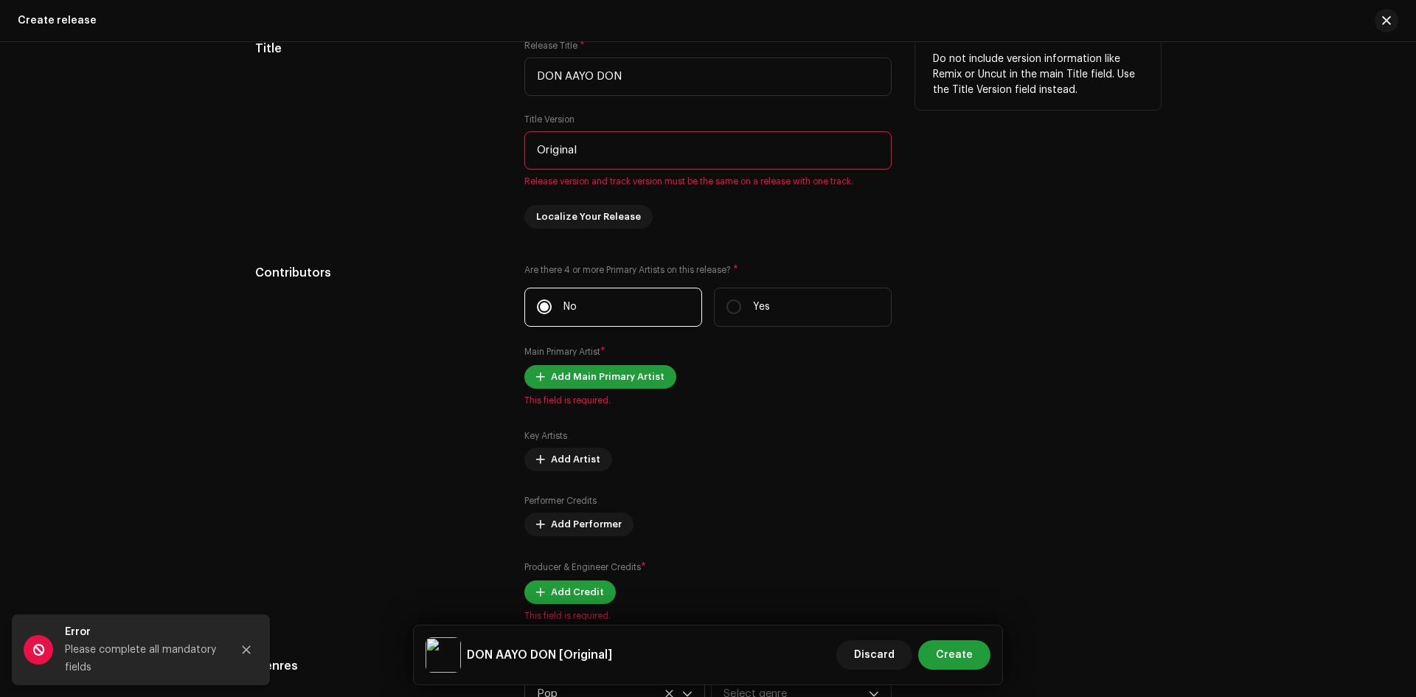
drag, startPoint x: 592, startPoint y: 150, endPoint x: 435, endPoint y: 150, distance: 157.9
click at [436, 151] on div "Title Release Title * DON AAYO DON Title Version Original Release version and t…" at bounding box center [708, 134] width 906 height 189
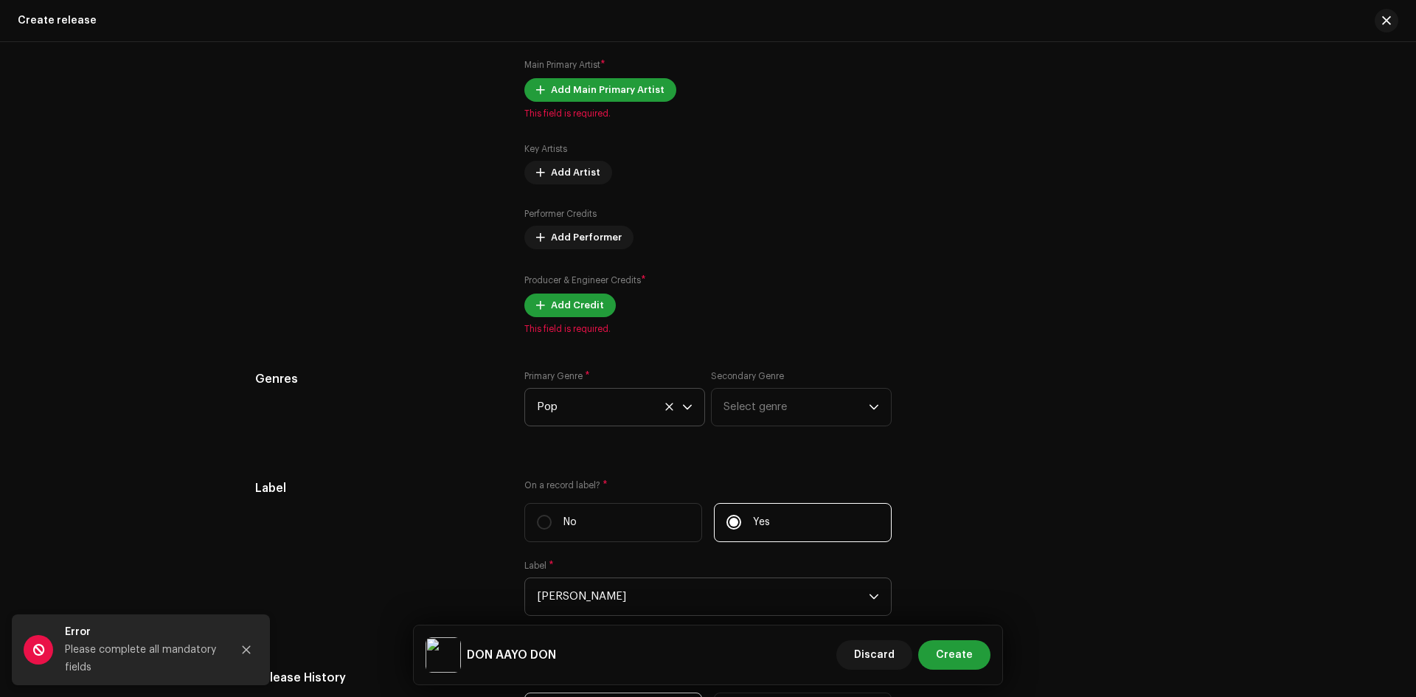
scroll to position [1697, 0]
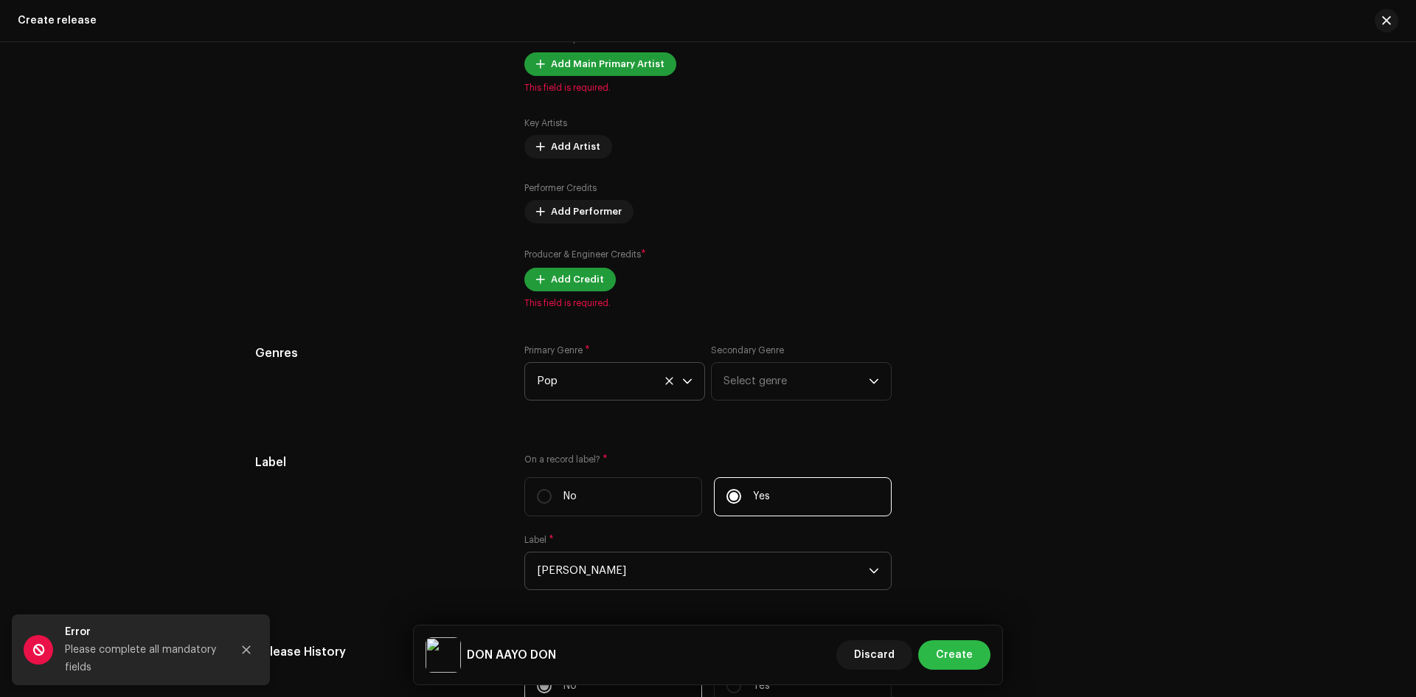
click at [959, 650] on span "Create" at bounding box center [954, 655] width 37 height 30
click at [241, 650] on icon "Close" at bounding box center [246, 650] width 10 height 10
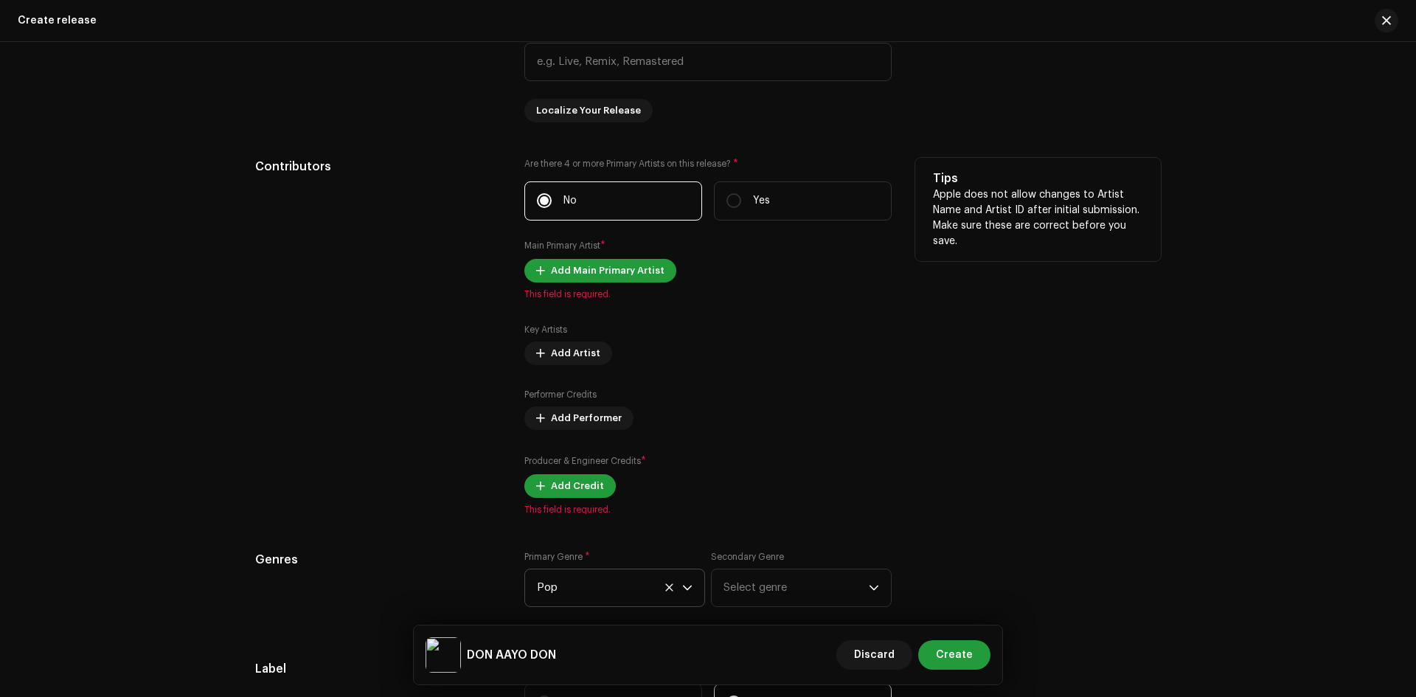
scroll to position [1523, 0]
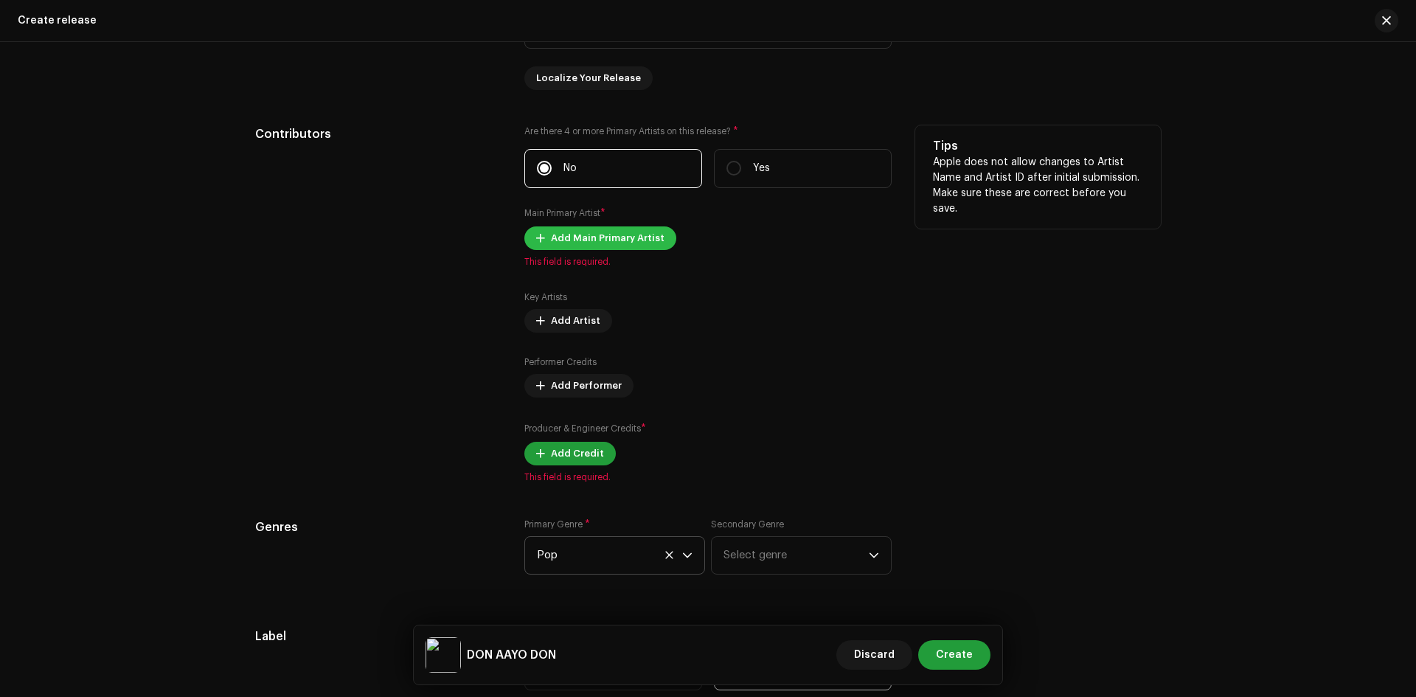
click at [562, 238] on span "Add Main Primary Artist" at bounding box center [608, 239] width 114 height 30
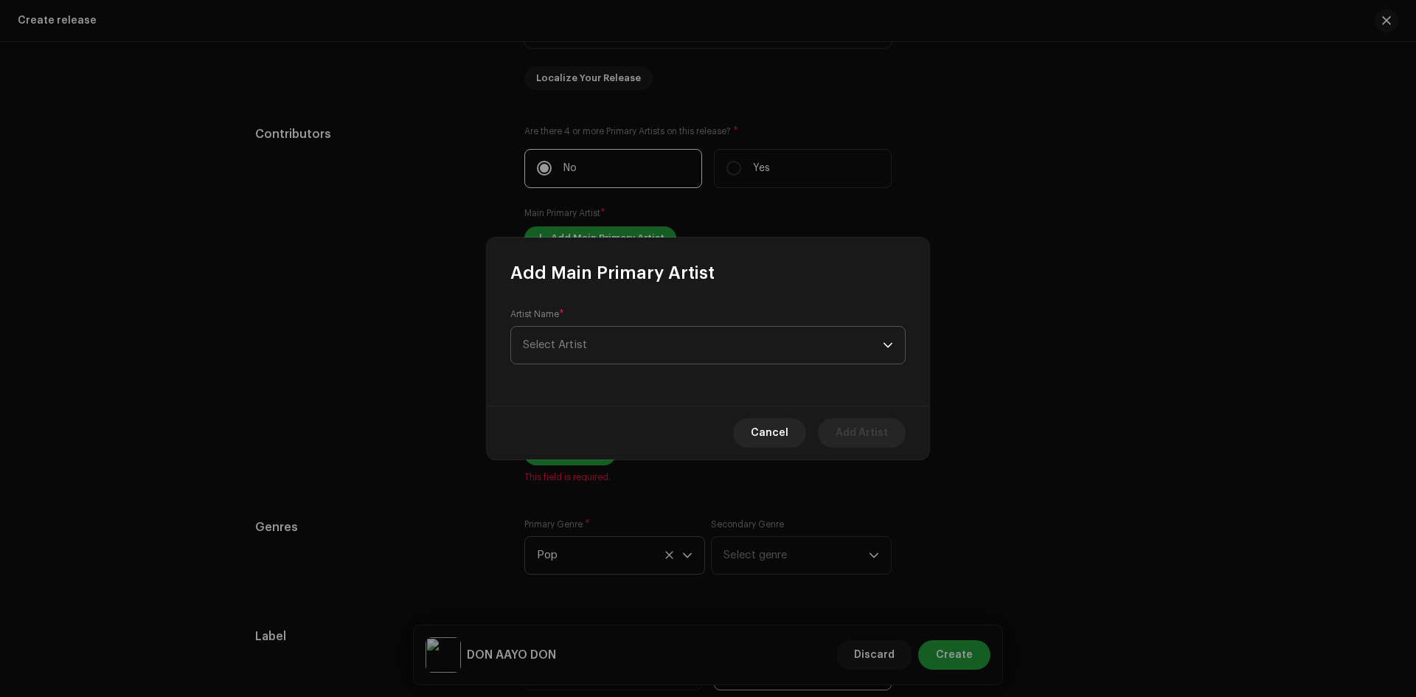
click at [658, 354] on span "Select Artist" at bounding box center [703, 345] width 360 height 37
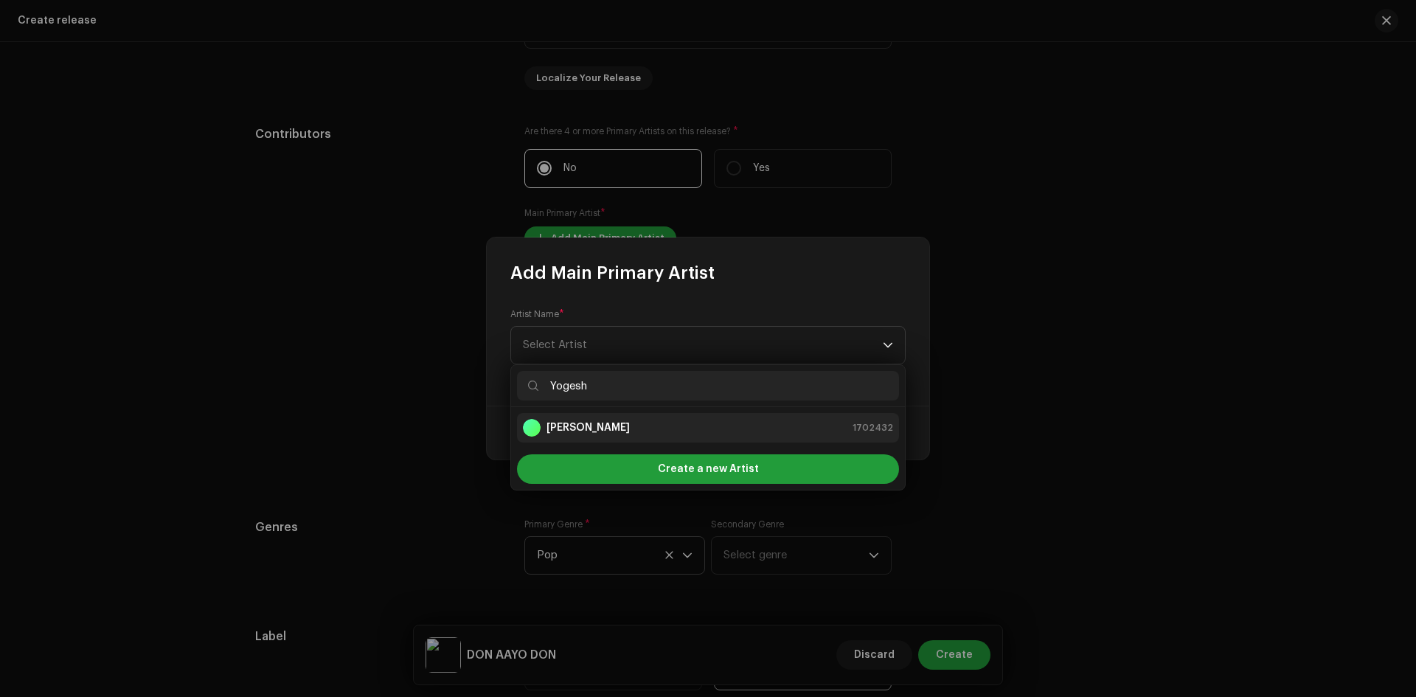
type input "Yogesh"
click at [609, 426] on div "Yogesh Kaji 1702432" at bounding box center [708, 428] width 370 height 18
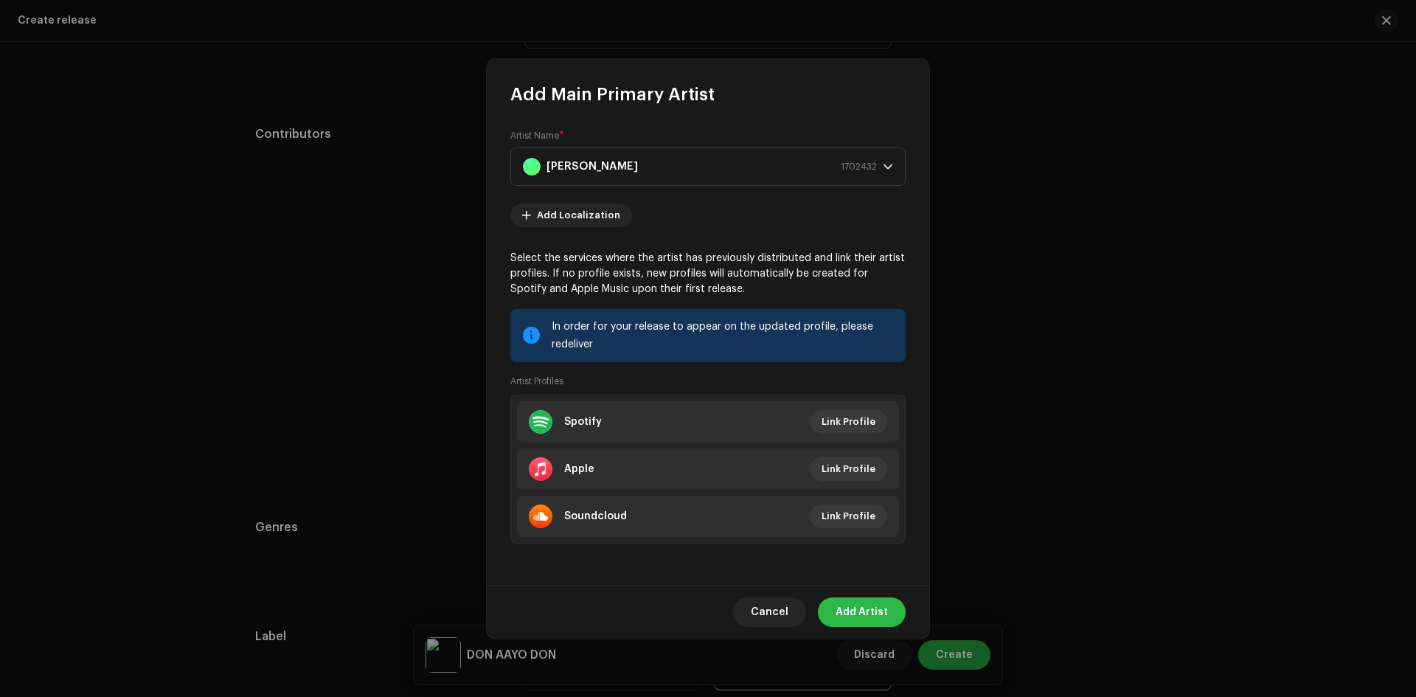
click at [868, 617] on span "Add Artist" at bounding box center [862, 613] width 52 height 30
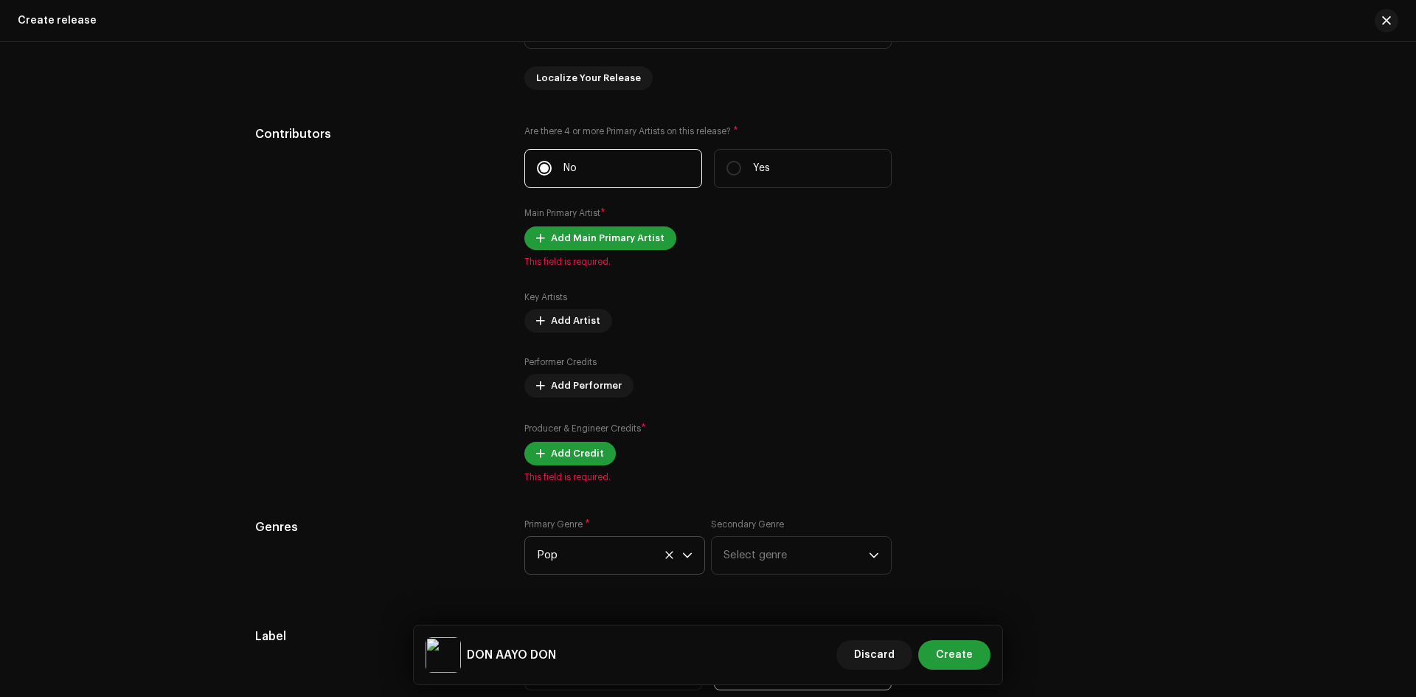
scroll to position [1522, 0]
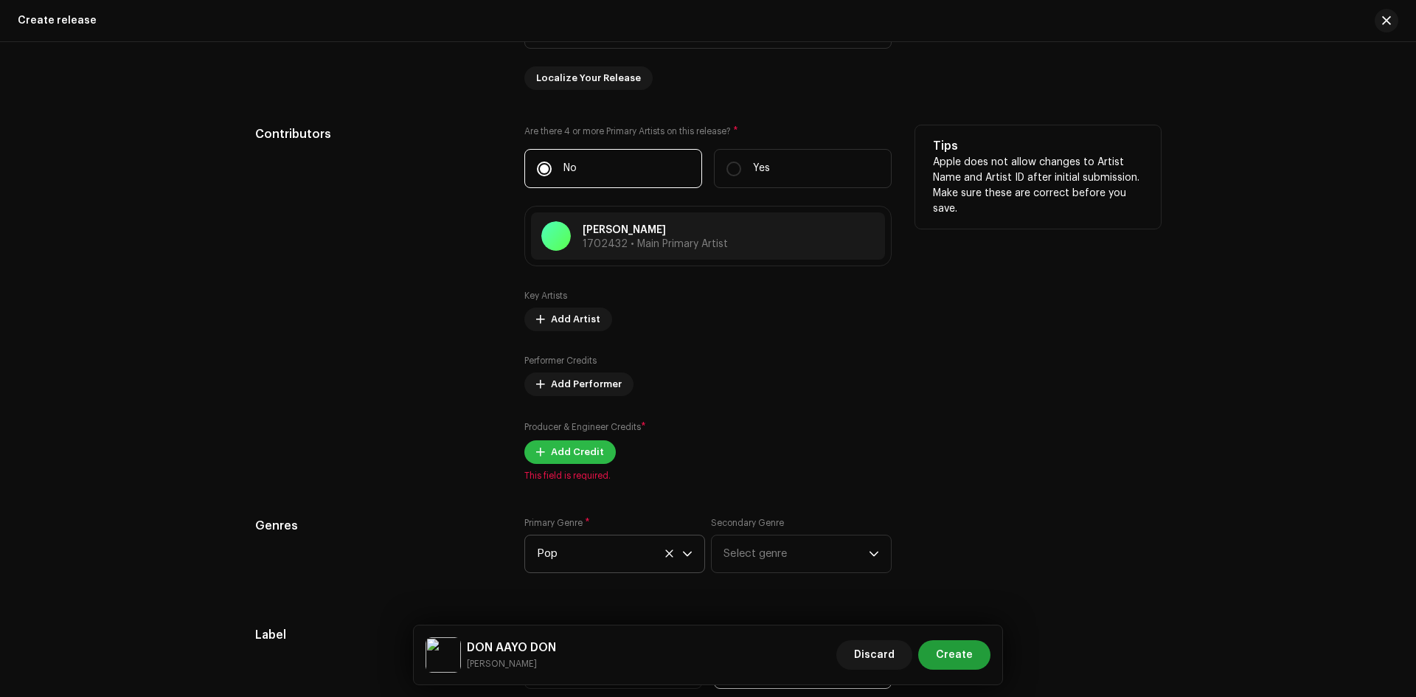
click at [578, 454] on span "Add Credit" at bounding box center [577, 452] width 53 height 30
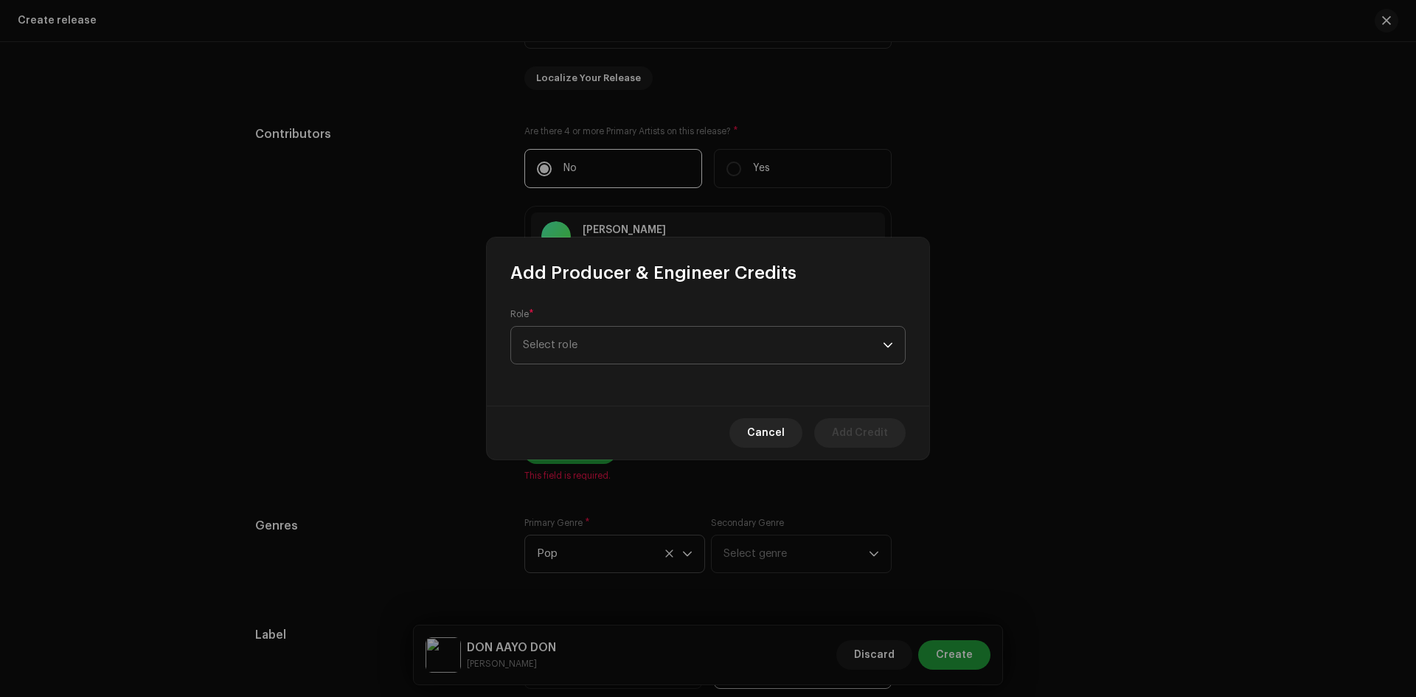
click at [625, 343] on span "Select role" at bounding box center [703, 345] width 360 height 37
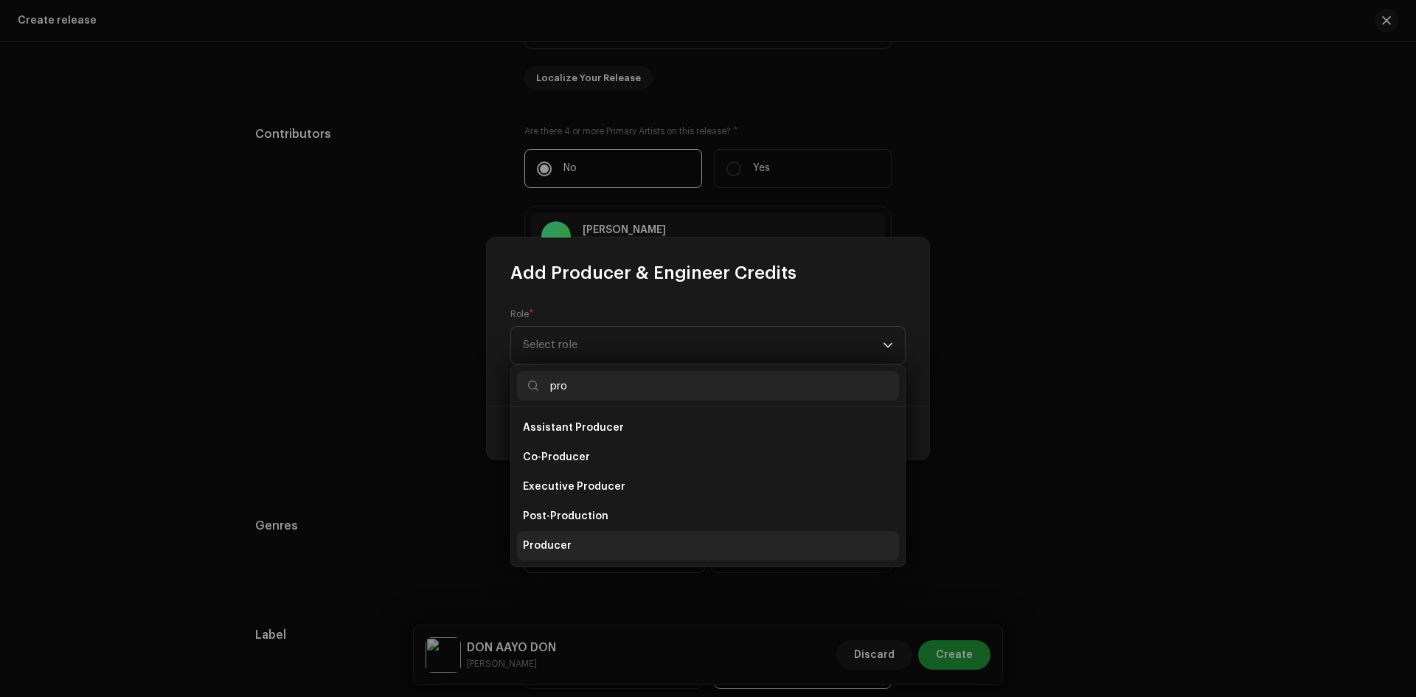
type input "pro"
click at [569, 546] on li "Producer" at bounding box center [708, 546] width 382 height 30
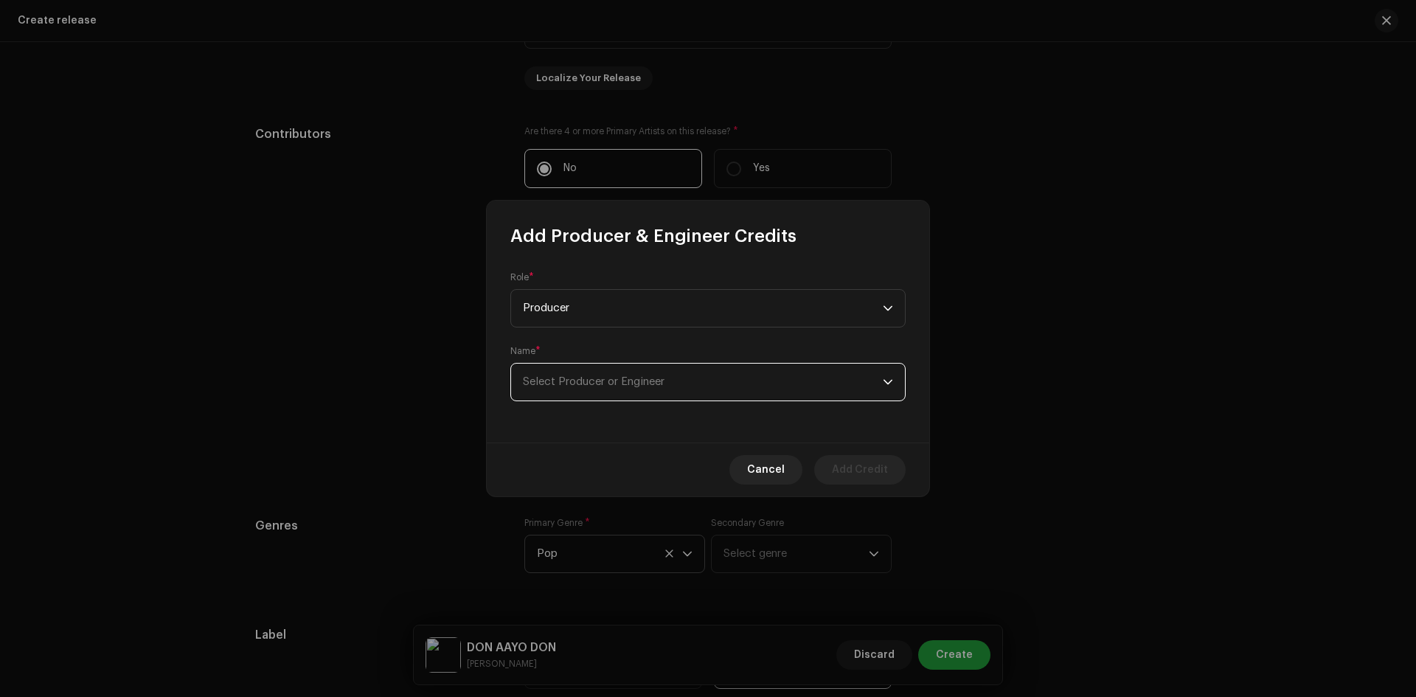
click at [589, 387] on span "Select Producer or Engineer" at bounding box center [594, 381] width 142 height 11
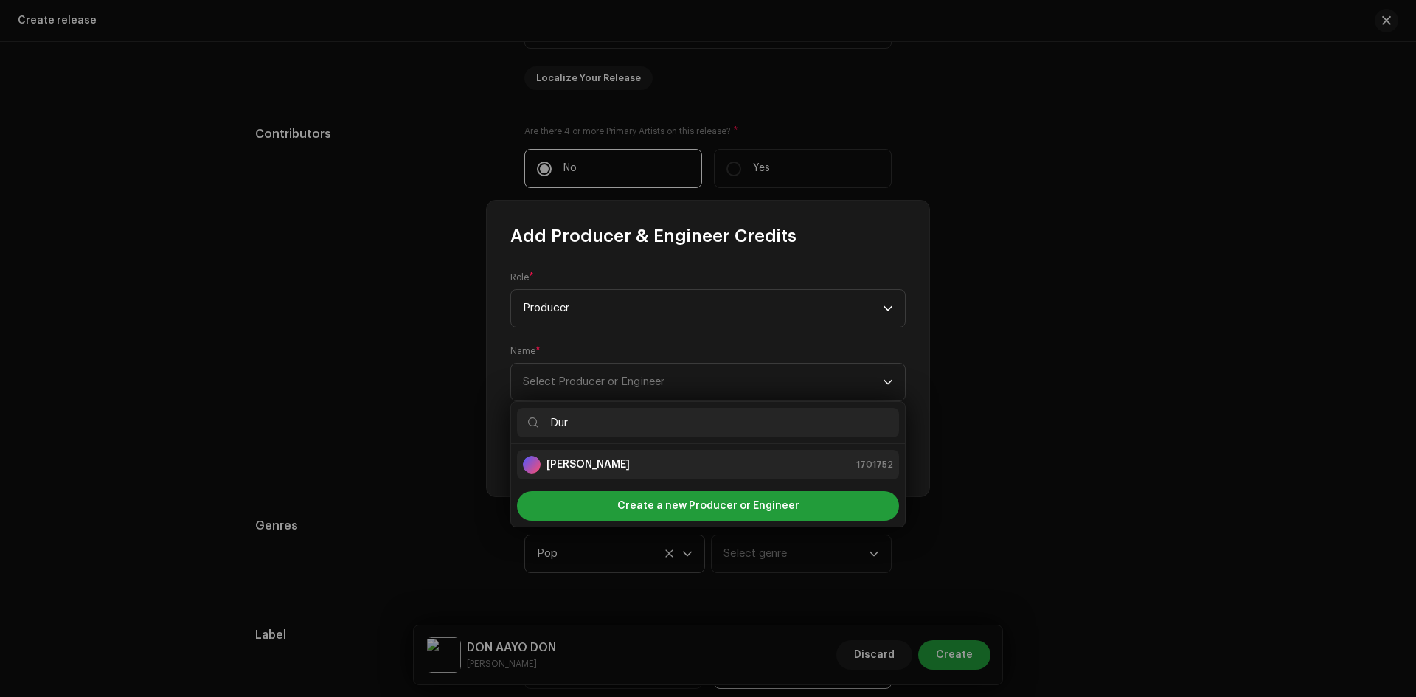
type input "Dur"
click at [613, 470] on strong "[PERSON_NAME]" at bounding box center [588, 464] width 83 height 15
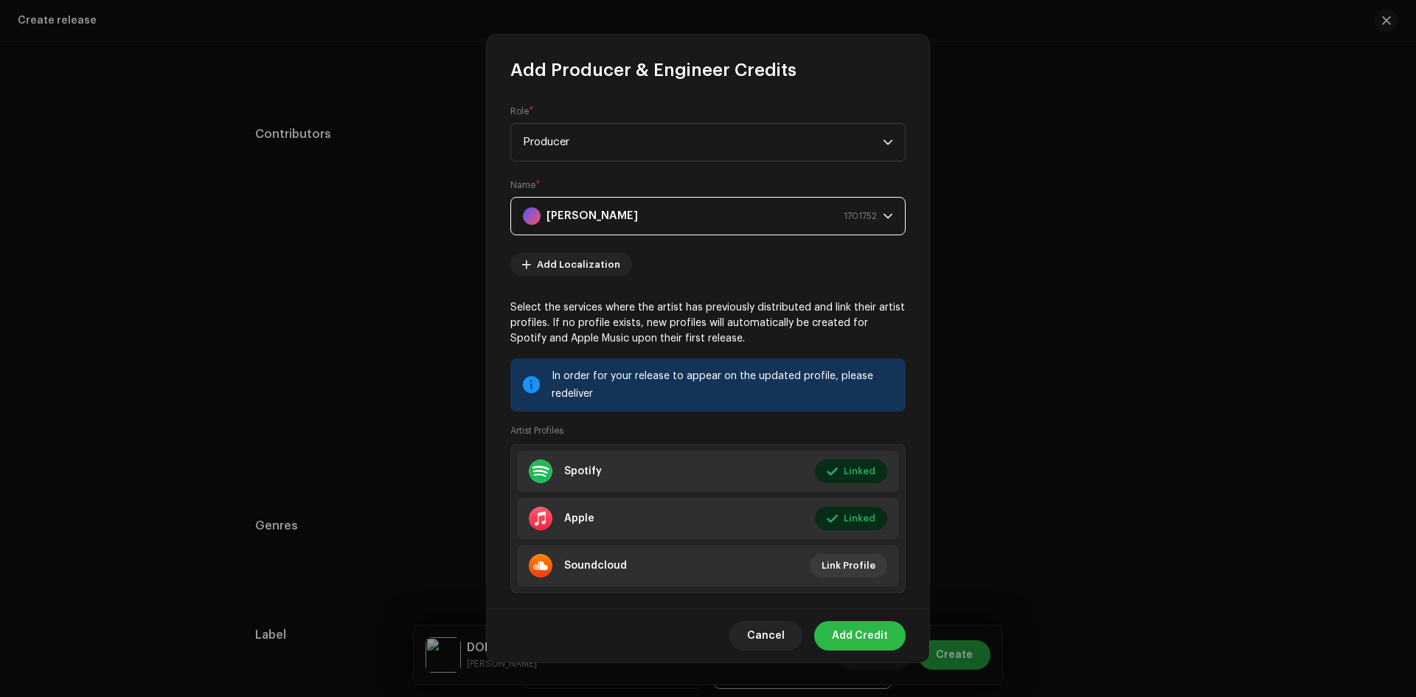
click at [860, 644] on span "Add Credit" at bounding box center [860, 636] width 56 height 30
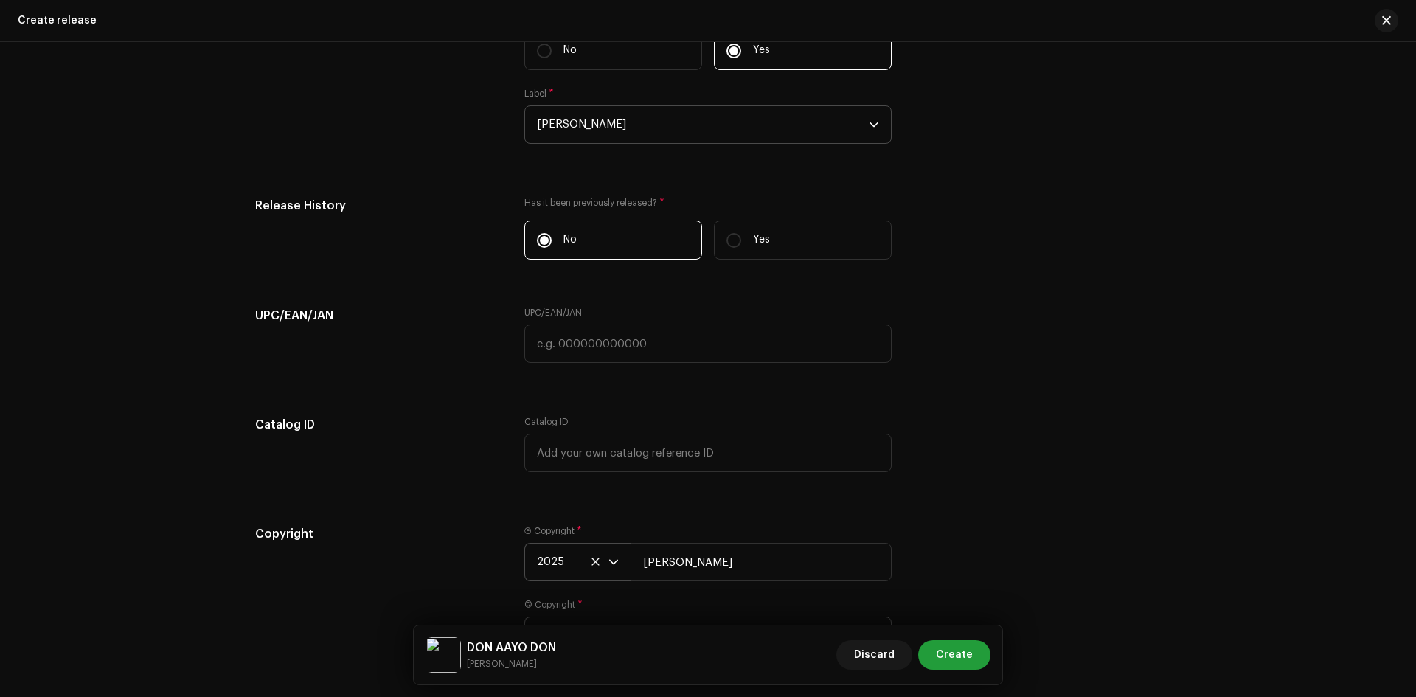
scroll to position [2302, 0]
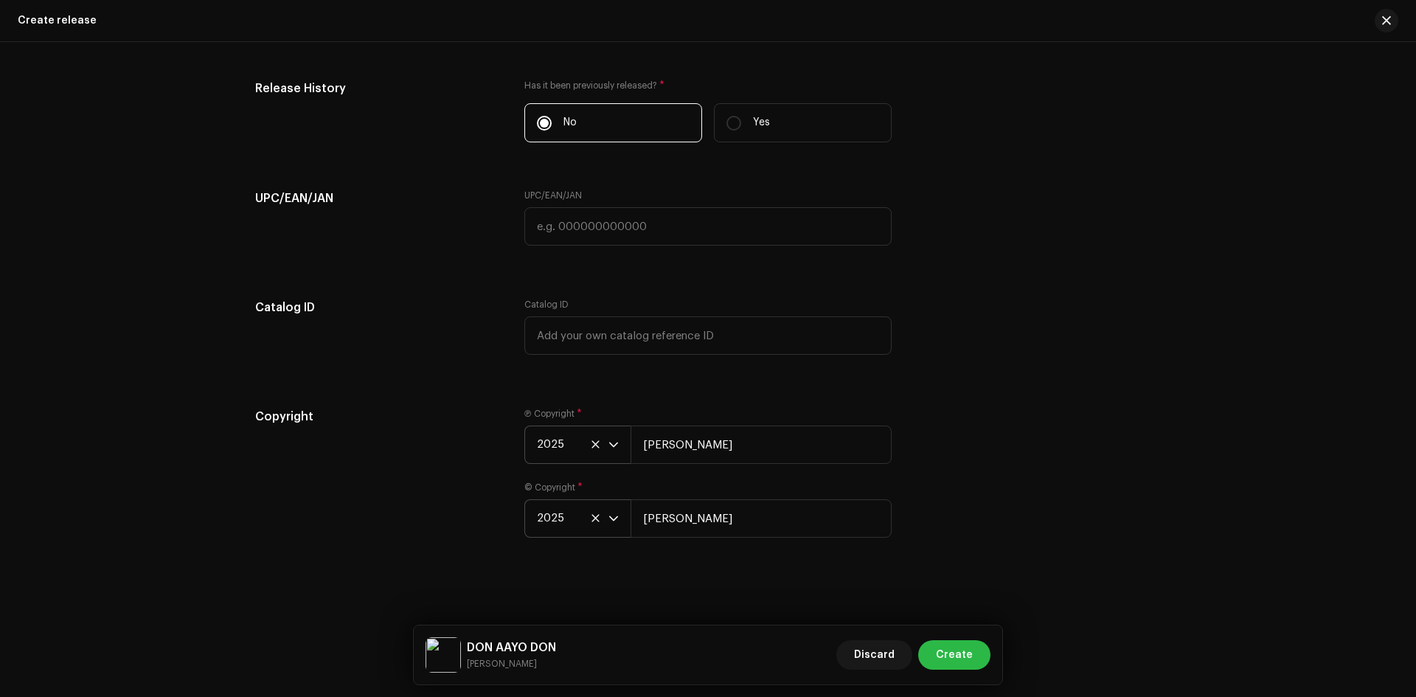
click at [958, 657] on span "Create" at bounding box center [954, 655] width 37 height 30
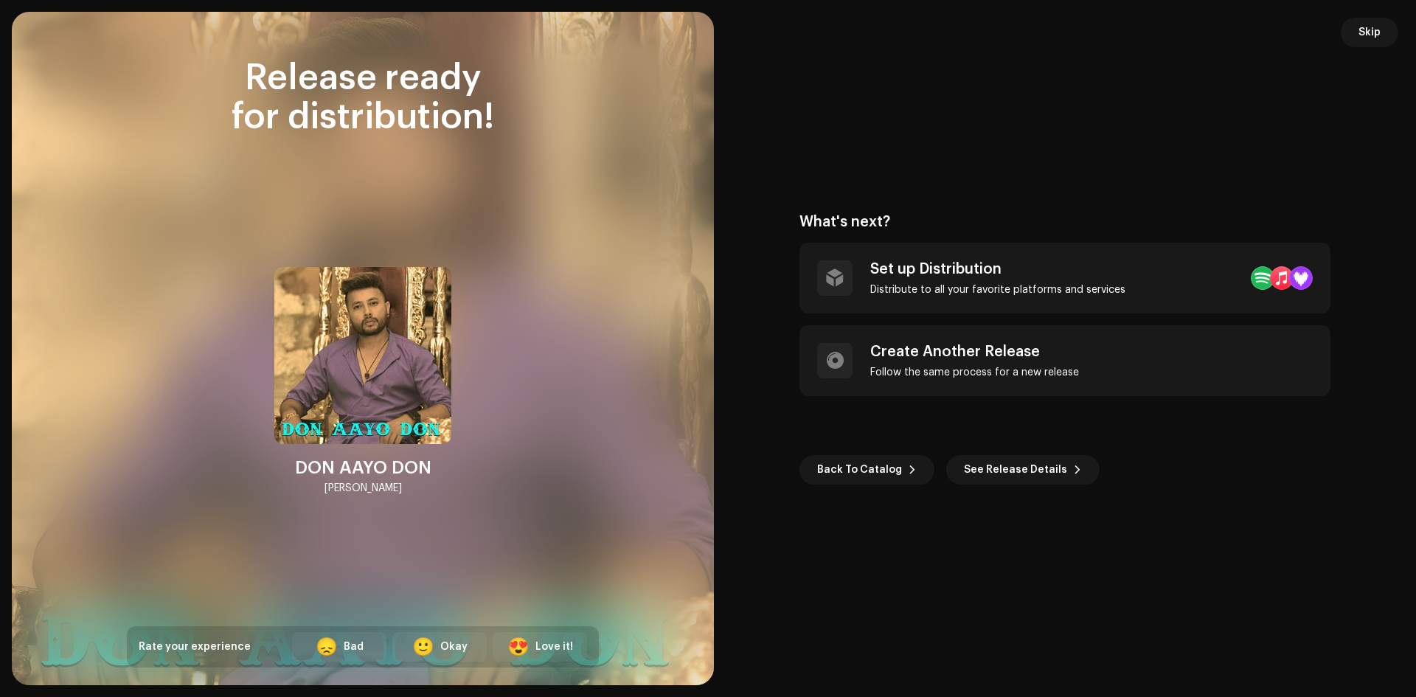
click at [1183, 566] on div "What's next? Set up Distribution Distribute to all your favorite platforms and …" at bounding box center [1065, 349] width 667 height 638
click at [566, 649] on div "Love it!" at bounding box center [555, 647] width 38 height 15
click at [998, 577] on div "What's next? Set up Distribution Distribute to all your favorite platforms and …" at bounding box center [1065, 349] width 667 height 638
click at [1367, 31] on span "Skip" at bounding box center [1370, 33] width 22 height 30
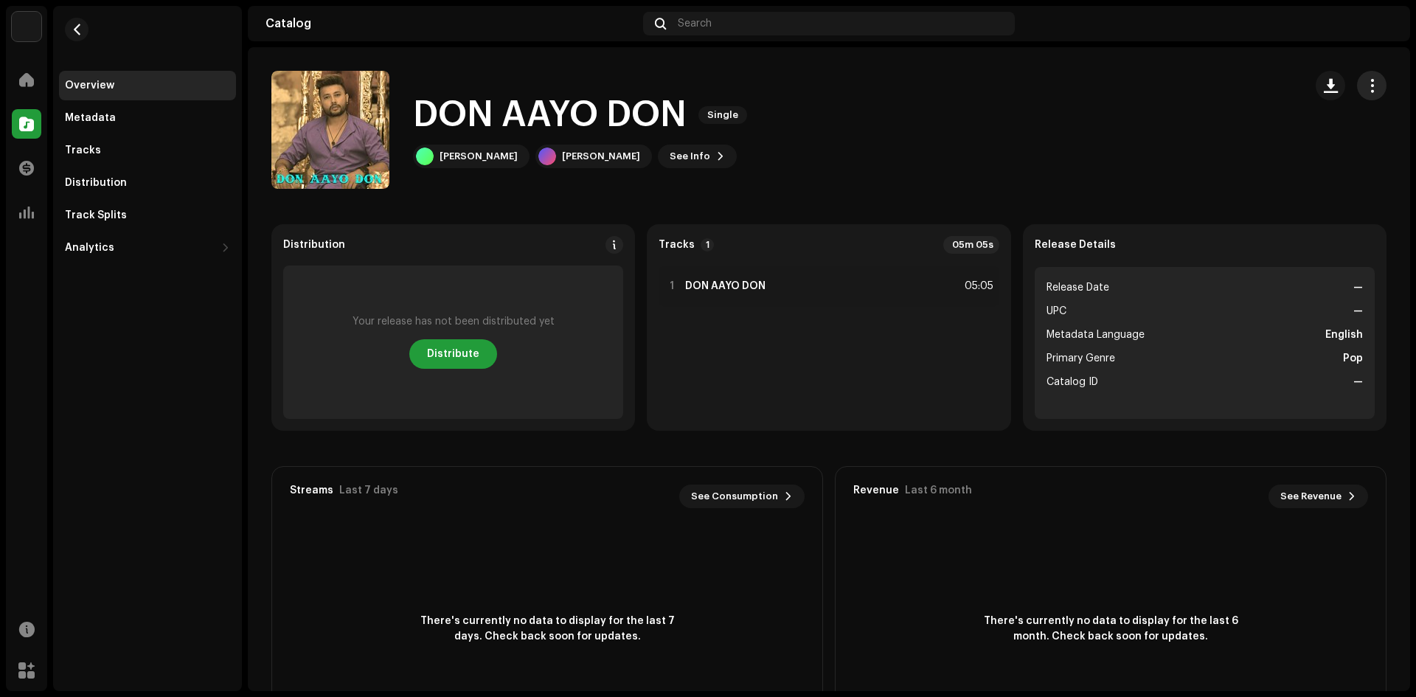
click at [1366, 83] on span "button" at bounding box center [1373, 86] width 14 height 12
click at [1278, 150] on div "Edit" at bounding box center [1296, 151] width 137 height 12
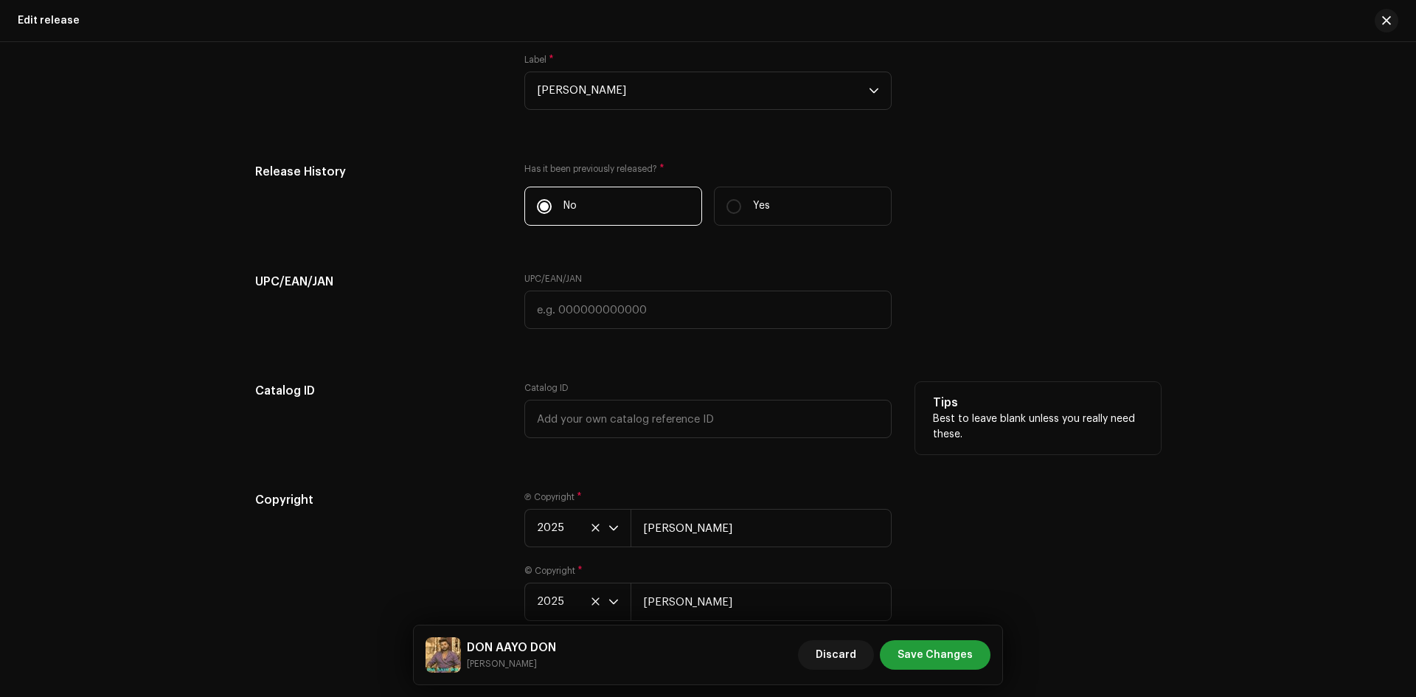
scroll to position [2302, 0]
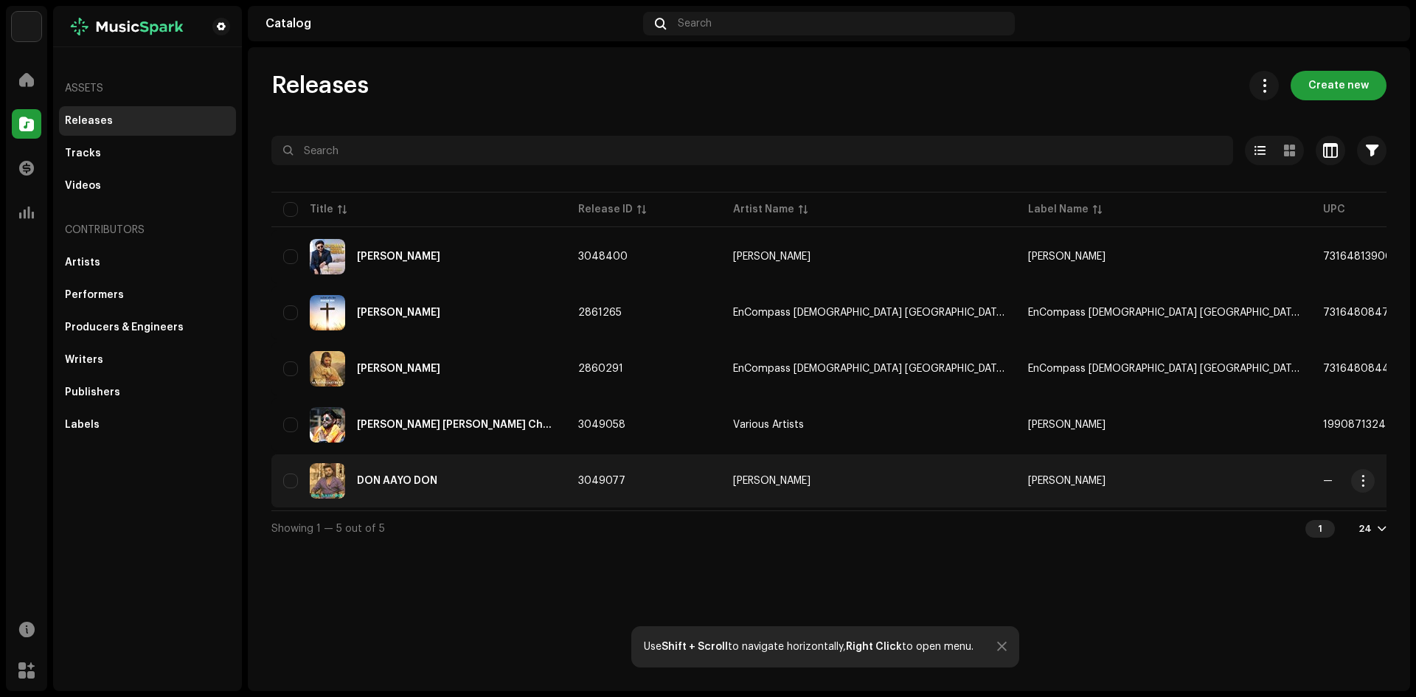
click at [412, 477] on div "DON AAYO DON" at bounding box center [397, 481] width 80 height 10
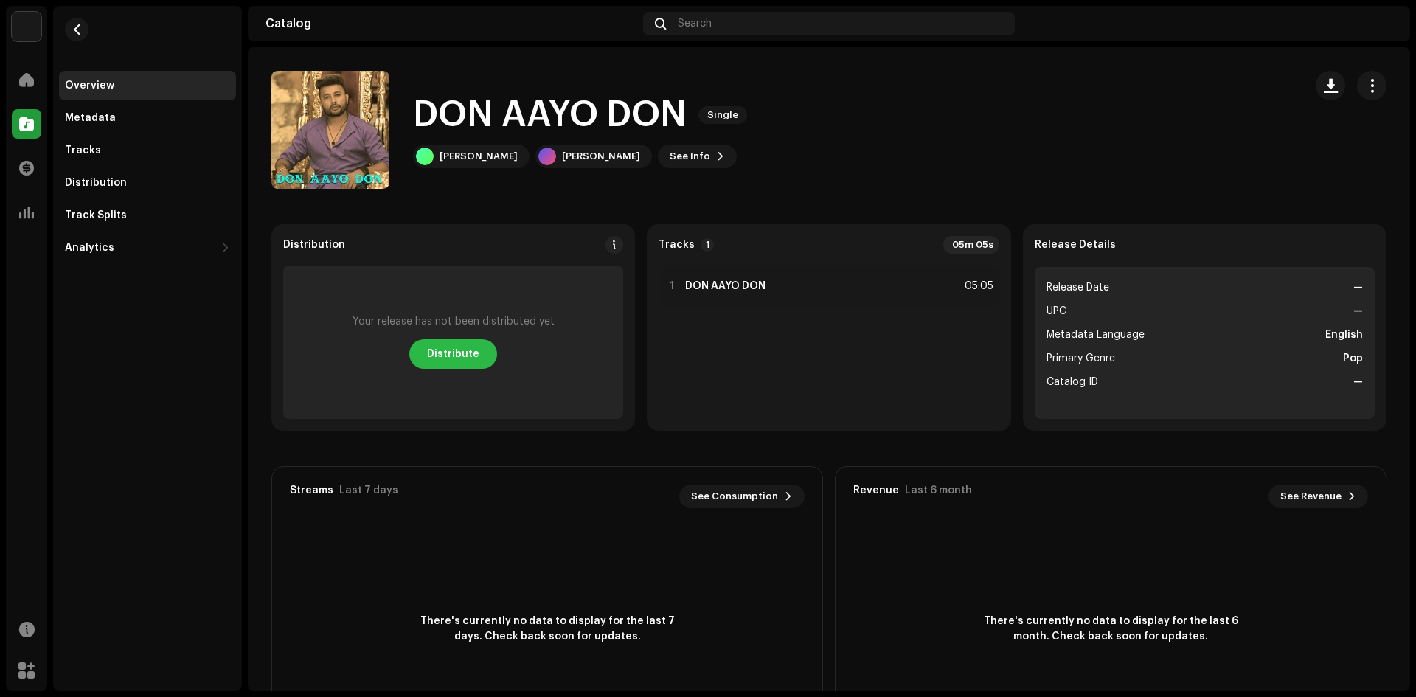
click at [449, 359] on span "Distribute" at bounding box center [453, 354] width 52 height 30
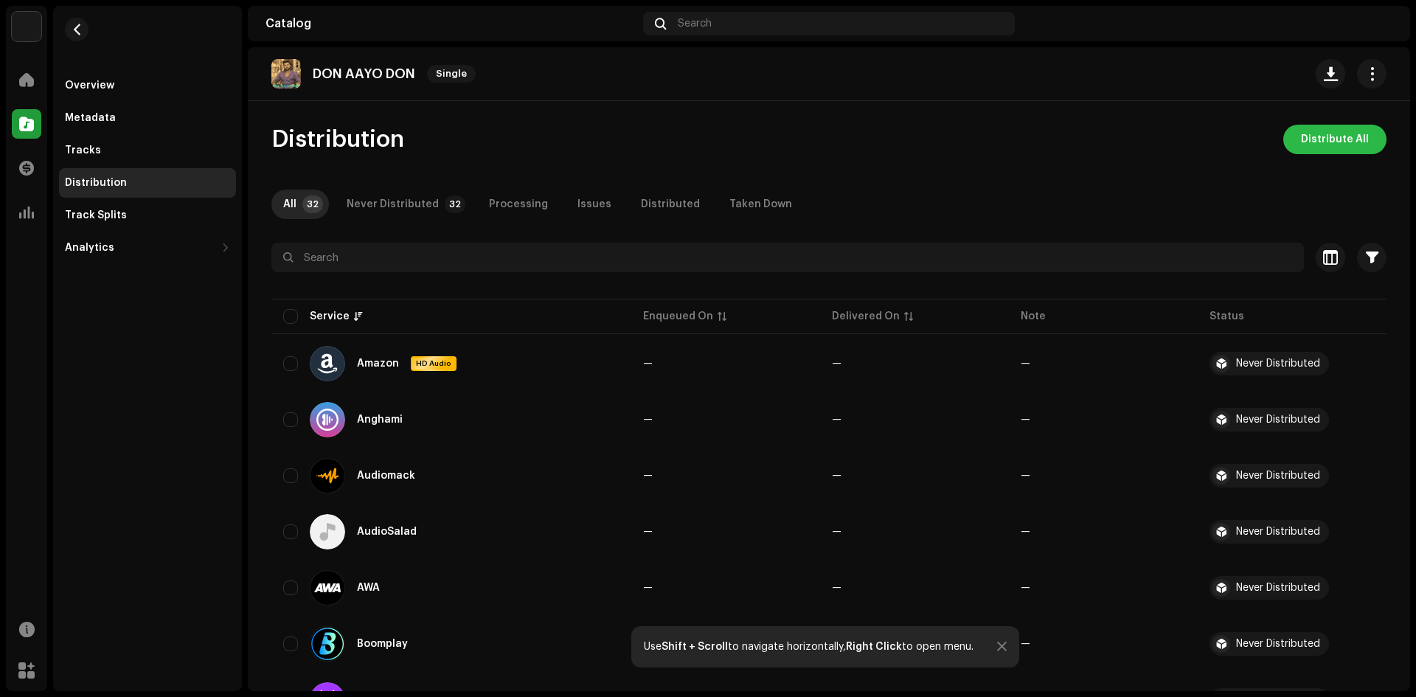
click at [1311, 140] on span "Distribute All" at bounding box center [1335, 140] width 68 height 30
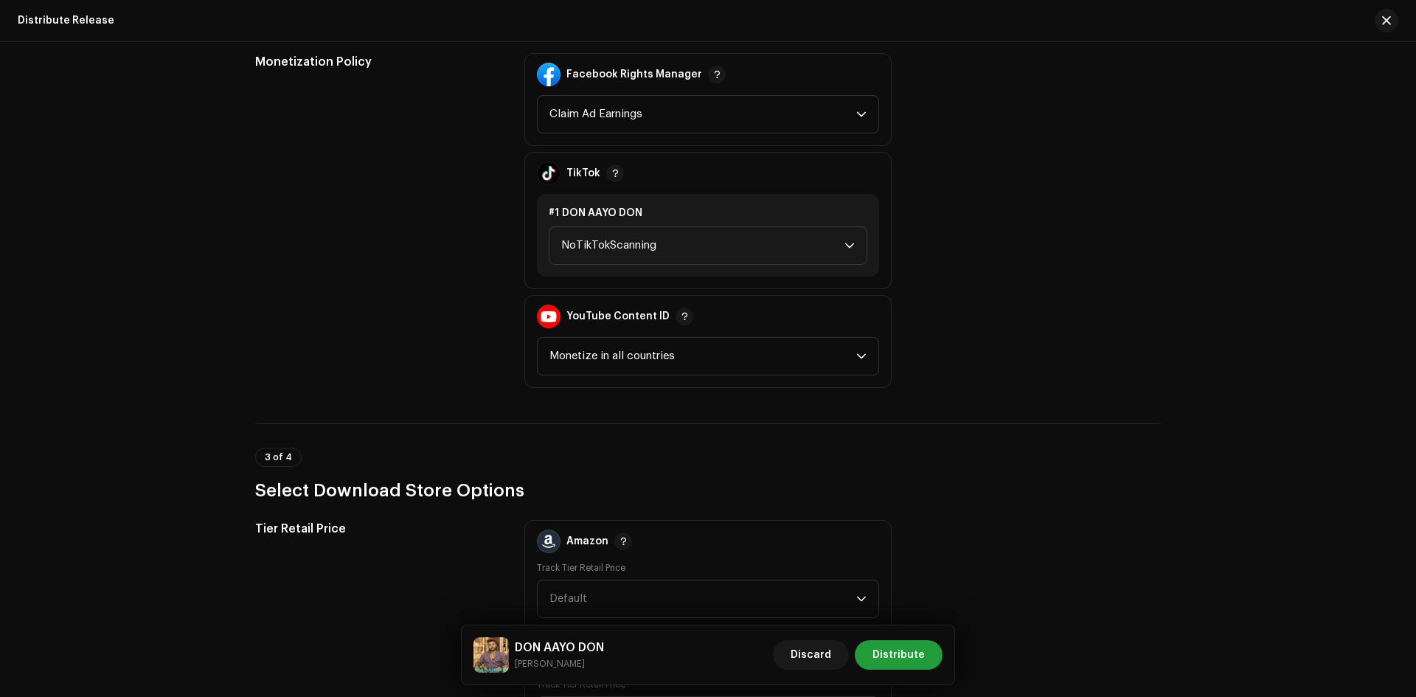
scroll to position [1844, 0]
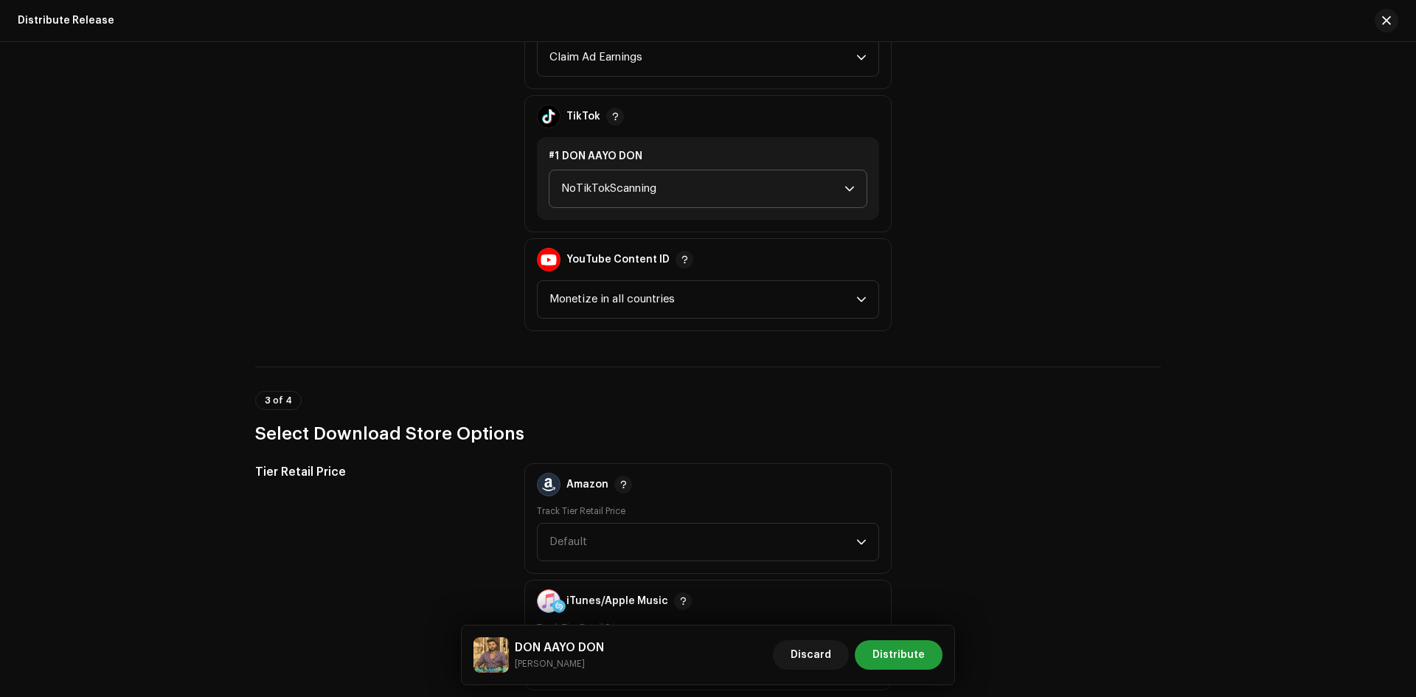
click at [710, 195] on span "NoTikTokScanning" at bounding box center [702, 188] width 283 height 37
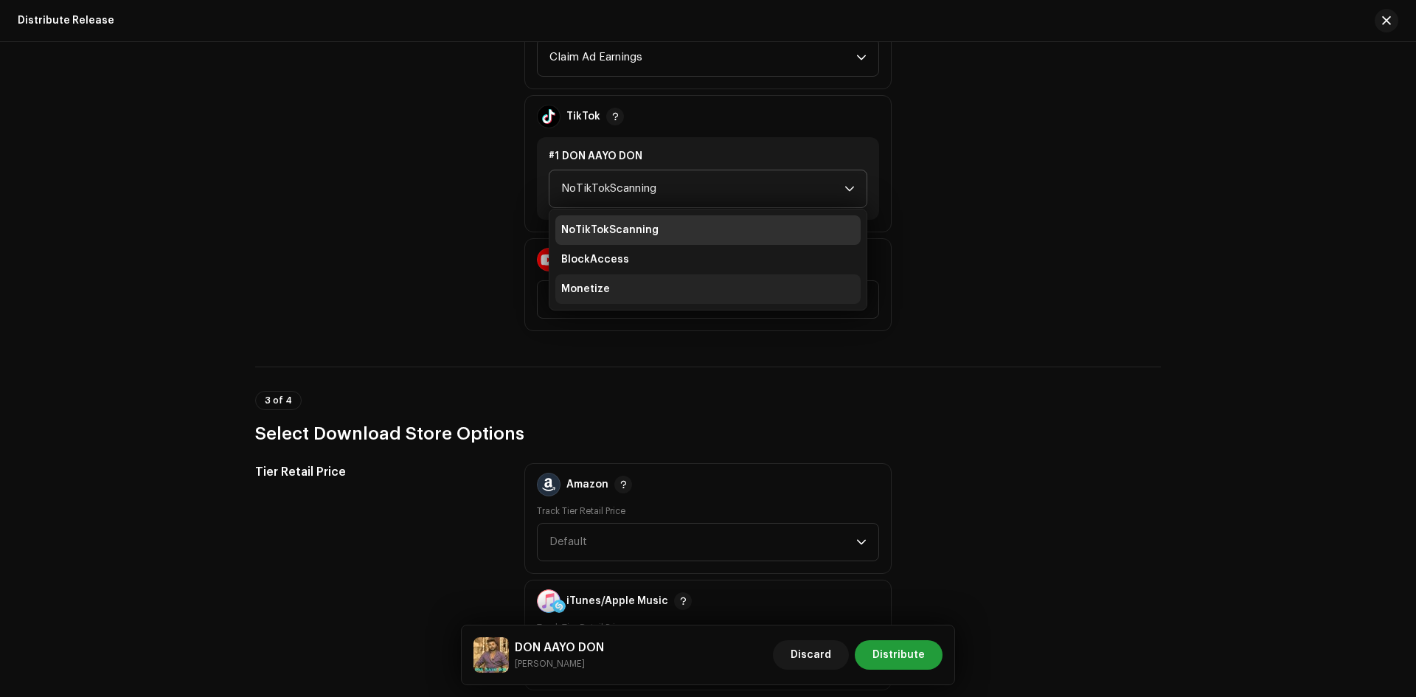
click at [600, 290] on span "Monetize" at bounding box center [585, 289] width 49 height 15
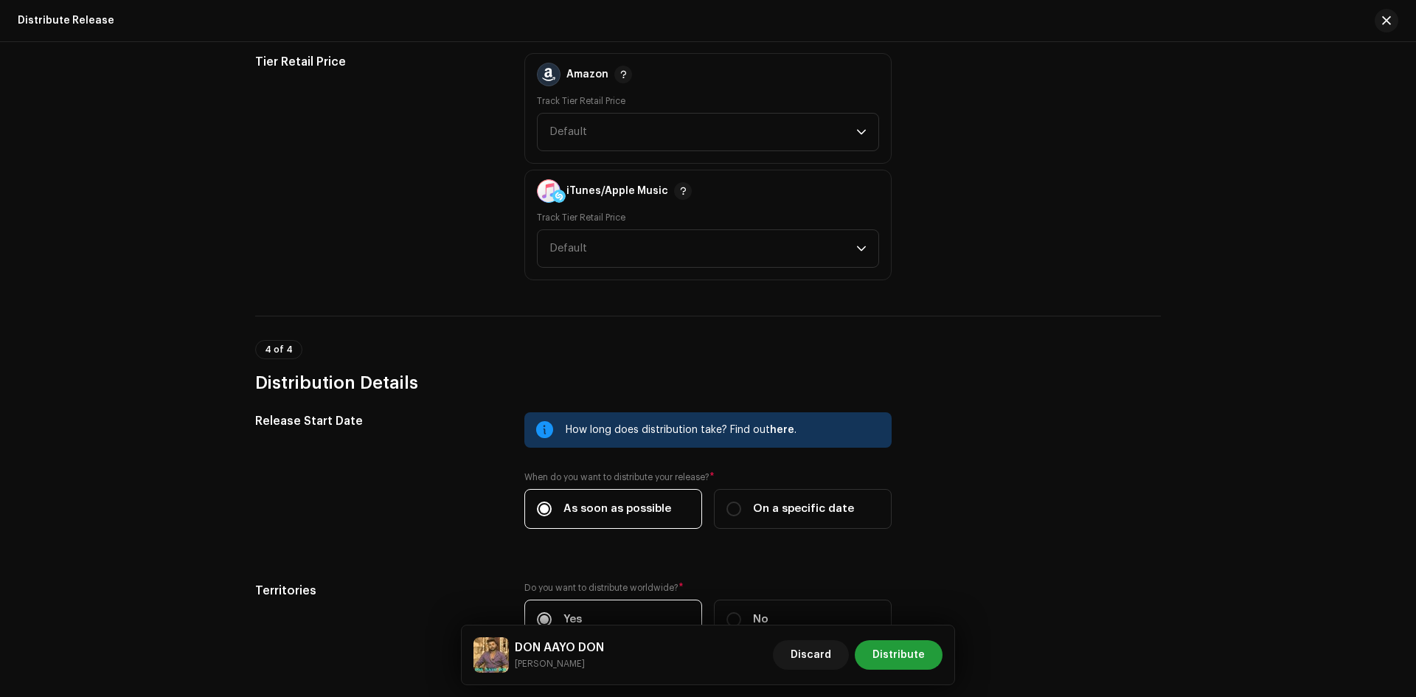
scroll to position [2356, 0]
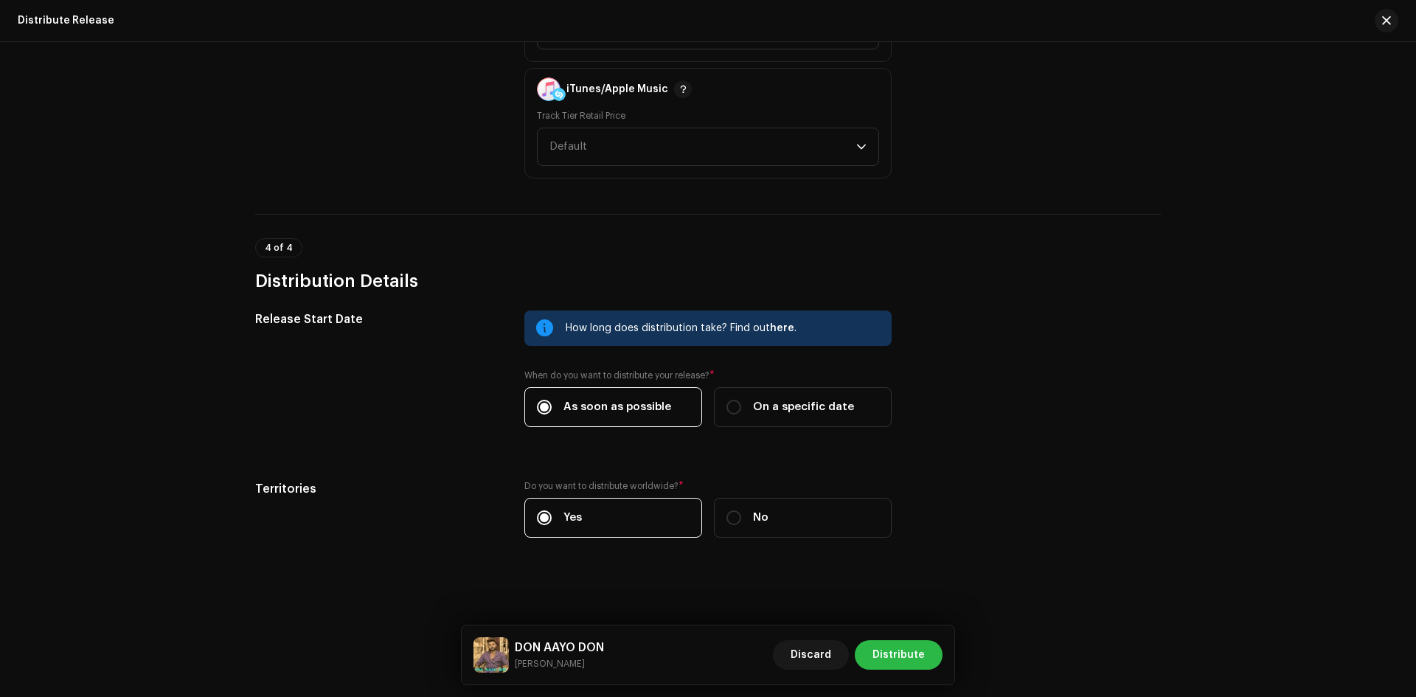
click at [904, 665] on span "Distribute" at bounding box center [899, 655] width 52 height 30
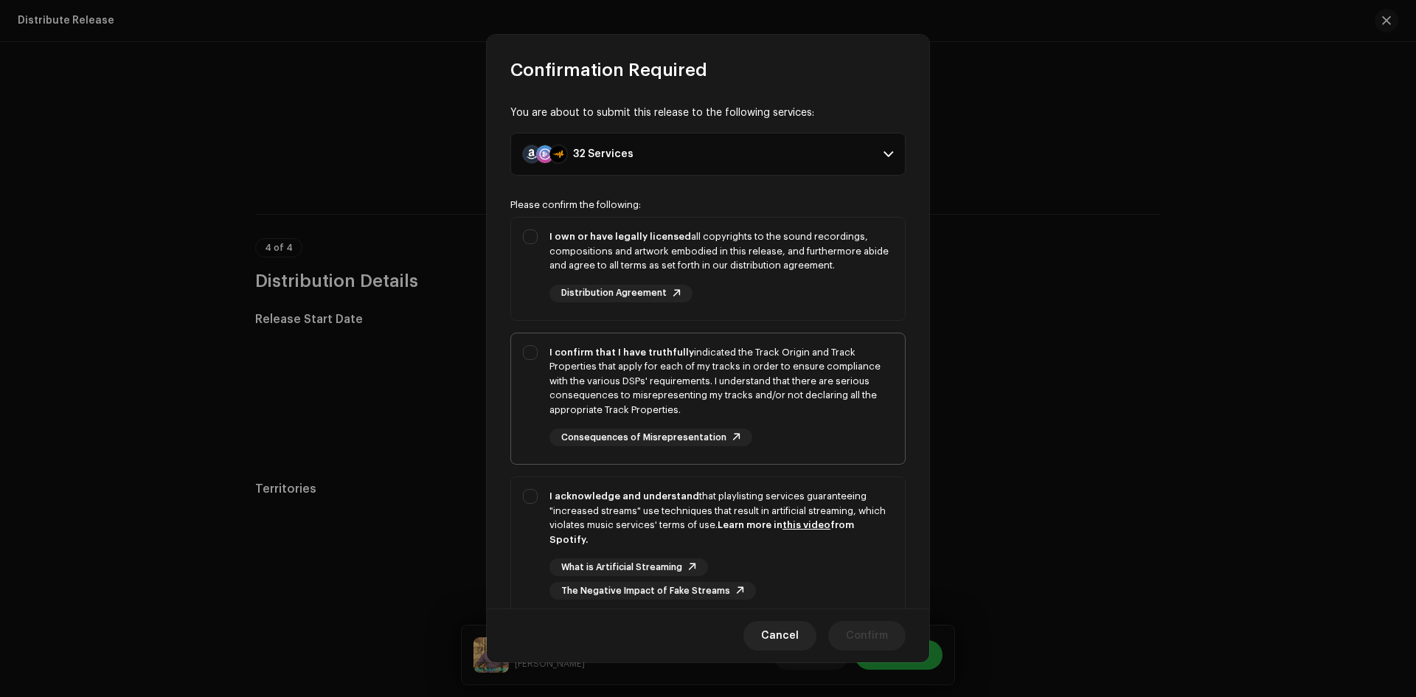
click at [534, 354] on div "I confirm that I have truthfully indicated the Track Origin and Track Propertie…" at bounding box center [708, 395] width 394 height 125
checkbox input "true"
click at [528, 236] on div "I own or have legally licensed all copyrights to the sound recordings, composit…" at bounding box center [708, 266] width 394 height 97
checkbox input "true"
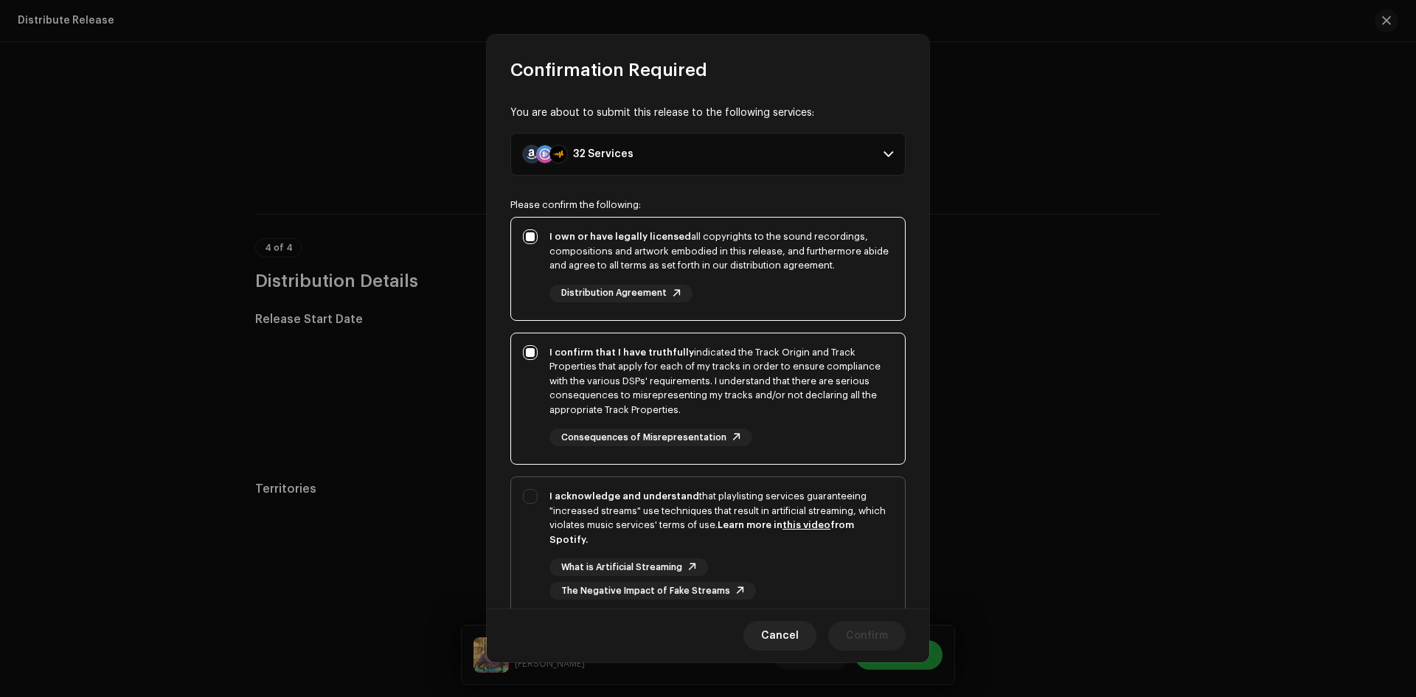
click at [533, 504] on div "I acknowledge and understand that playlisting services guaranteeing "increased …" at bounding box center [708, 544] width 394 height 134
checkbox input "true"
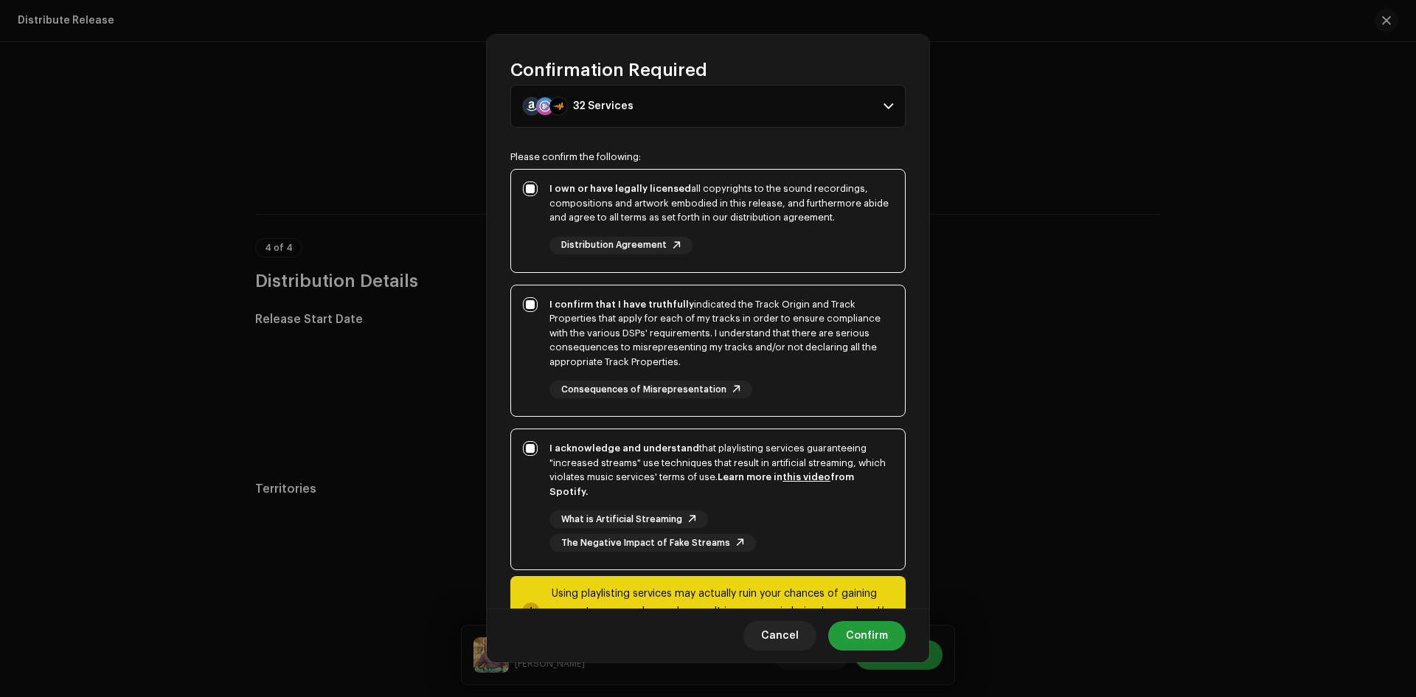
scroll to position [110, 0]
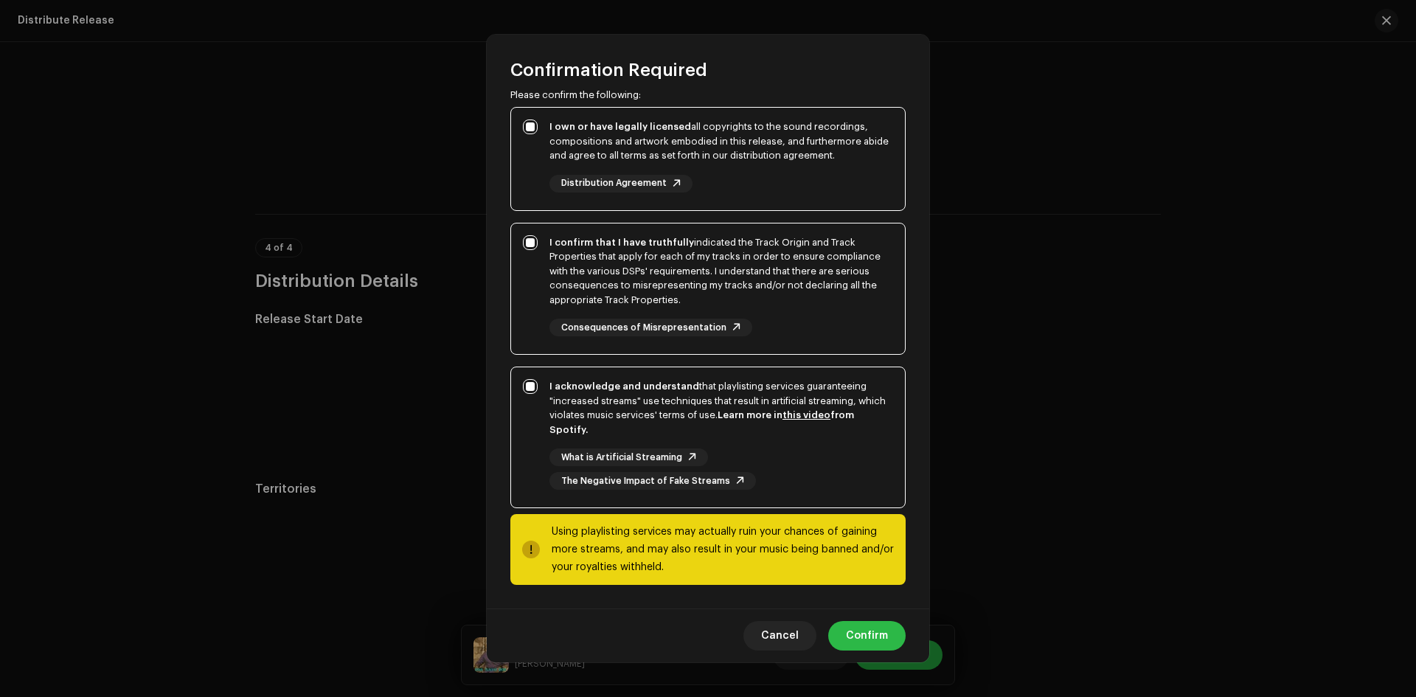
click at [879, 647] on span "Confirm" at bounding box center [867, 636] width 42 height 30
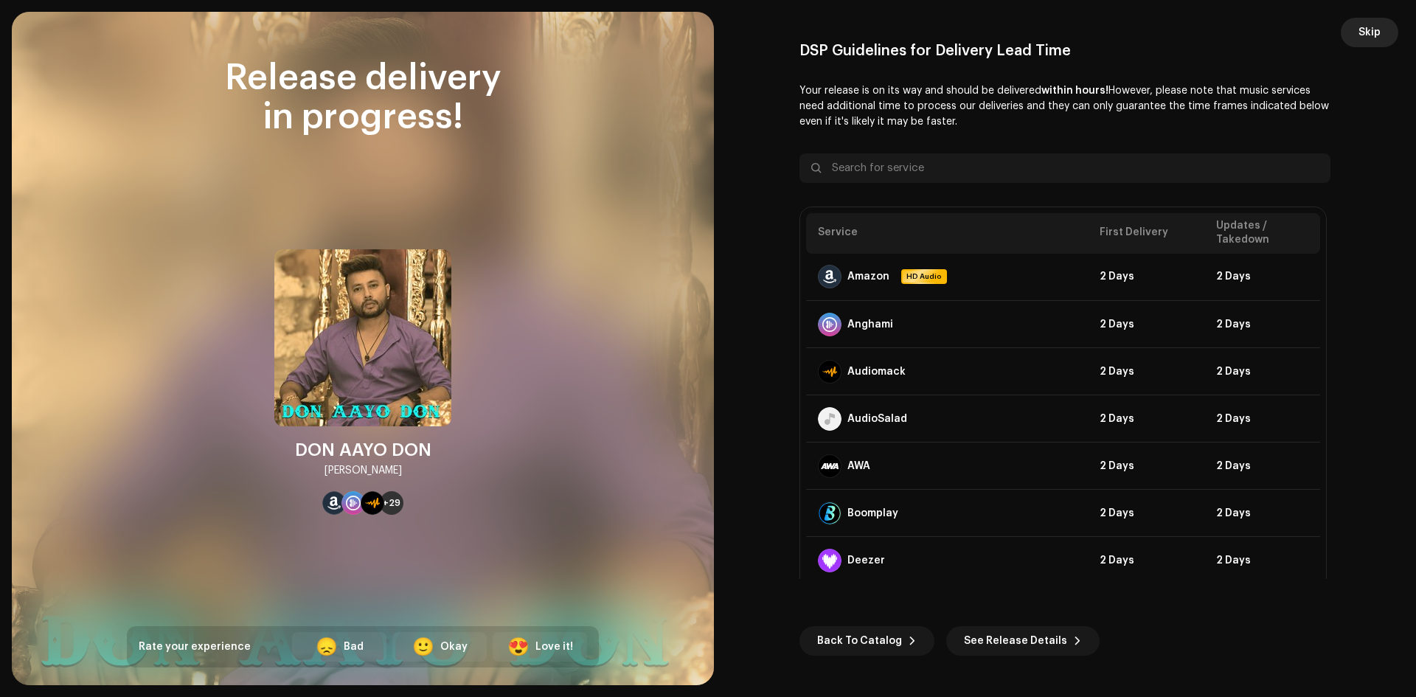
click at [1372, 27] on span "Skip" at bounding box center [1370, 33] width 22 height 30
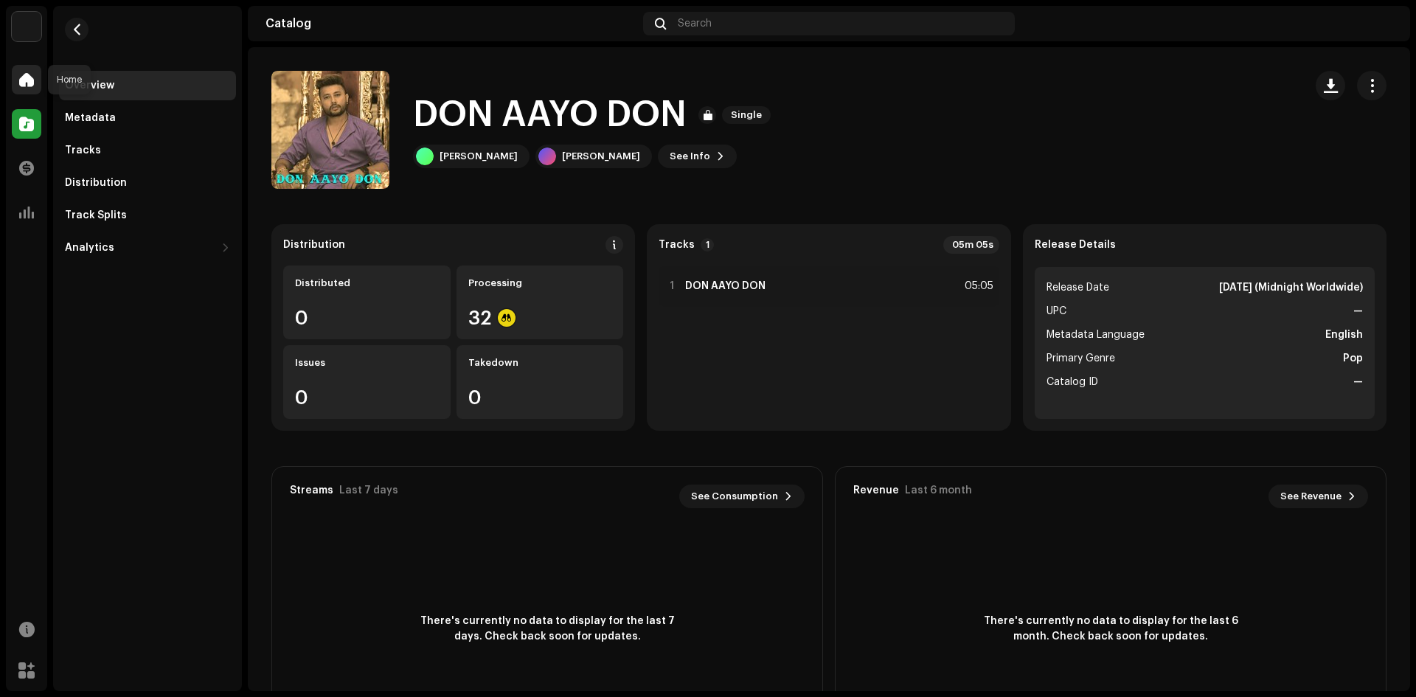
click at [20, 86] on span at bounding box center [26, 80] width 15 height 12
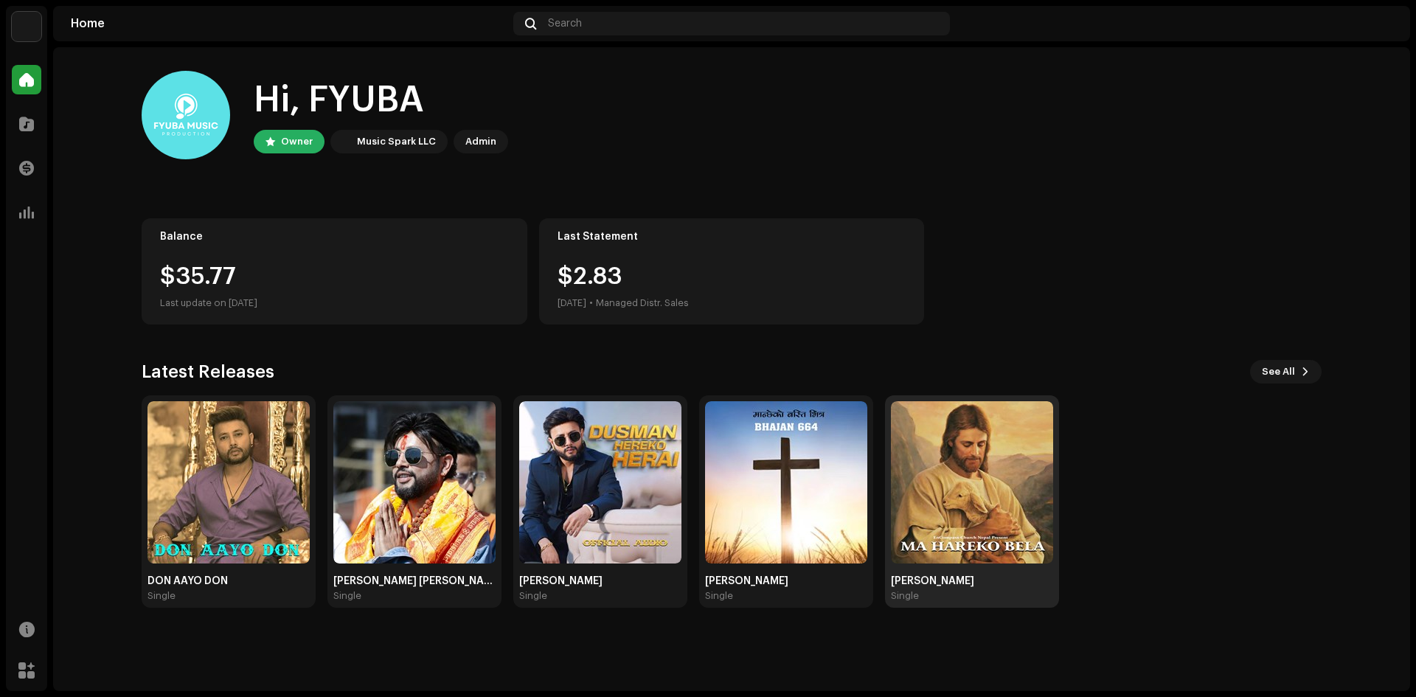
click at [991, 516] on img at bounding box center [972, 482] width 162 height 162
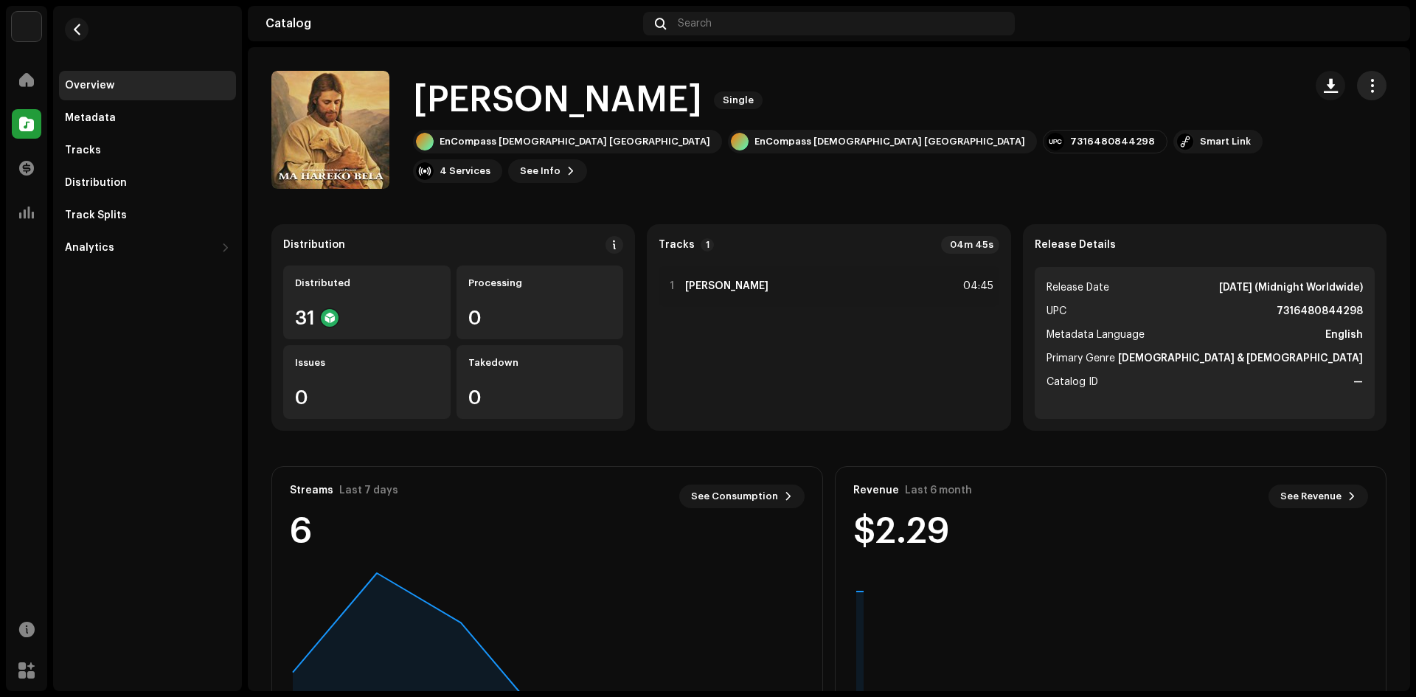
click at [1366, 89] on span "button" at bounding box center [1373, 86] width 14 height 12
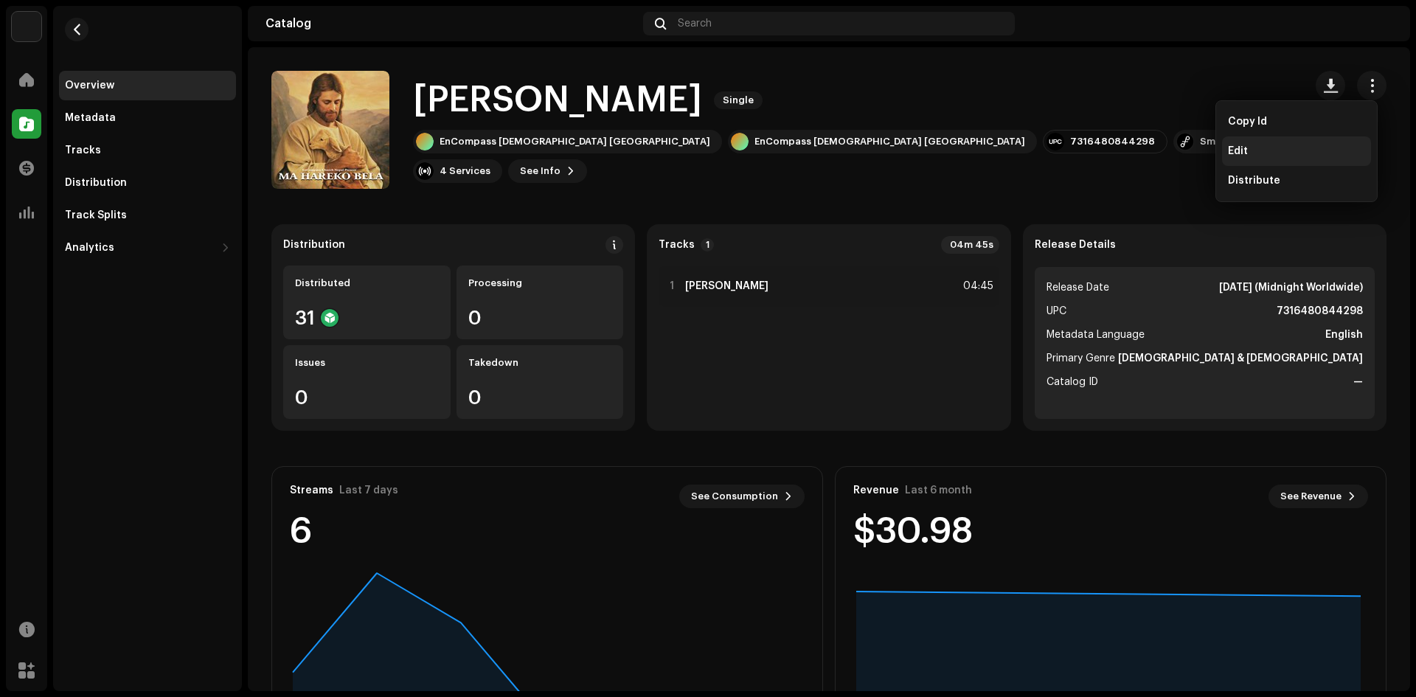
click at [1276, 145] on div "Edit" at bounding box center [1296, 151] width 137 height 12
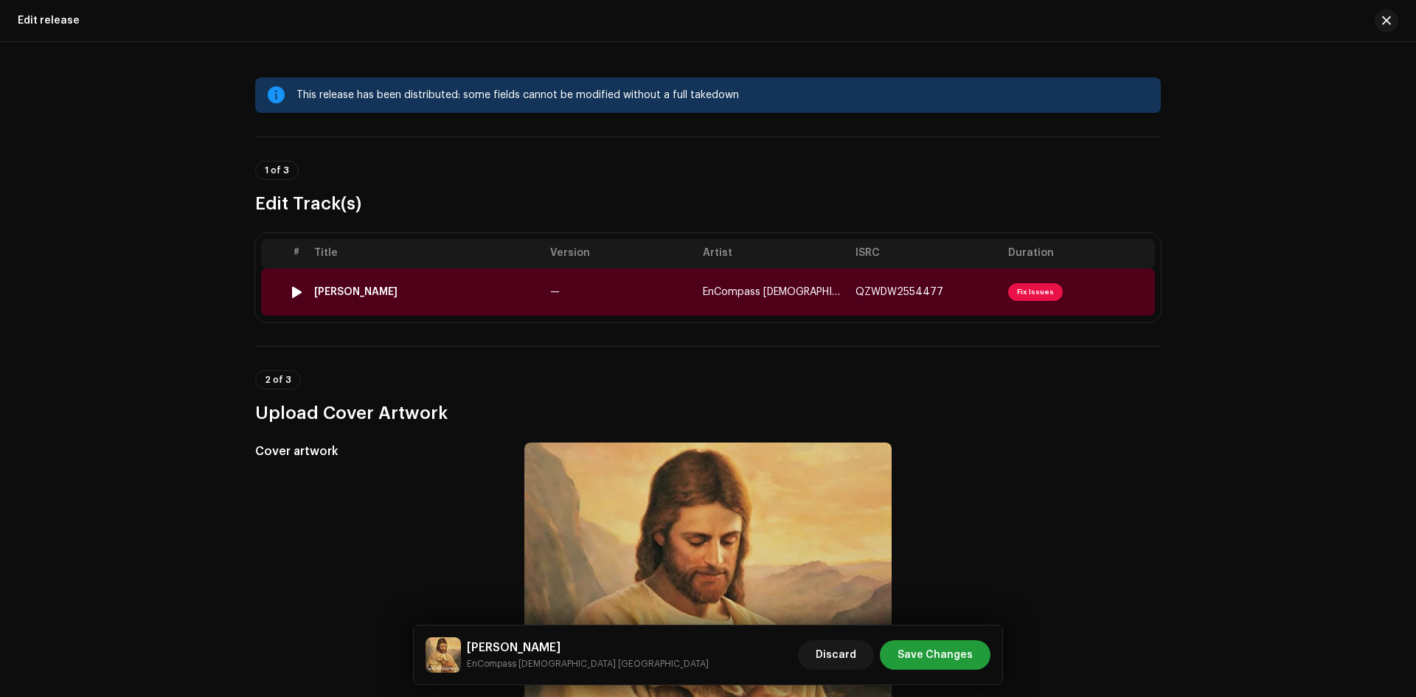
click at [1030, 294] on span "Fix Issues" at bounding box center [1035, 292] width 55 height 18
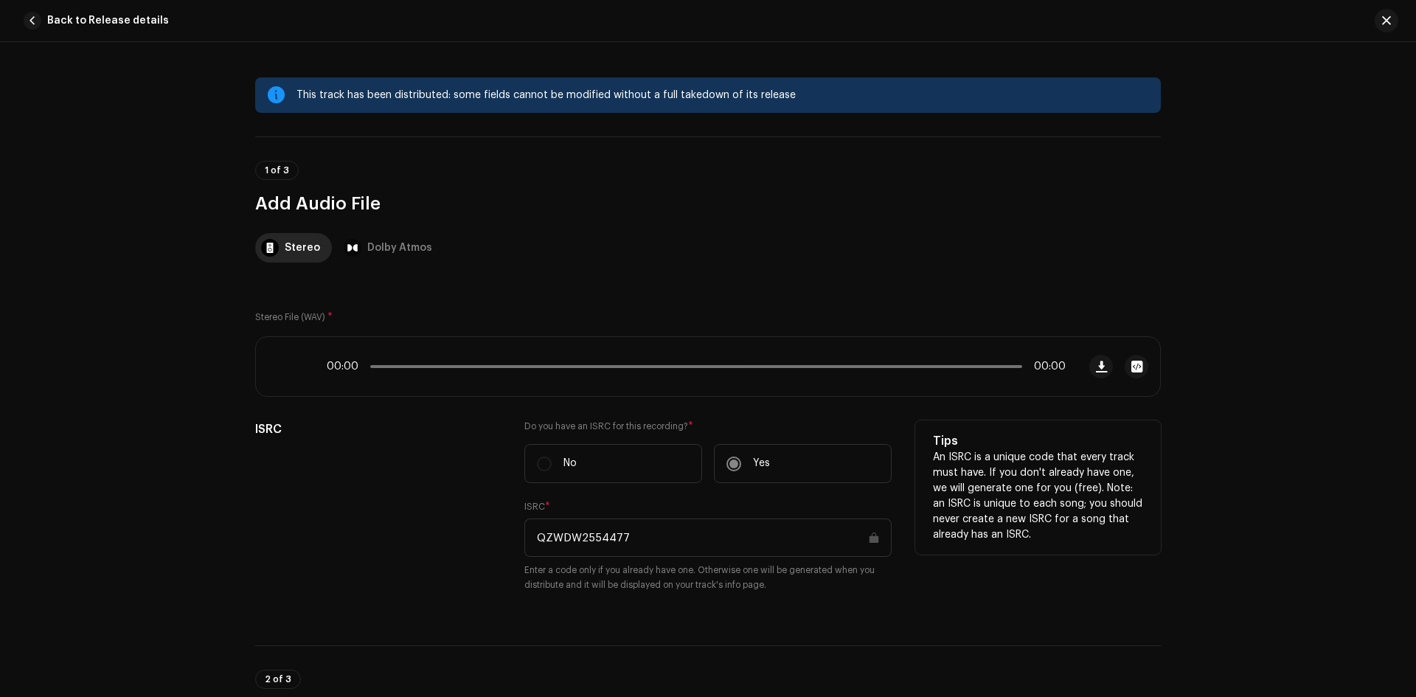
click at [538, 469] on label "No" at bounding box center [614, 463] width 178 height 39
click at [541, 465] on label "No" at bounding box center [614, 463] width 178 height 39
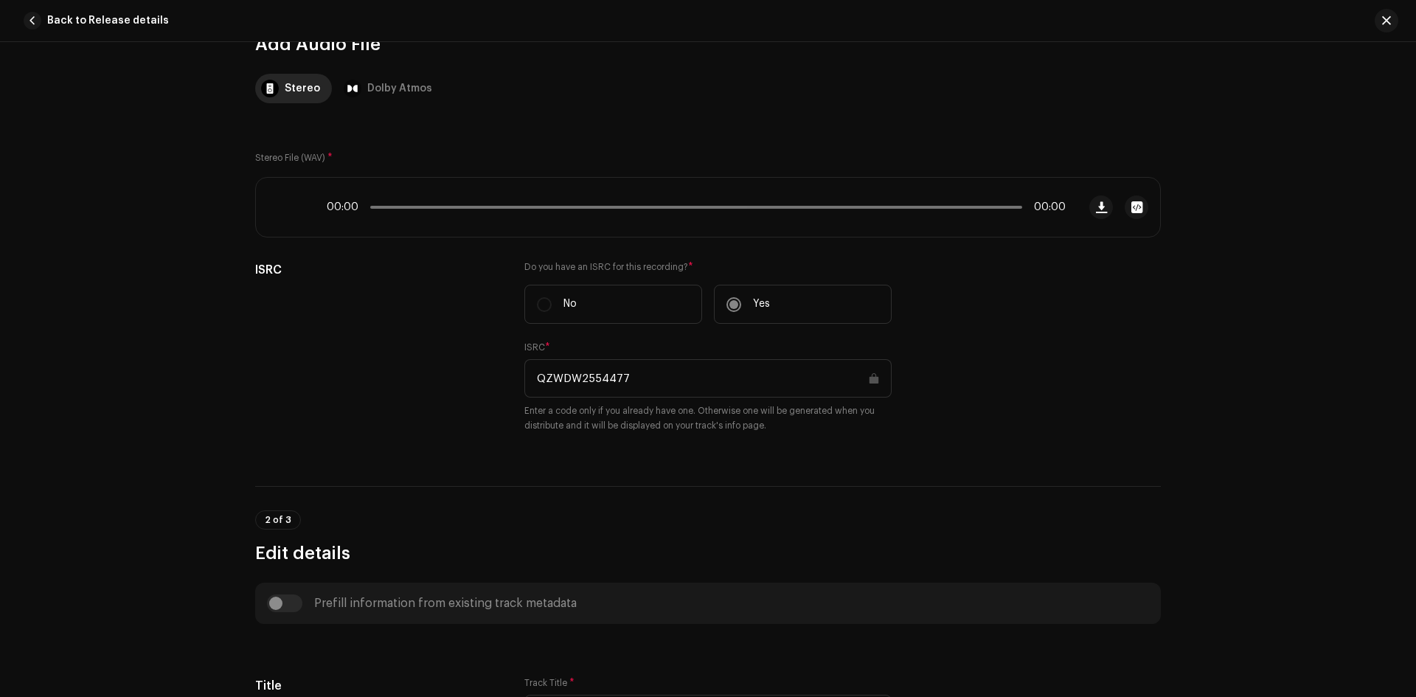
scroll to position [221, 0]
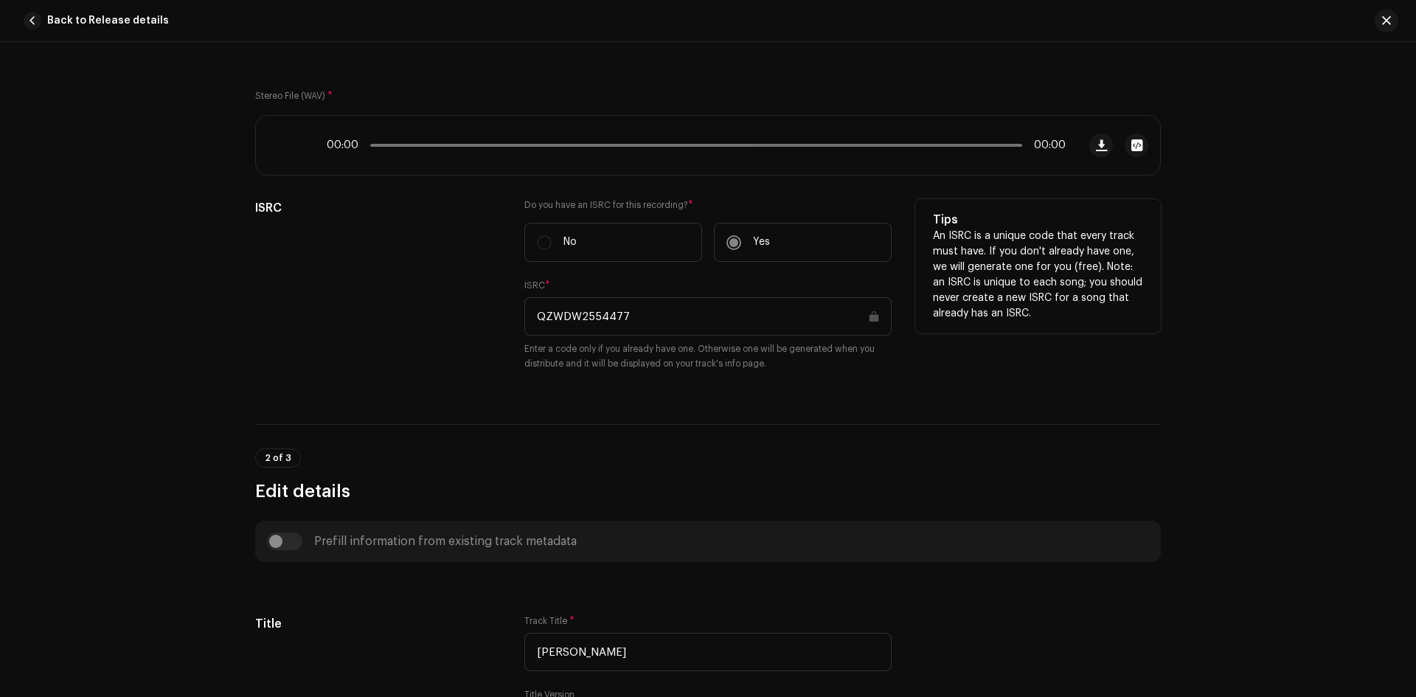
click at [543, 237] on label "No" at bounding box center [614, 242] width 178 height 39
click at [547, 240] on label "No" at bounding box center [614, 242] width 178 height 39
click at [539, 241] on label "No" at bounding box center [614, 242] width 178 height 39
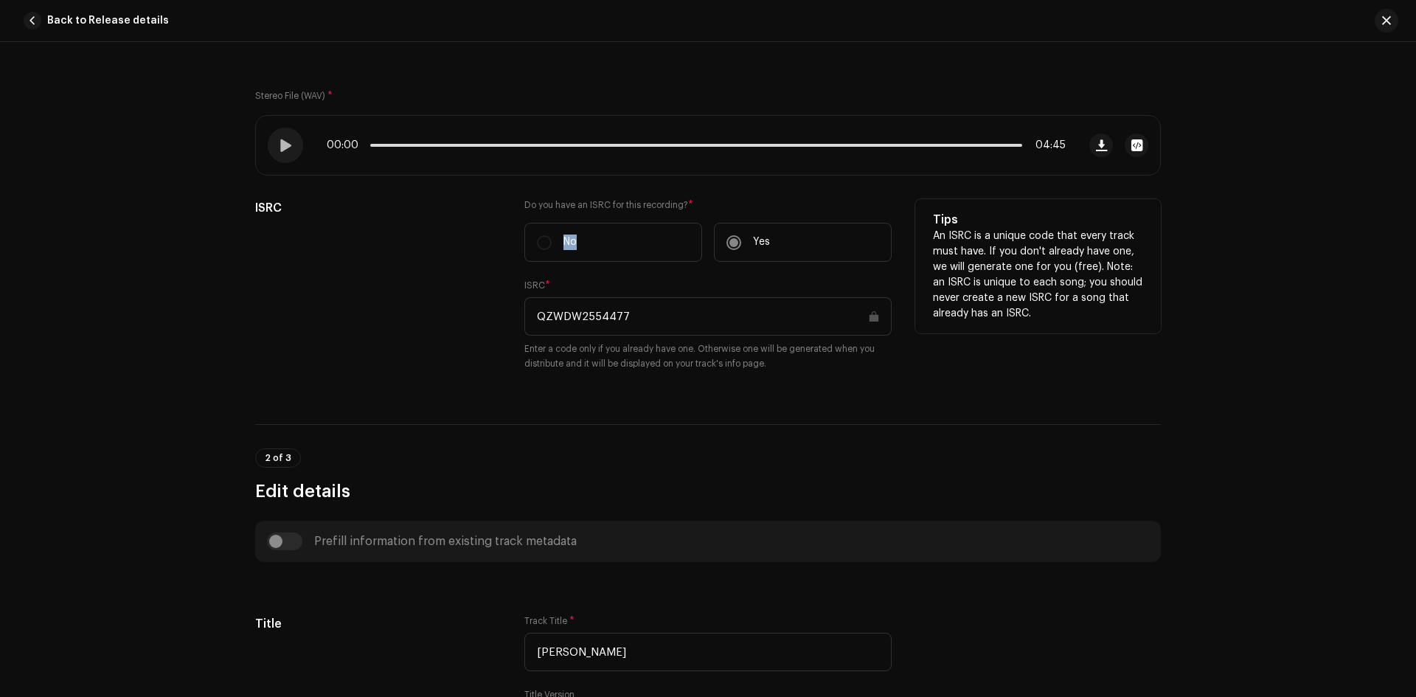
click at [539, 241] on label "No" at bounding box center [614, 242] width 178 height 39
click at [543, 241] on label "No" at bounding box center [614, 242] width 178 height 39
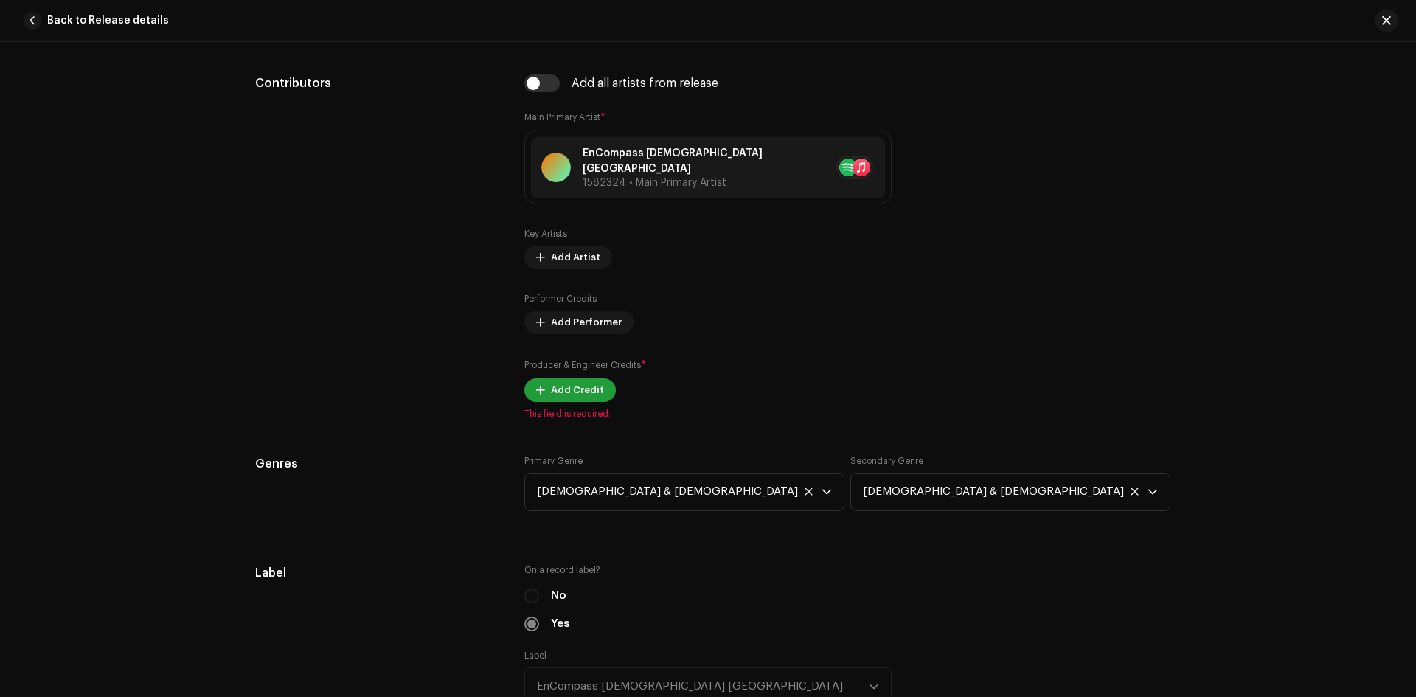
scroll to position [1033, 0]
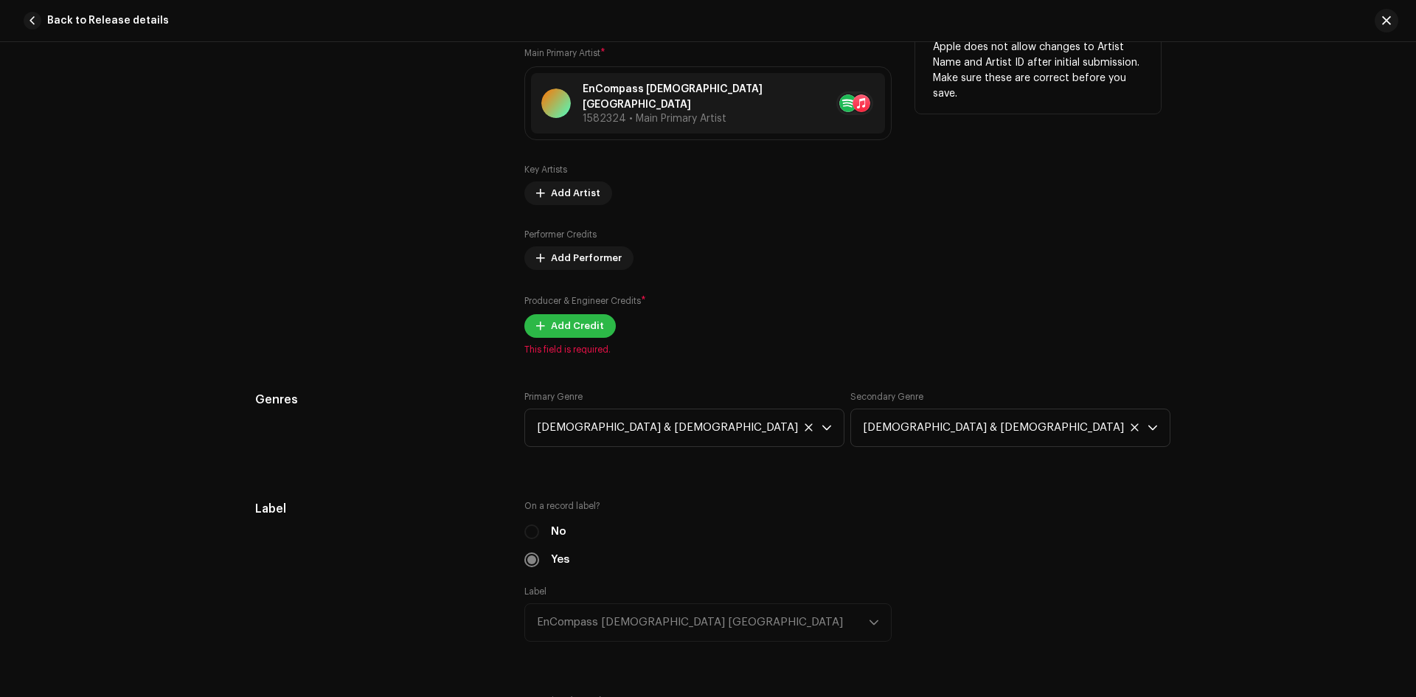
click at [552, 313] on span "Add Credit" at bounding box center [577, 326] width 53 height 30
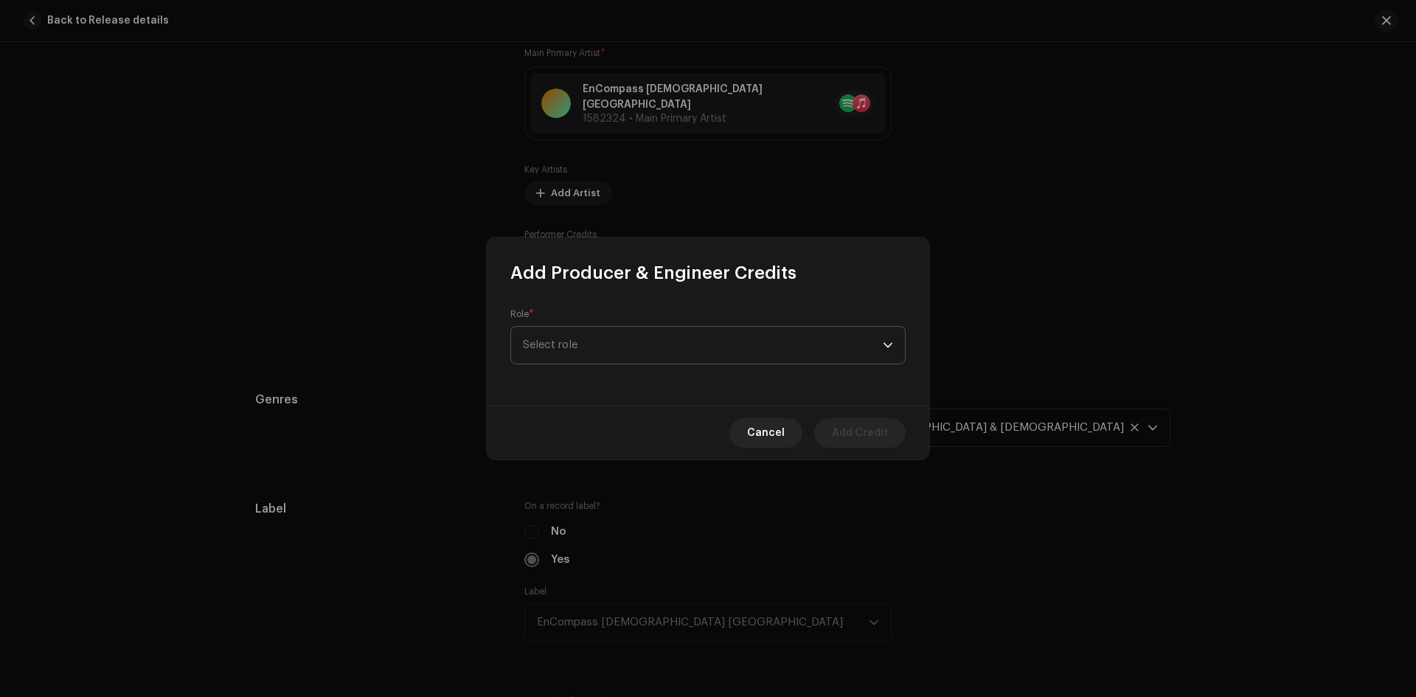
click at [615, 343] on span "Select role" at bounding box center [703, 345] width 360 height 37
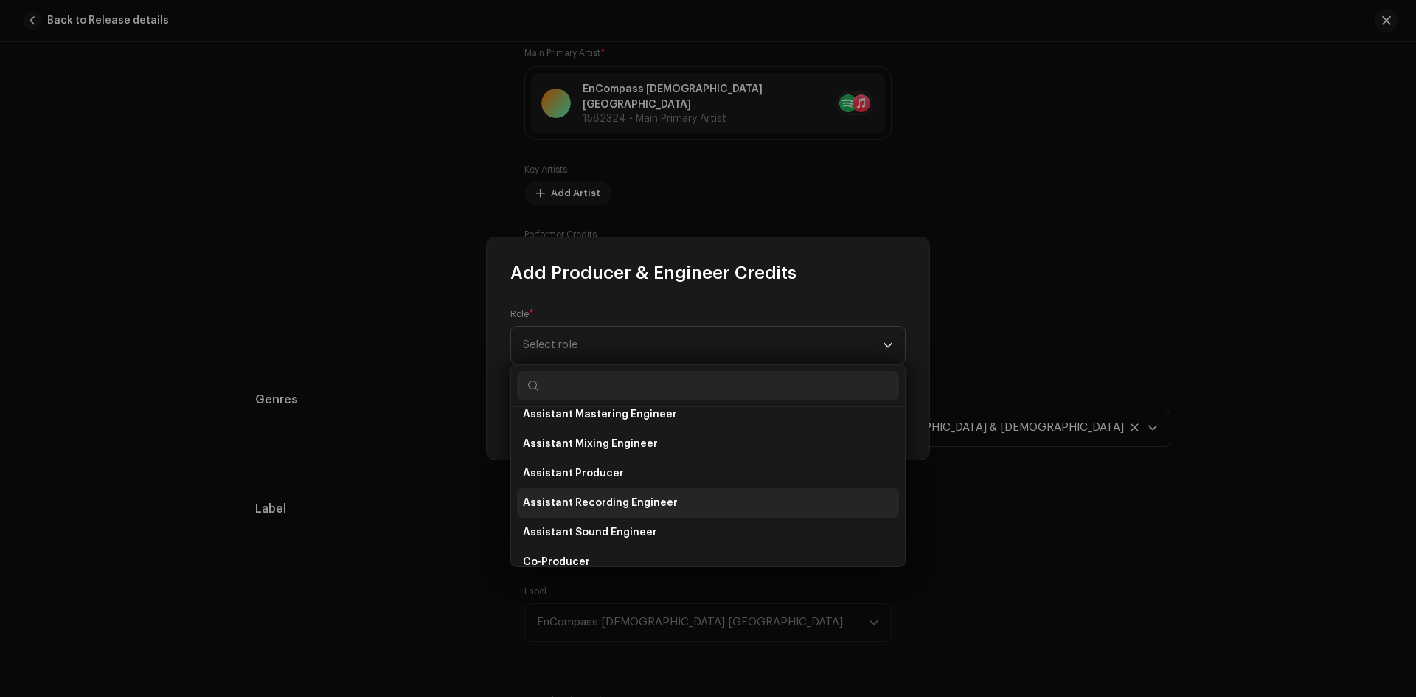
scroll to position [295, 0]
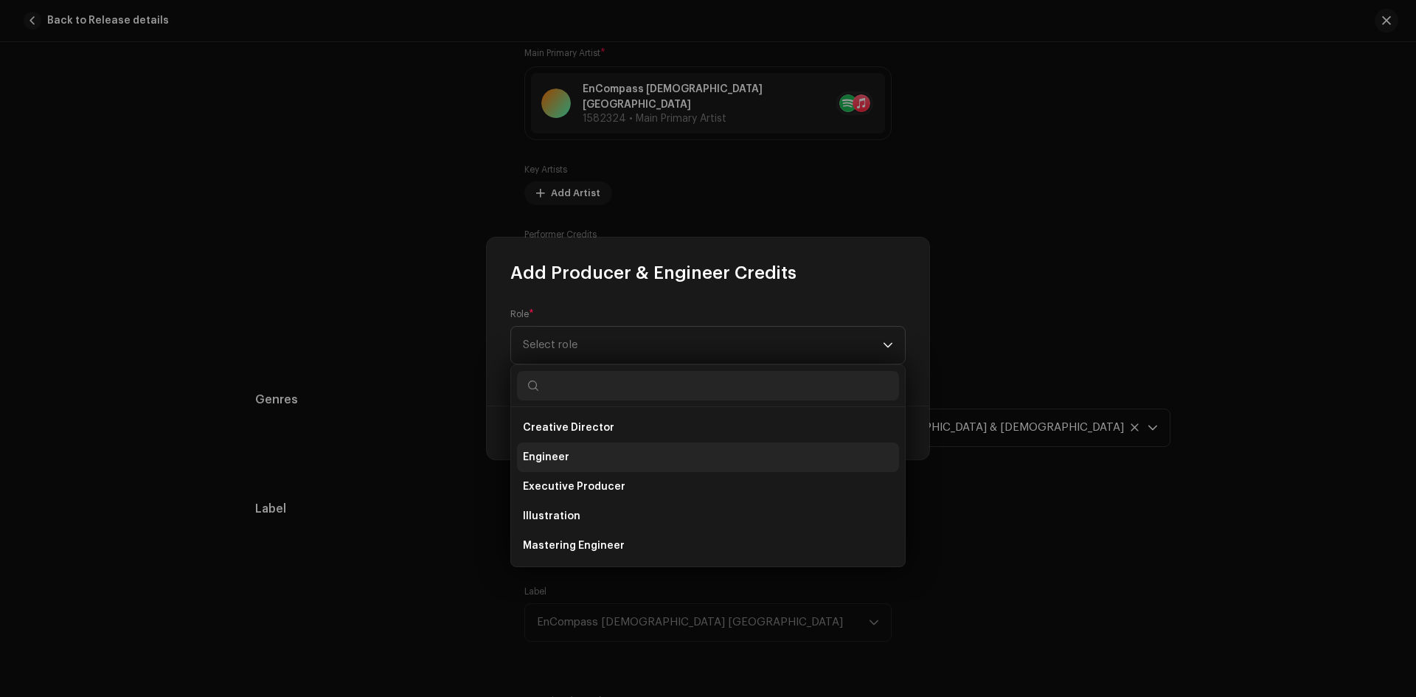
click at [625, 468] on li "Engineer" at bounding box center [708, 458] width 382 height 30
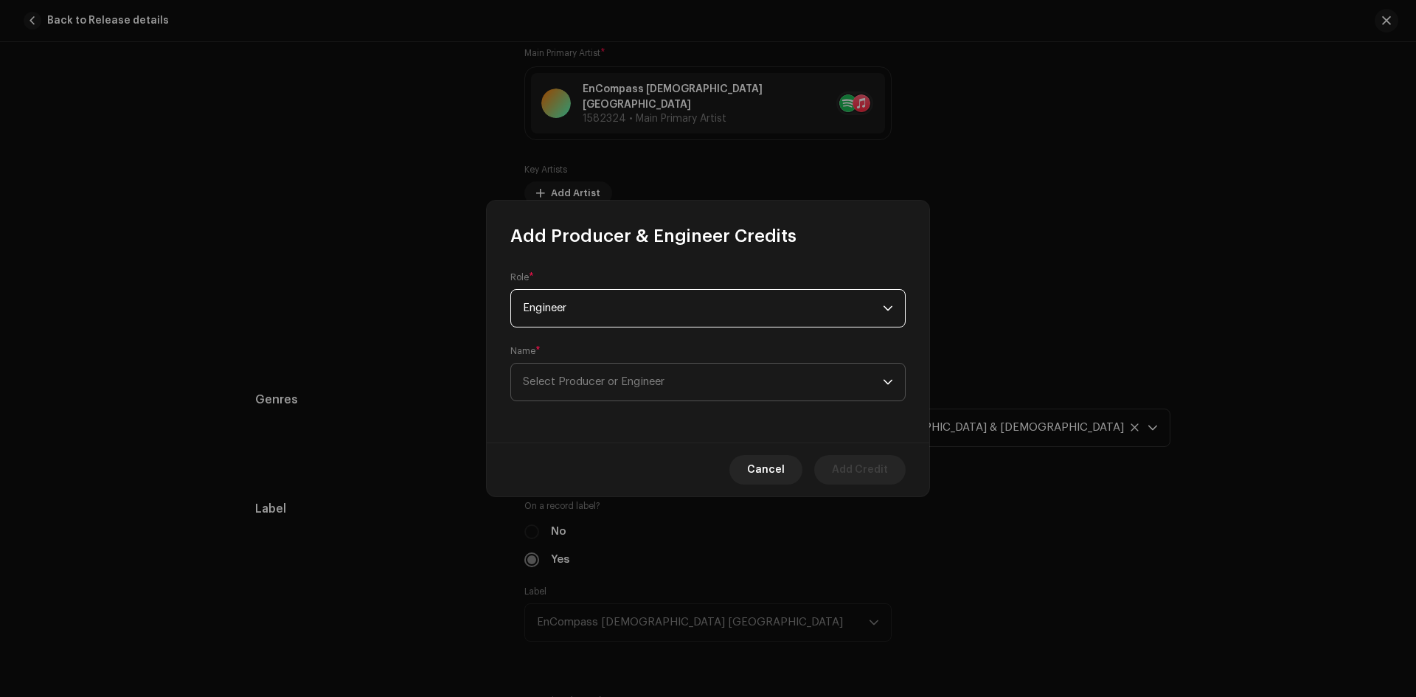
click at [634, 380] on span "Select Producer or Engineer" at bounding box center [594, 381] width 142 height 11
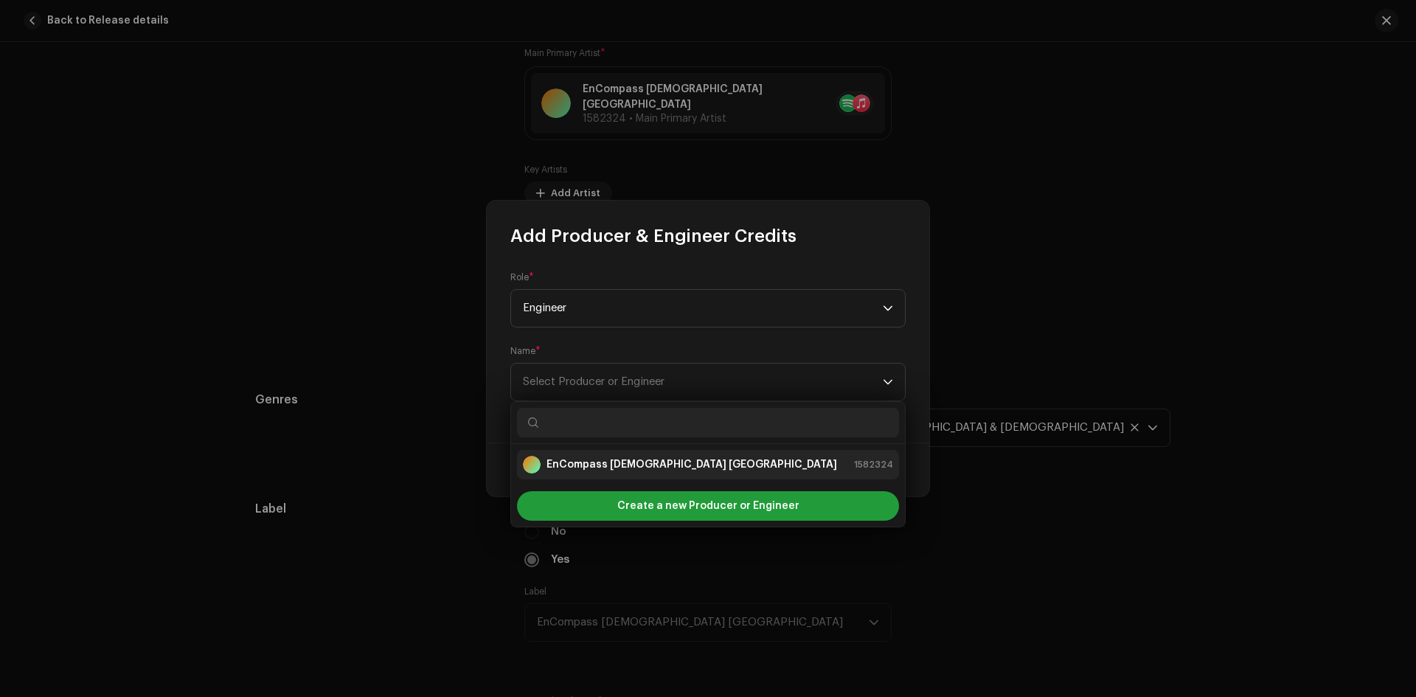
click at [637, 469] on strong "EnCompass [DEMOGRAPHIC_DATA] [GEOGRAPHIC_DATA]" at bounding box center [692, 464] width 291 height 15
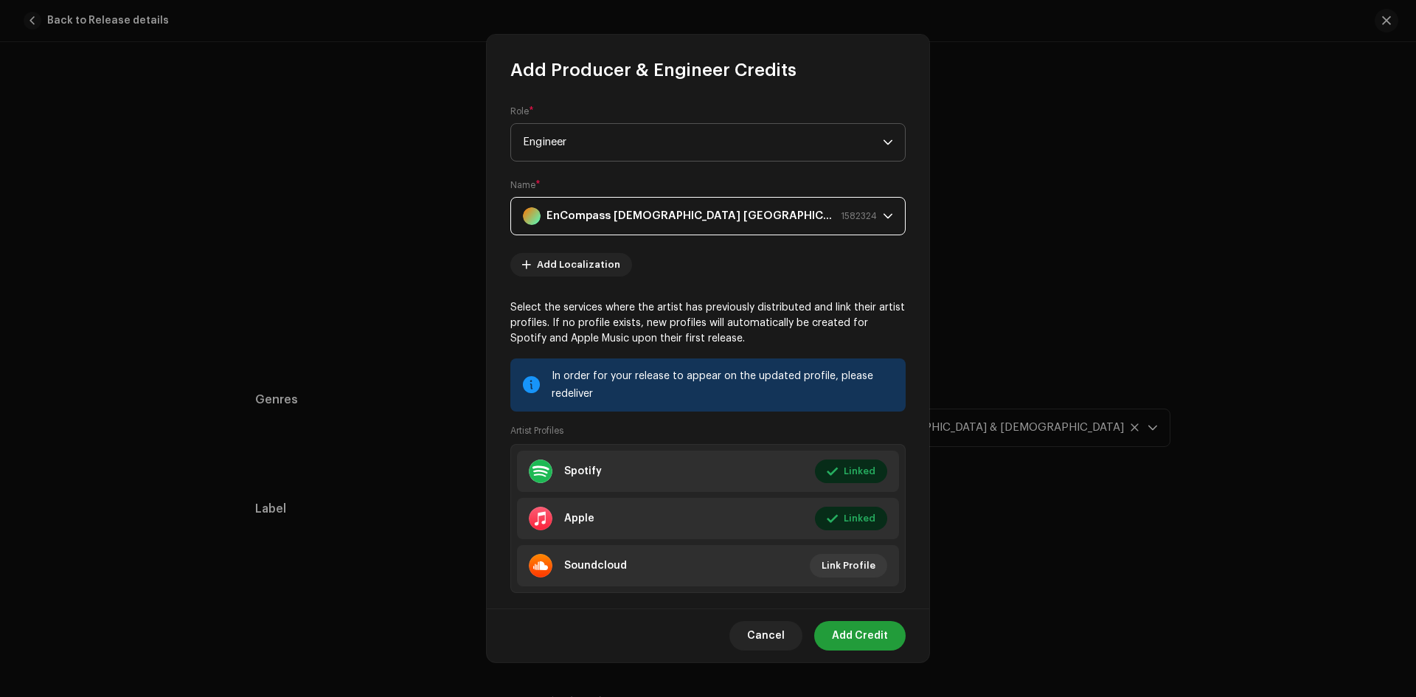
click at [631, 148] on span "Engineer" at bounding box center [703, 142] width 360 height 37
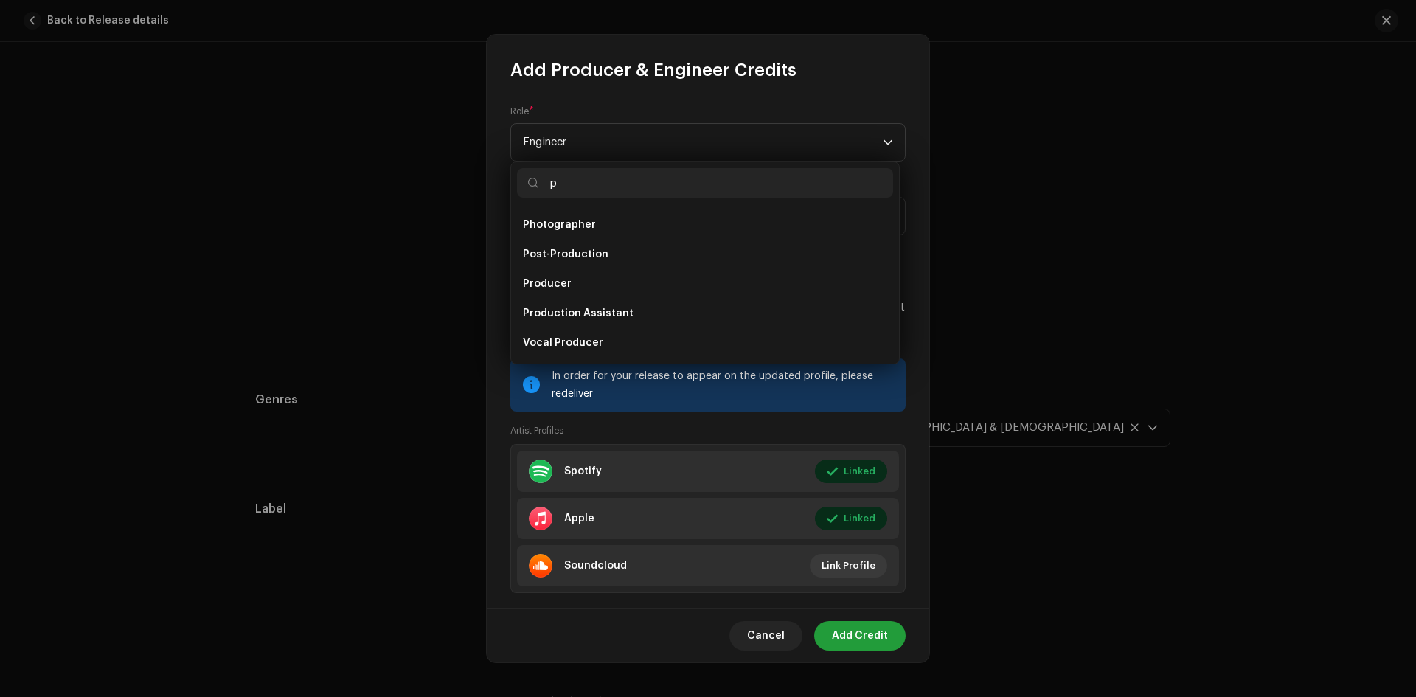
scroll to position [35, 0]
type input "pro"
click at [628, 316] on li "Producer" at bounding box center [705, 308] width 376 height 30
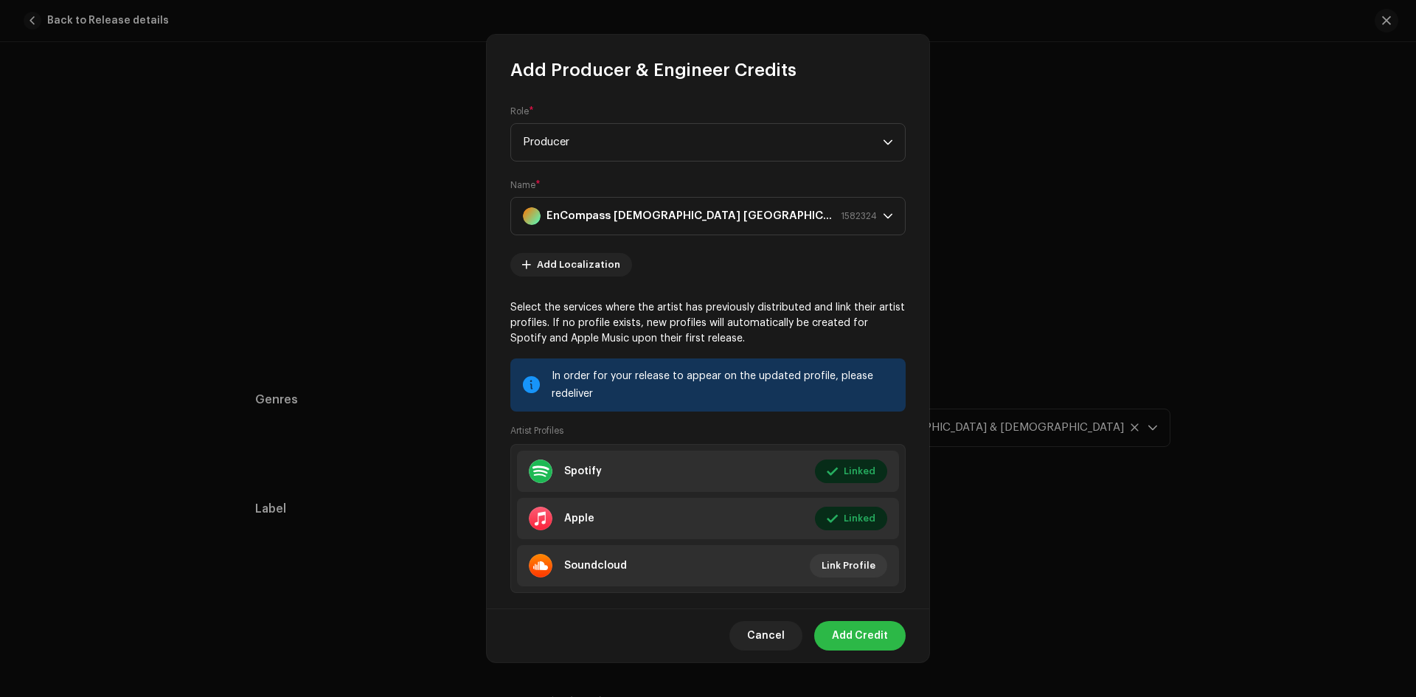
click at [856, 643] on span "Add Credit" at bounding box center [860, 636] width 56 height 30
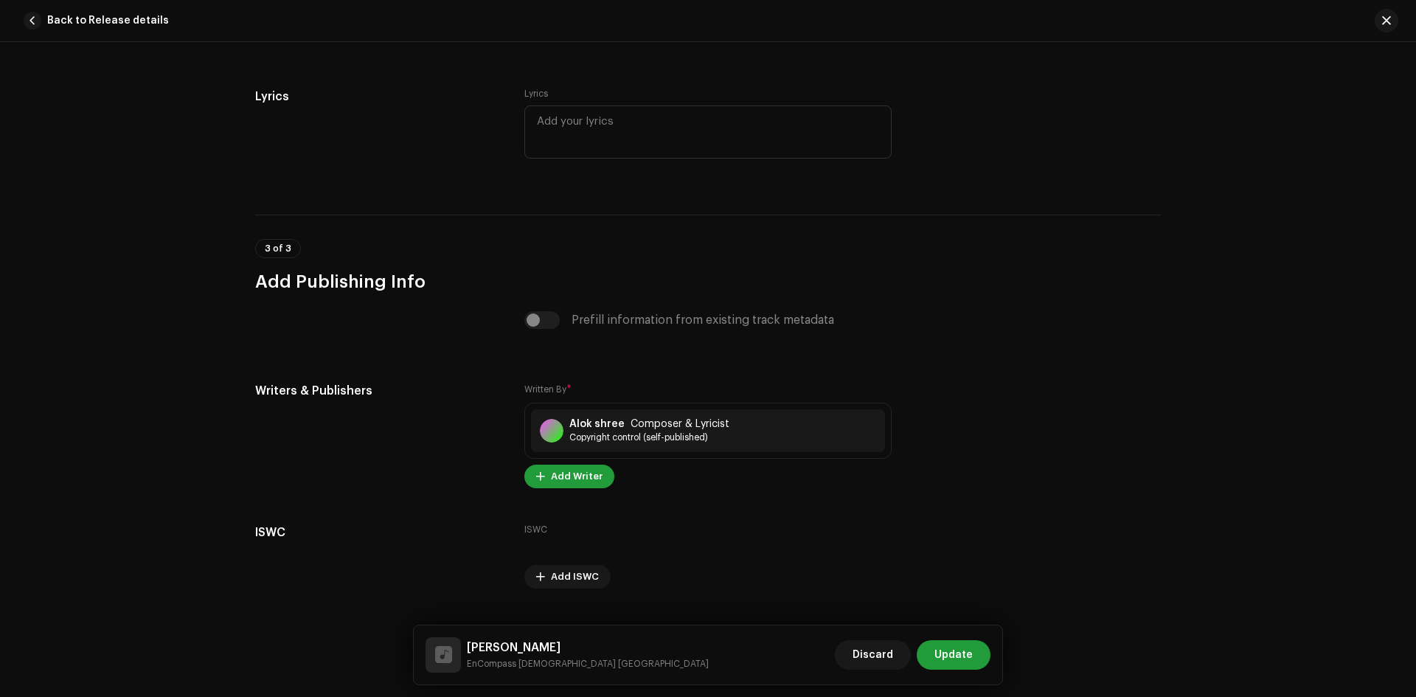
scroll to position [2889, 0]
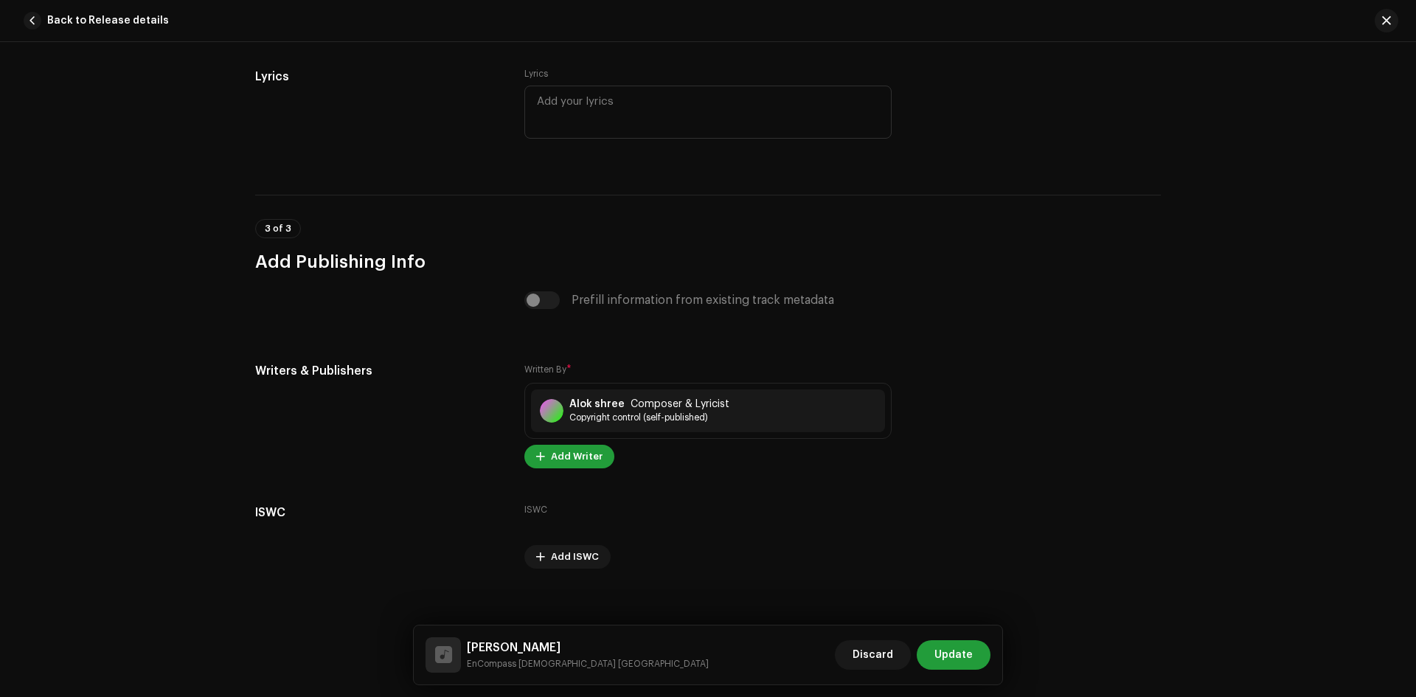
click at [949, 660] on span "Update" at bounding box center [954, 655] width 38 height 30
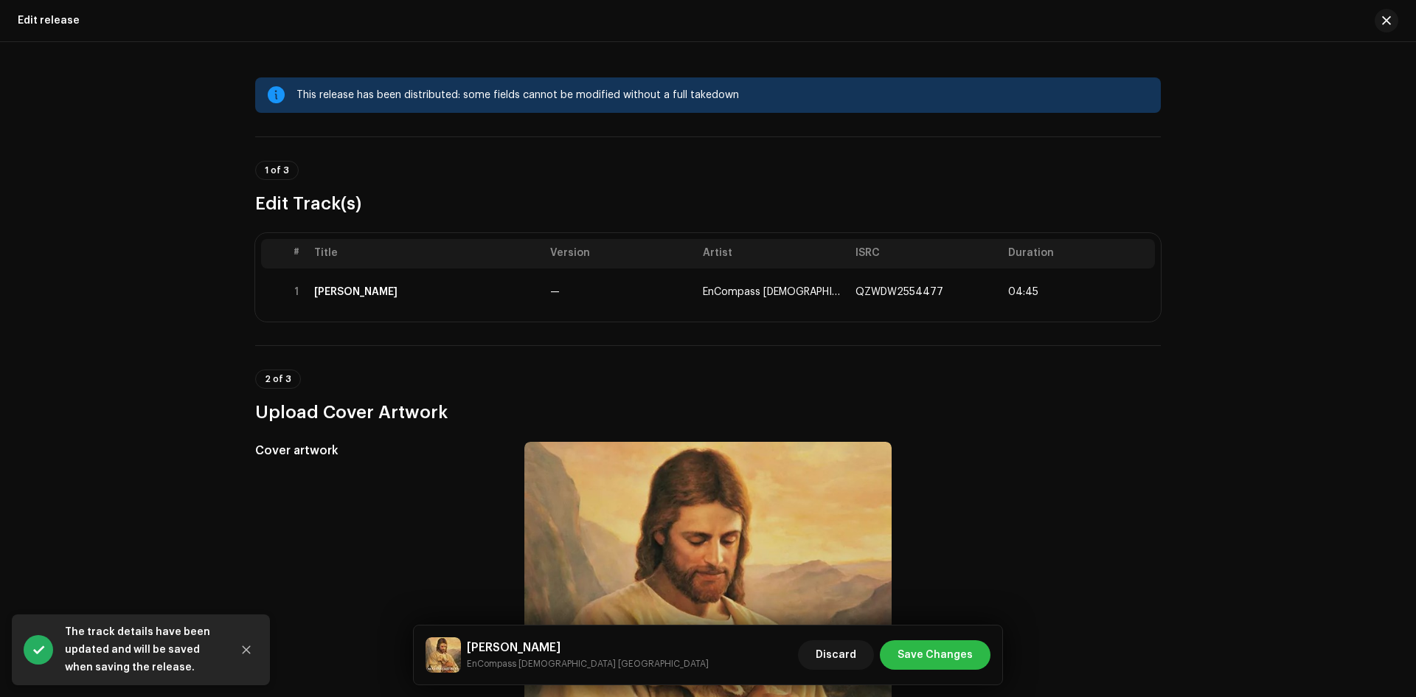
click at [935, 657] on span "Save Changes" at bounding box center [935, 655] width 75 height 30
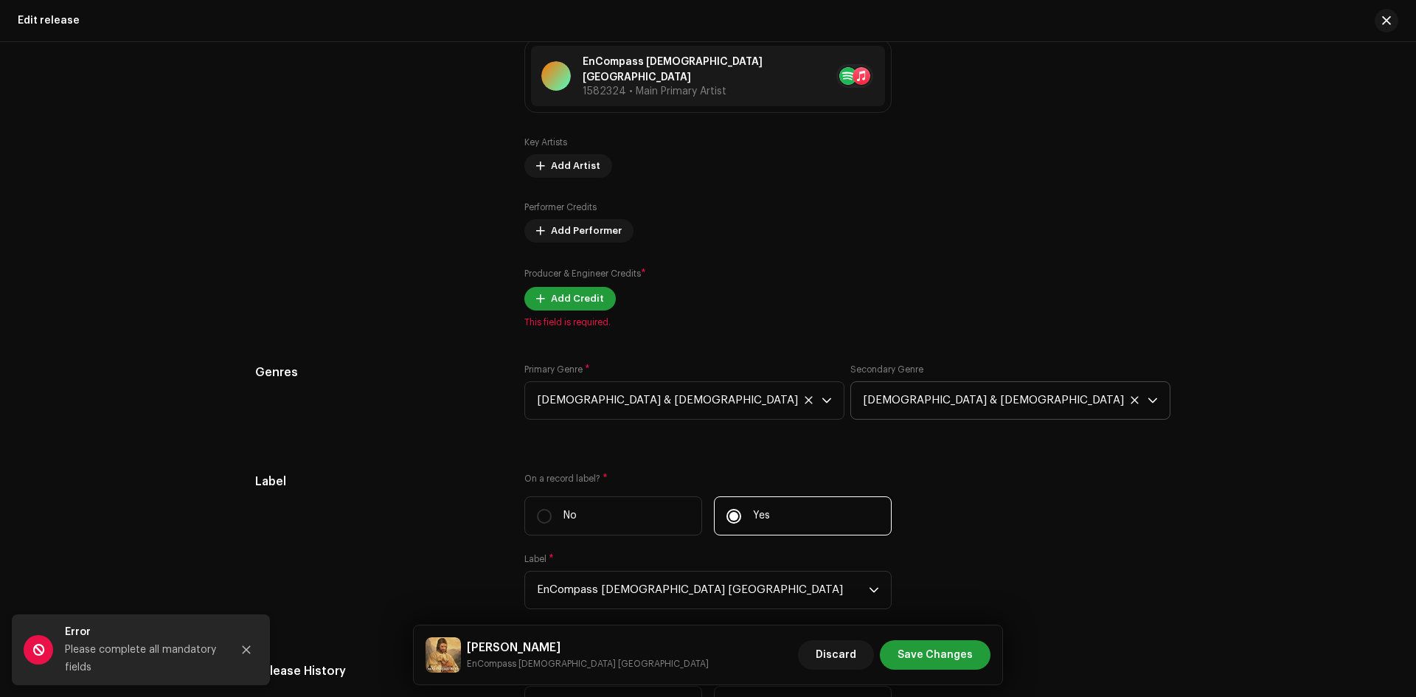
scroll to position [1402, 0]
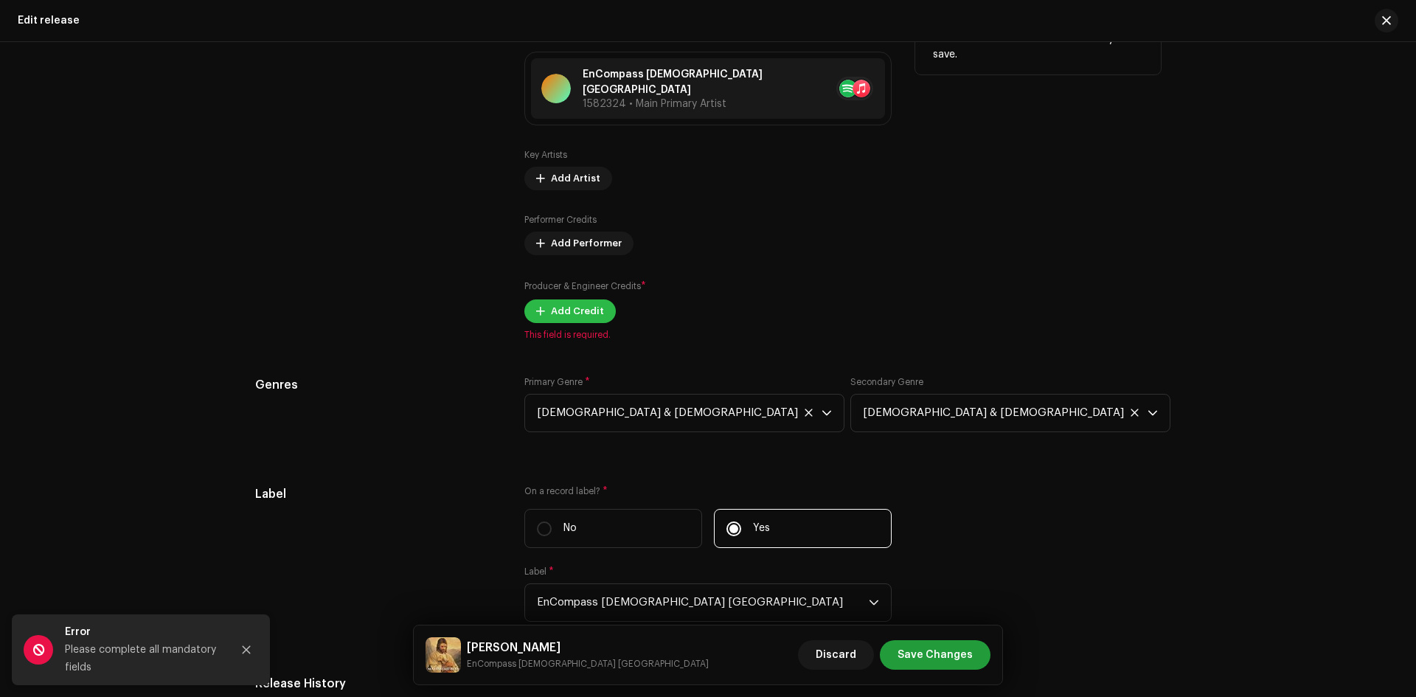
click at [564, 303] on span "Add Credit" at bounding box center [577, 312] width 53 height 30
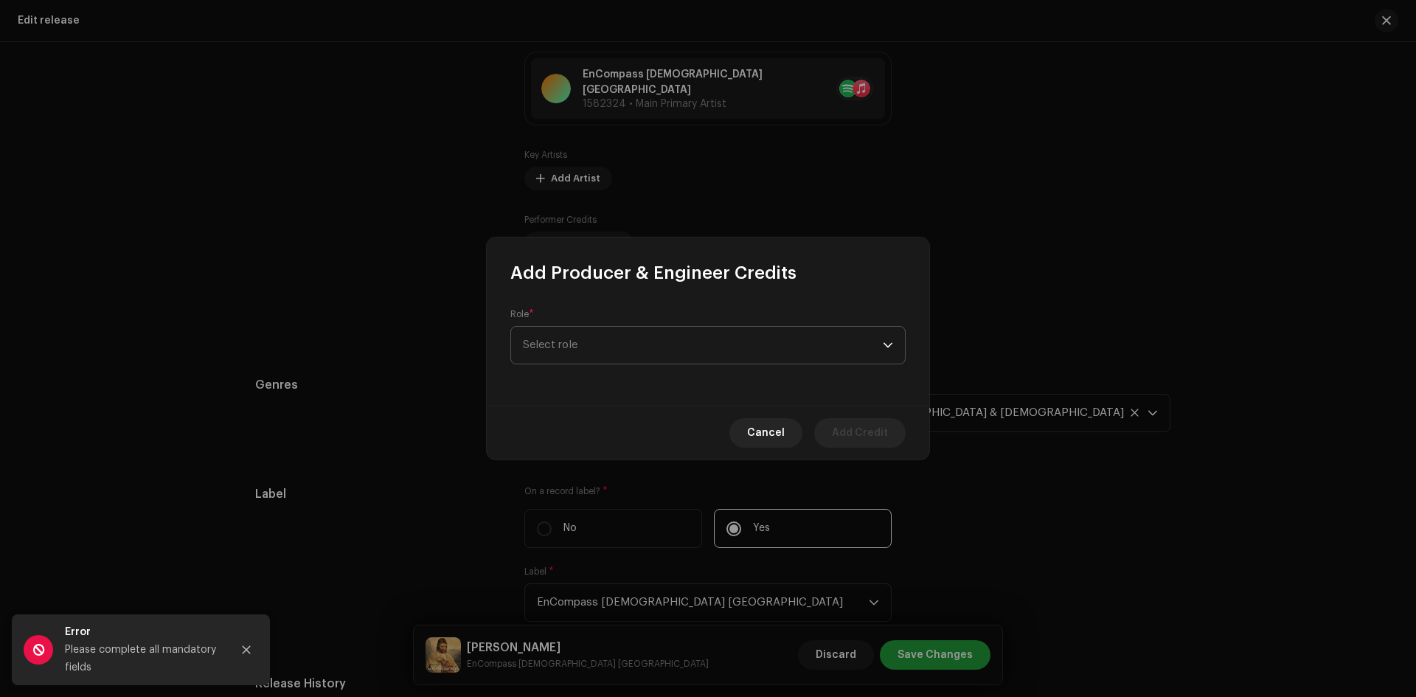
click at [627, 343] on span "Select role" at bounding box center [703, 345] width 360 height 37
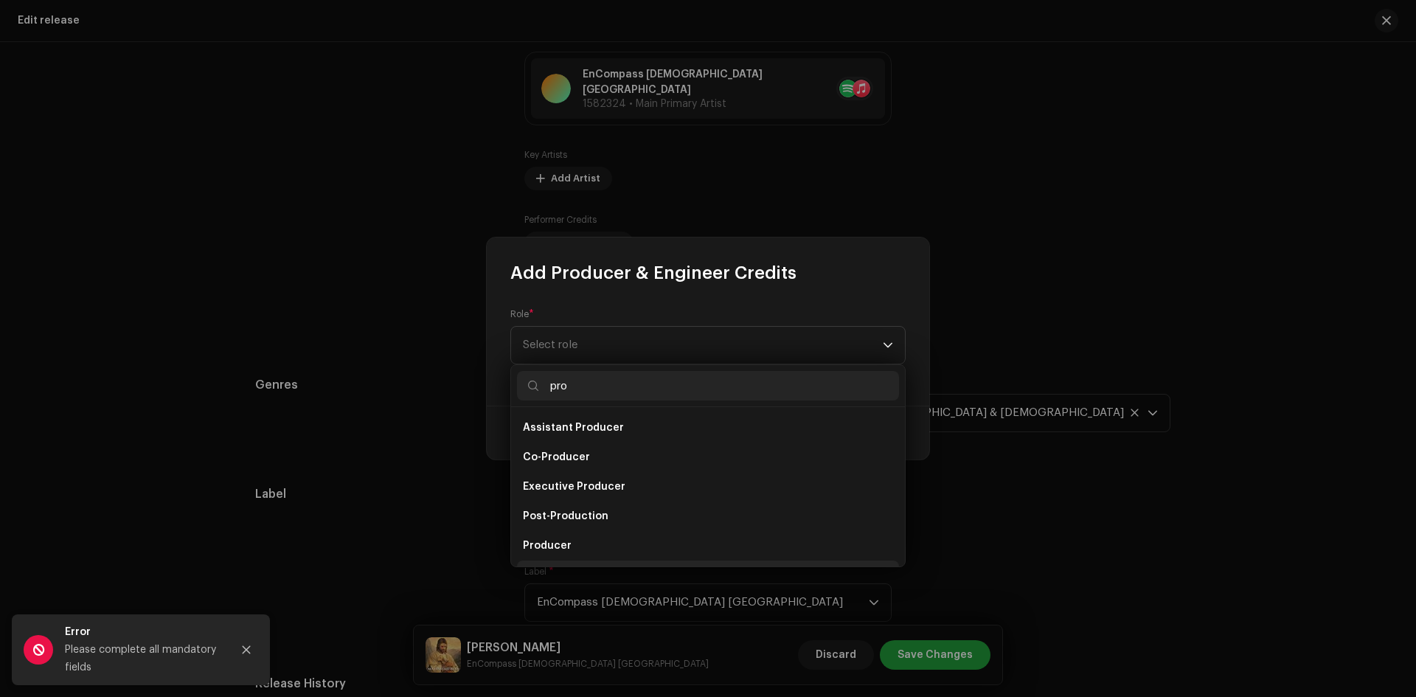
scroll to position [24, 0]
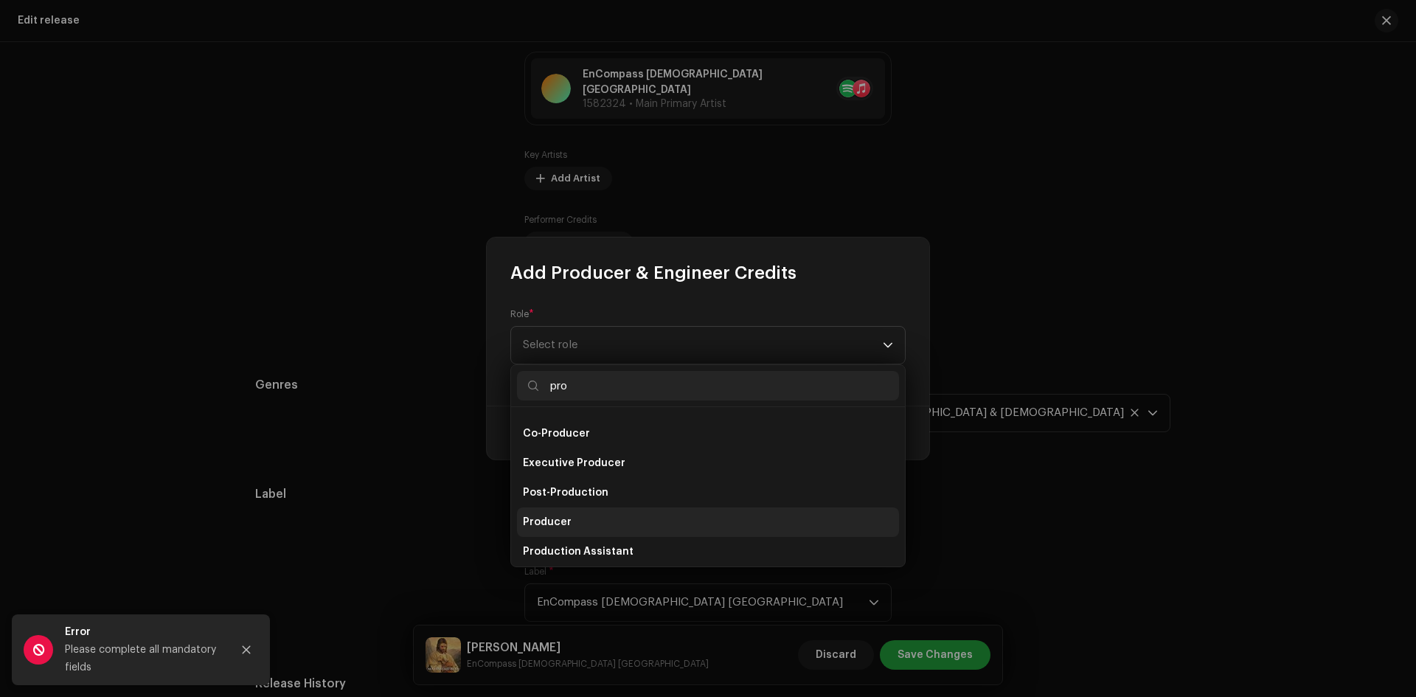
type input "pro"
click at [597, 520] on li "Producer" at bounding box center [708, 523] width 382 height 30
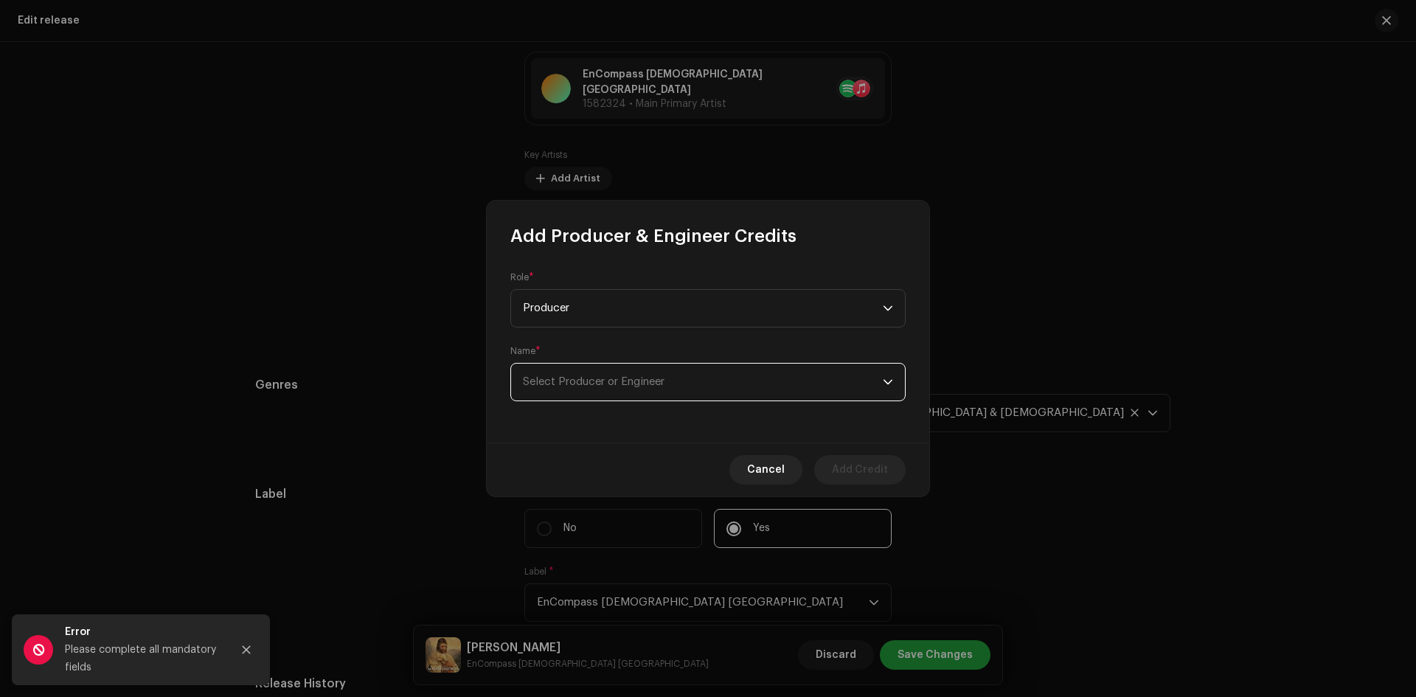
drag, startPoint x: 567, startPoint y: 369, endPoint x: 575, endPoint y: 375, distance: 10.5
click at [568, 370] on span "Select Producer or Engineer" at bounding box center [703, 382] width 360 height 37
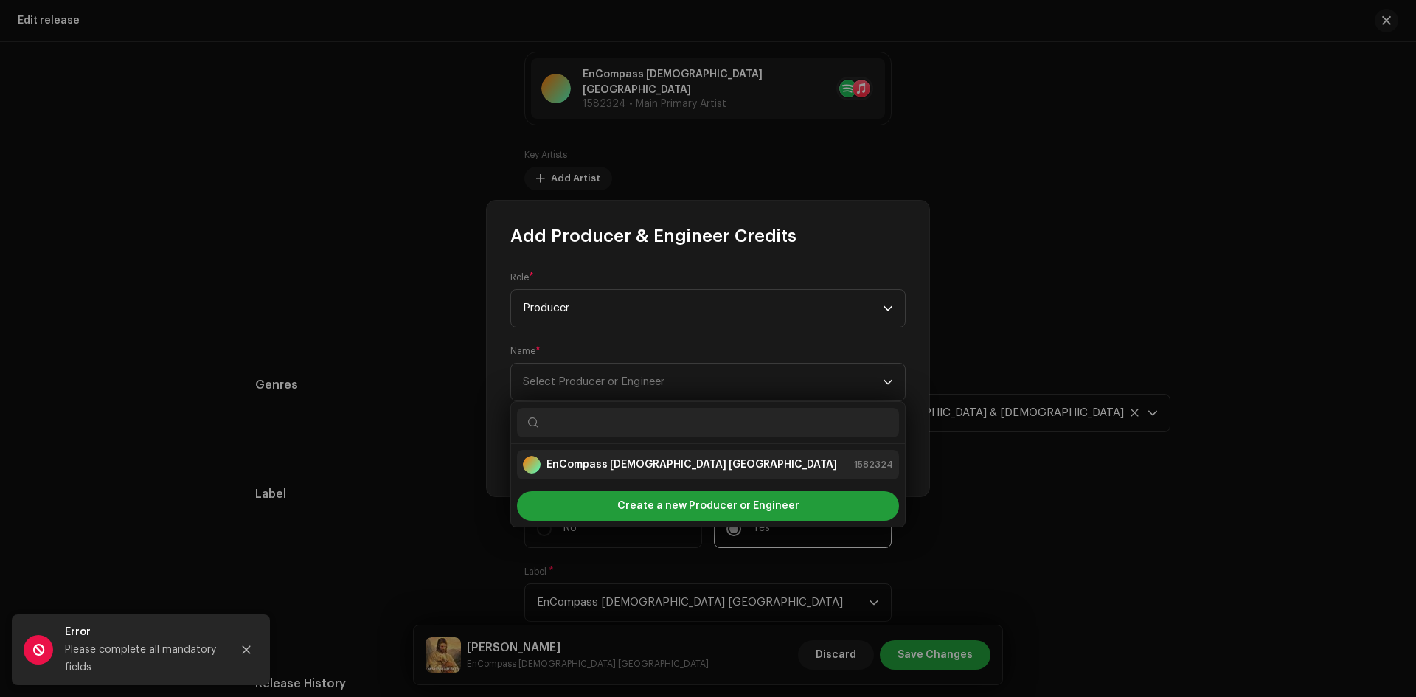
click at [649, 460] on strong "EnCompass [DEMOGRAPHIC_DATA] [GEOGRAPHIC_DATA]" at bounding box center [692, 464] width 291 height 15
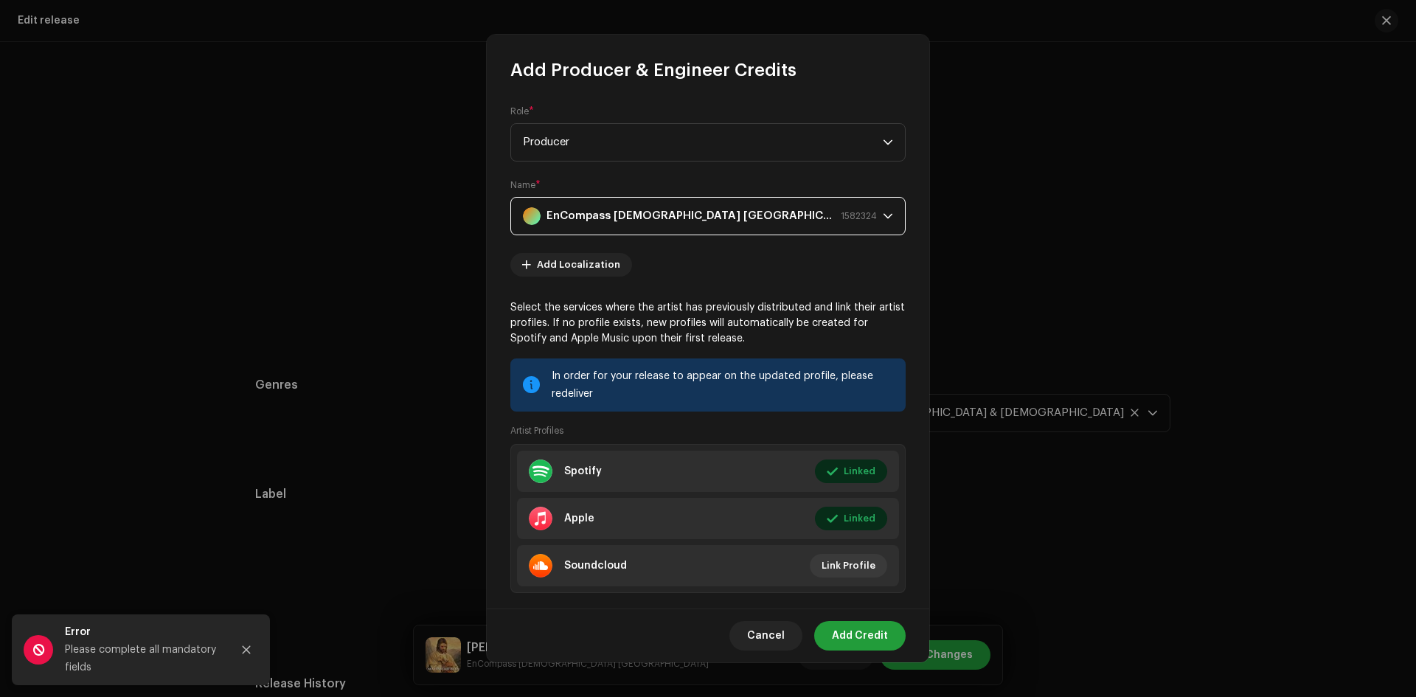
click at [857, 639] on span "Add Credit" at bounding box center [860, 636] width 56 height 30
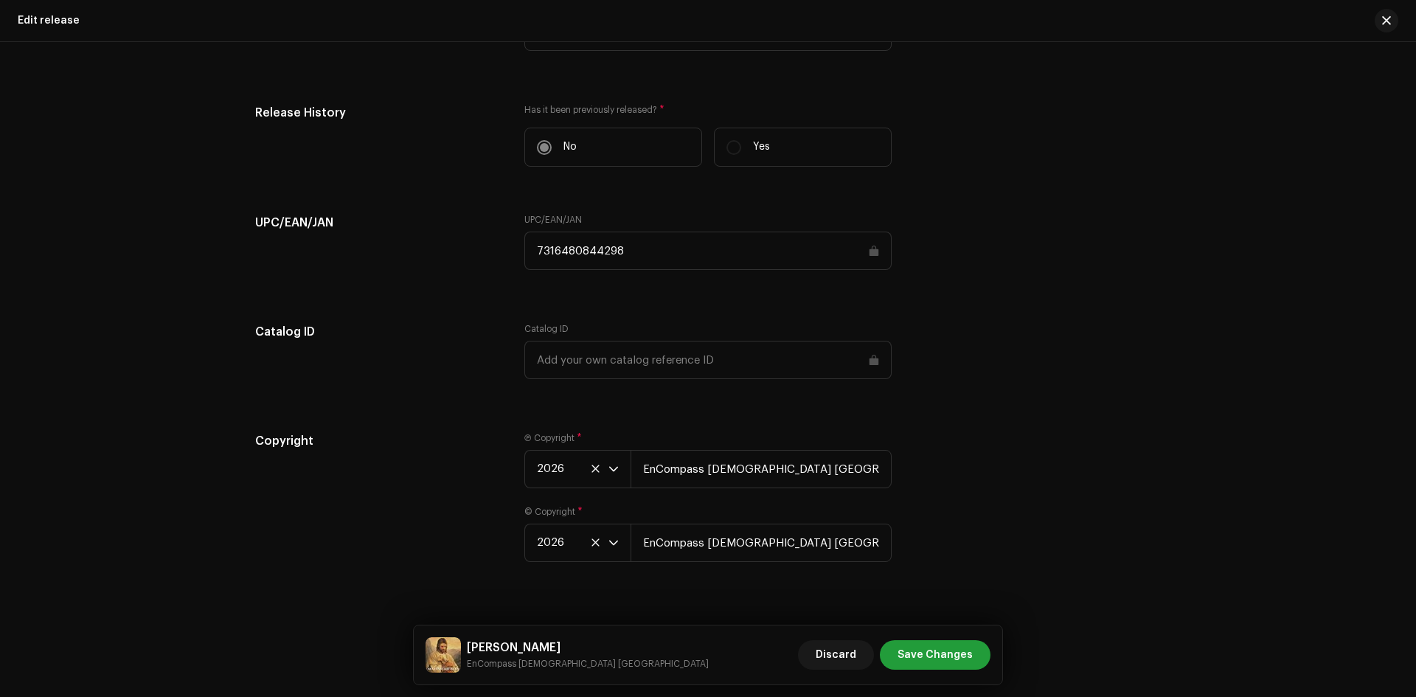
scroll to position [2028, 0]
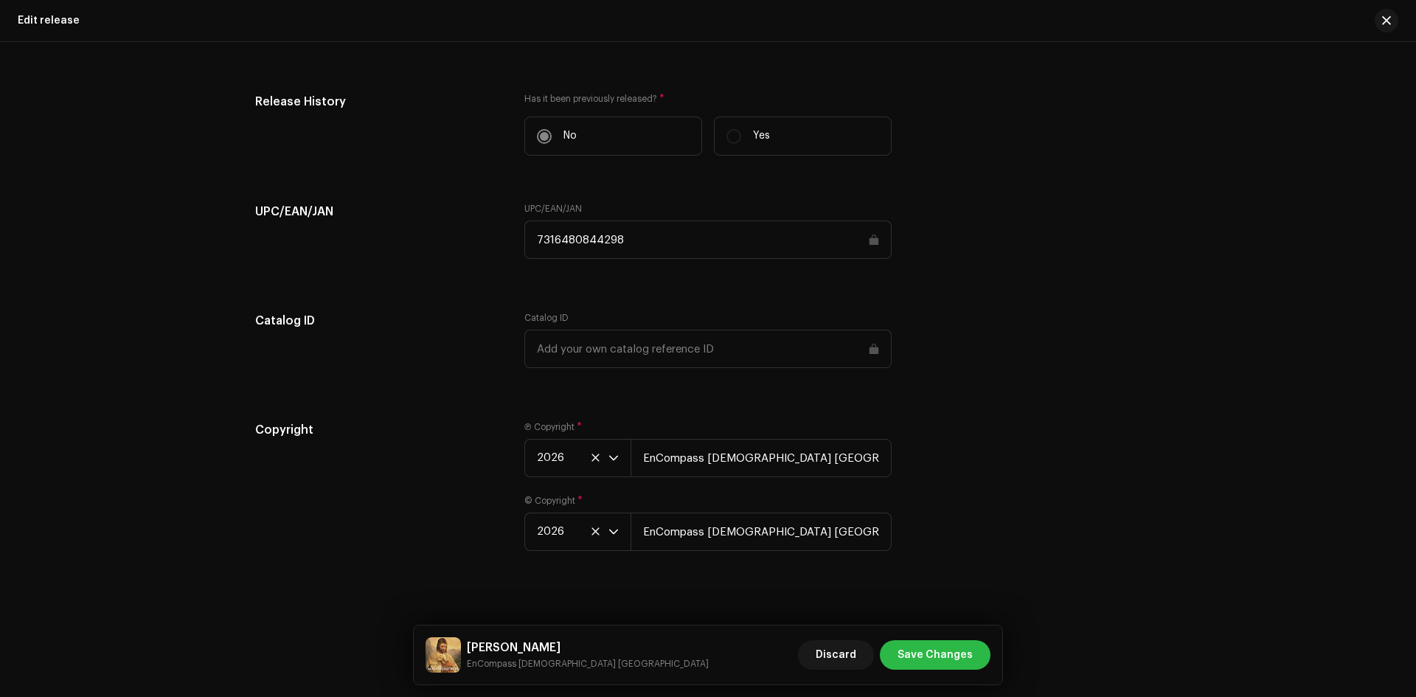
click at [941, 657] on span "Save Changes" at bounding box center [935, 655] width 75 height 30
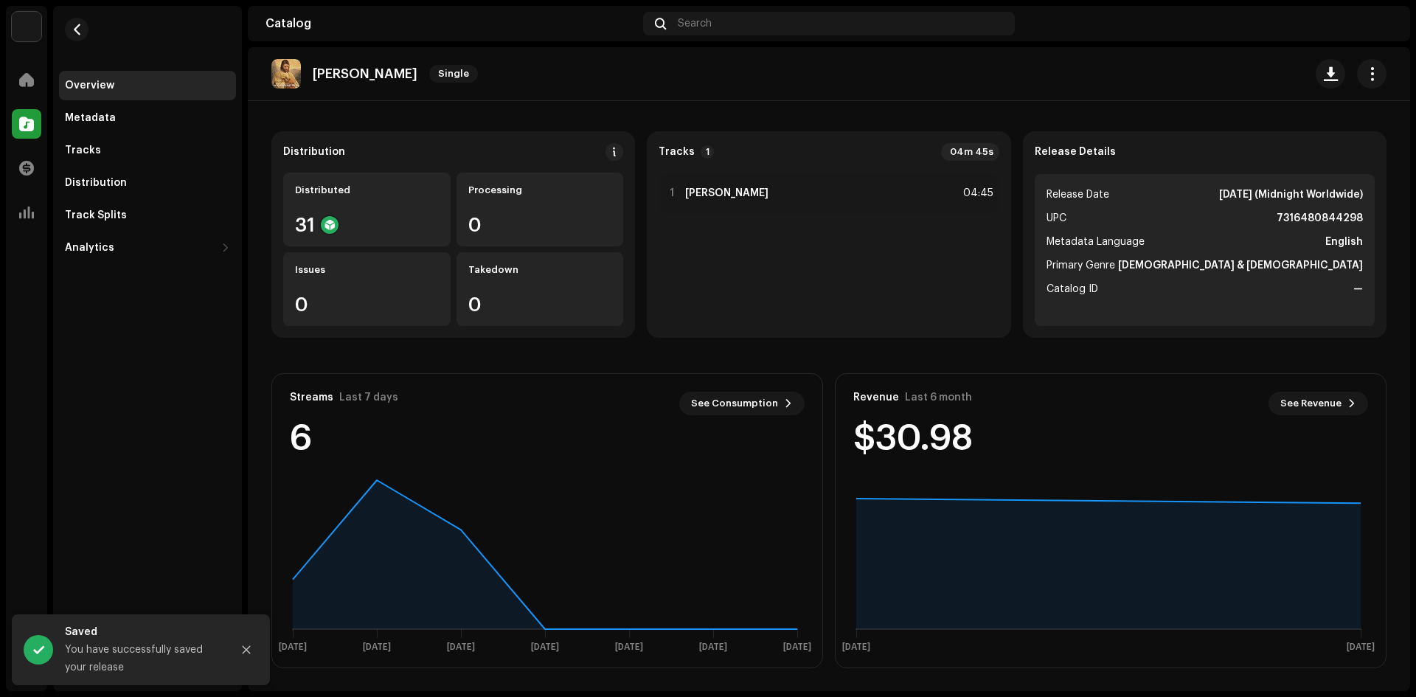
scroll to position [94, 0]
click at [88, 181] on div "Distribution" at bounding box center [96, 183] width 62 height 12
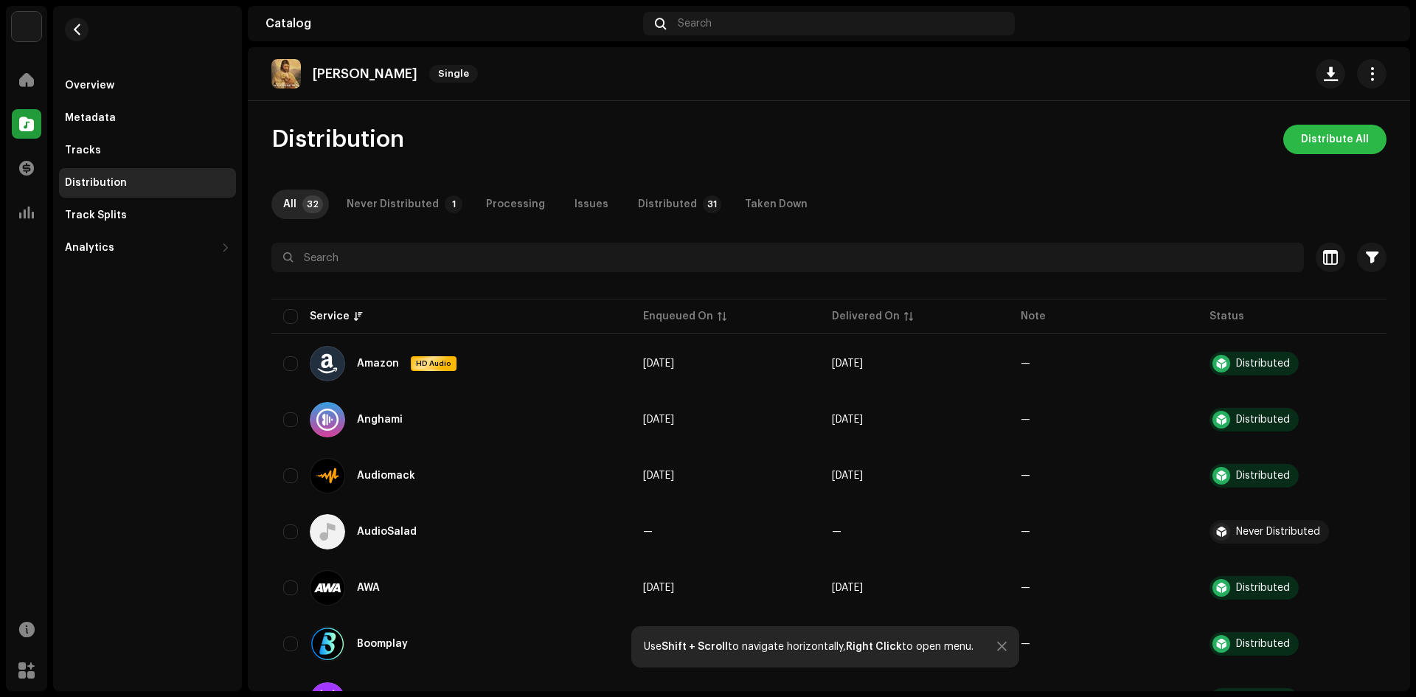
click at [1341, 140] on span "Distribute All" at bounding box center [1335, 140] width 68 height 30
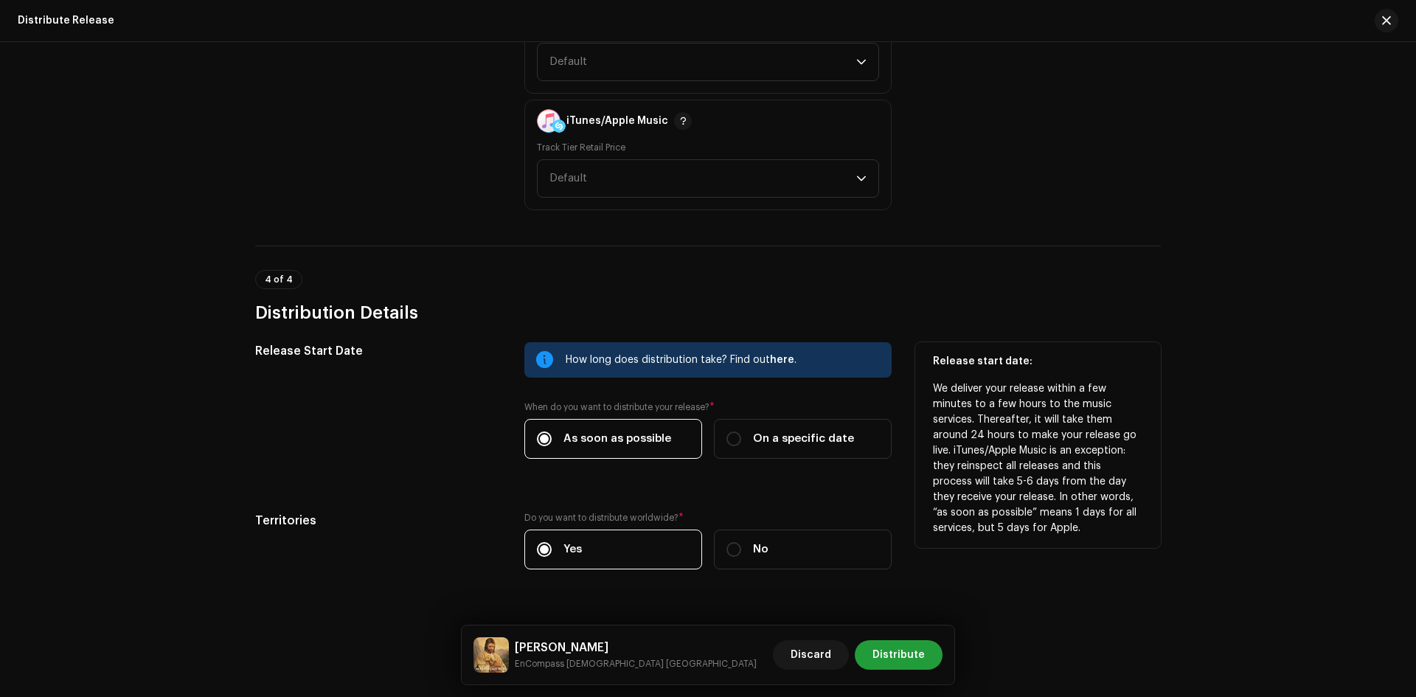
scroll to position [2356, 0]
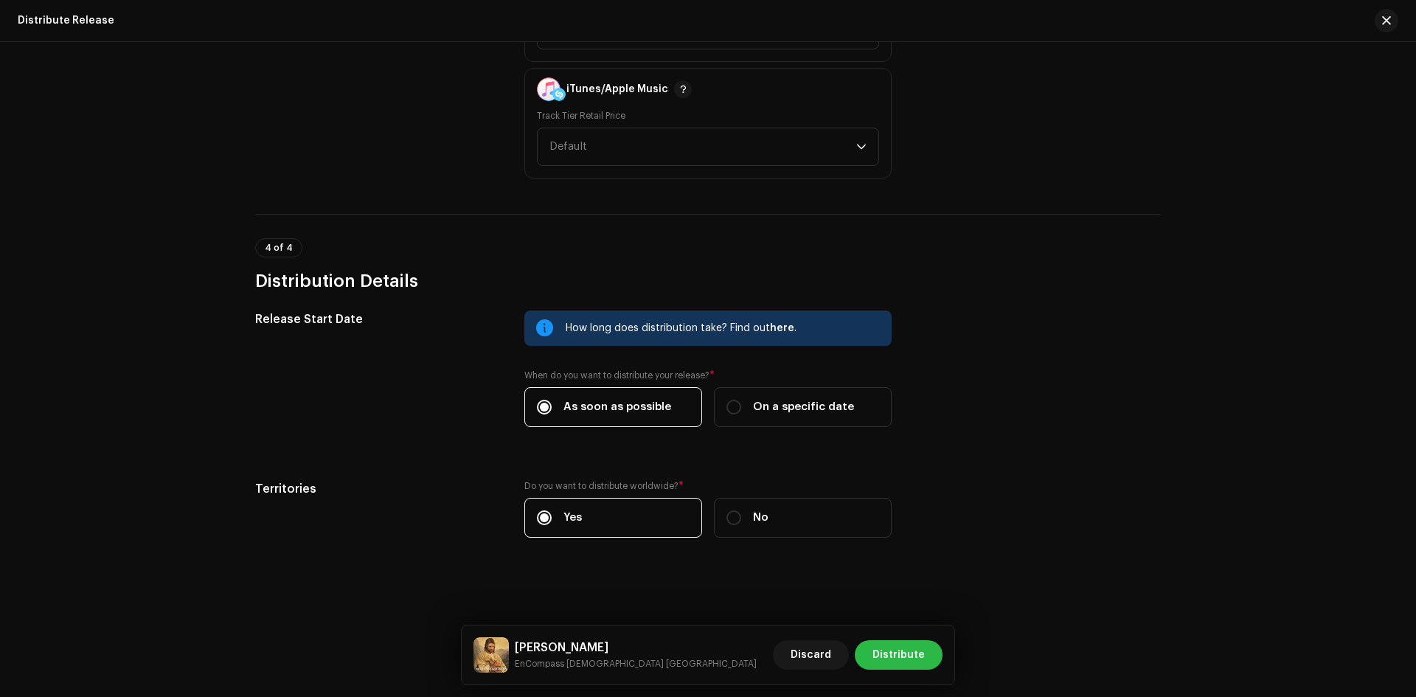
click at [918, 664] on span "Distribute" at bounding box center [899, 655] width 52 height 30
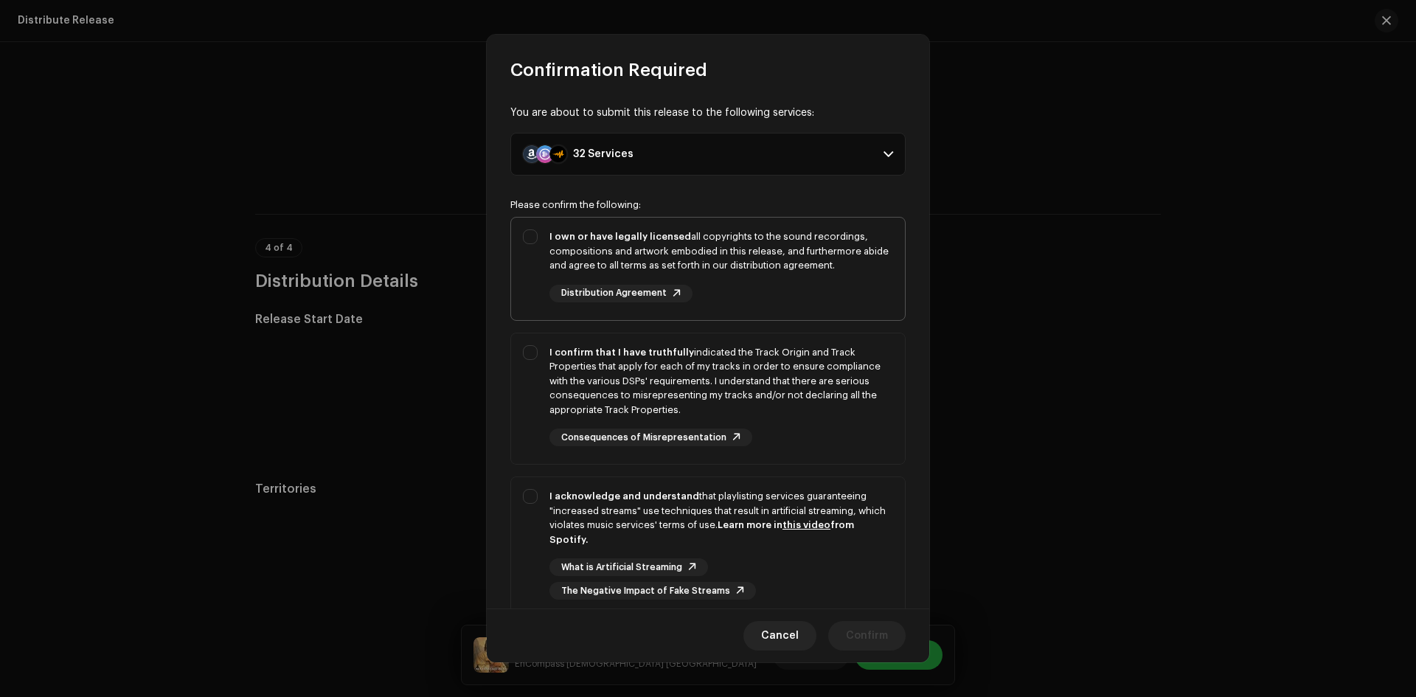
click at [530, 234] on div "I own or have legally licensed all copyrights to the sound recordings, composit…" at bounding box center [708, 266] width 394 height 97
checkbox input "true"
click at [535, 353] on div "I confirm that I have truthfully indicated the Track Origin and Track Propertie…" at bounding box center [708, 395] width 394 height 125
checkbox input "true"
click at [534, 499] on div "I acknowledge and understand that playlisting services guaranteeing "increased …" at bounding box center [708, 544] width 394 height 134
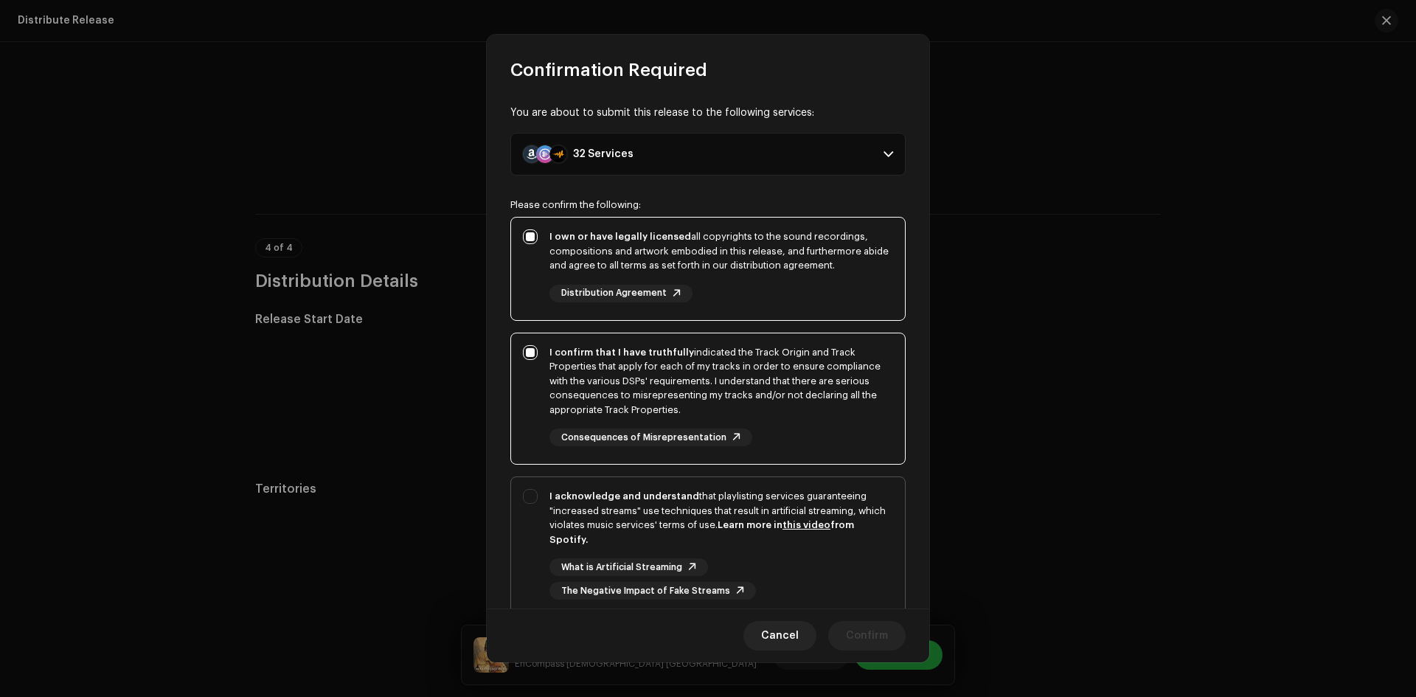
checkbox input "true"
click at [852, 642] on span "Confirm" at bounding box center [867, 636] width 42 height 30
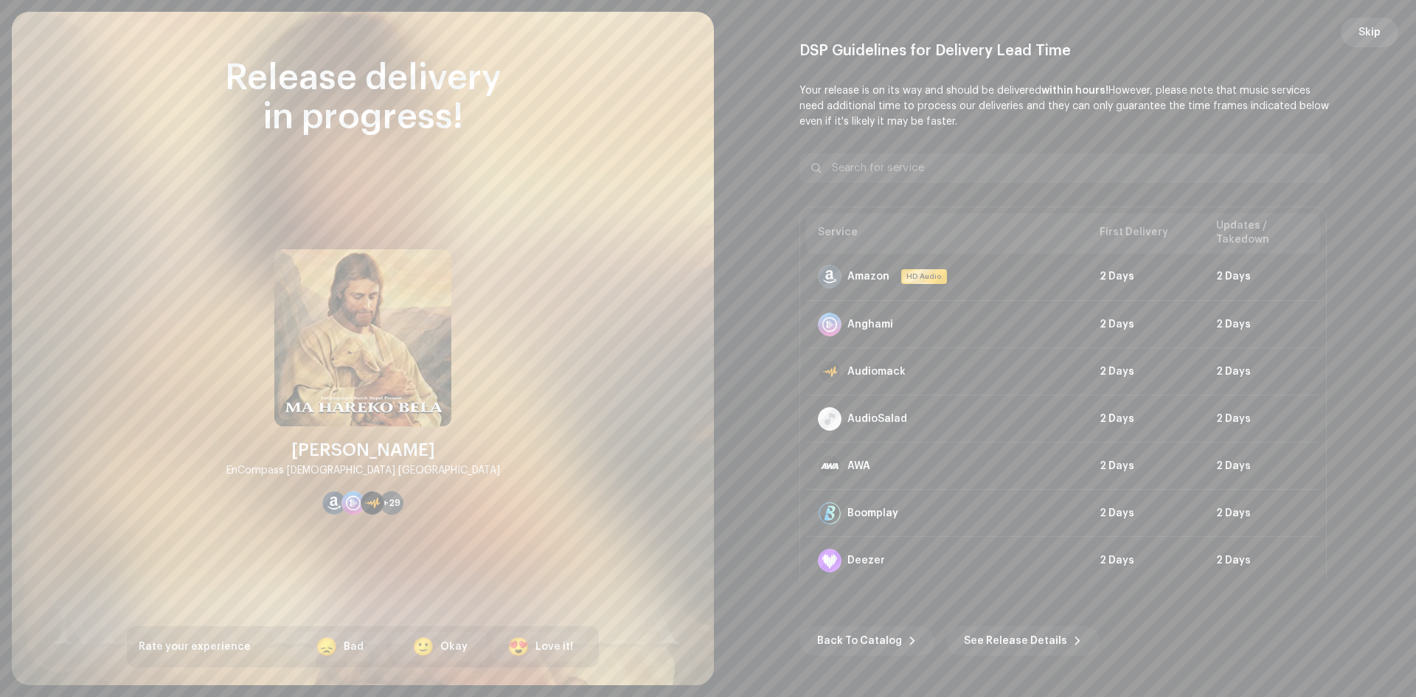
click at [1366, 29] on span "Skip" at bounding box center [1370, 33] width 22 height 30
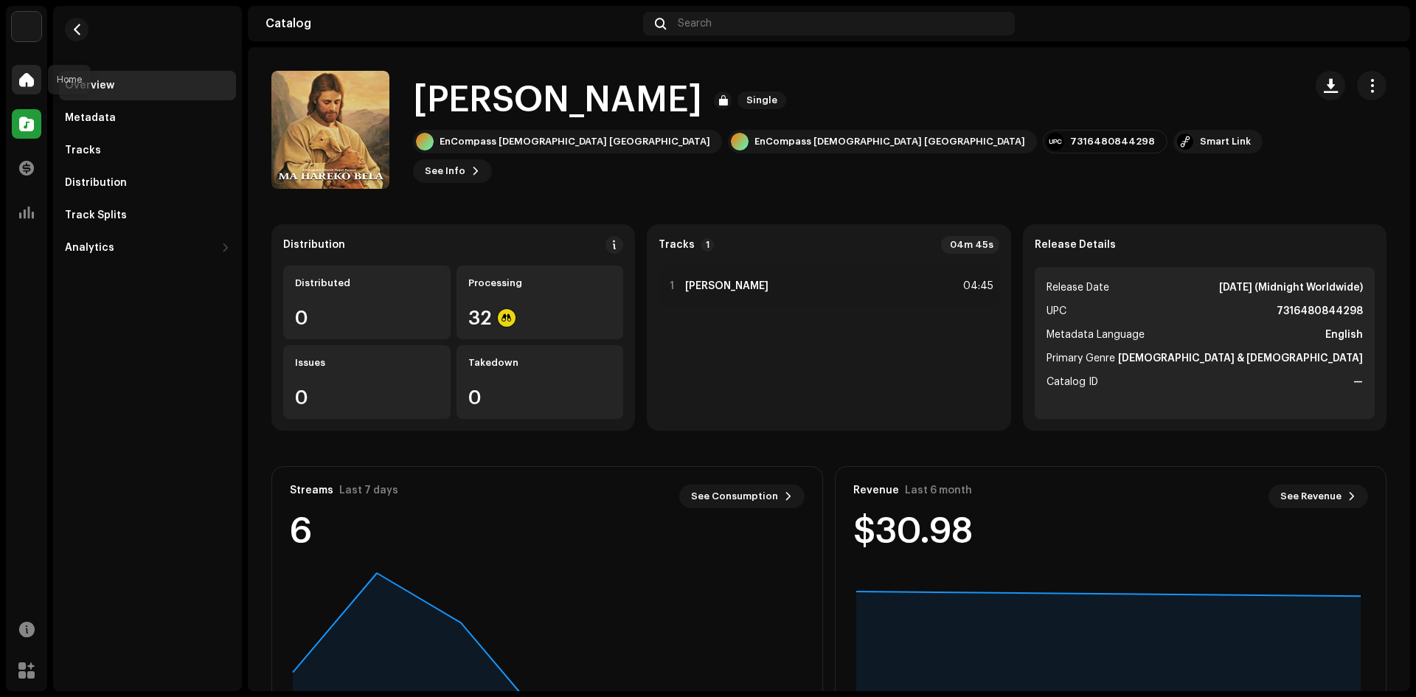
click at [20, 80] on span at bounding box center [26, 80] width 15 height 12
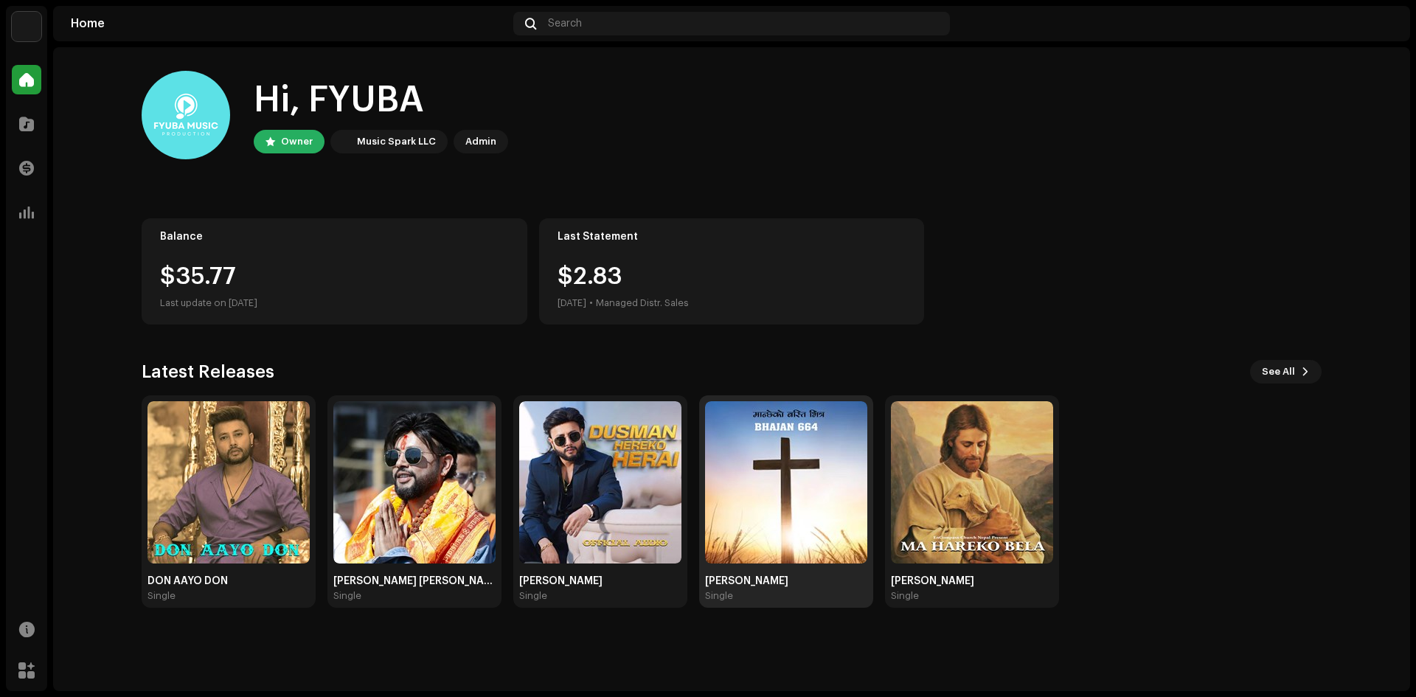
click at [813, 532] on img at bounding box center [786, 482] width 162 height 162
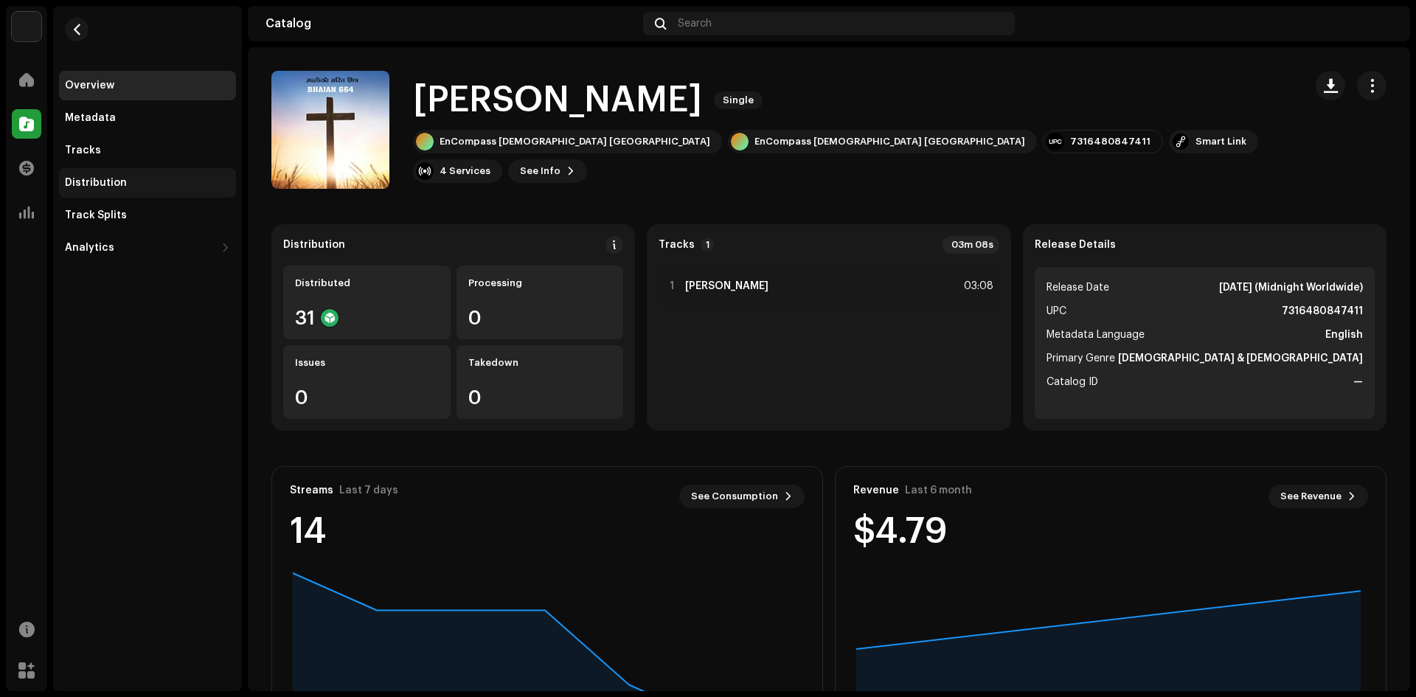
click at [107, 184] on div "Distribution" at bounding box center [96, 183] width 62 height 12
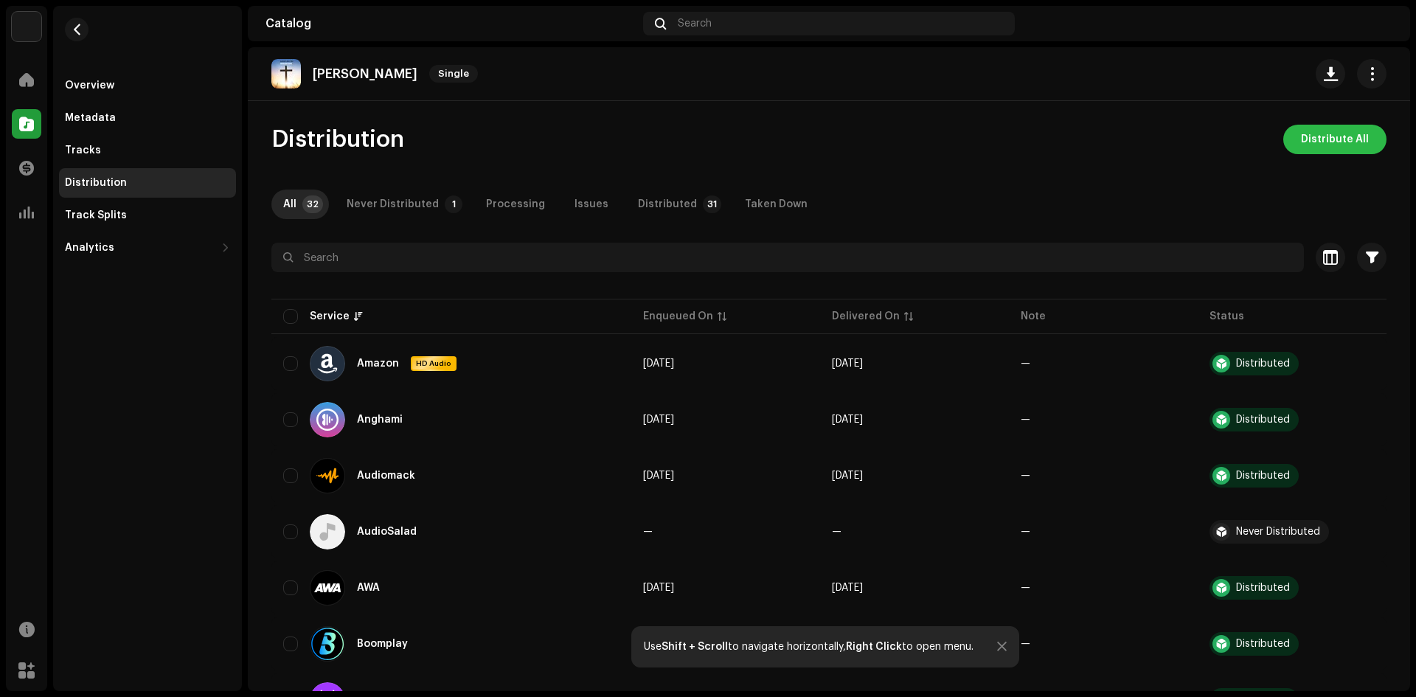
click at [1319, 140] on span "Distribute All" at bounding box center [1335, 140] width 68 height 30
